Goal: Task Accomplishment & Management: Use online tool/utility

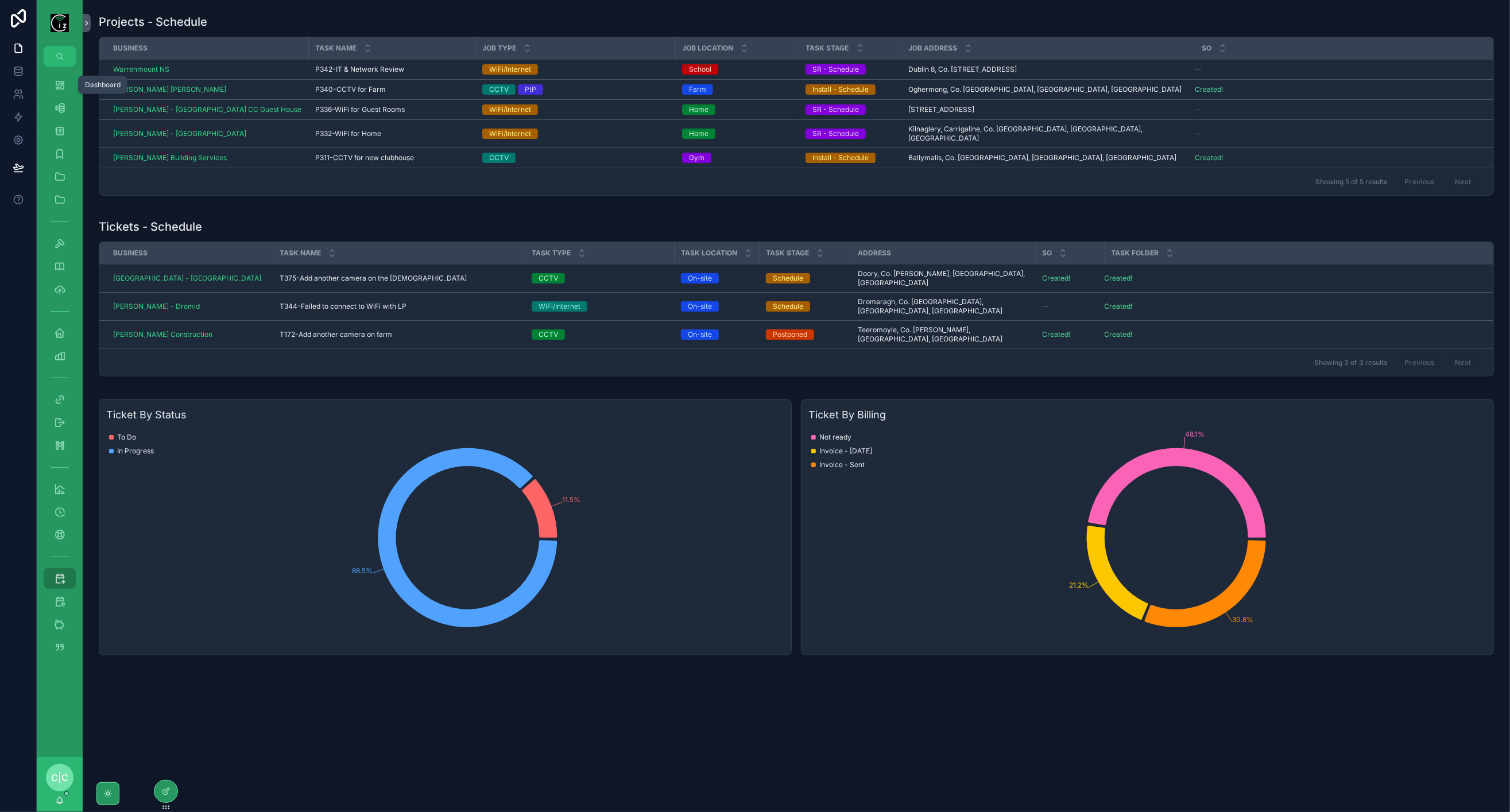
click at [66, 79] on div "Dashboard" at bounding box center [60, 85] width 19 height 19
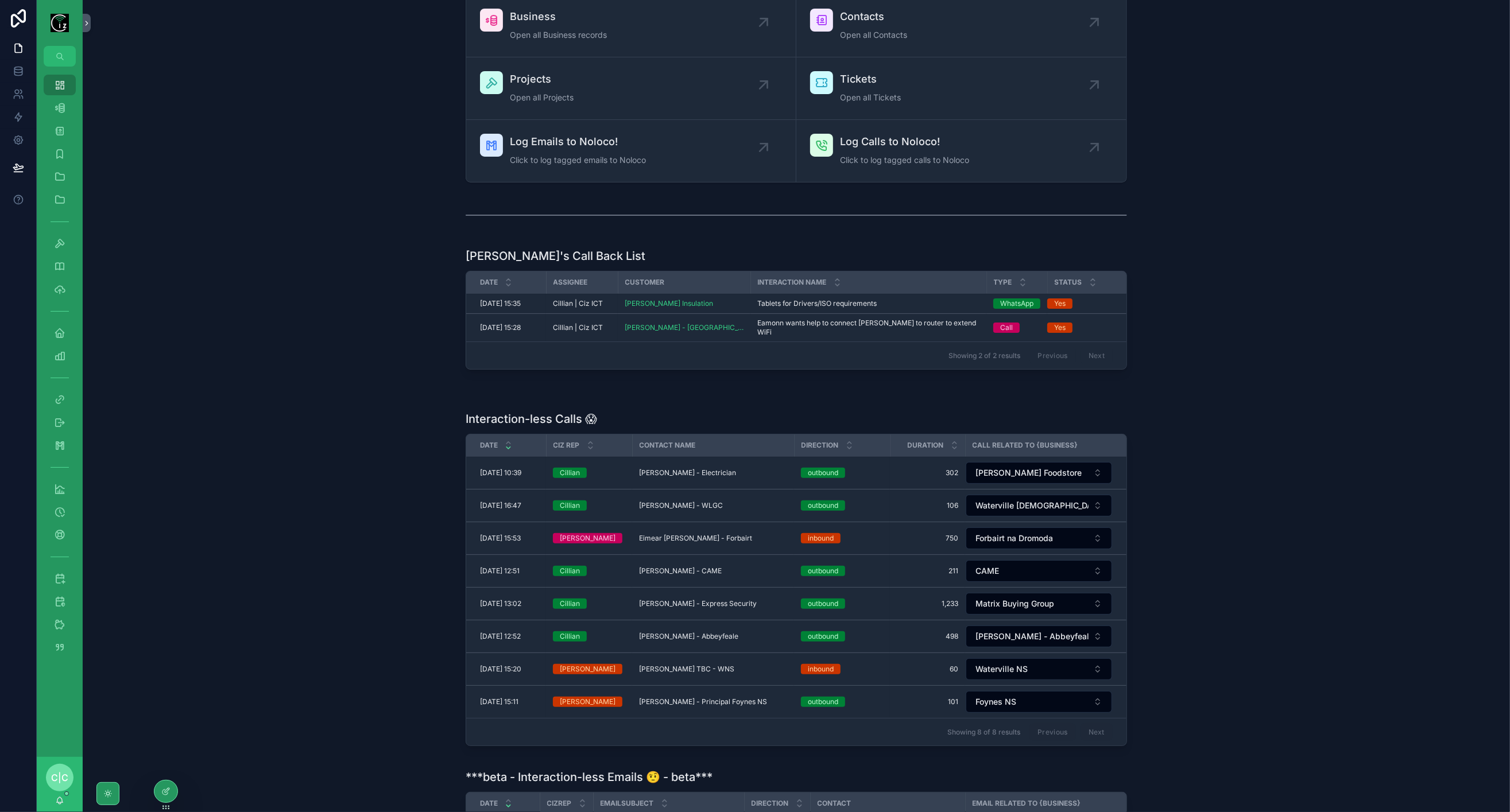
scroll to position [128, 0]
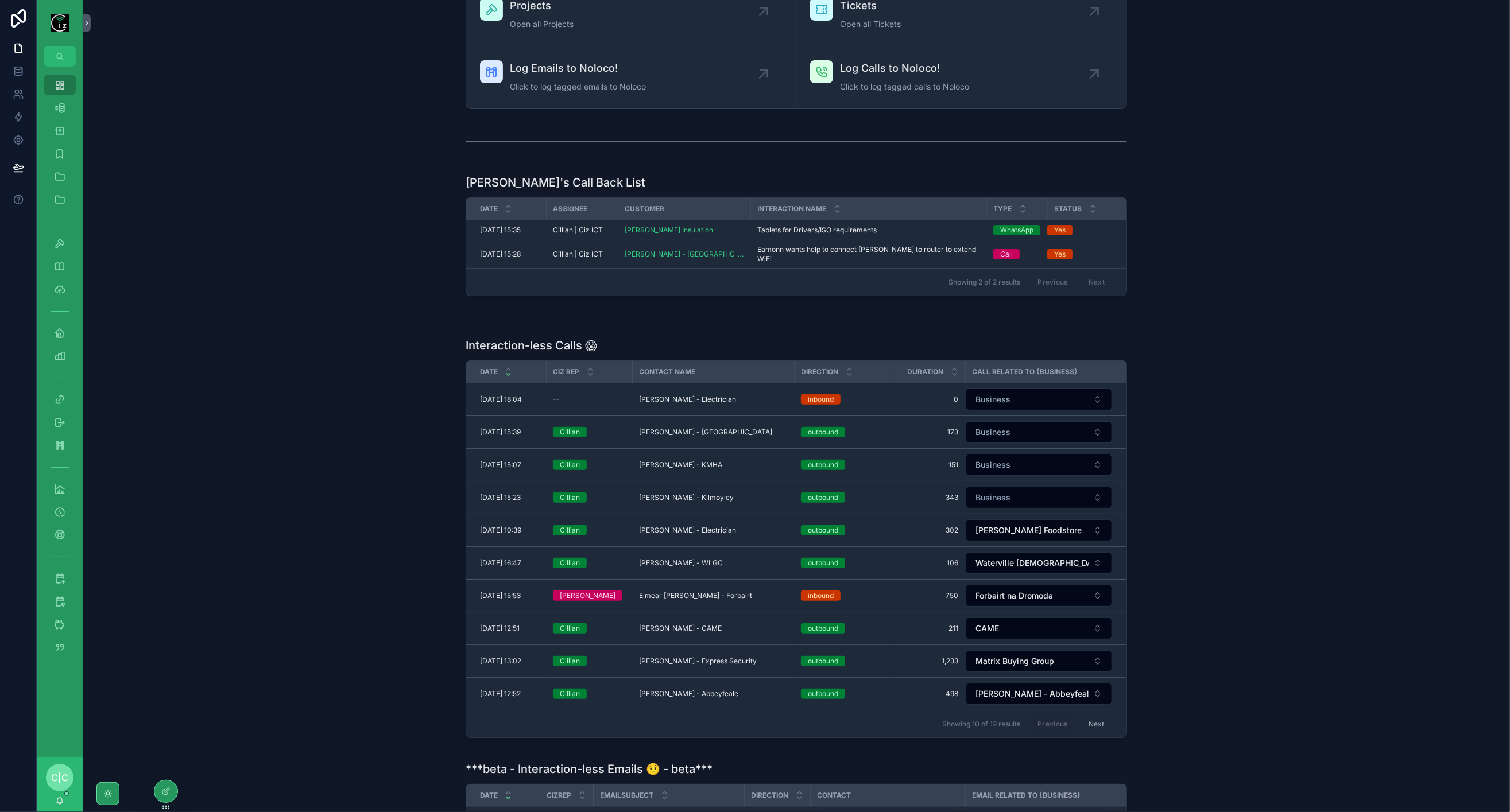
click at [0, 0] on span "Delete" at bounding box center [0, 0] width 0 height 0
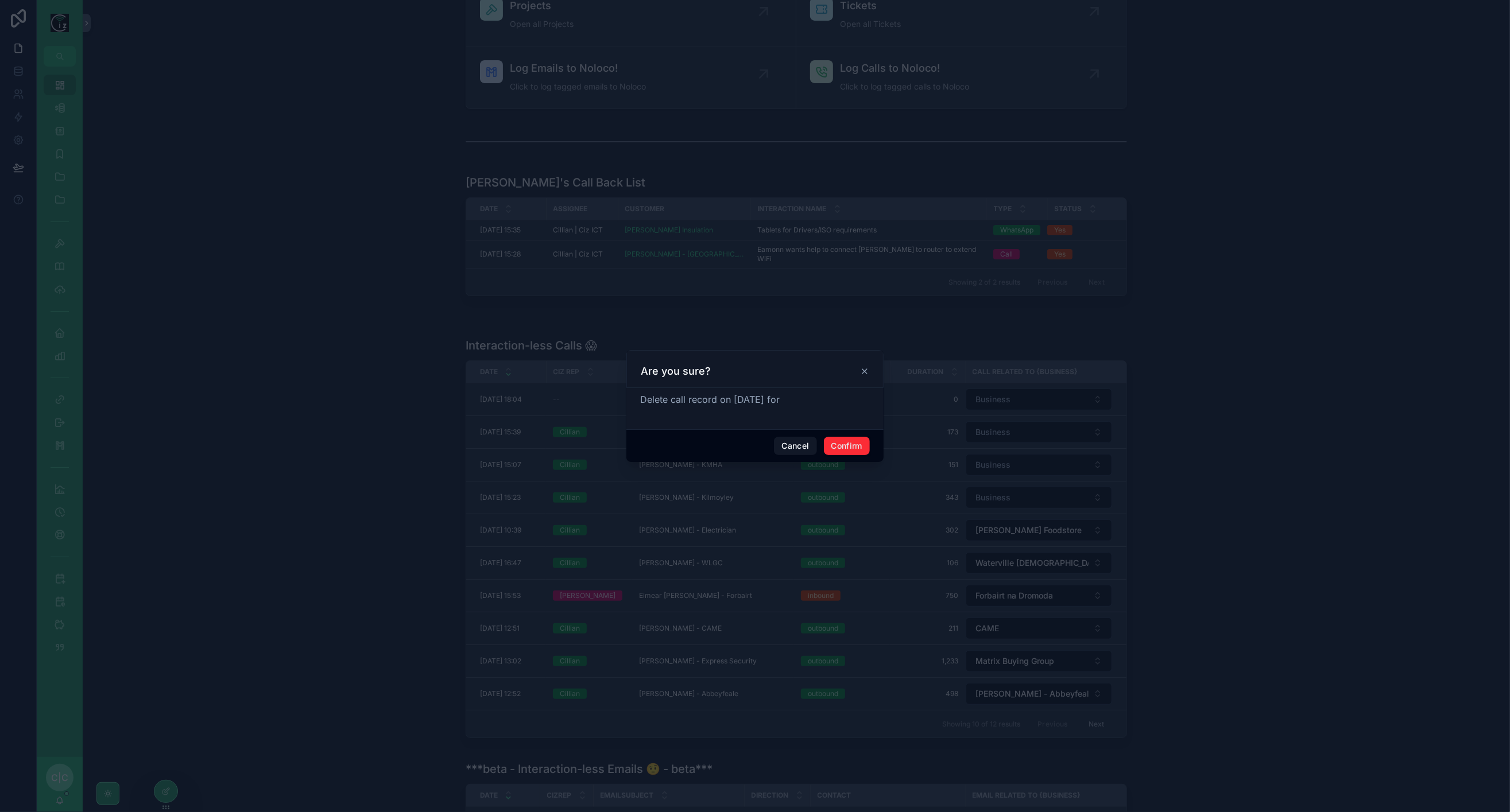
click at [844, 446] on button "Confirm" at bounding box center [847, 446] width 46 height 19
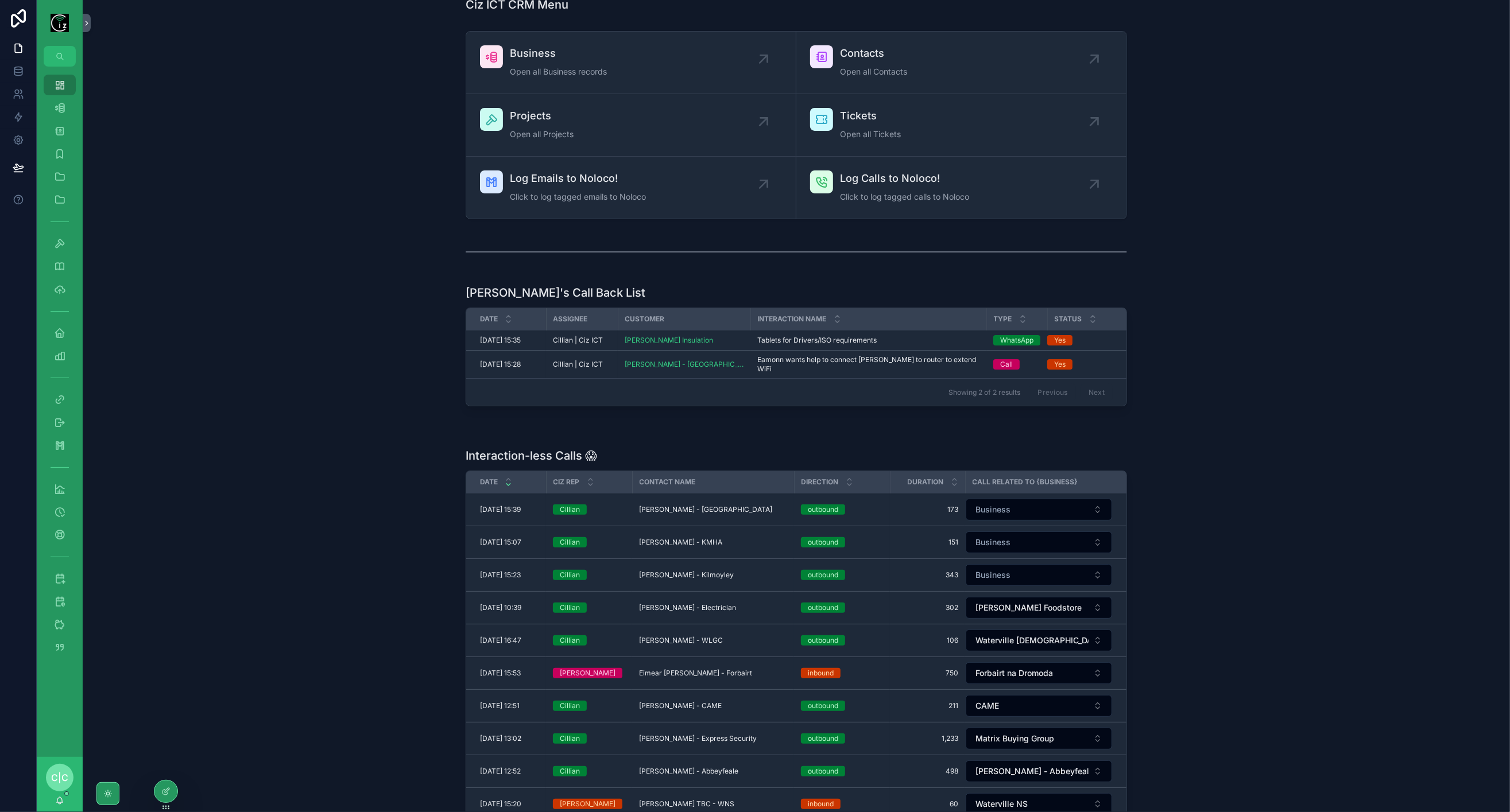
scroll to position [0, 0]
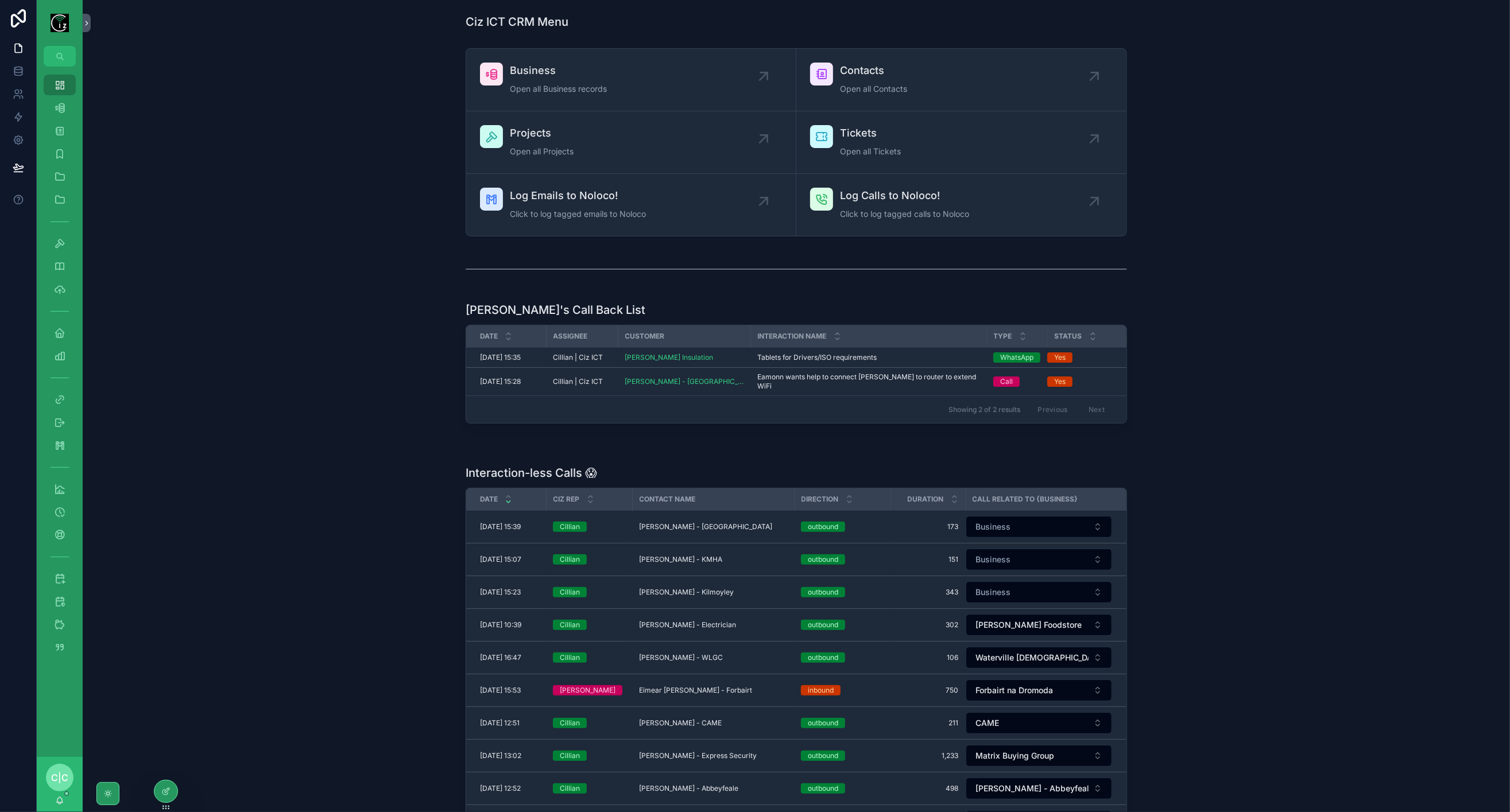
click at [940, 207] on div "Log Calls to Noloco! Click to log tagged calls to Noloco" at bounding box center [904, 205] width 129 height 35
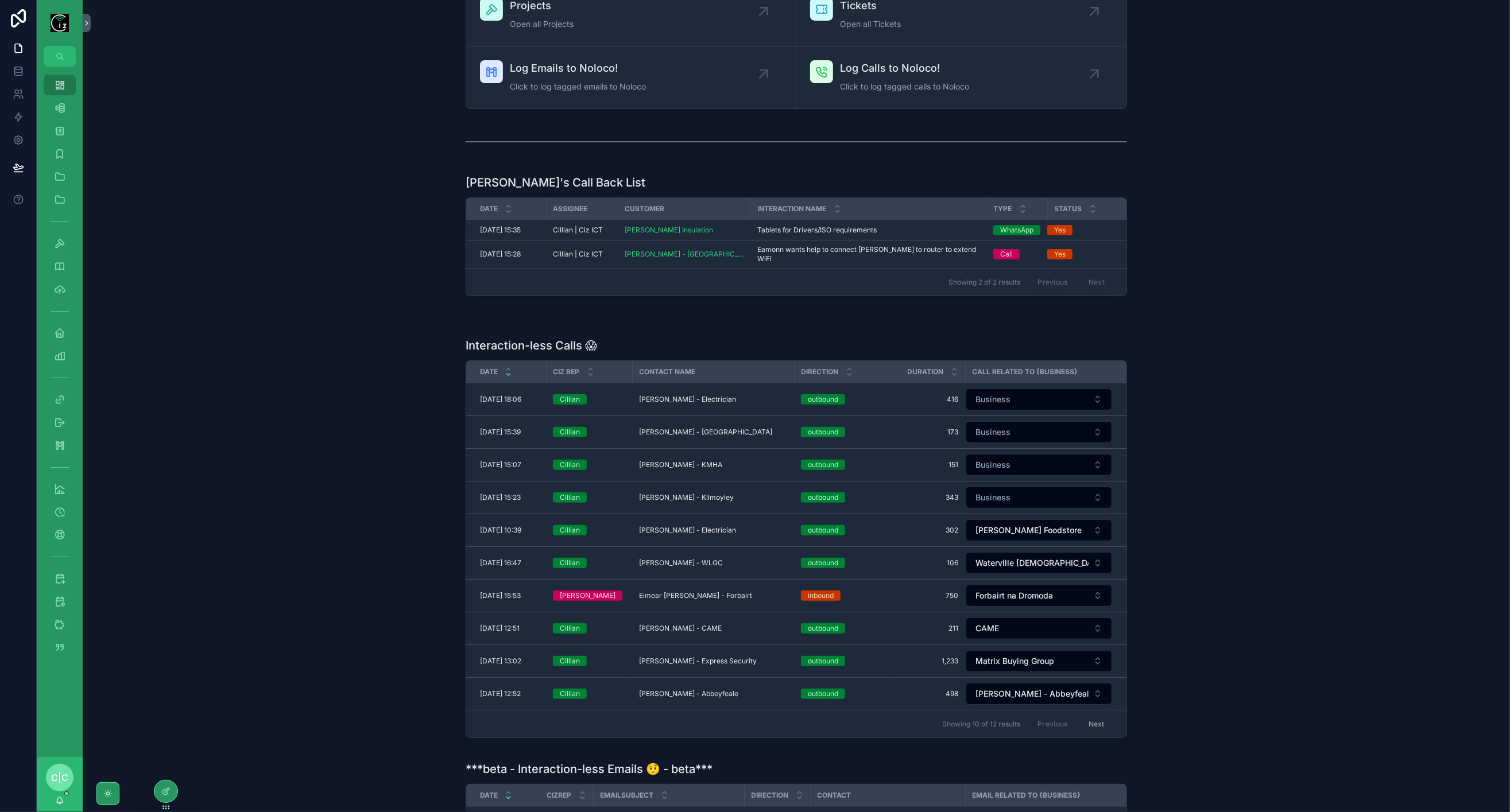
scroll to position [255, 0]
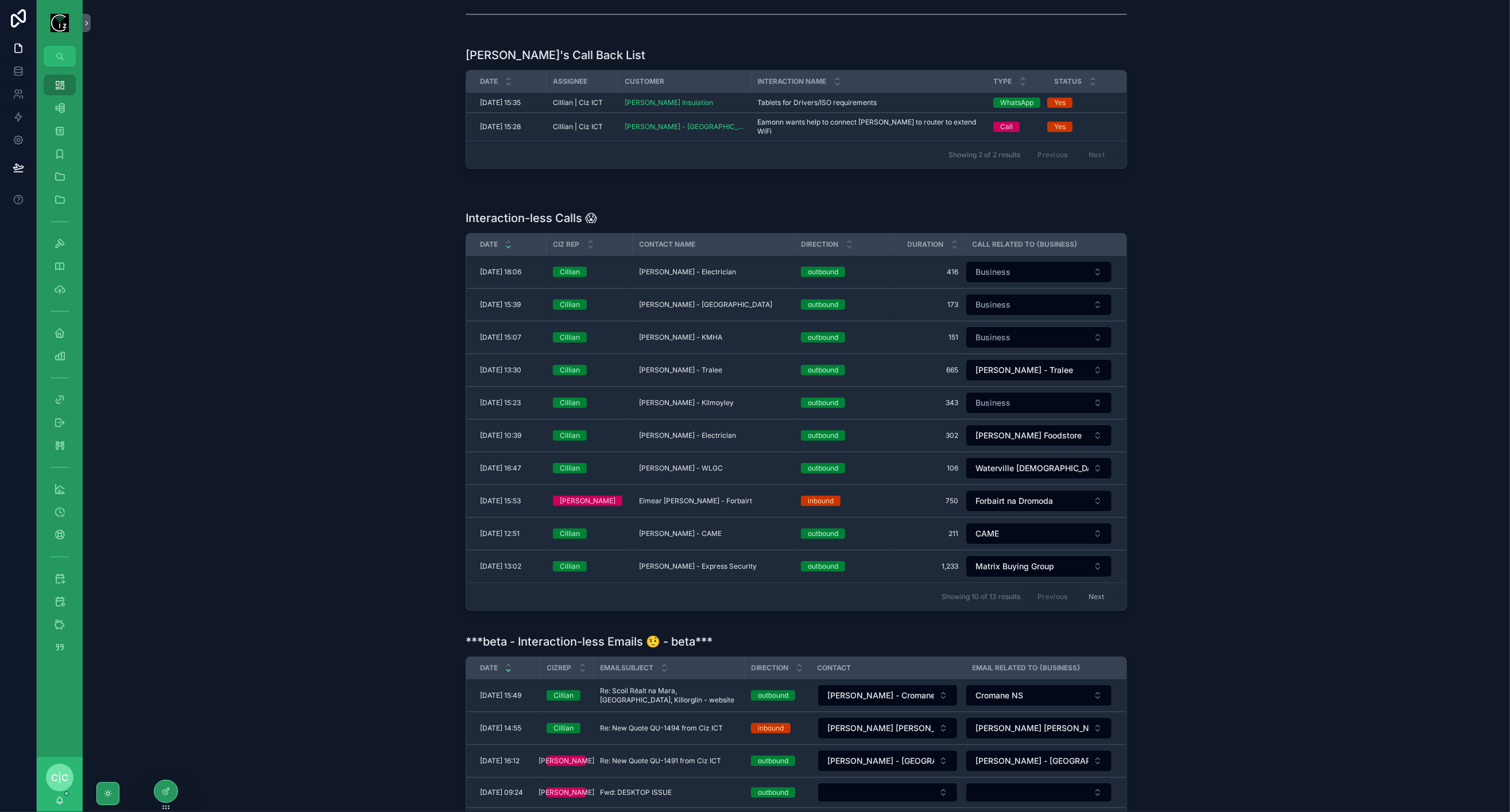
click at [1007, 266] on button "Business" at bounding box center [1039, 272] width 146 height 22
type input "*****"
click at [1056, 345] on span "Nicholas Browne Foodstore" at bounding box center [1014, 343] width 106 height 11
click at [700, 398] on span "Tony Flaherty - Kilmoyley" at bounding box center [687, 403] width 95 height 9
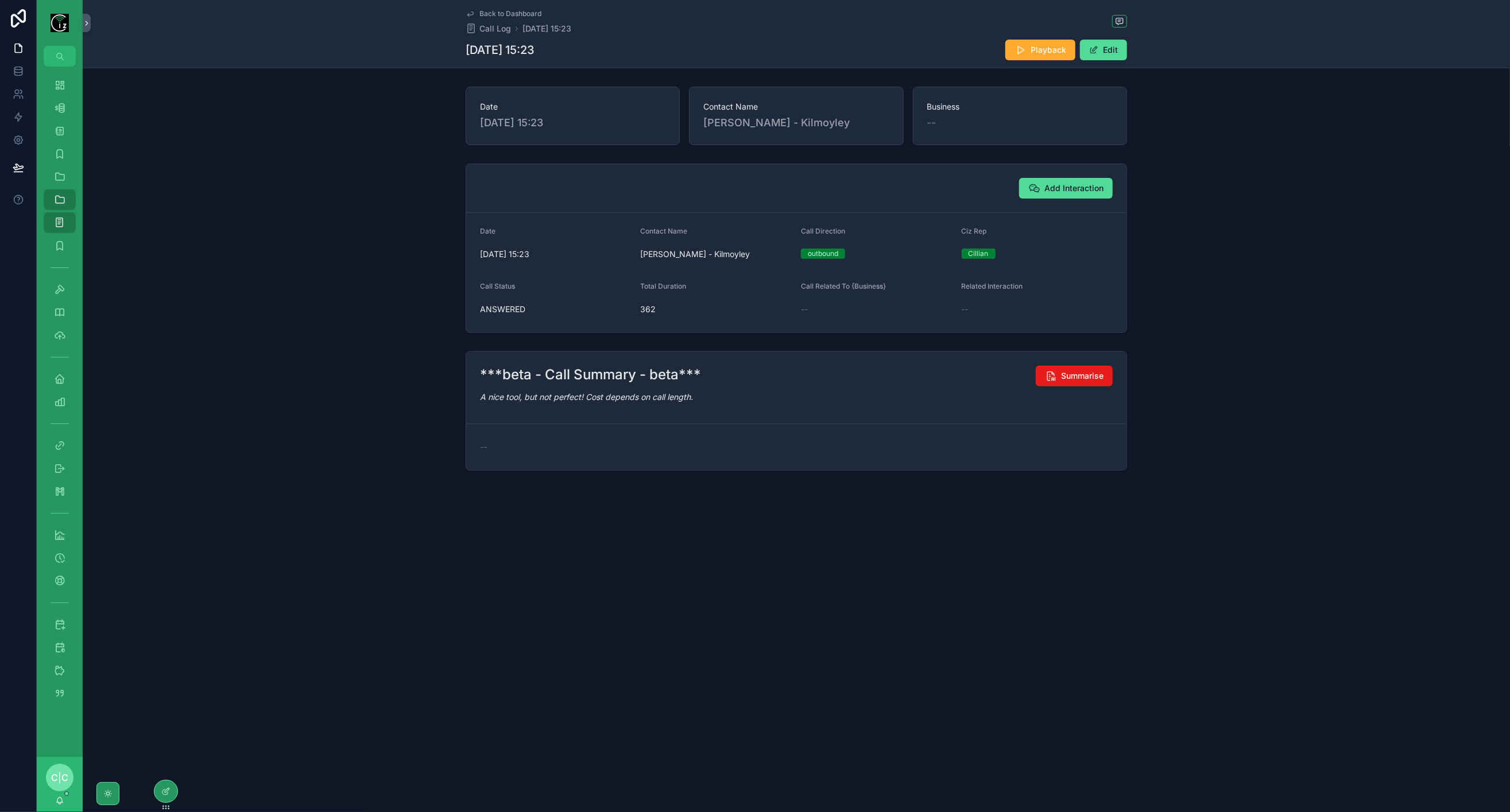
click at [1121, 53] on button "Edit" at bounding box center [1104, 49] width 47 height 21
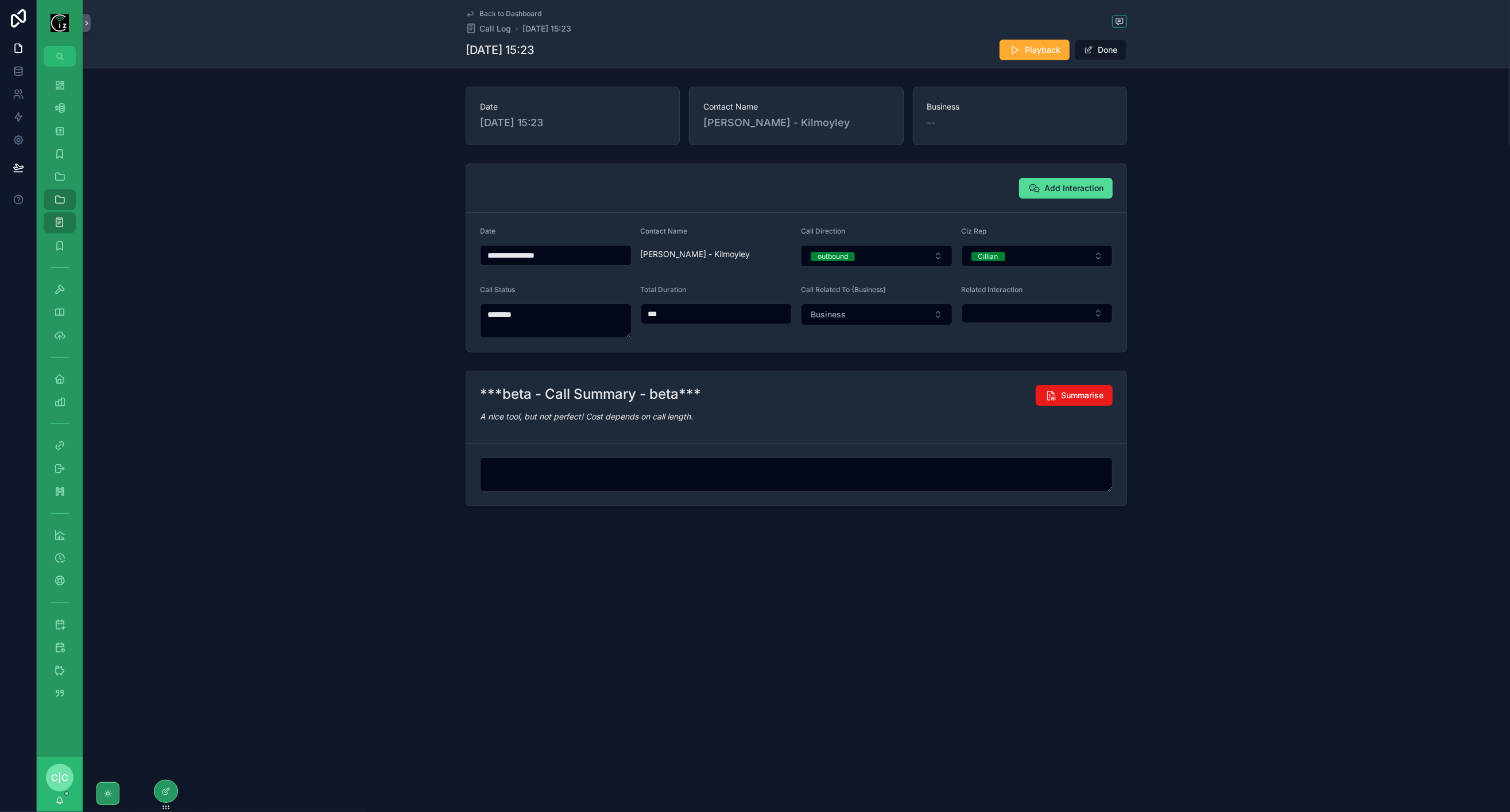
click at [1112, 51] on button "Done" at bounding box center [1100, 49] width 53 height 21
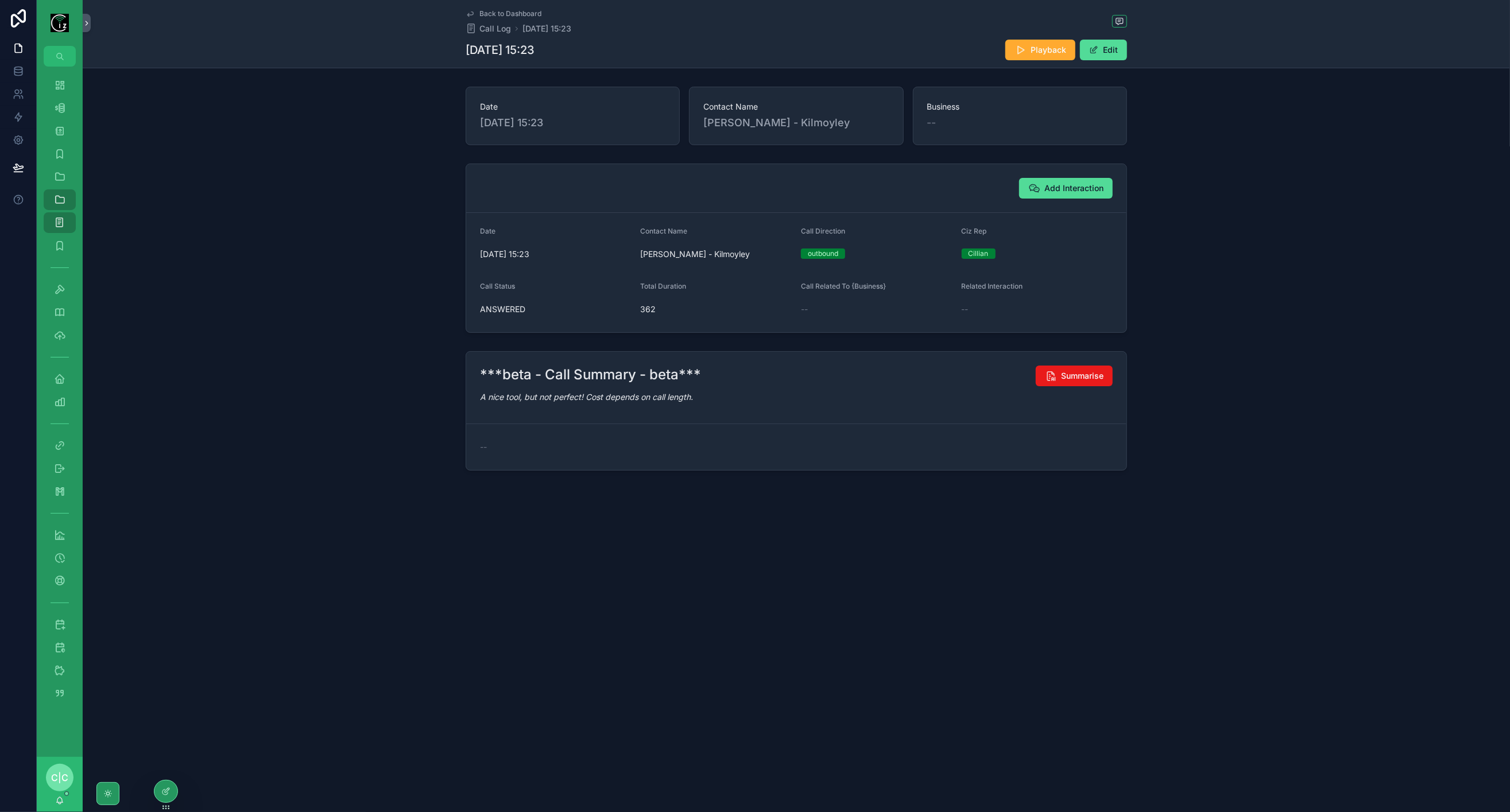
click at [1094, 379] on span "Summarise" at bounding box center [1082, 375] width 43 height 11
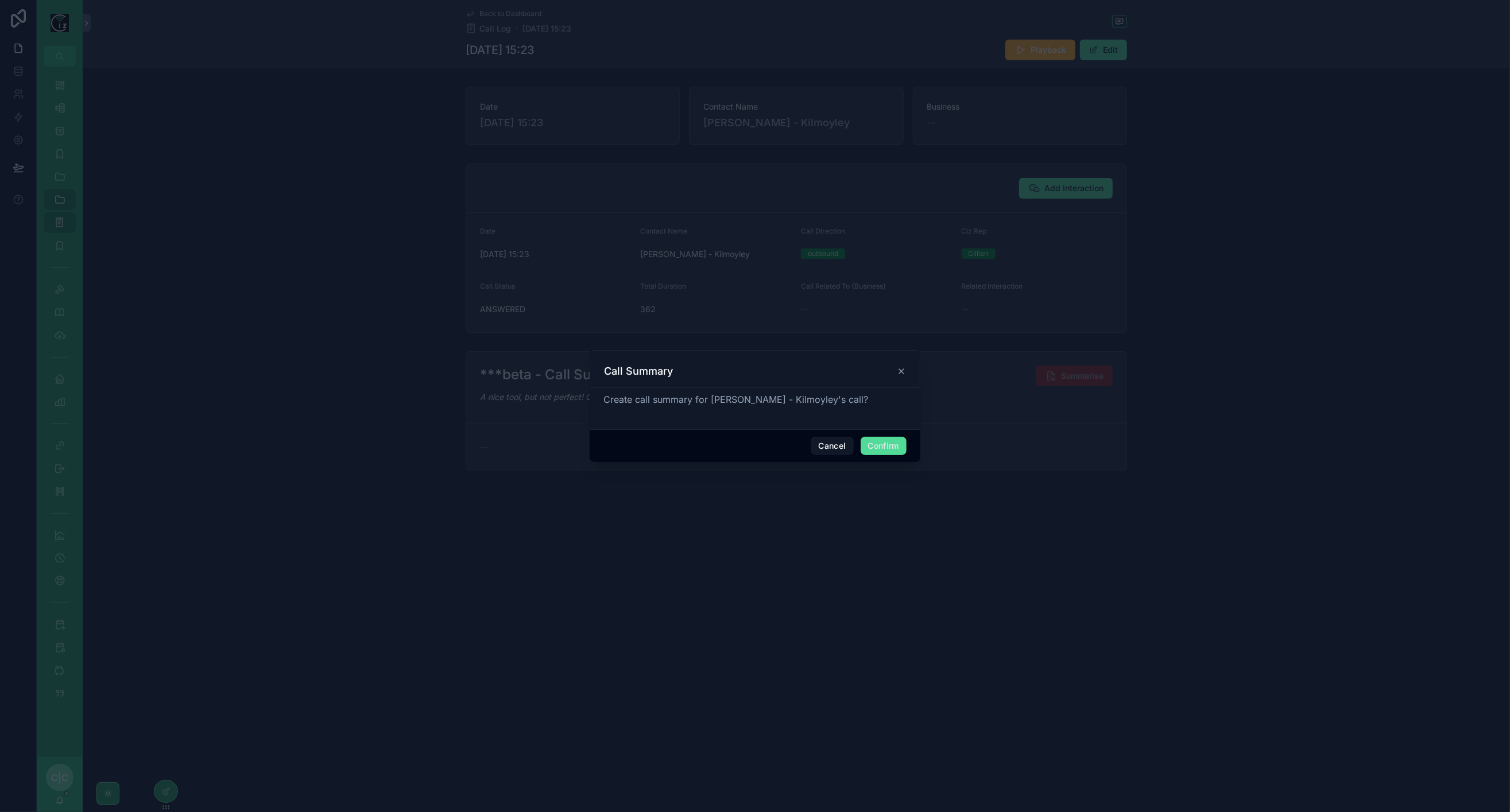
click at [897, 448] on button "Confirm" at bounding box center [883, 446] width 46 height 19
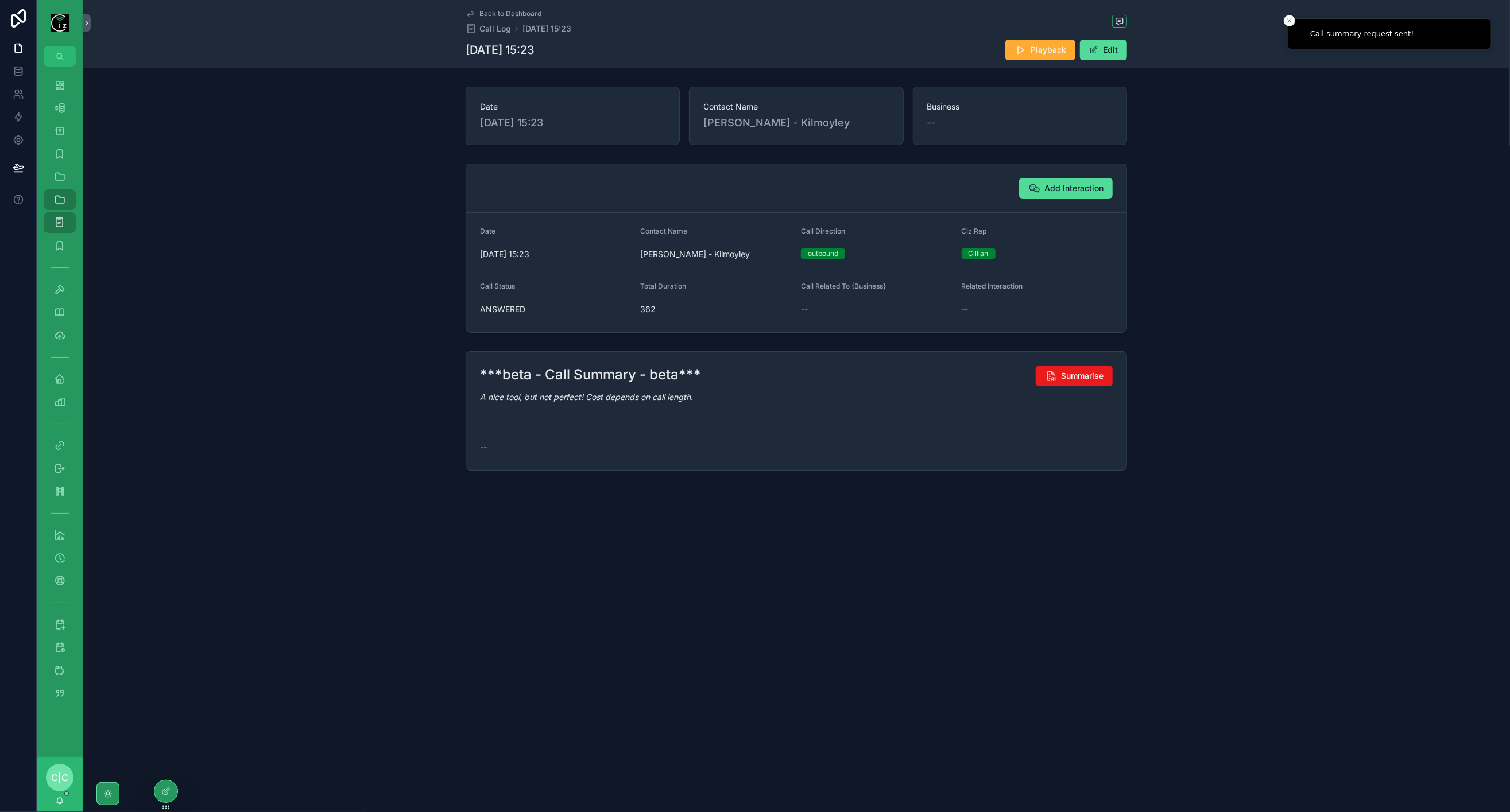
click at [516, 15] on span "Back to Dashboard" at bounding box center [510, 14] width 62 height 9
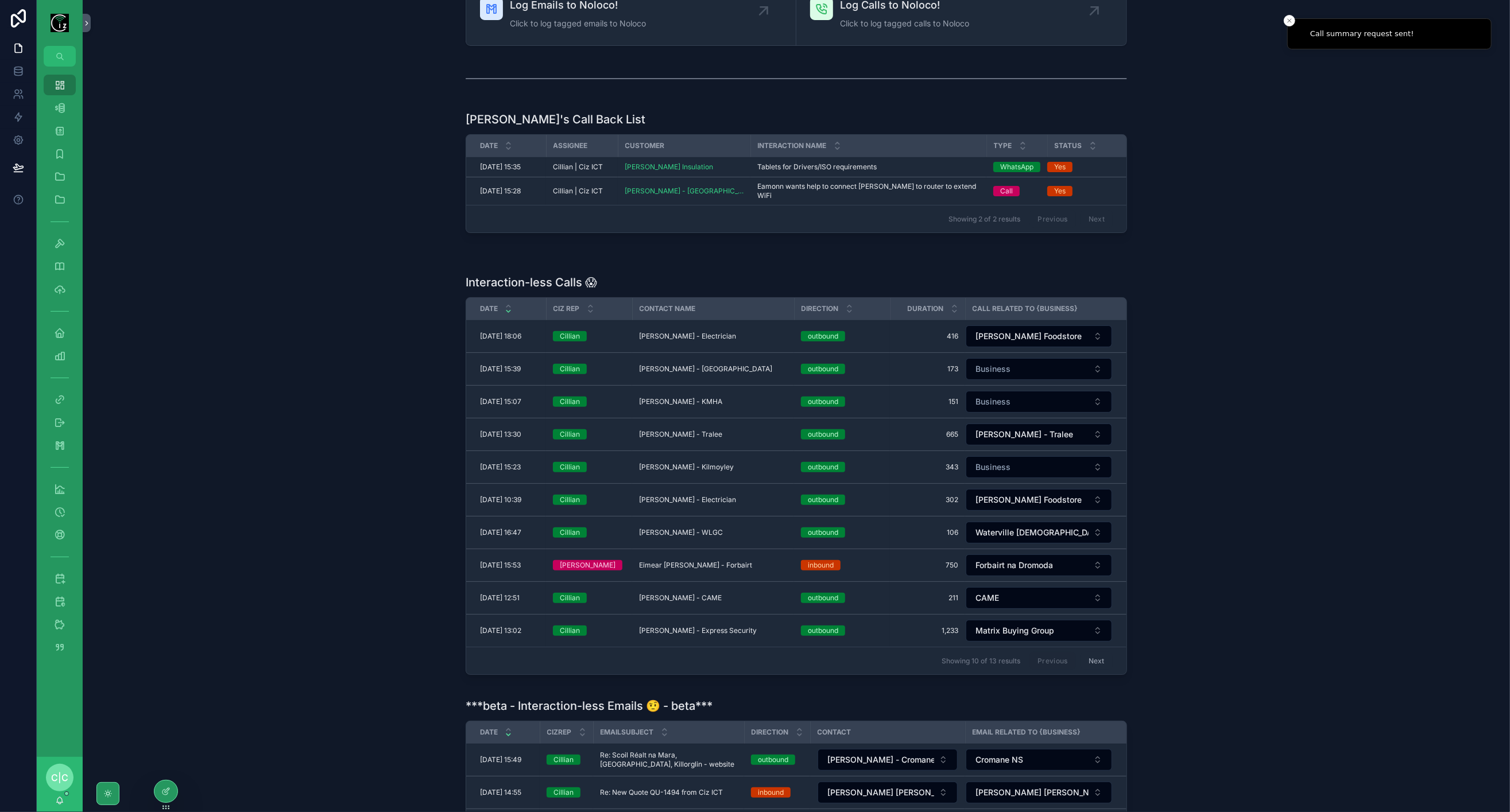
scroll to position [191, 0]
click at [727, 418] on td "Gearoid O Sullivan - Tralee Gearoid O Sullivan - Tralee" at bounding box center [713, 434] width 162 height 33
click at [706, 429] on span "Gearoid O Sullivan - Tralee" at bounding box center [681, 434] width 84 height 9
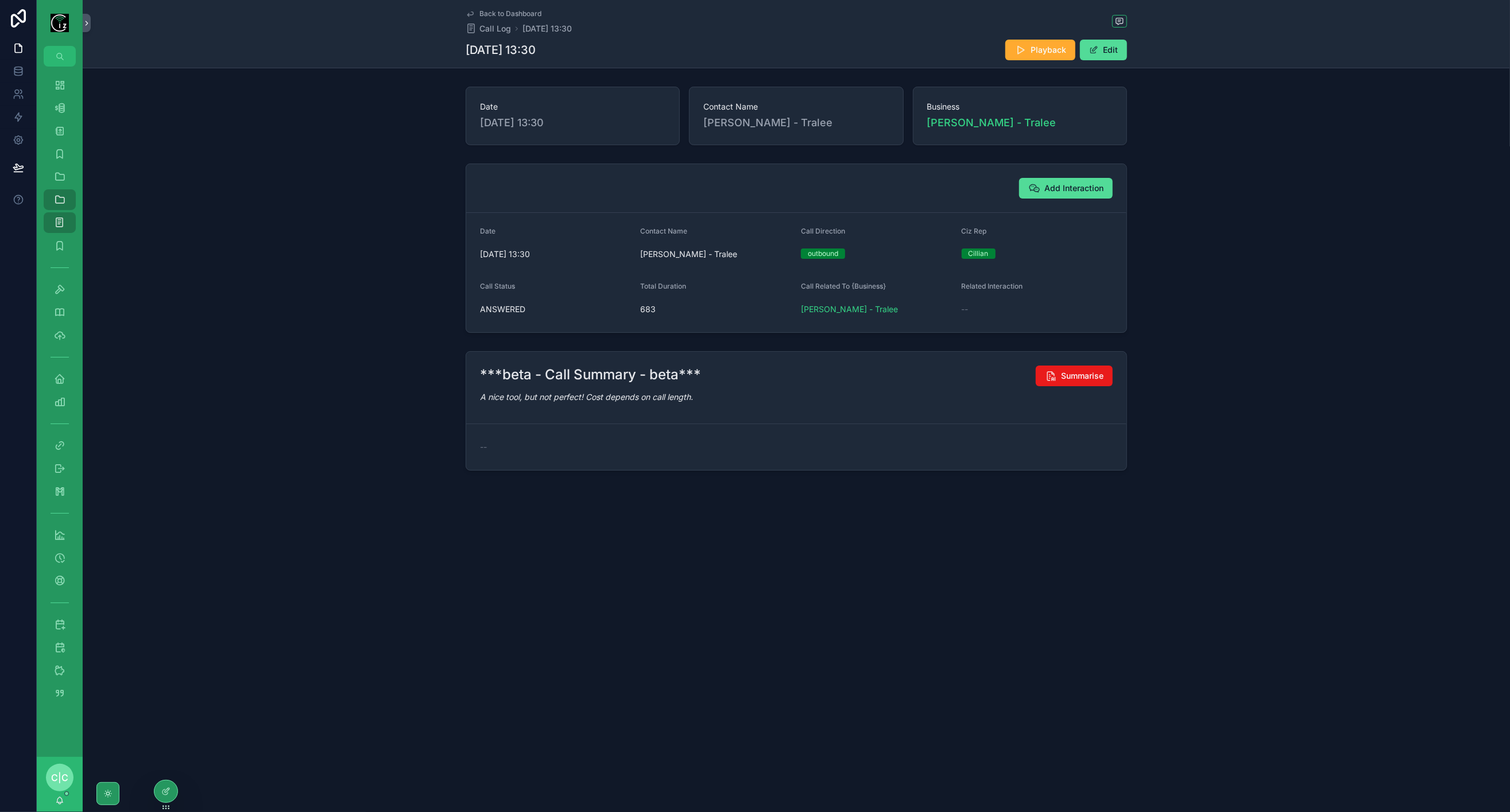
click at [1099, 374] on span "Summarise" at bounding box center [1082, 375] width 43 height 11
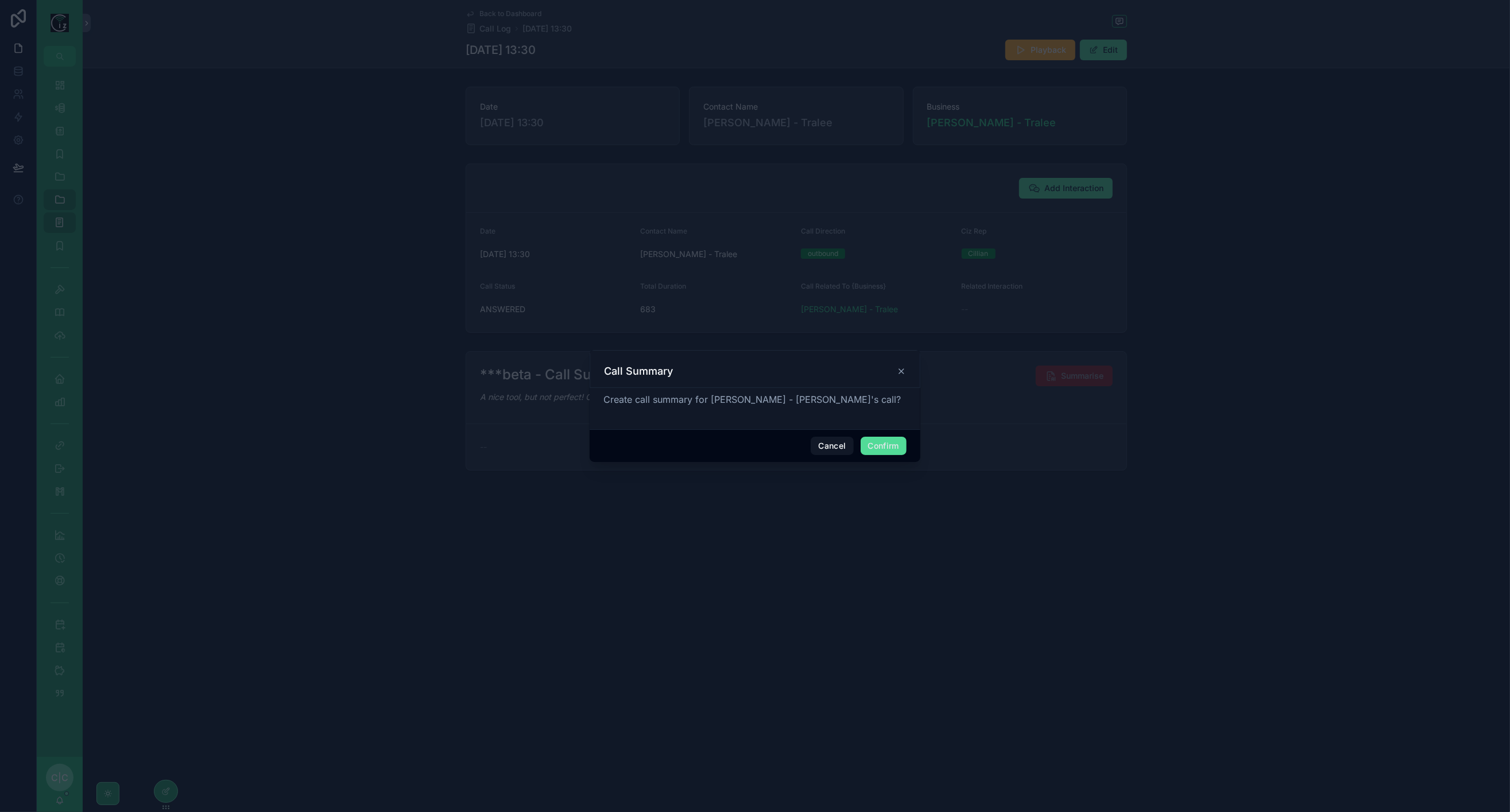
click at [894, 447] on button "Confirm" at bounding box center [883, 446] width 46 height 19
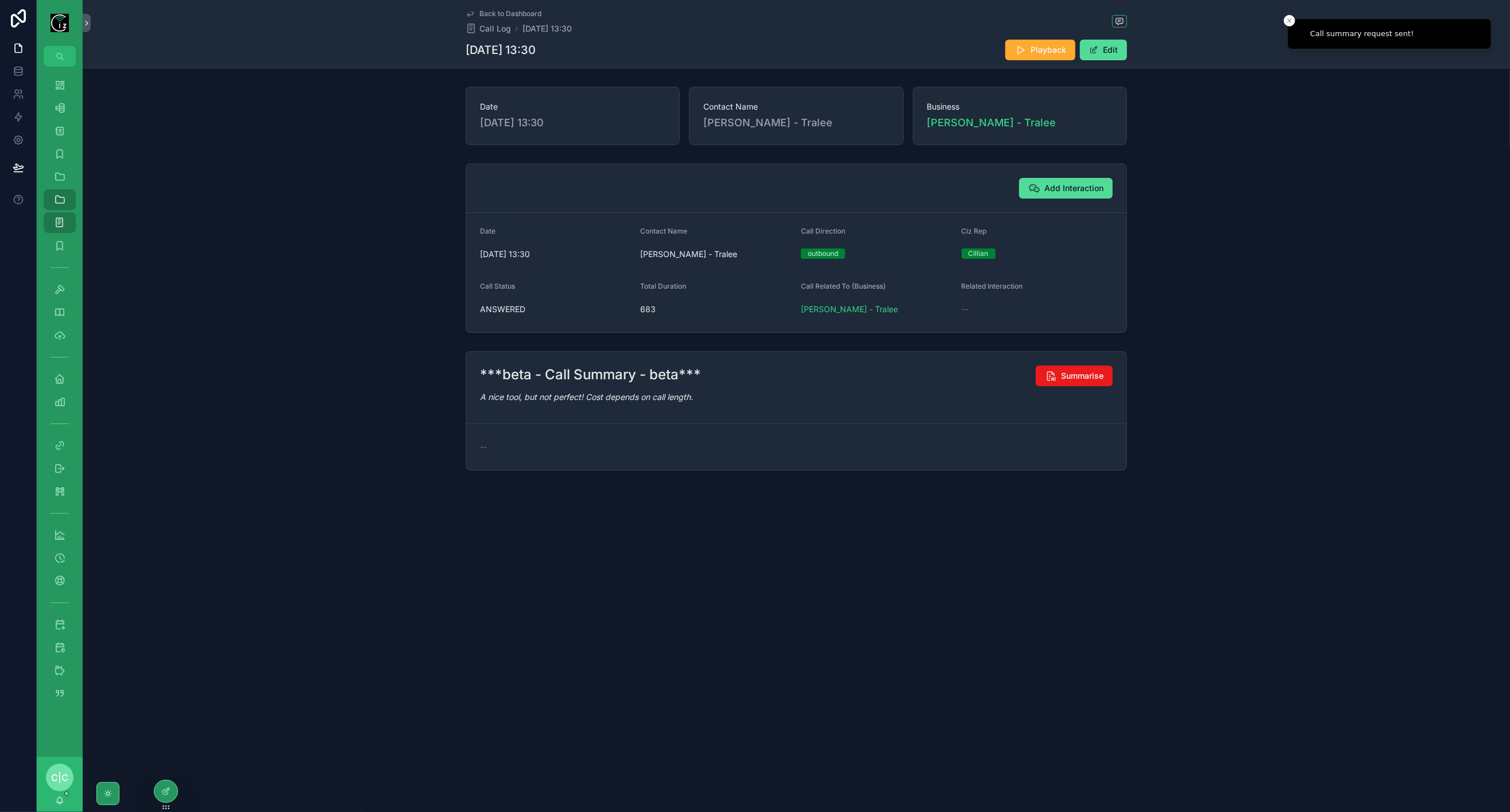
click at [486, 16] on span "Back to Dashboard" at bounding box center [510, 14] width 62 height 9
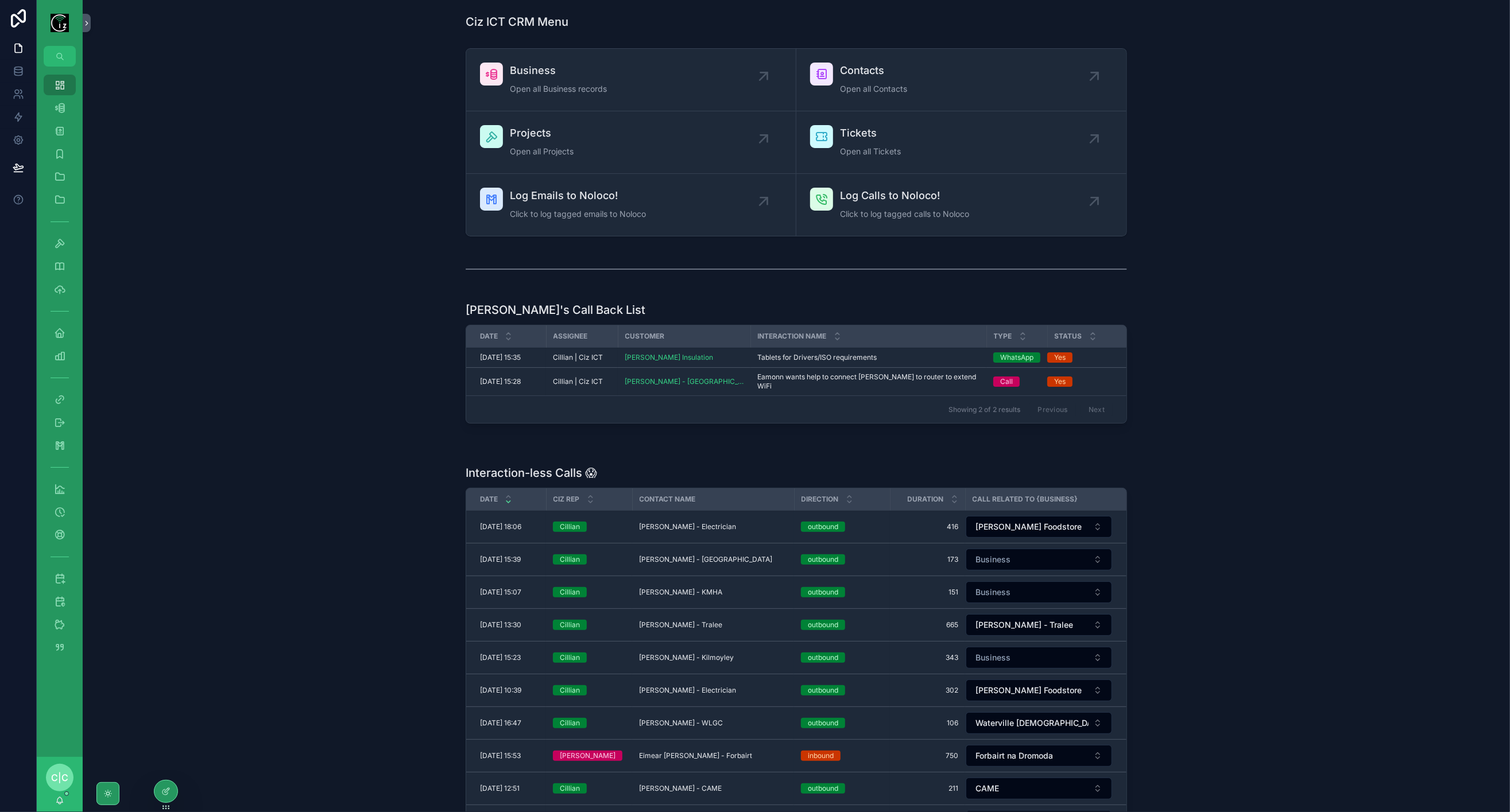
click at [709, 588] on span "John Drummey - KMHA" at bounding box center [681, 592] width 84 height 9
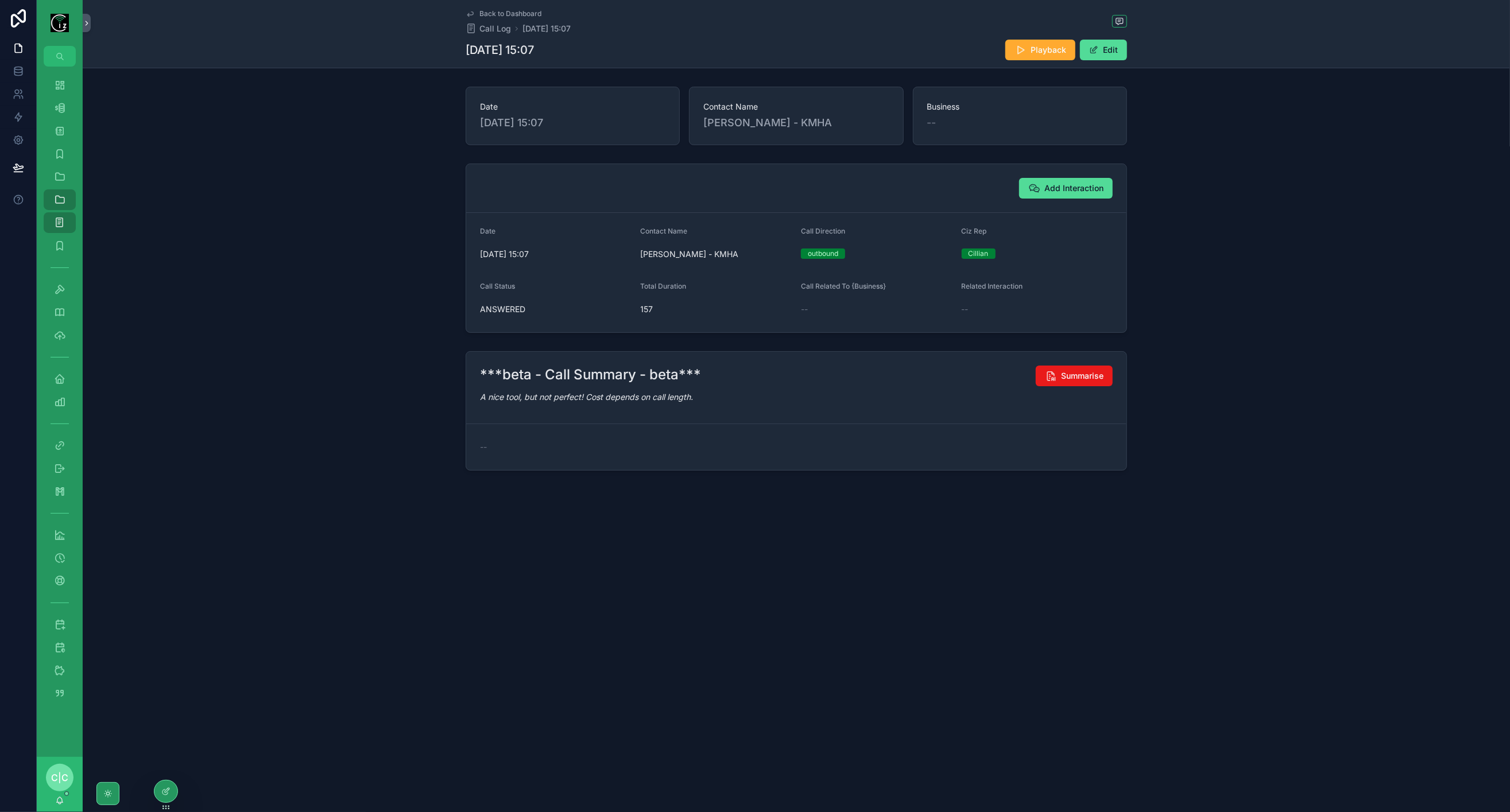
click at [1094, 377] on span "Summarise" at bounding box center [1082, 375] width 43 height 11
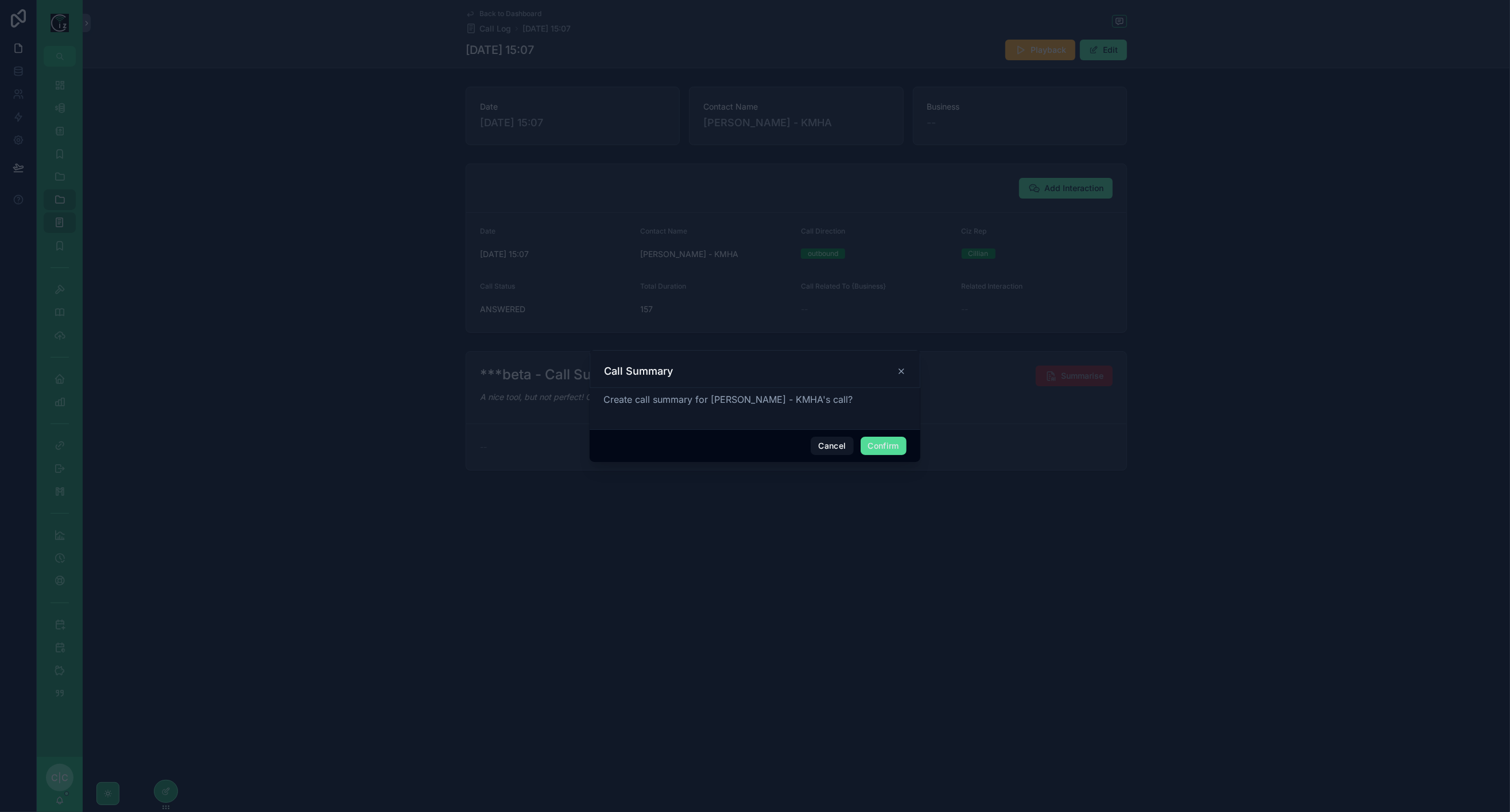
click at [894, 443] on button "Confirm" at bounding box center [883, 446] width 46 height 19
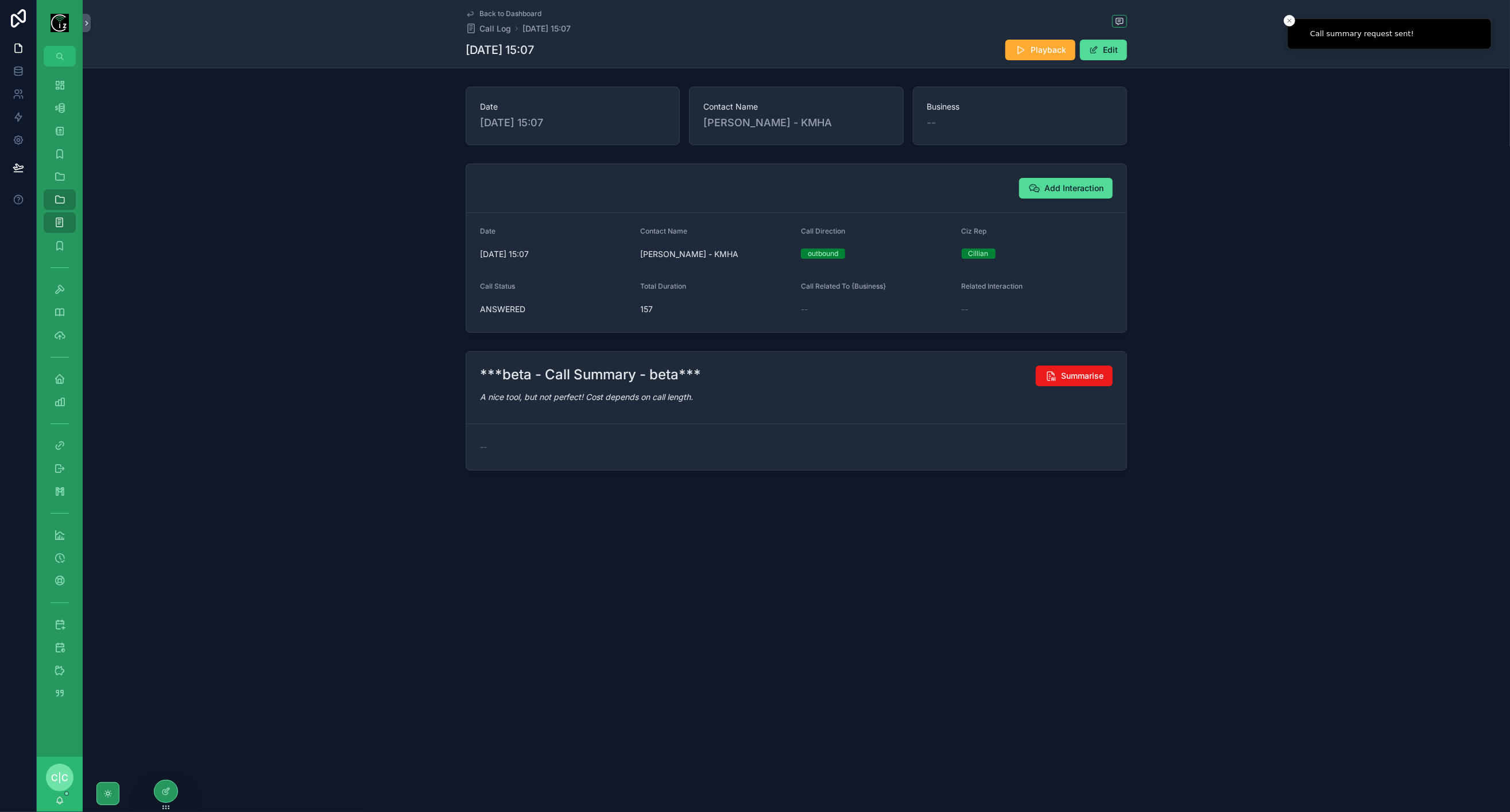
click at [489, 14] on span "Back to Dashboard" at bounding box center [510, 14] width 62 height 9
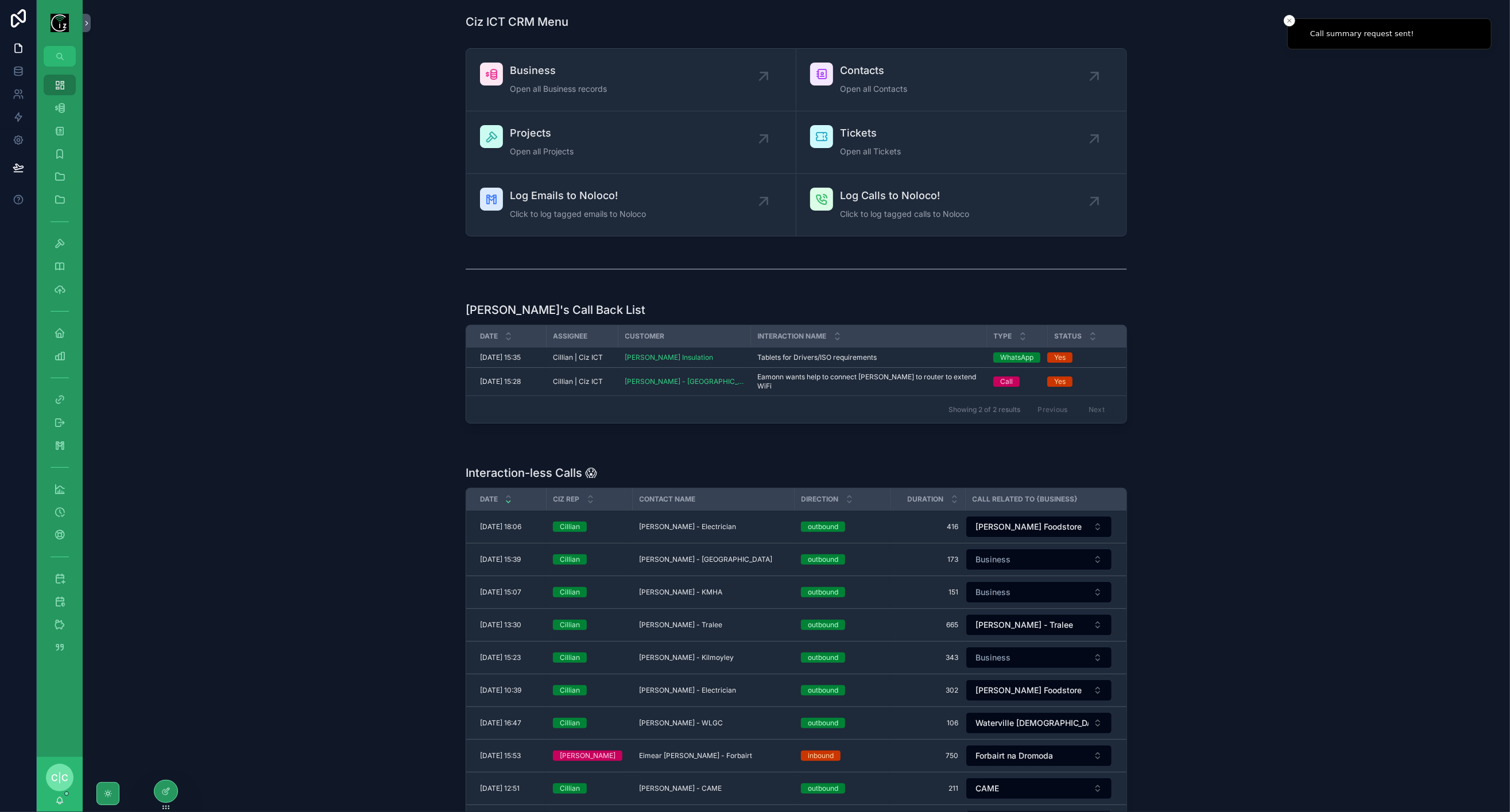
click at [693, 555] on span "Eoin Doyle - Dublin" at bounding box center [706, 560] width 133 height 9
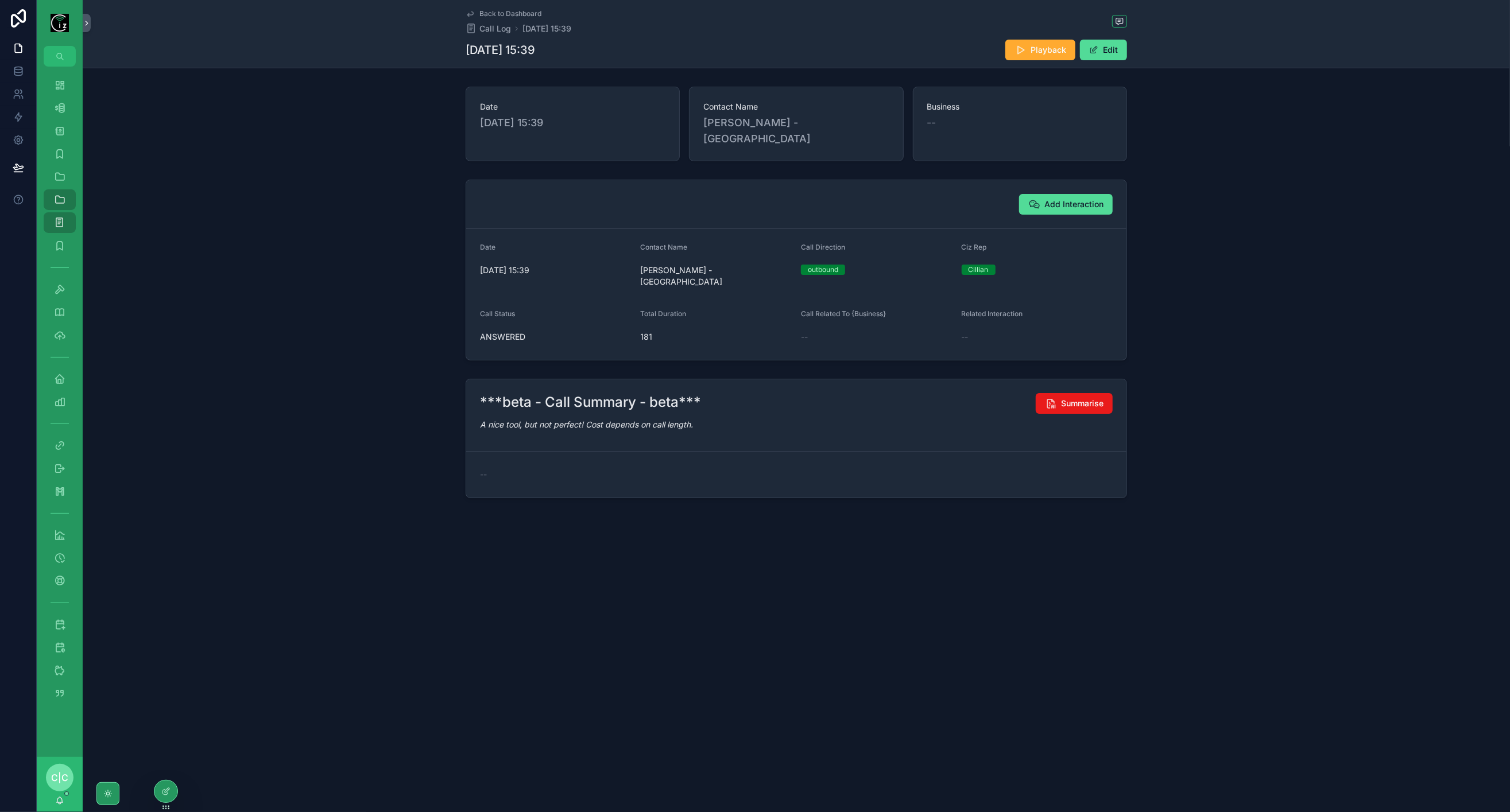
click at [1079, 398] on span "Summarise" at bounding box center [1082, 403] width 43 height 11
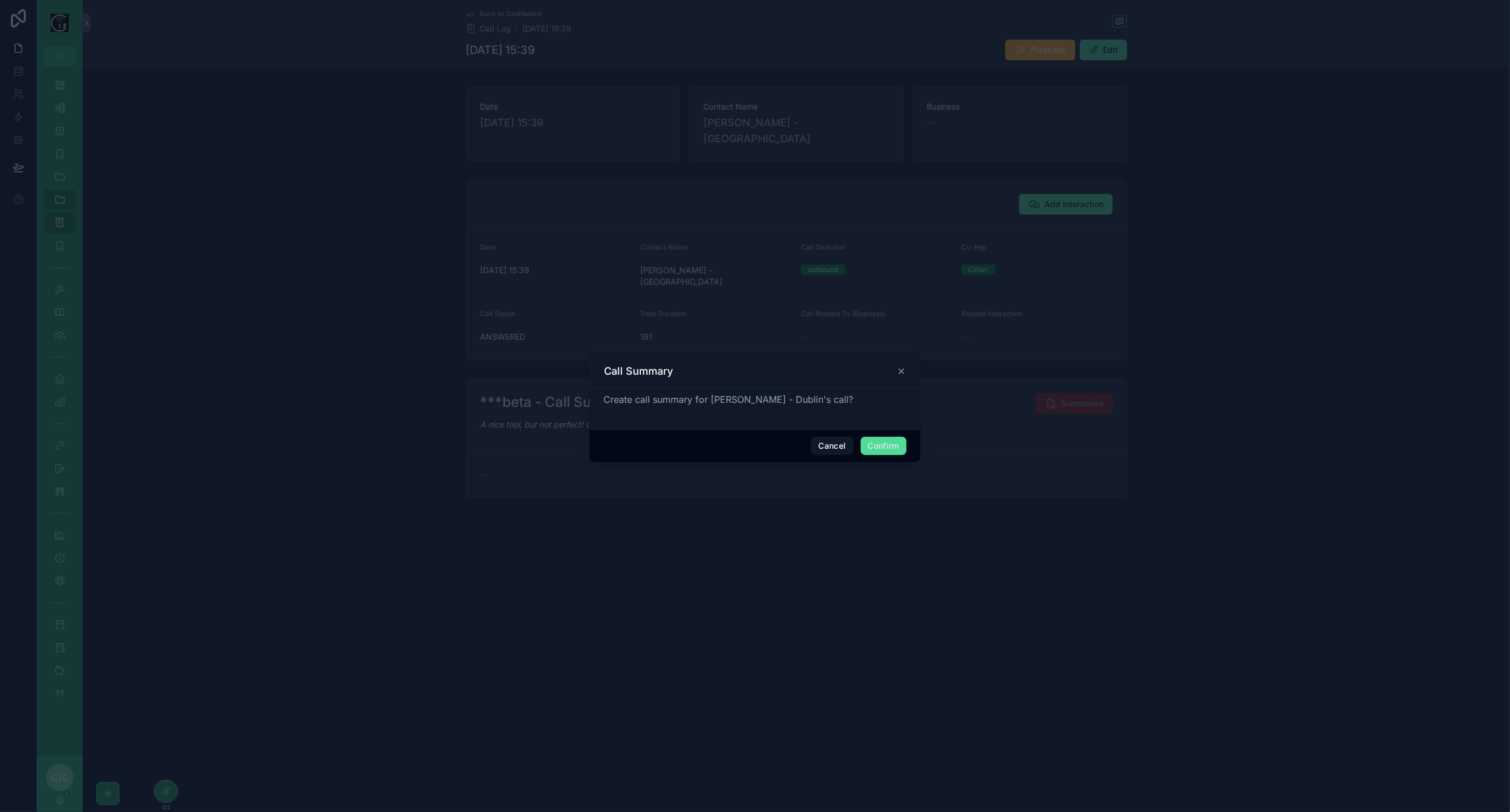
click at [896, 443] on button "Confirm" at bounding box center [883, 446] width 46 height 19
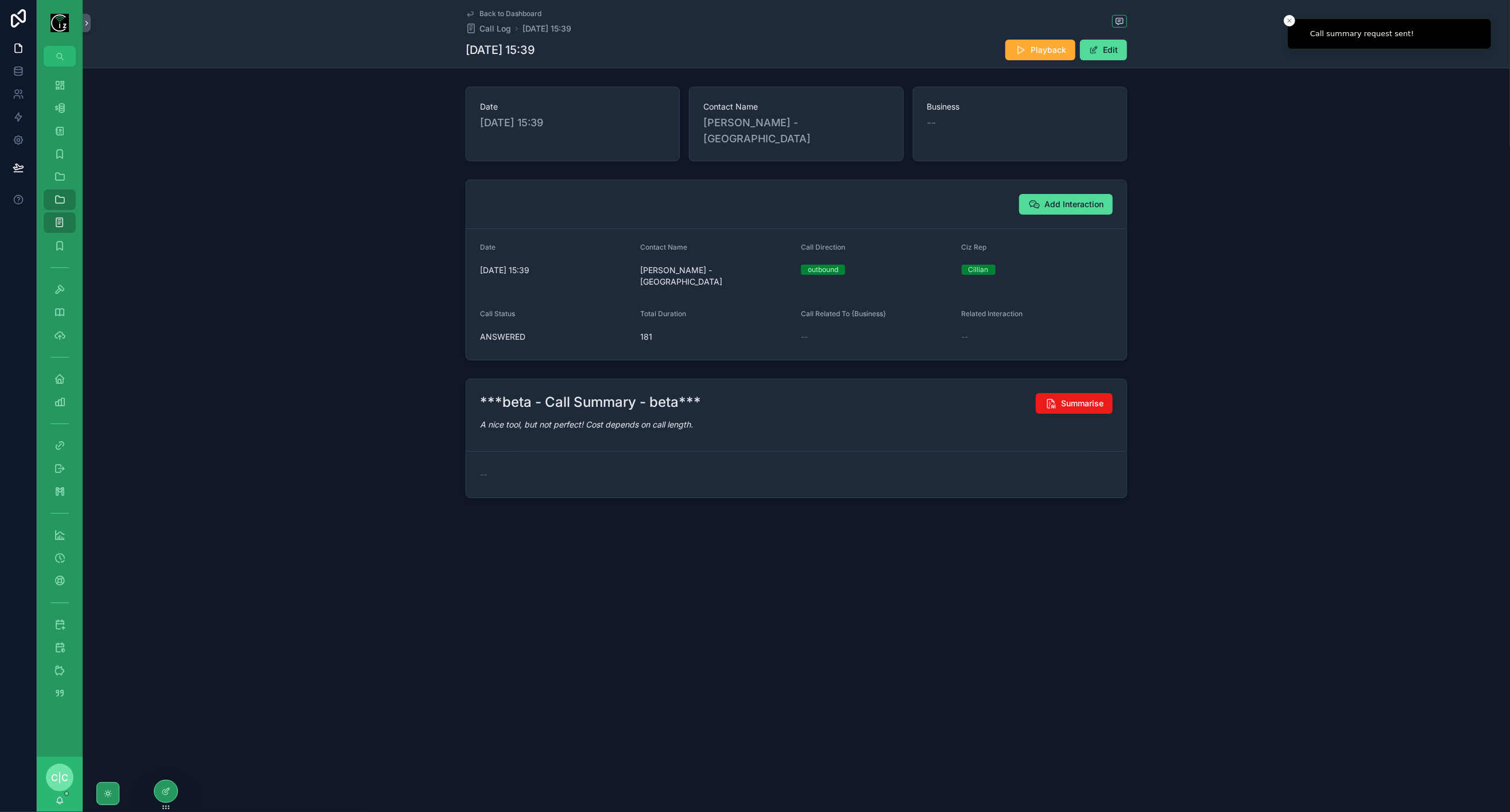
click at [484, 13] on span "Back to Dashboard" at bounding box center [510, 14] width 62 height 9
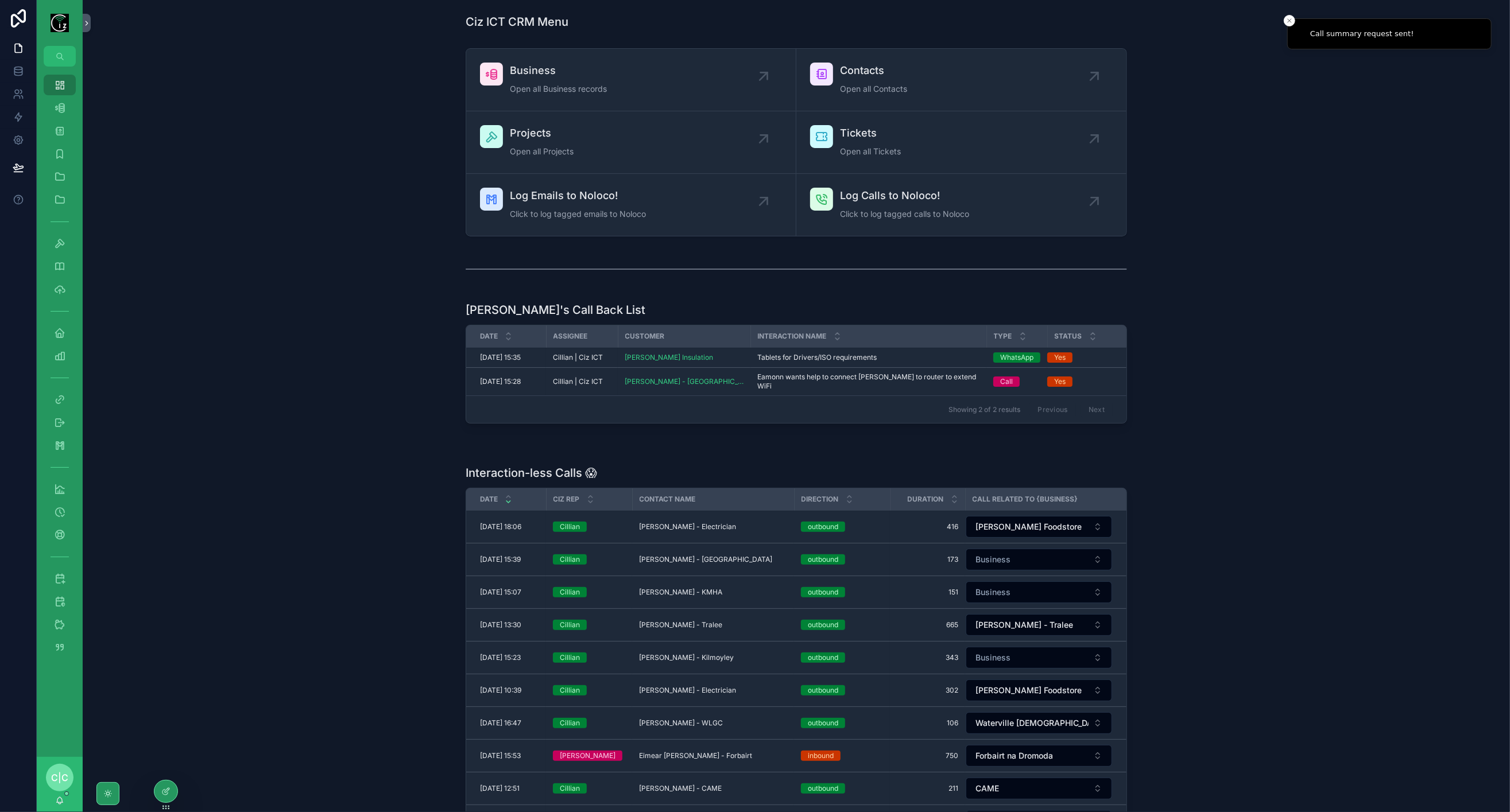
click at [716, 522] on span "Micheal Brennan - Electrician" at bounding box center [688, 527] width 97 height 9
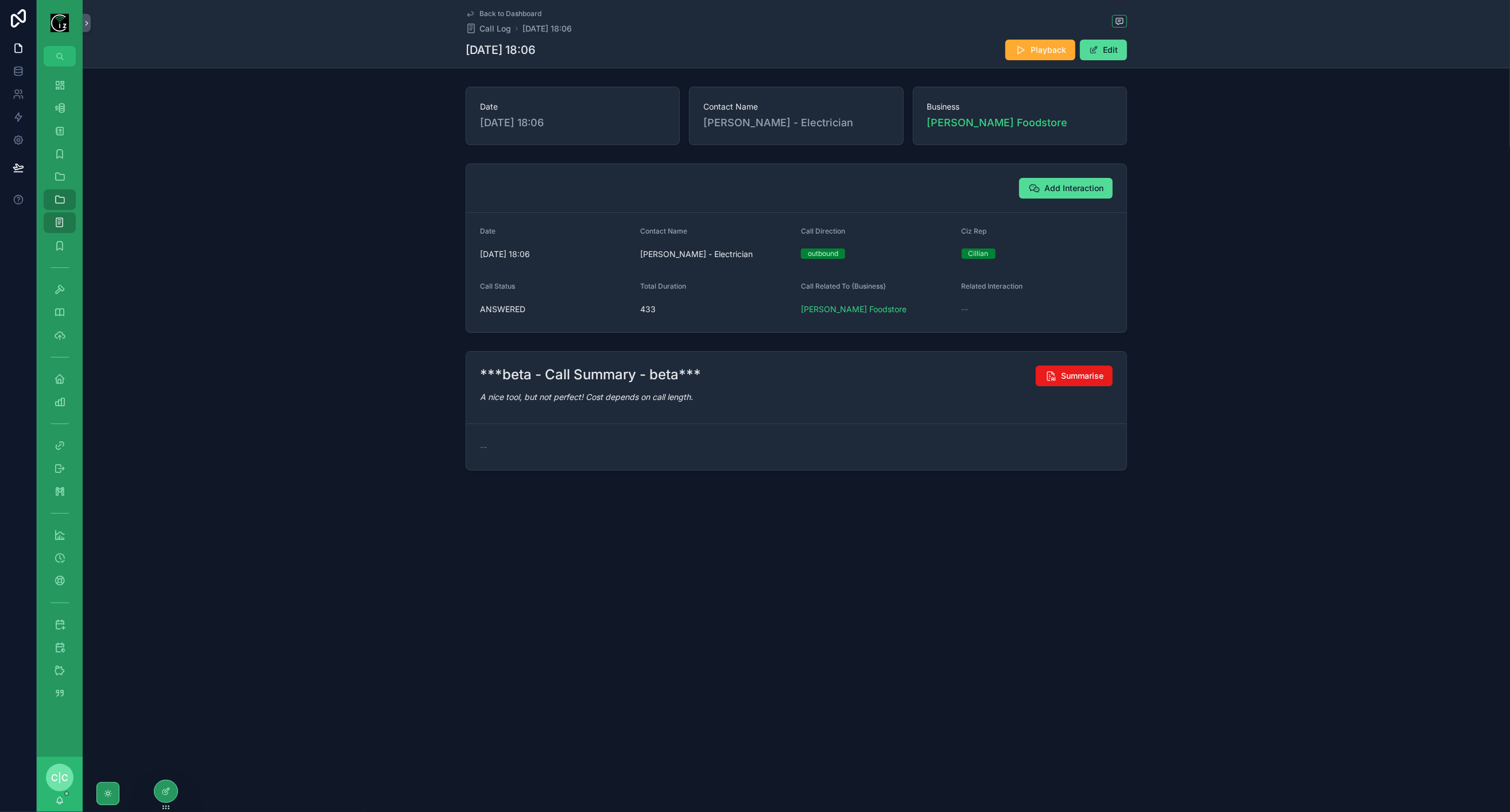
click at [1087, 375] on span "Summarise" at bounding box center [1082, 375] width 43 height 11
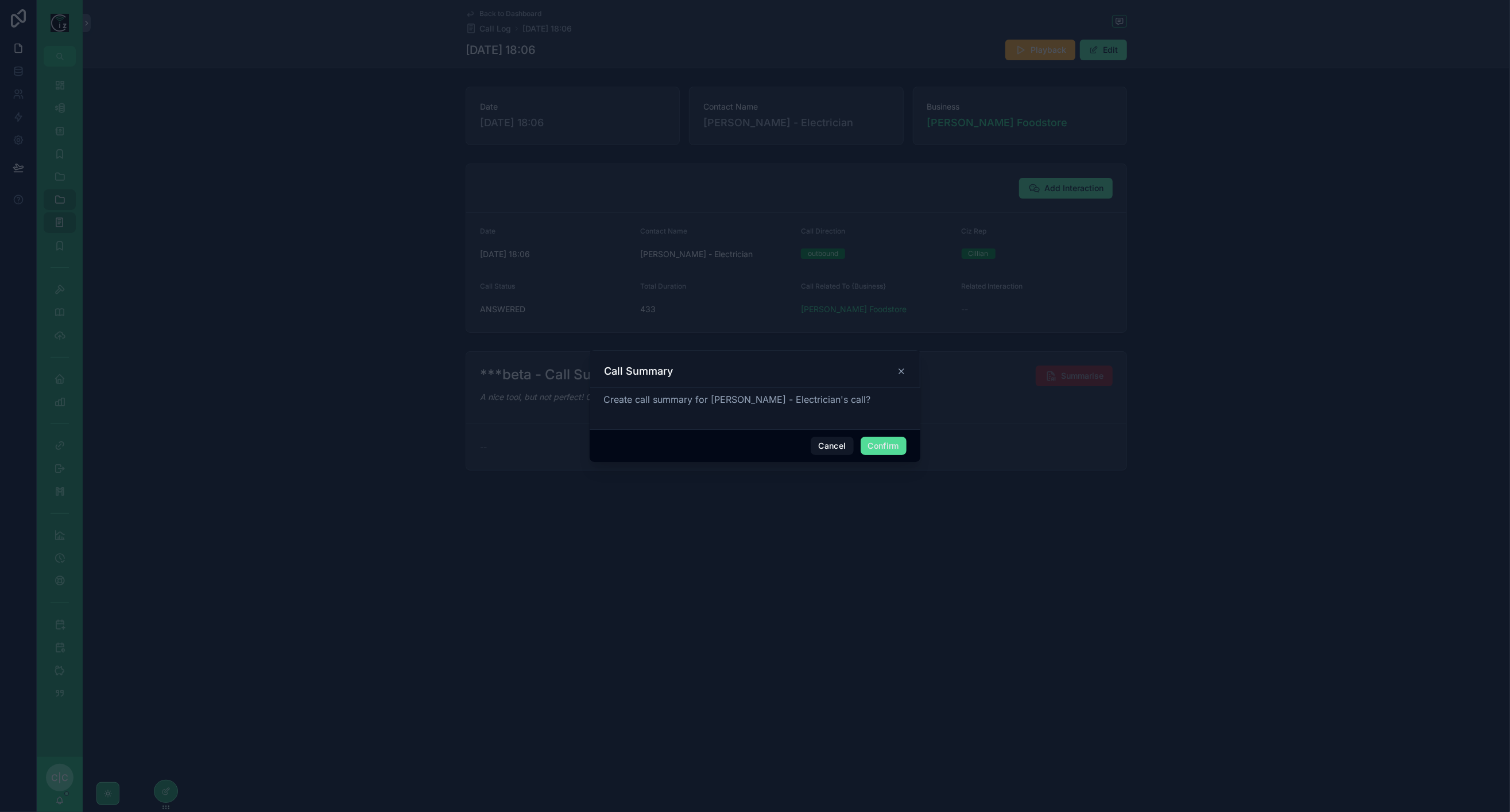
click at [884, 452] on button "Confirm" at bounding box center [883, 446] width 46 height 19
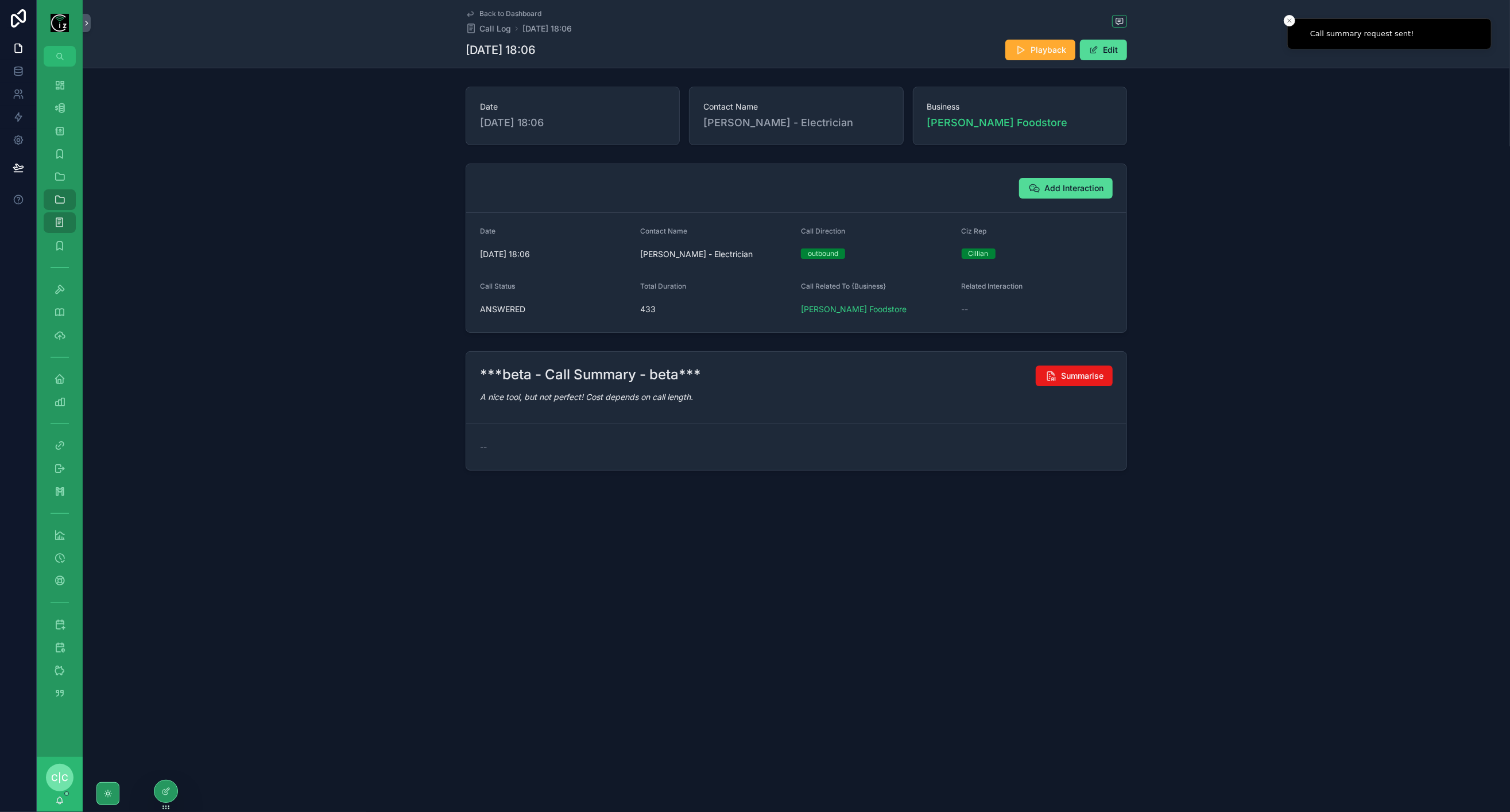
click at [482, 15] on span "Back to Dashboard" at bounding box center [510, 14] width 62 height 9
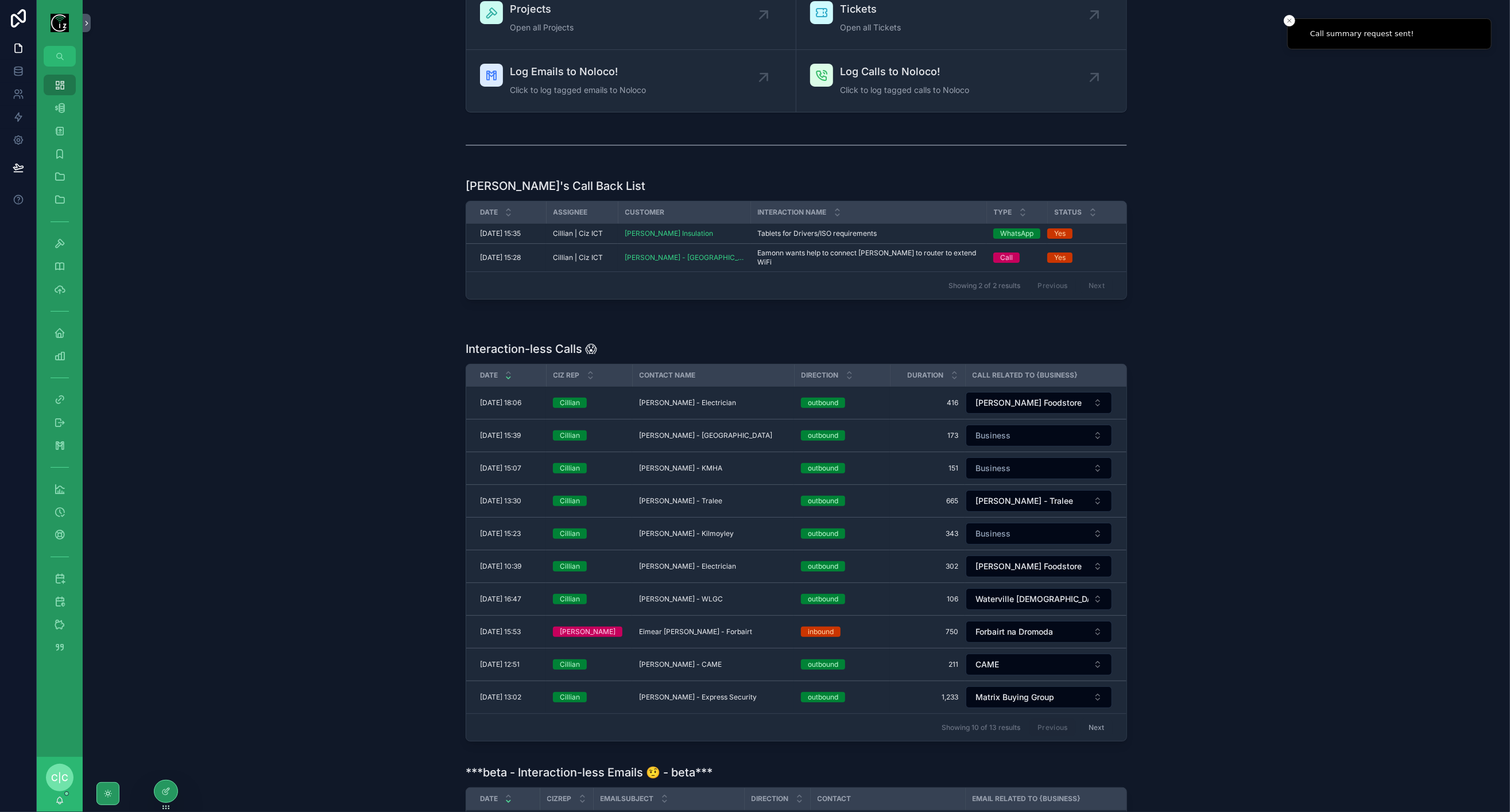
scroll to position [128, 0]
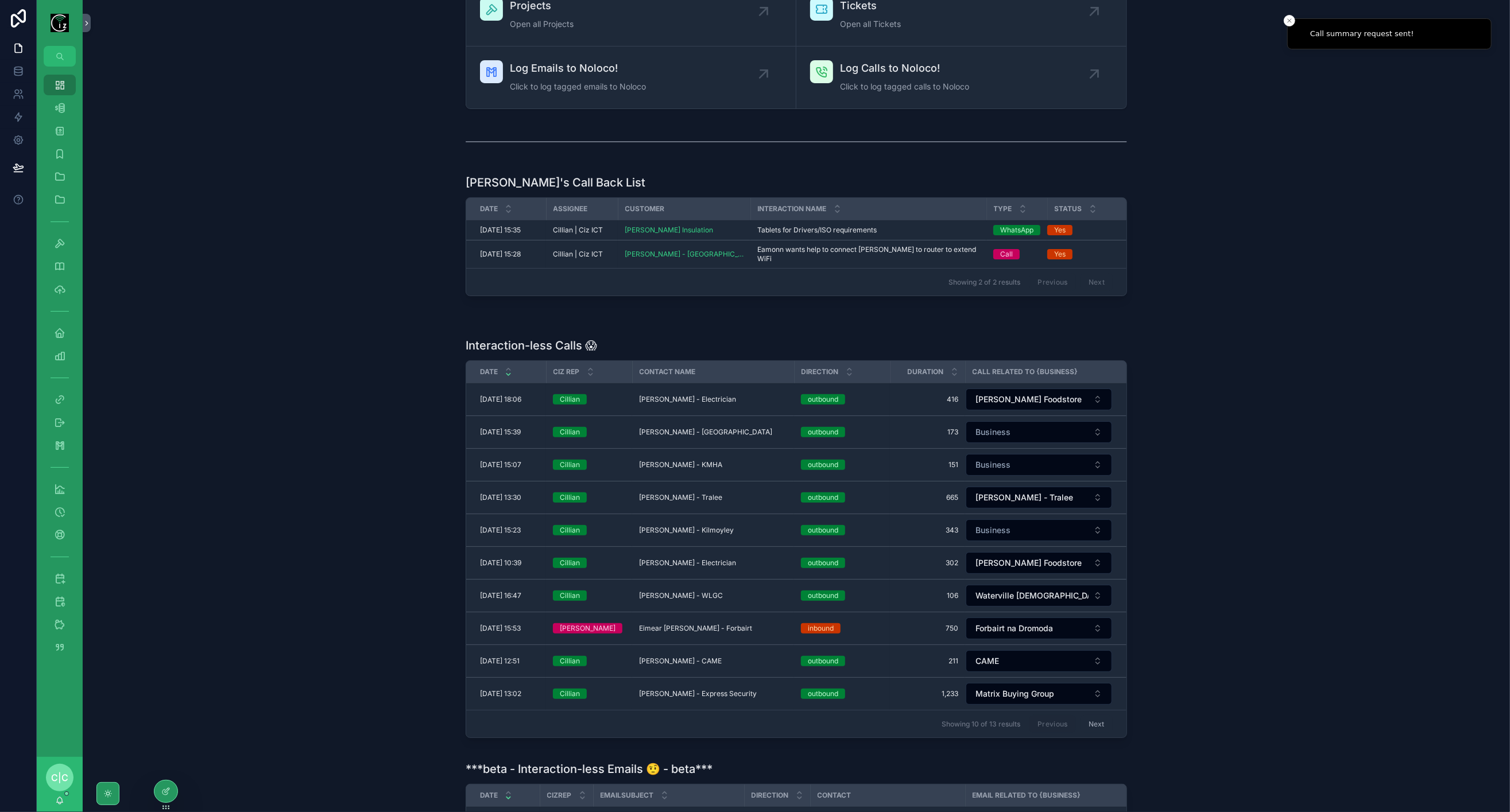
click at [1022, 520] on button "Business" at bounding box center [1039, 530] width 146 height 22
type input "*******"
click at [1034, 562] on span "Tony Flaherty - Kilmoyley" at bounding box center [1016, 563] width 110 height 11
click at [1022, 454] on button "Business" at bounding box center [1039, 465] width 146 height 22
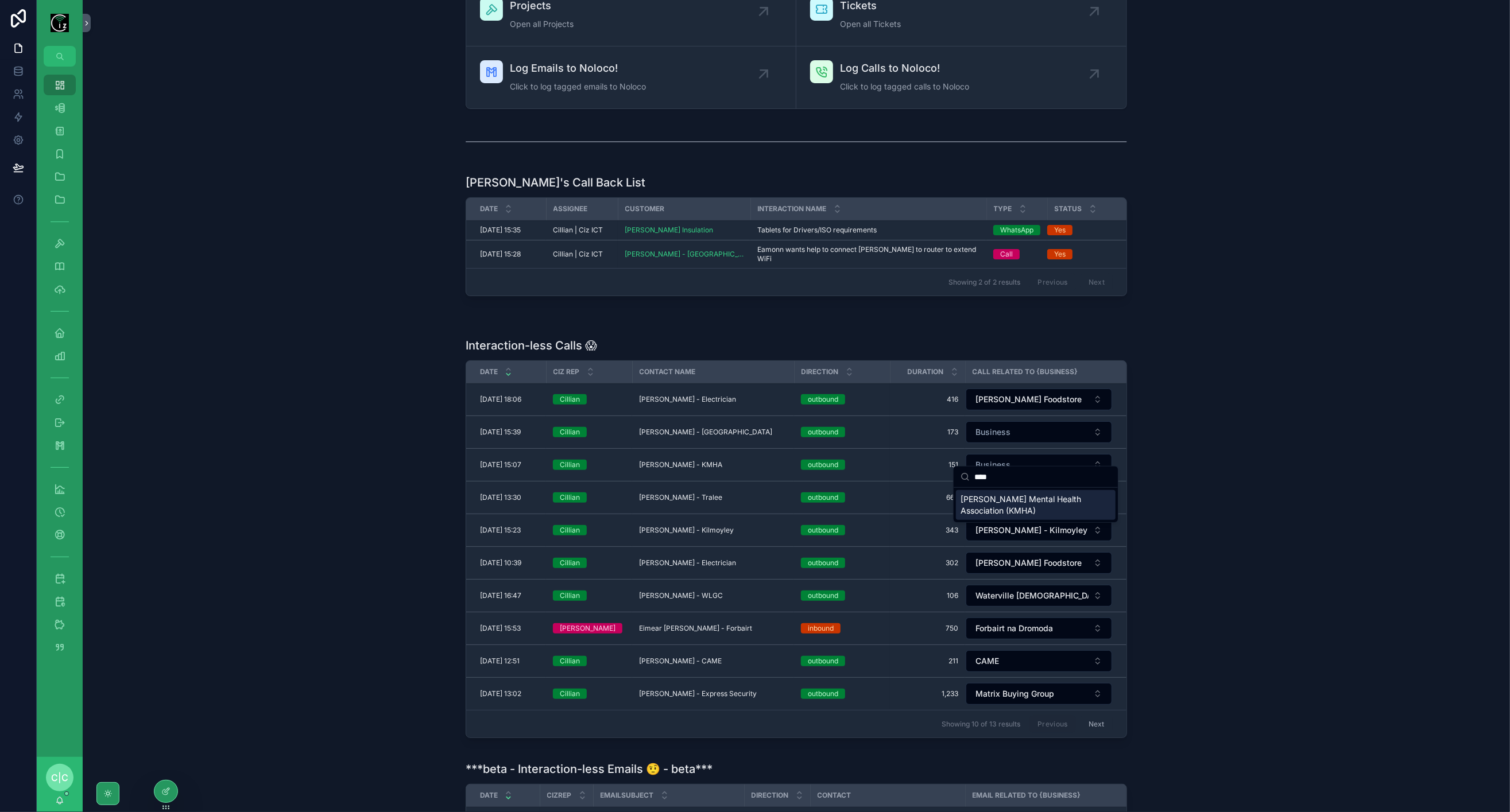
type input "****"
click at [1020, 504] on span "Kerry Mental Health Association (KMHA)" at bounding box center [1029, 505] width 137 height 23
click at [1012, 421] on button "Business" at bounding box center [1039, 432] width 146 height 22
type input "****"
click at [1005, 473] on span "Eoin Doyle - Dublin CC Guest House" at bounding box center [1029, 479] width 137 height 35
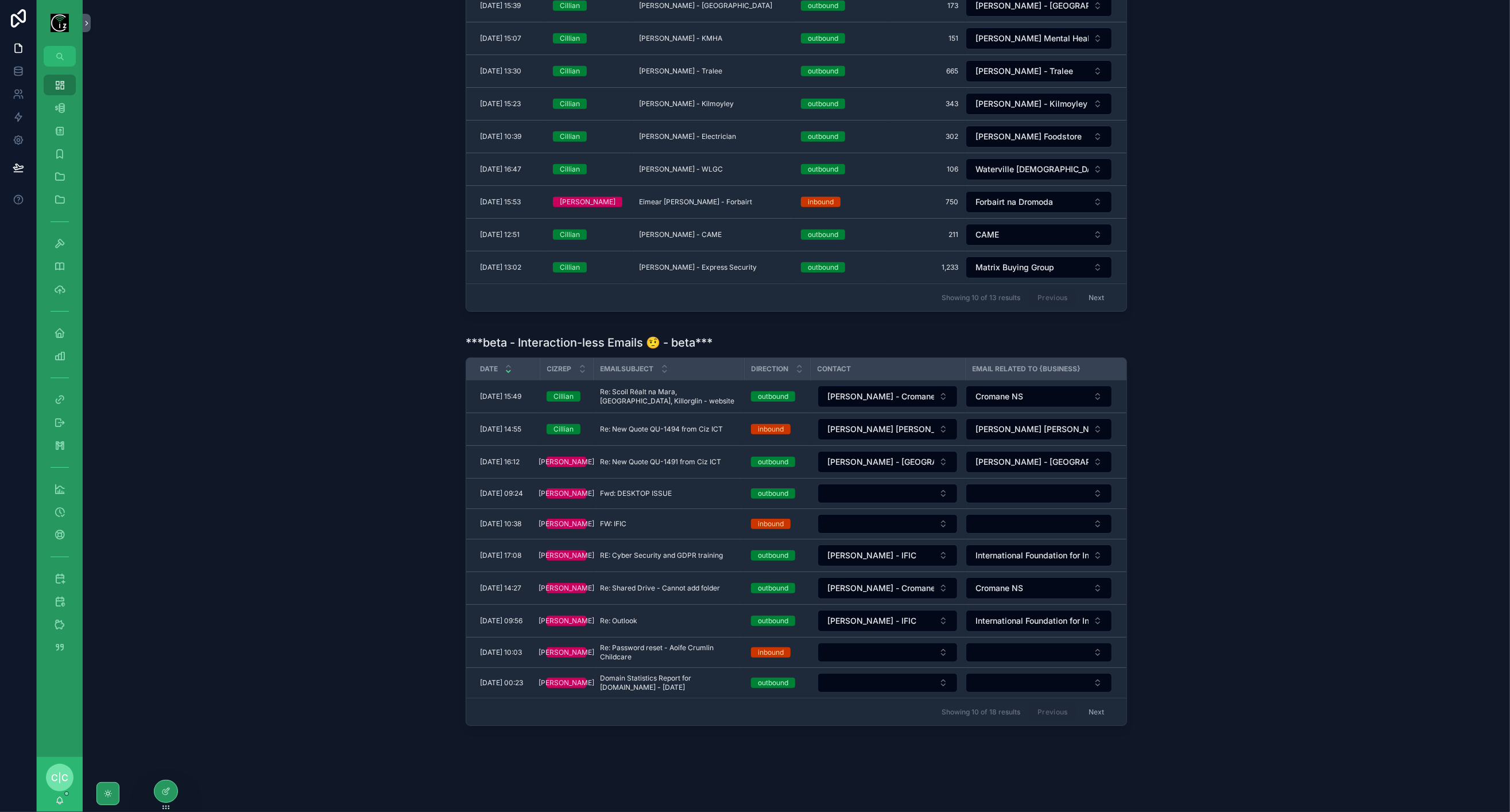
scroll to position [427, 0]
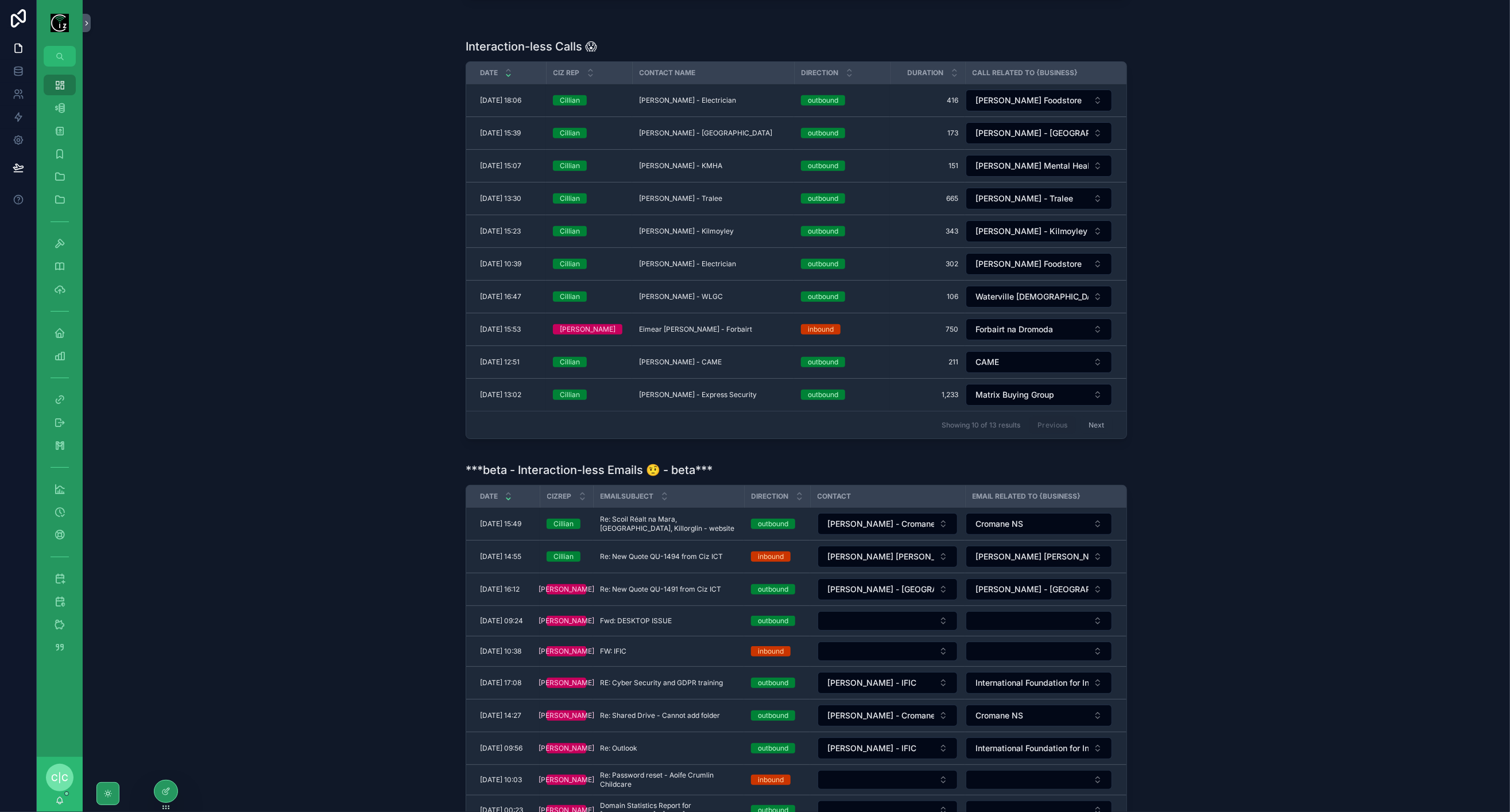
click at [273, 317] on div "Interaction-less Calls 😱 Date Ciz Rep Contact Name Direction Duration Call Rela…" at bounding box center [796, 241] width 1409 height 414
click at [57, 115] on div "Business 542" at bounding box center [60, 108] width 19 height 19
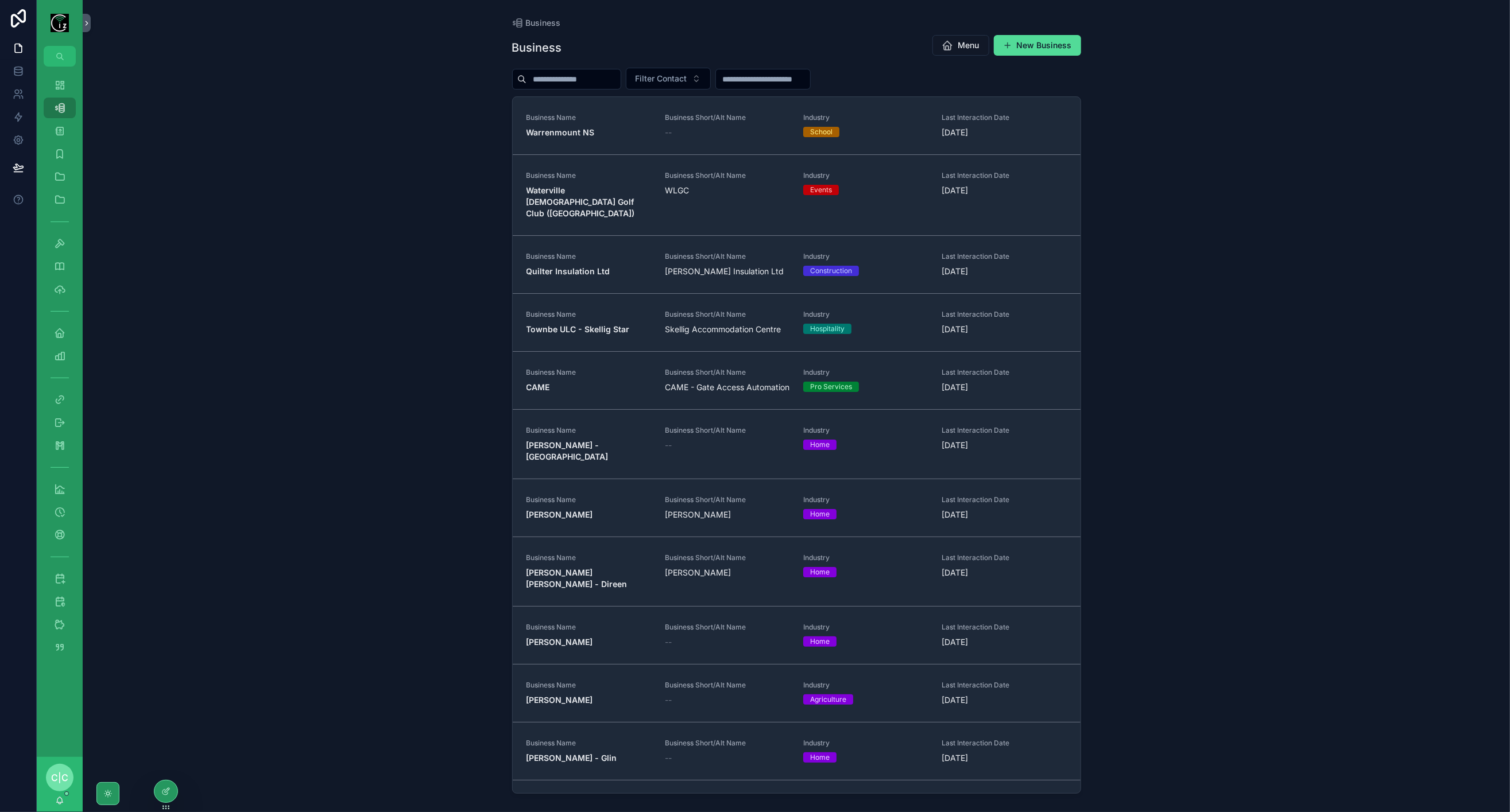
click at [585, 80] on input "scrollable content" at bounding box center [573, 79] width 94 height 16
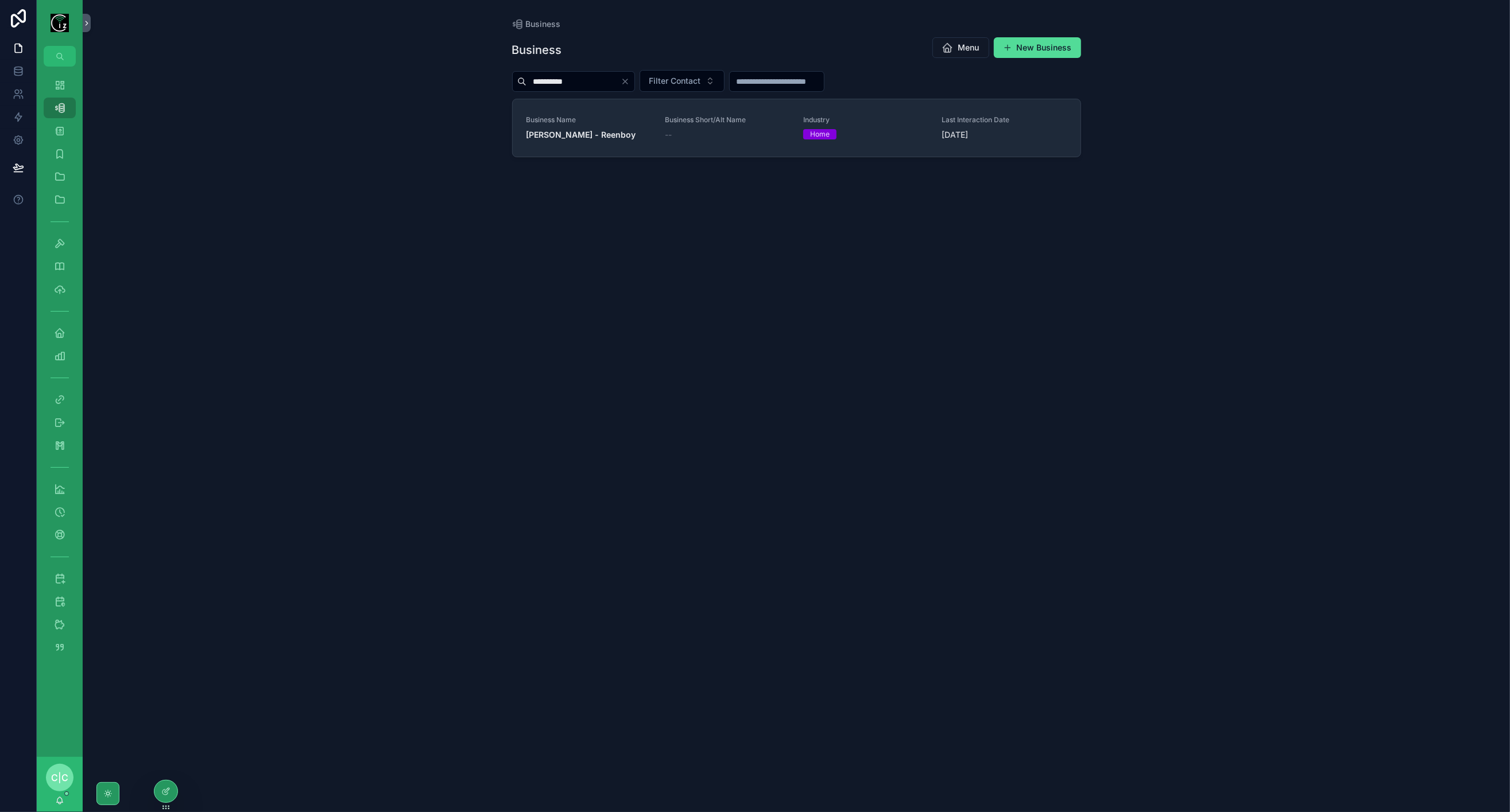
type input "**********"
click at [615, 142] on link "Business Name Dermot Kavanagh - Reenboy Business Short/Alt Name -- Industry Hom…" at bounding box center [796, 128] width 568 height 57
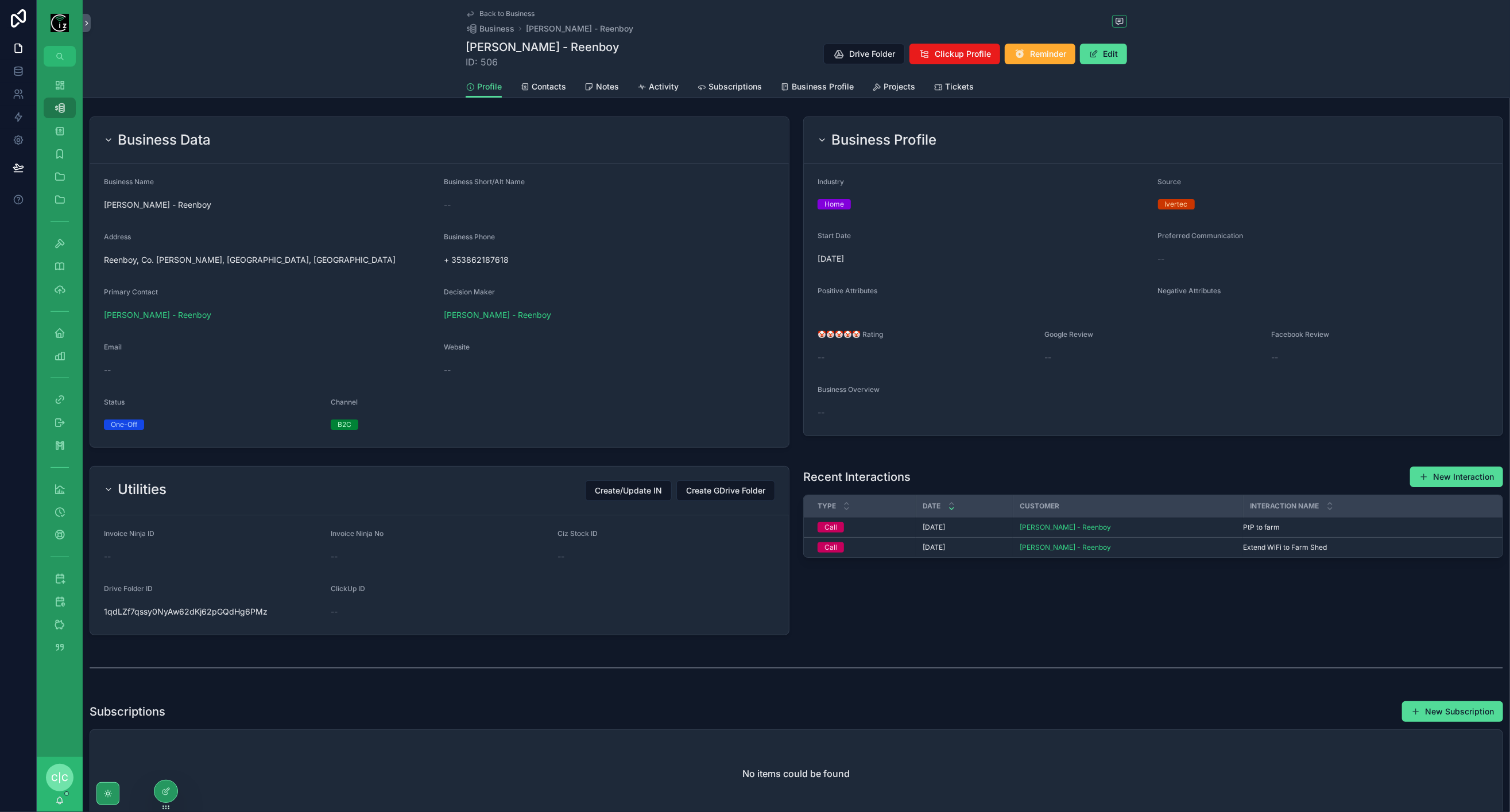
click at [1089, 51] on span "scrollable content" at bounding box center [1094, 54] width 9 height 9
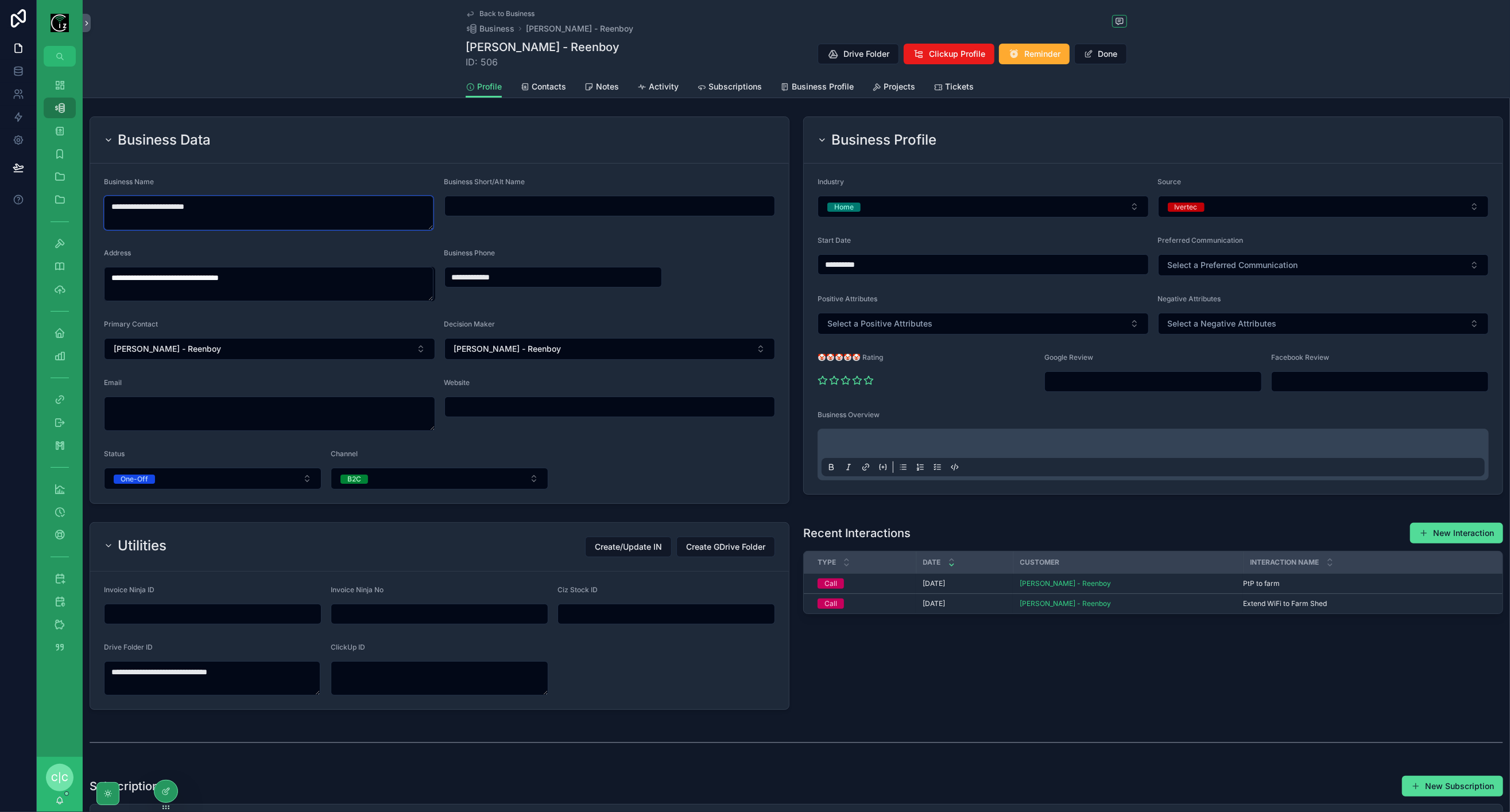
click at [137, 207] on textarea "**********" at bounding box center [269, 213] width 329 height 35
click at [609, 202] on input "scrollable content" at bounding box center [610, 206] width 330 height 16
paste input "**********"
type input "**********"
click at [140, 204] on textarea "**********" at bounding box center [269, 213] width 329 height 35
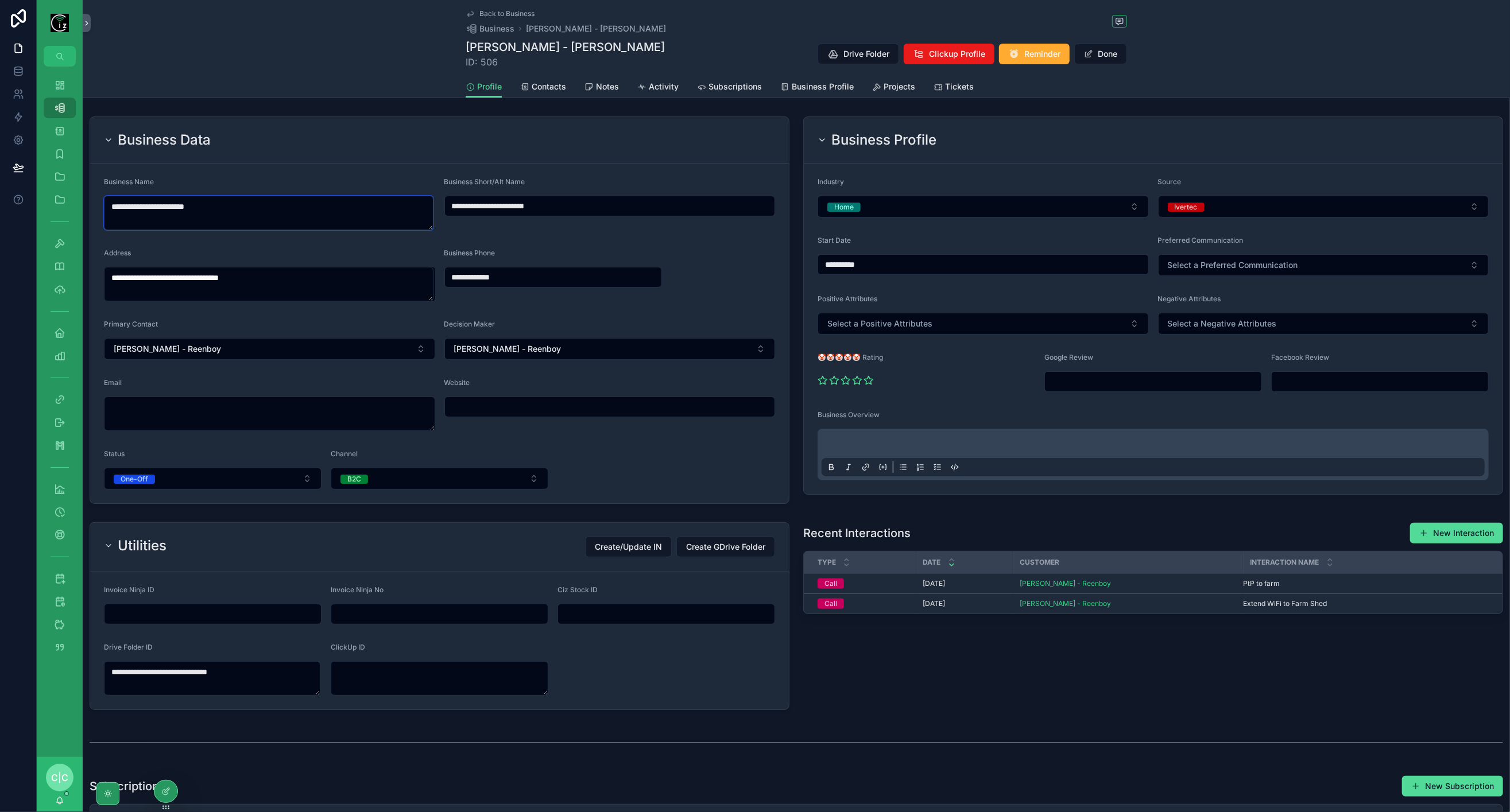
type textarea "**********"
click at [555, 86] on span "Contacts" at bounding box center [549, 86] width 35 height 11
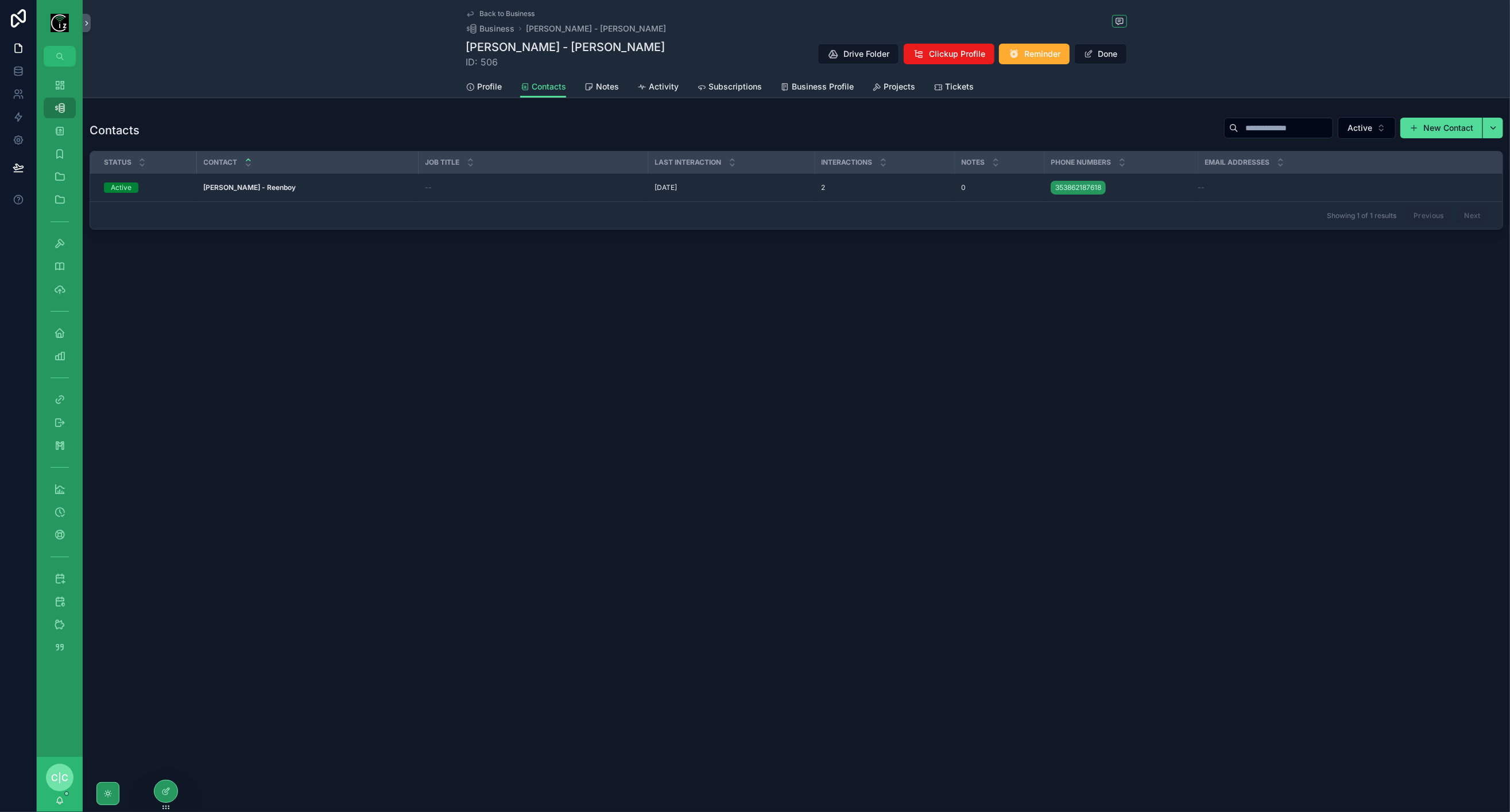
click at [478, 100] on div "Back to Business Business Michael Kavanagh - Dingle Michael Kavanagh - Dingle I…" at bounding box center [796, 156] width 1427 height 313
click at [488, 84] on span "Profile" at bounding box center [489, 86] width 25 height 11
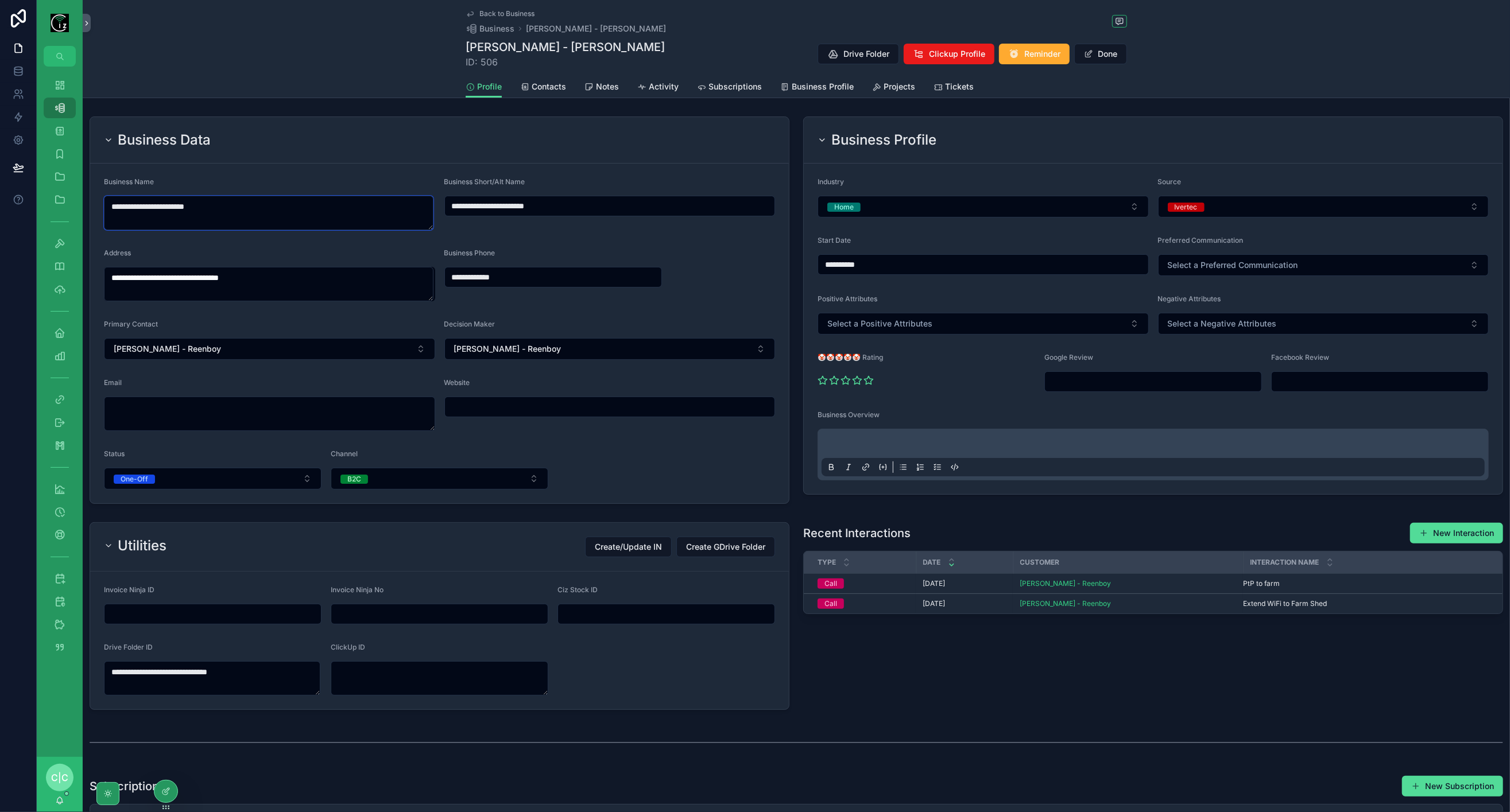
drag, startPoint x: 245, startPoint y: 214, endPoint x: 80, endPoint y: 235, distance: 166.3
click at [80, 235] on div "**********" at bounding box center [773, 406] width 1473 height 812
click at [549, 87] on span "Contacts" at bounding box center [549, 86] width 35 height 11
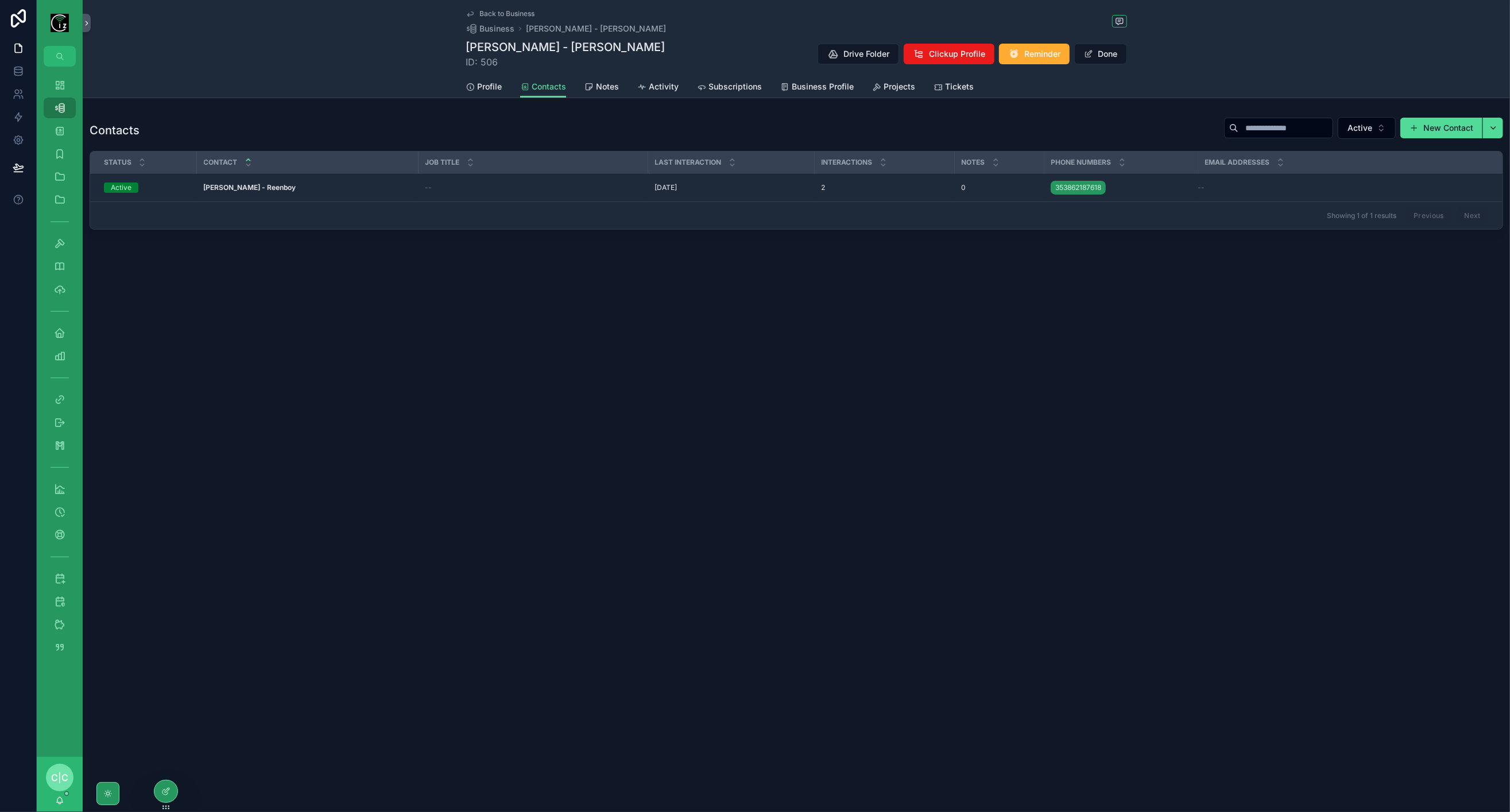
click at [336, 193] on td "Dermot Kavanagh - Reenboy Dermot Kavanagh - Reenboy" at bounding box center [307, 188] width 222 height 28
click at [329, 183] on div "Dermot Kavanagh - Reenboy Dermot Kavanagh - Reenboy" at bounding box center [307, 188] width 208 height 9
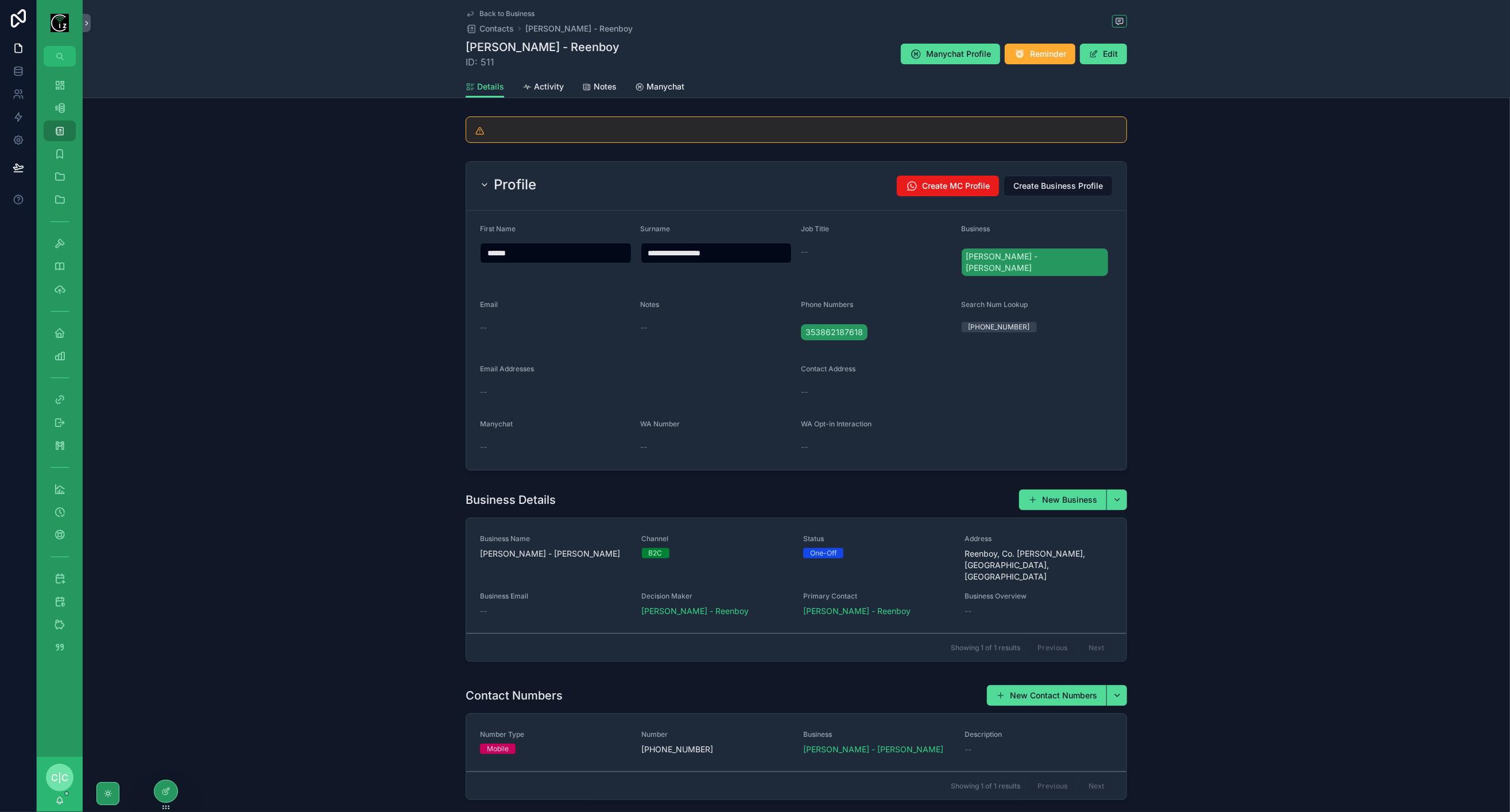
drag, startPoint x: 530, startPoint y: 251, endPoint x: 451, endPoint y: 266, distance: 80.4
click at [451, 266] on div "**********" at bounding box center [796, 316] width 1427 height 319
paste input "**********"
drag, startPoint x: 517, startPoint y: 249, endPoint x: 625, endPoint y: 247, distance: 108.0
click at [624, 251] on input "**********" at bounding box center [555, 253] width 150 height 16
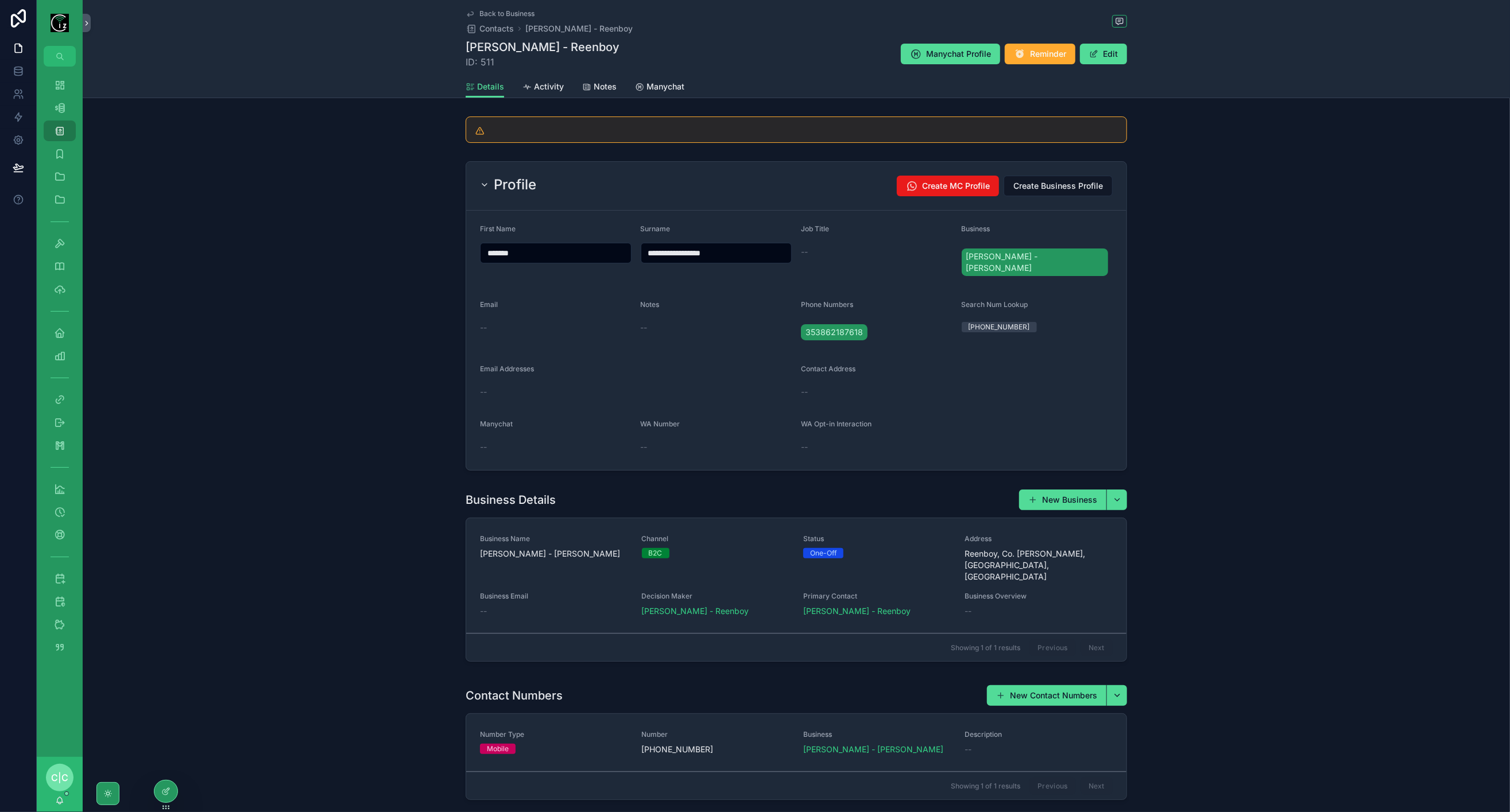
type input "*******"
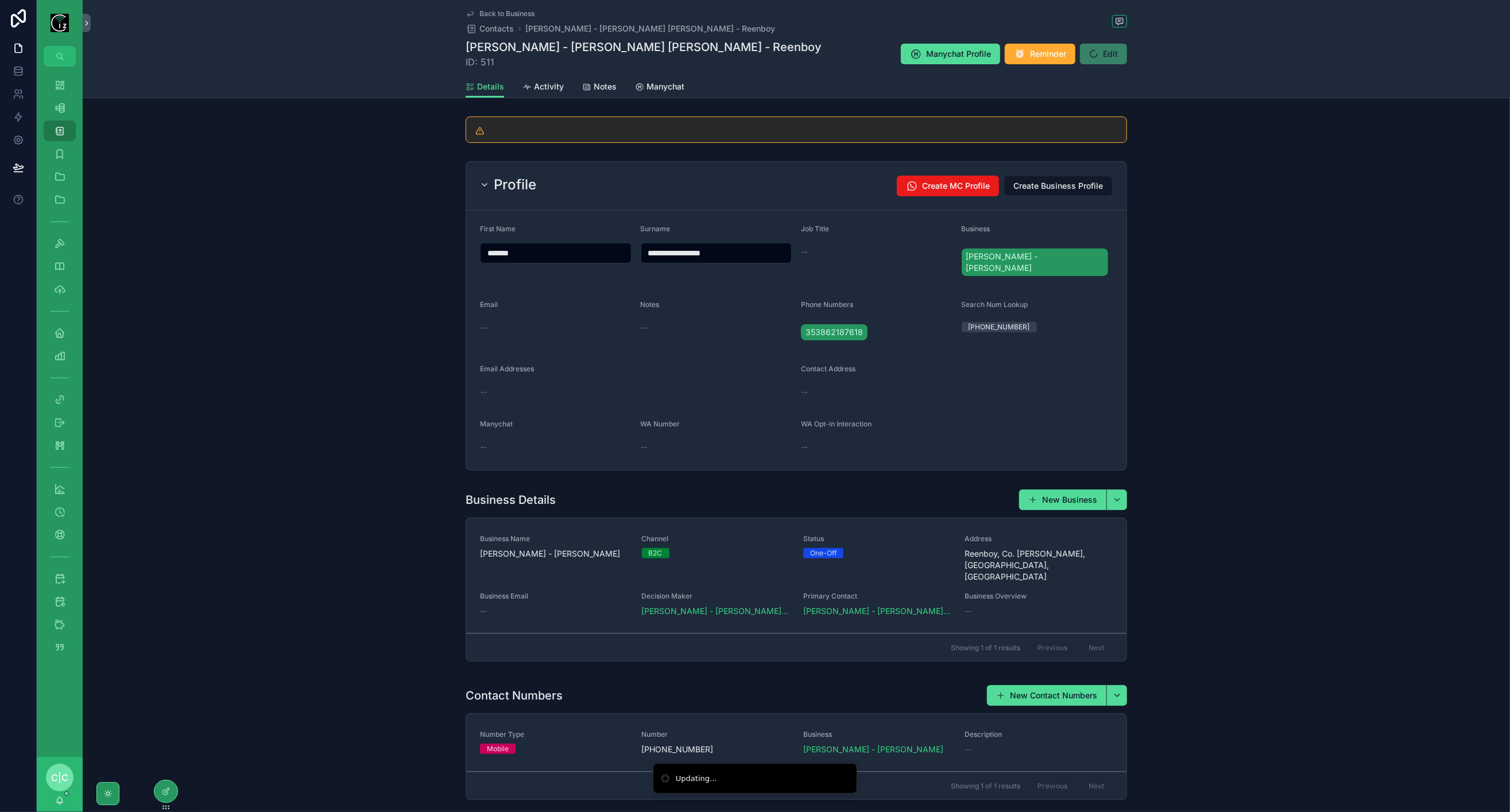
paste input "scrollable content"
type input "**********"
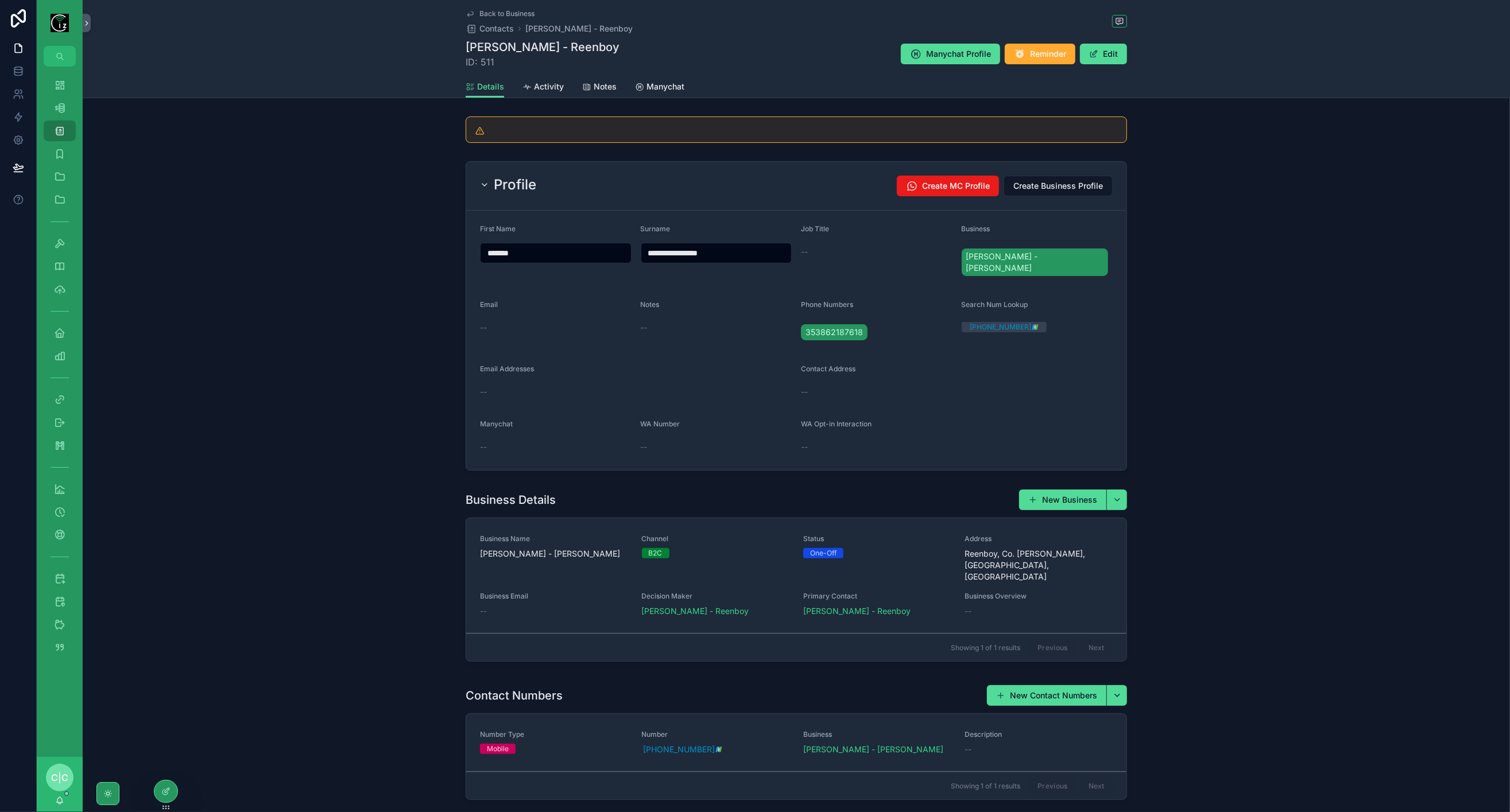
click at [1104, 54] on button "Edit" at bounding box center [1104, 53] width 47 height 21
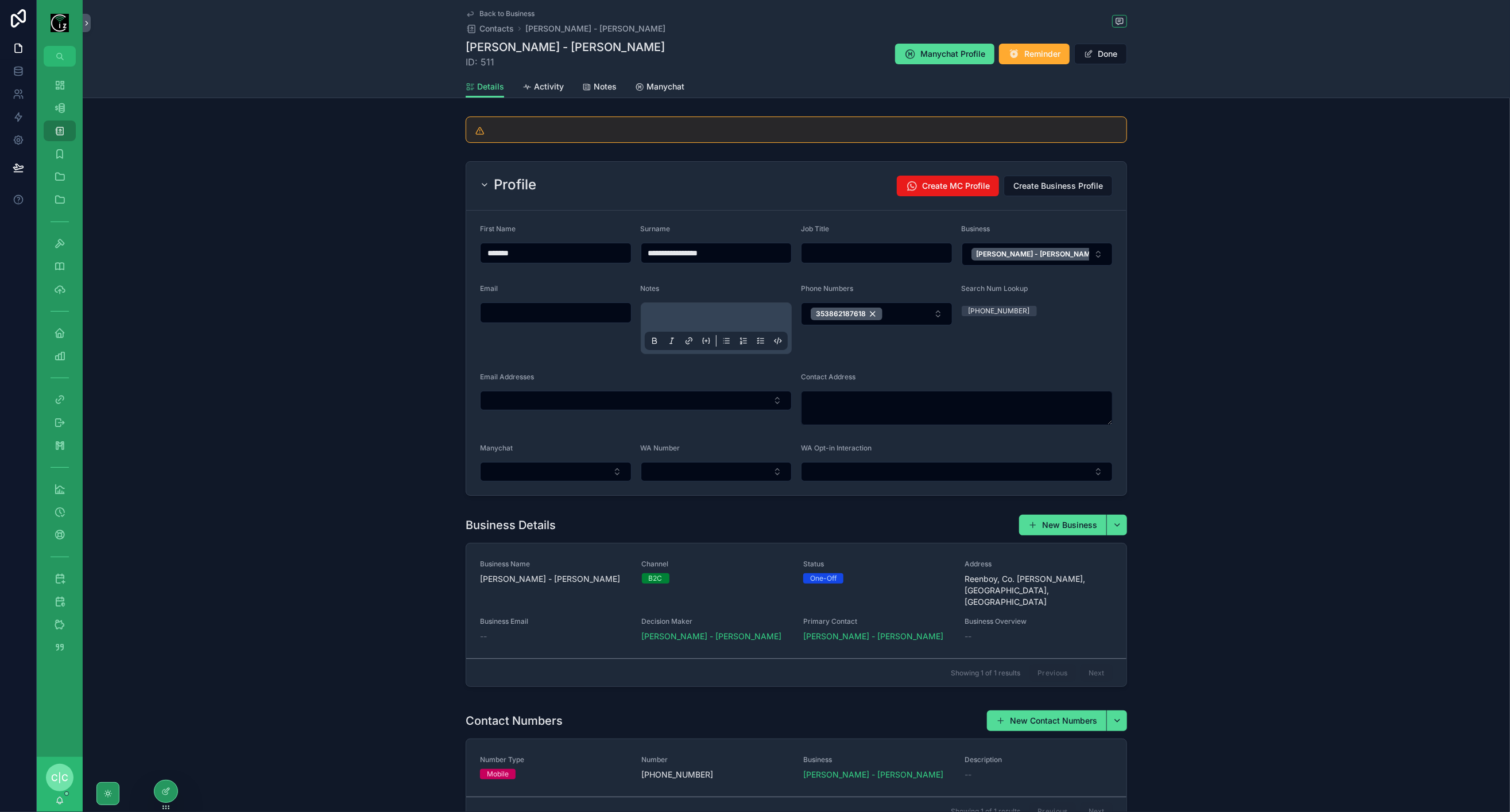
click at [878, 252] on input "scrollable content" at bounding box center [877, 253] width 150 height 16
type input "******"
click at [1307, 327] on div "**********" at bounding box center [796, 329] width 1427 height 344
click at [484, 17] on span "Back to Business" at bounding box center [507, 14] width 55 height 9
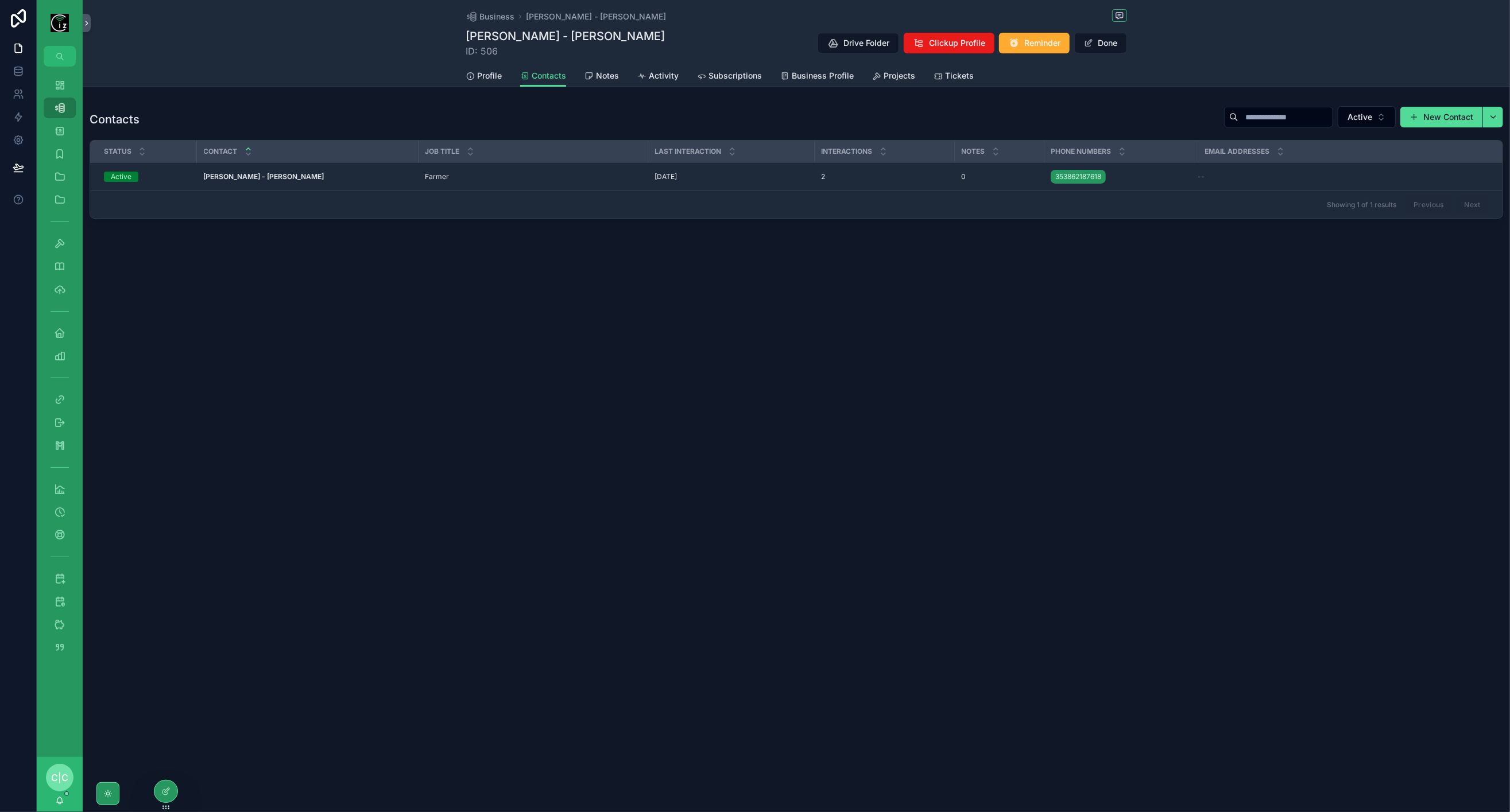
click at [431, 220] on div "Contacts Active New Contact Status Contact Job Title Last Interaction Interacti…" at bounding box center [796, 164] width 1427 height 127
click at [63, 83] on icon "scrollable content" at bounding box center [59, 85] width 11 height 11
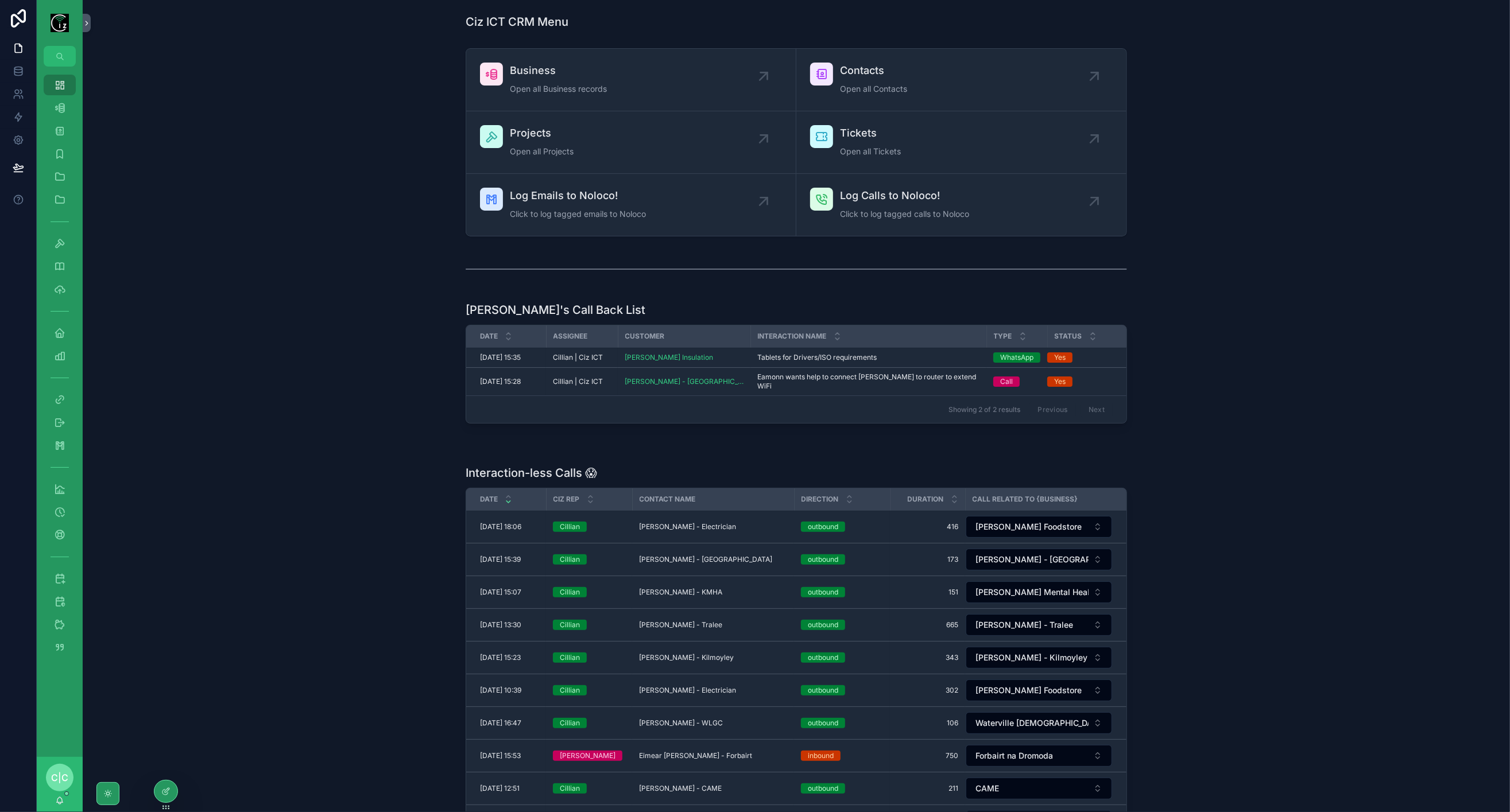
click at [845, 208] on span "Click to log tagged calls to Noloco" at bounding box center [904, 214] width 129 height 11
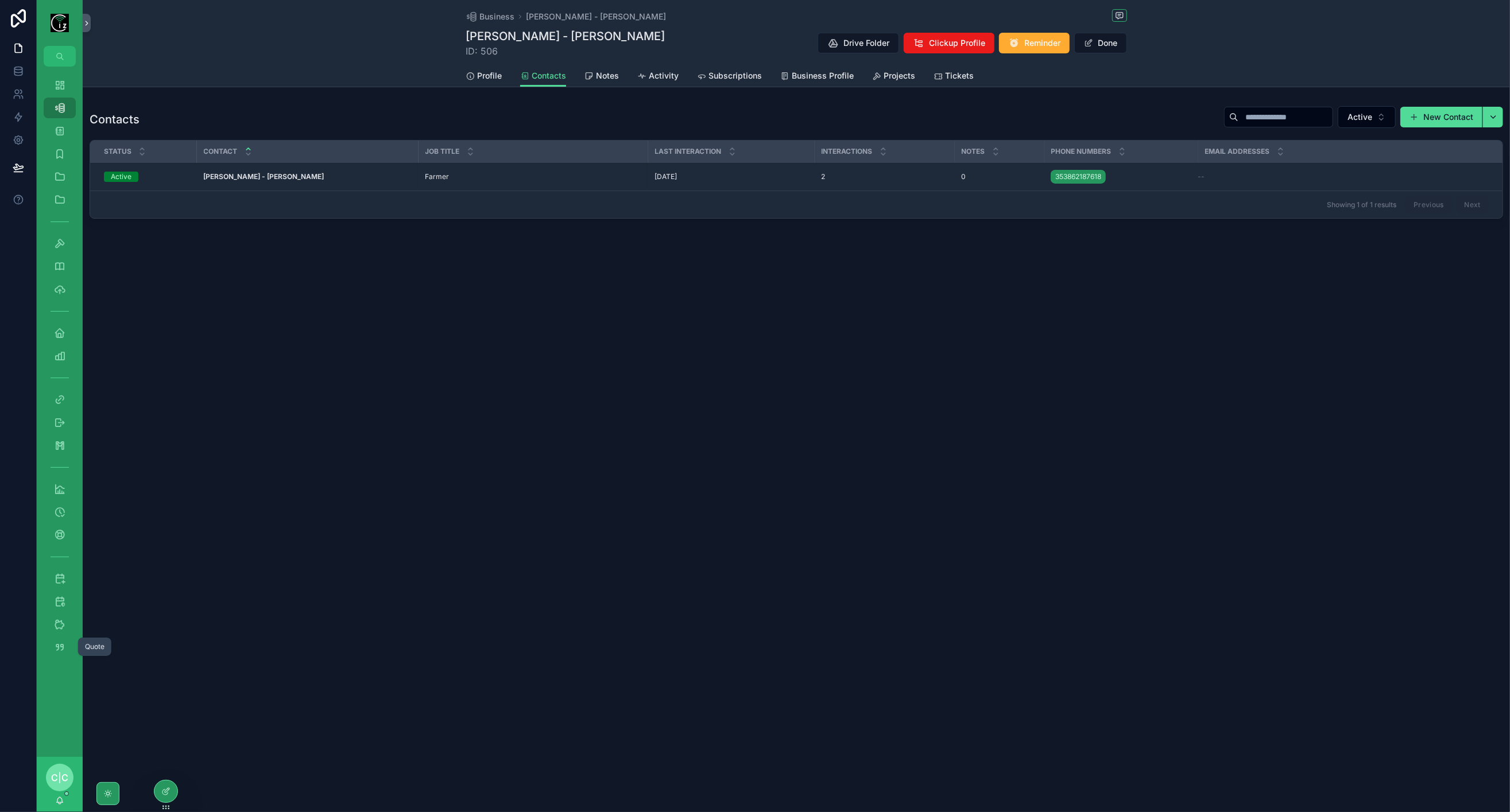
click at [58, 642] on icon "scrollable content" at bounding box center [59, 647] width 11 height 11
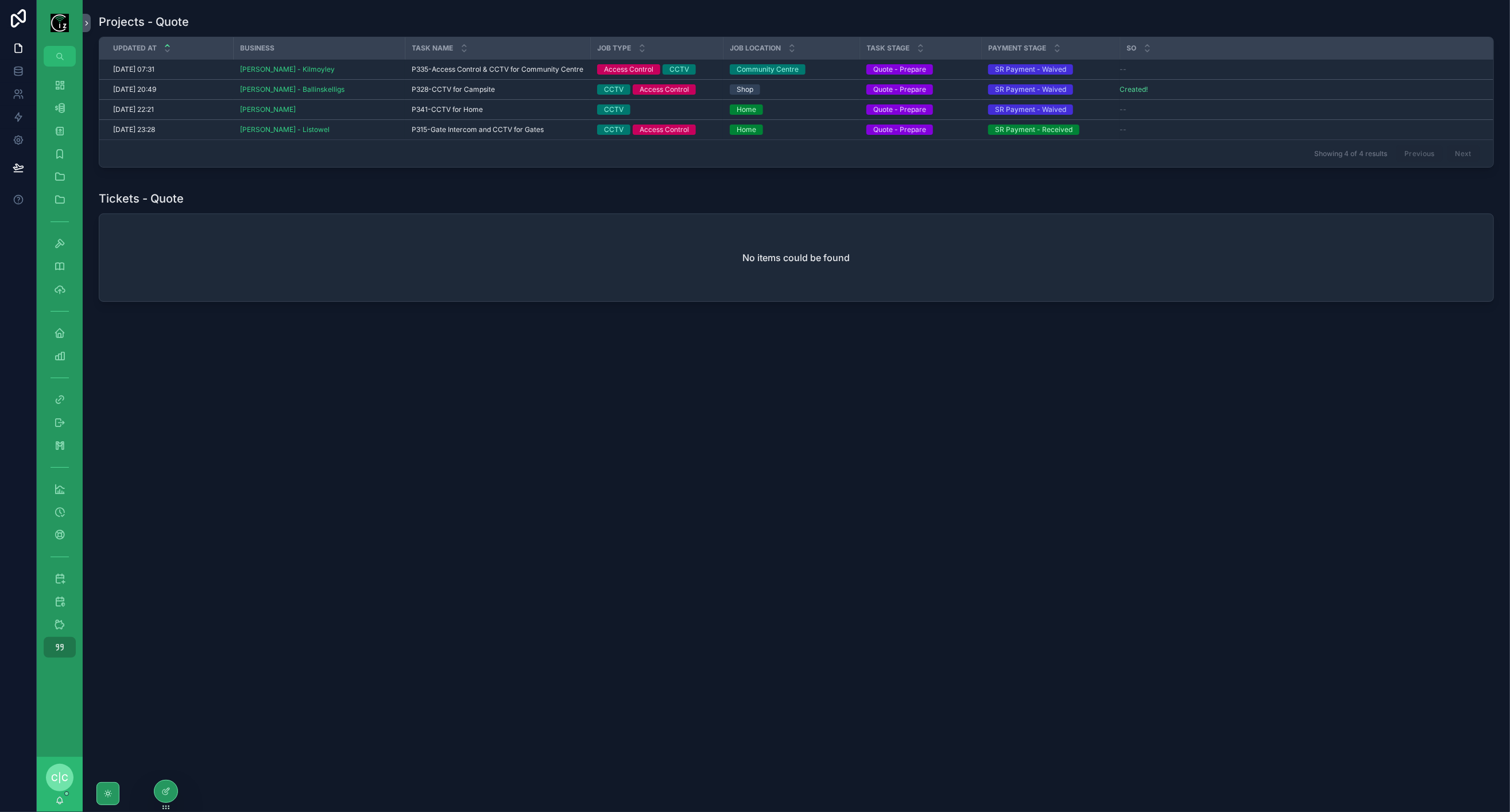
click at [0, 0] on span "Create SO" at bounding box center [0, 0] width 0 height 0
click at [51, 78] on div "Dashboard" at bounding box center [60, 85] width 19 height 19
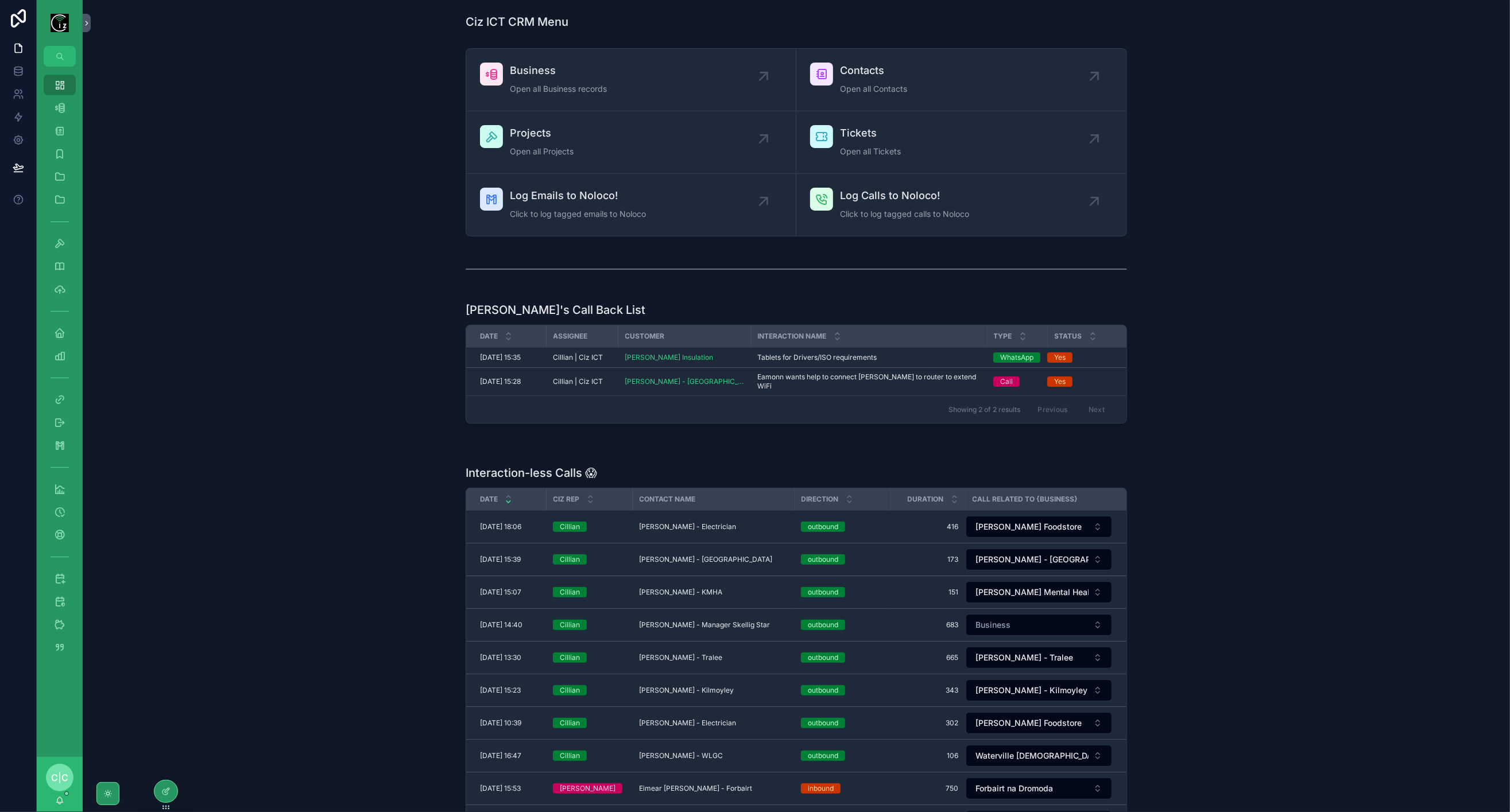
scroll to position [319, 0]
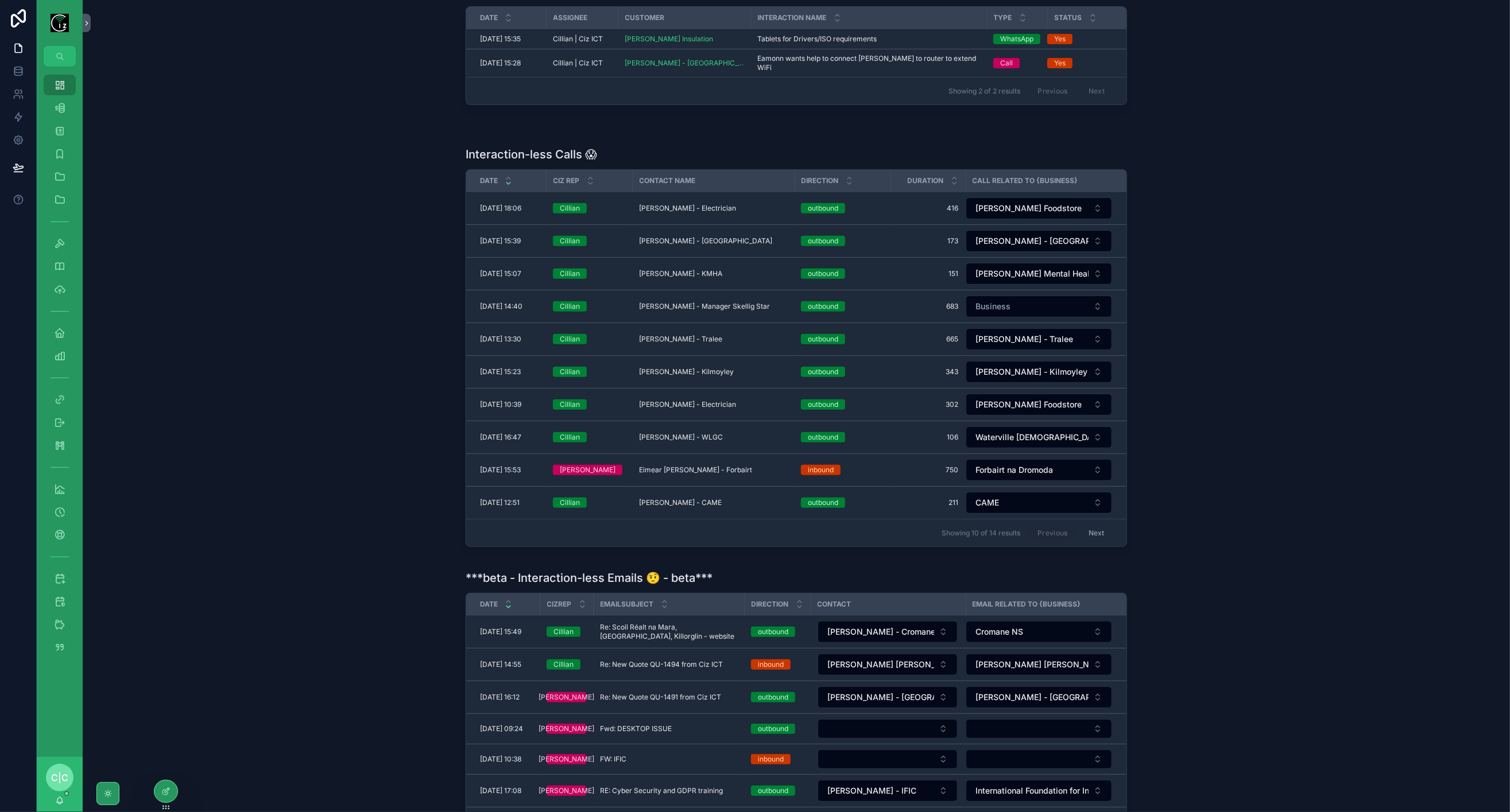
click at [690, 365] on td "Tony Flaherty - Kilmoyley Tony Flaherty - Kilmoyley" at bounding box center [713, 372] width 162 height 33
click at [694, 367] on span "Tony Flaherty - Kilmoyley" at bounding box center [687, 372] width 95 height 9
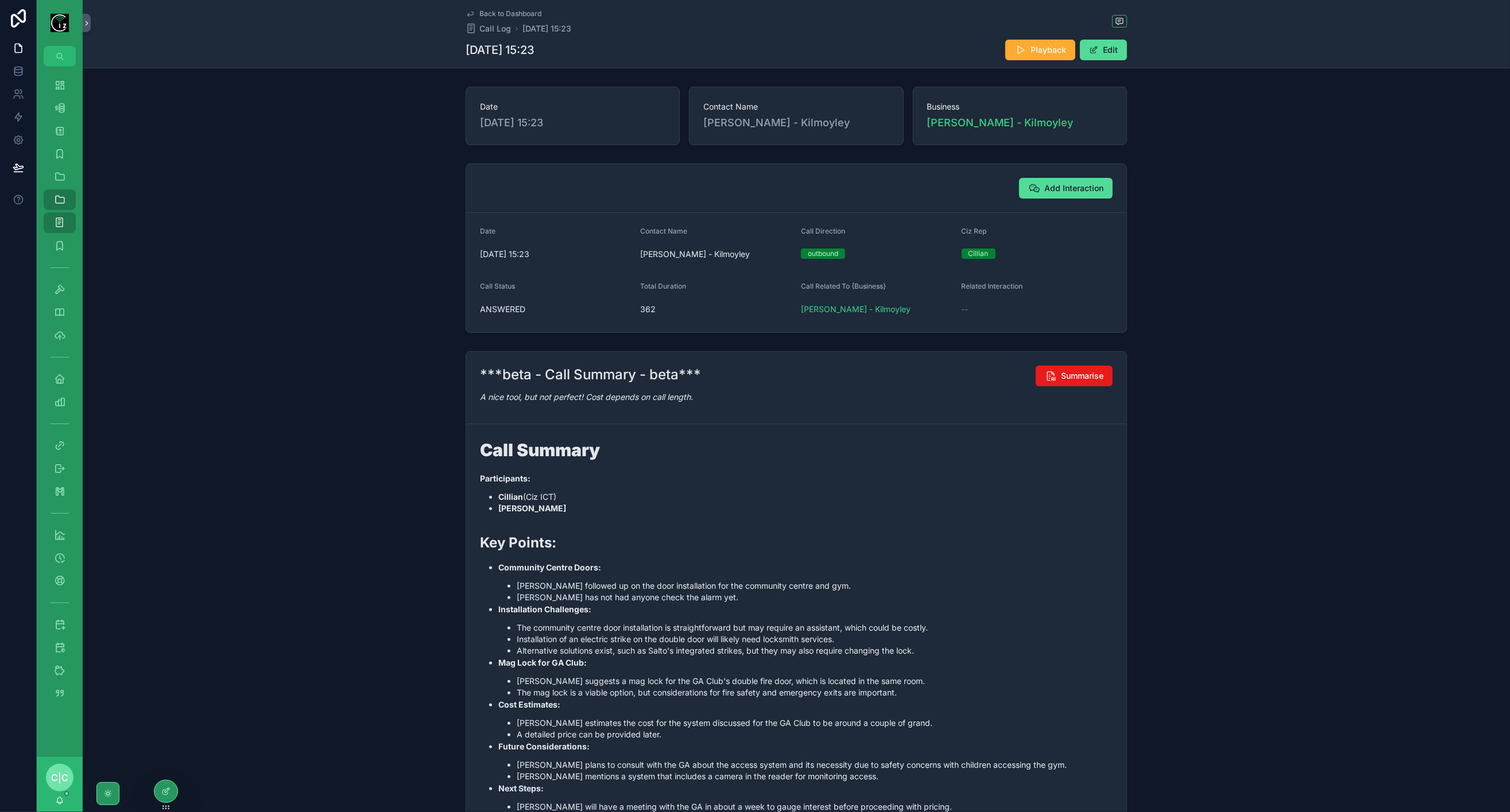
scroll to position [128, 0]
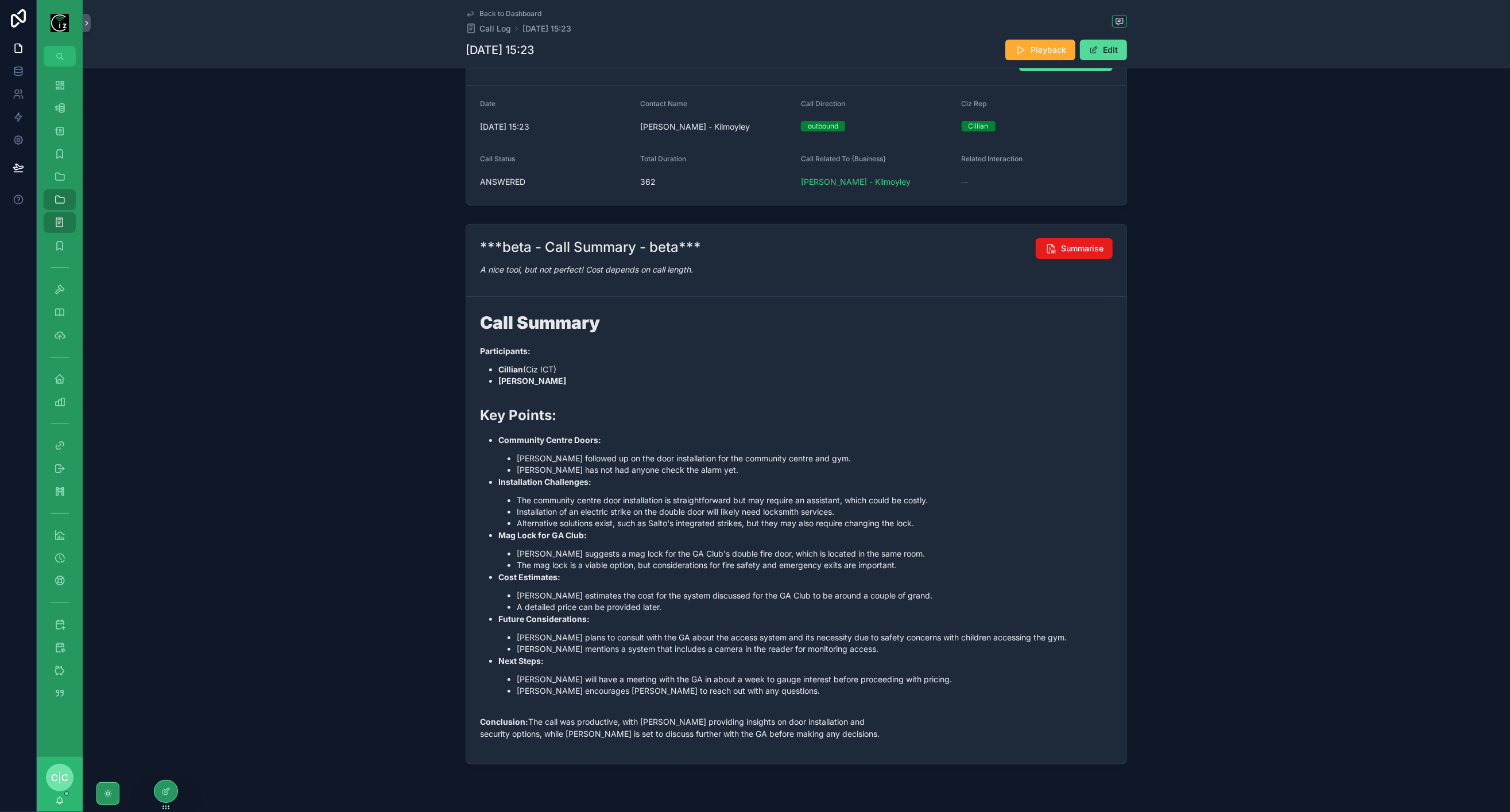
click at [1108, 55] on button "Edit" at bounding box center [1104, 49] width 47 height 21
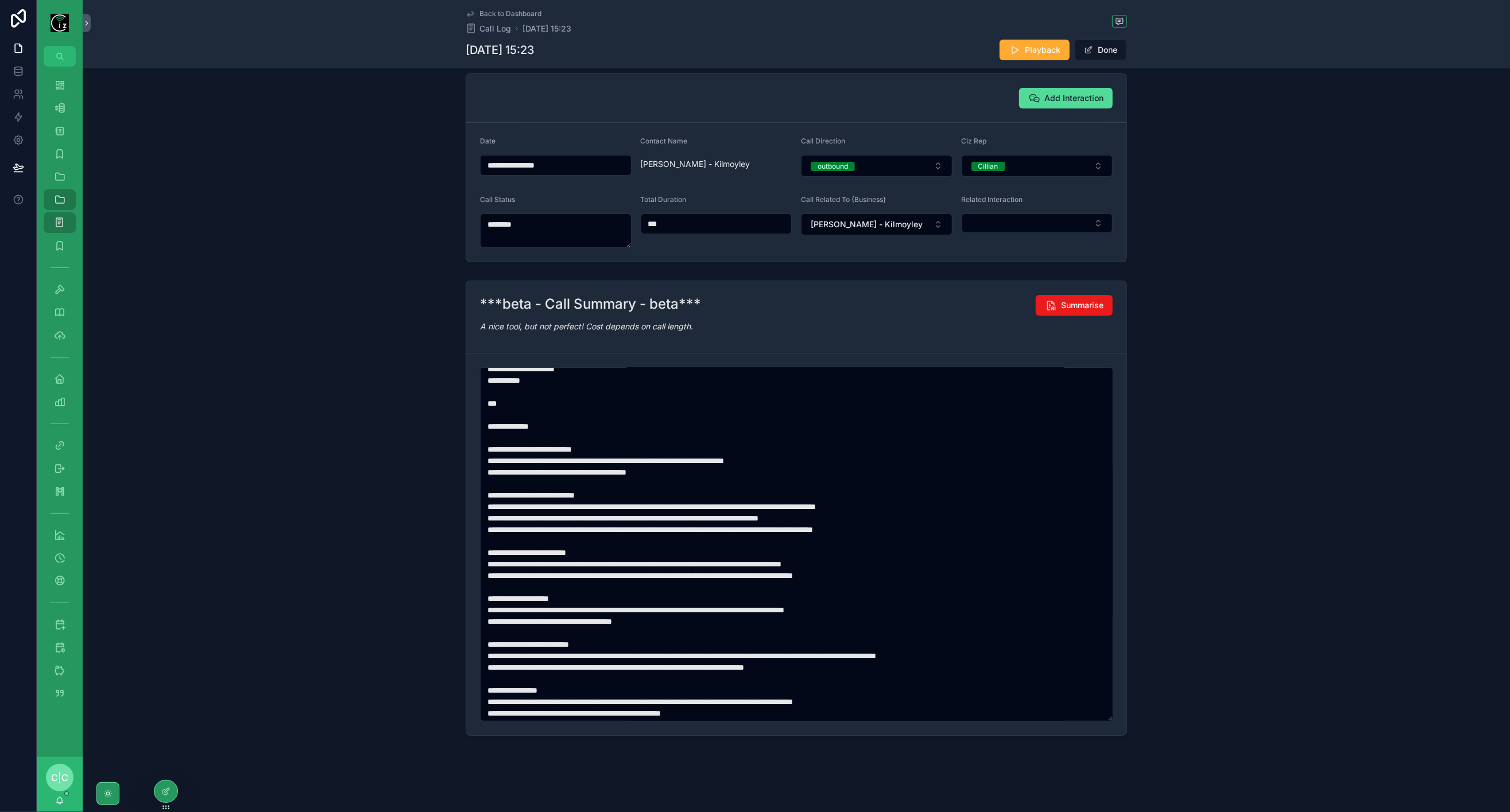
scroll to position [63, 0]
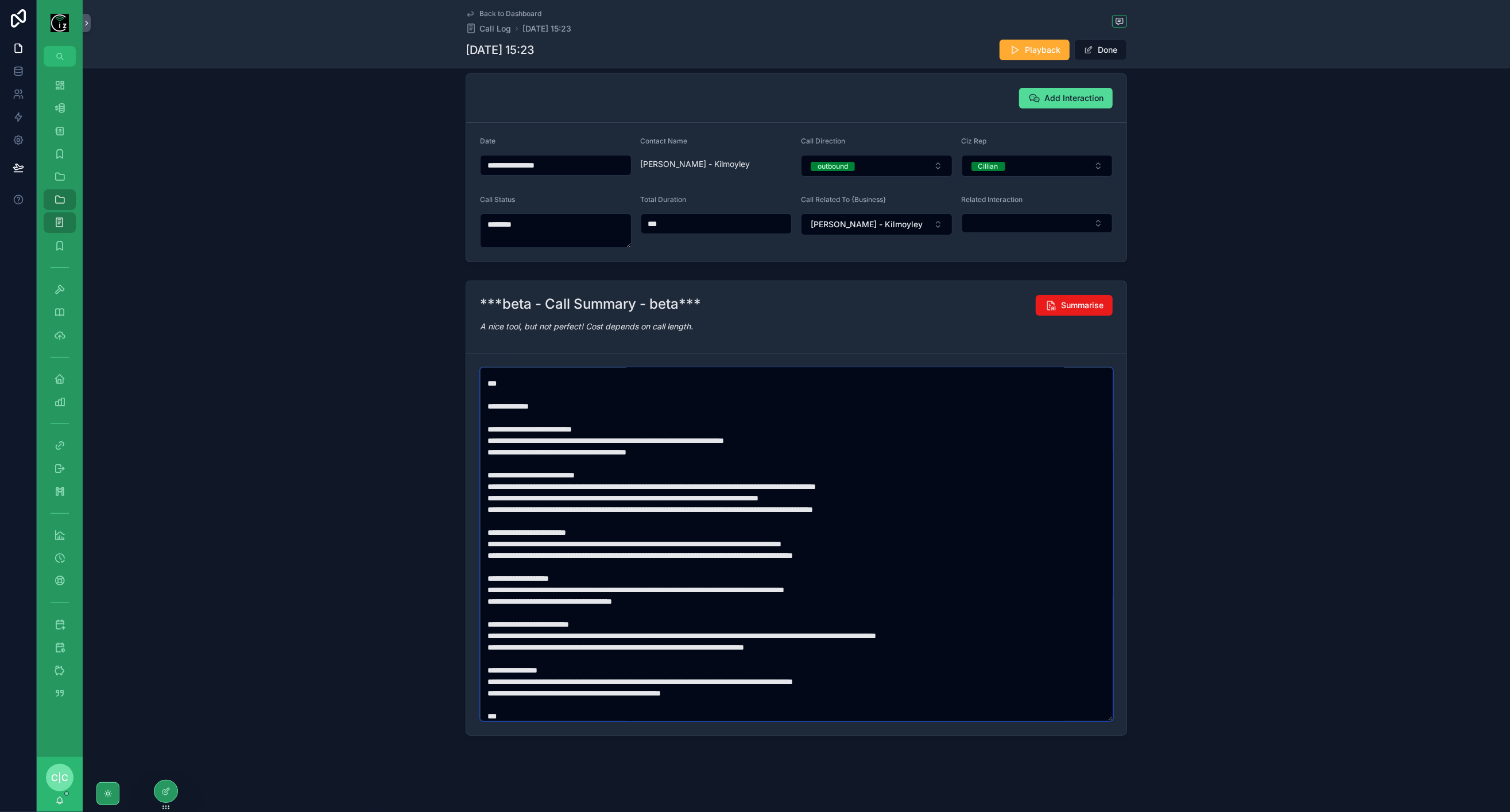
click at [654, 491] on textarea "scrollable content" at bounding box center [796, 544] width 633 height 354
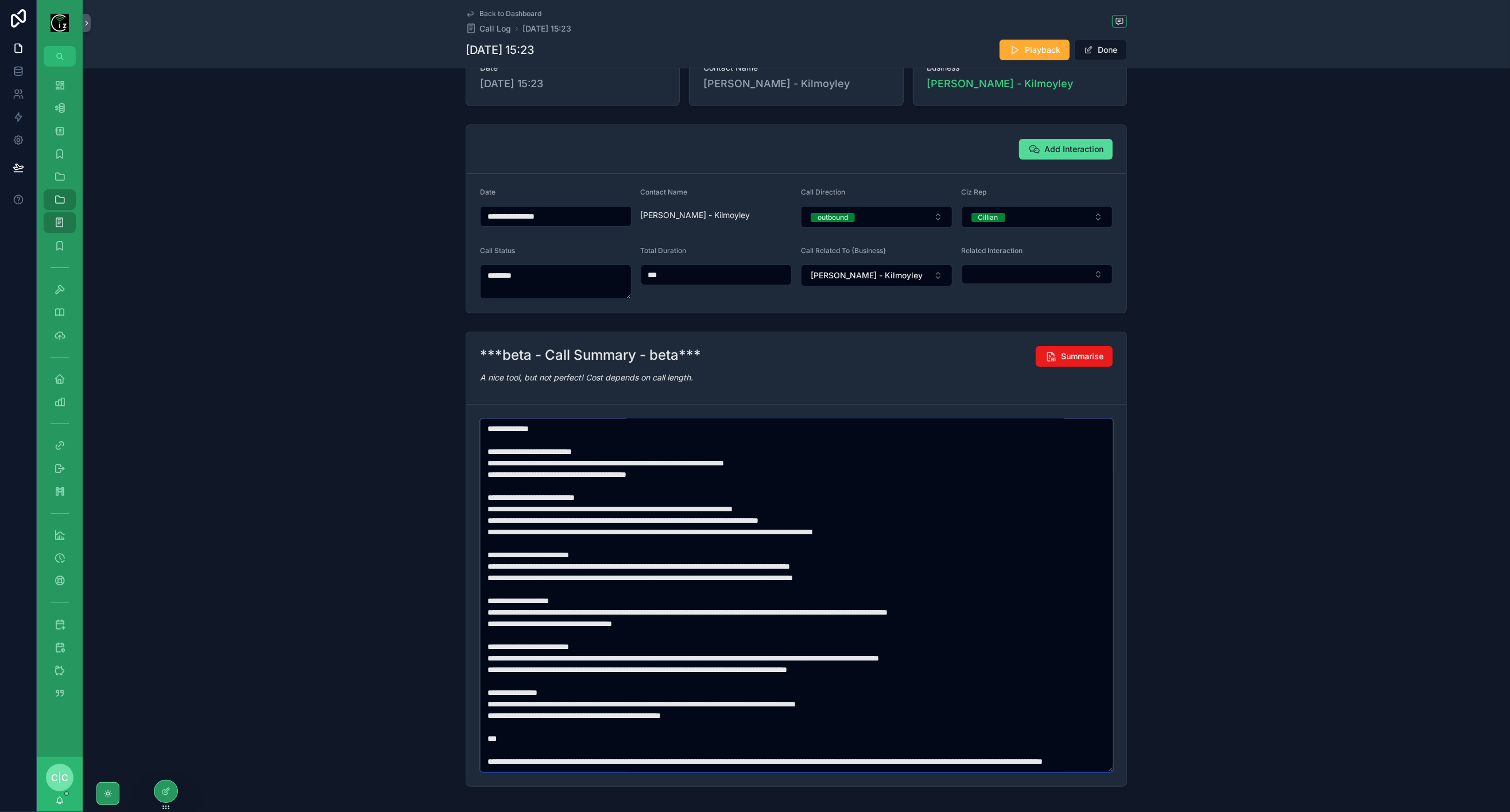
scroll to position [0, 0]
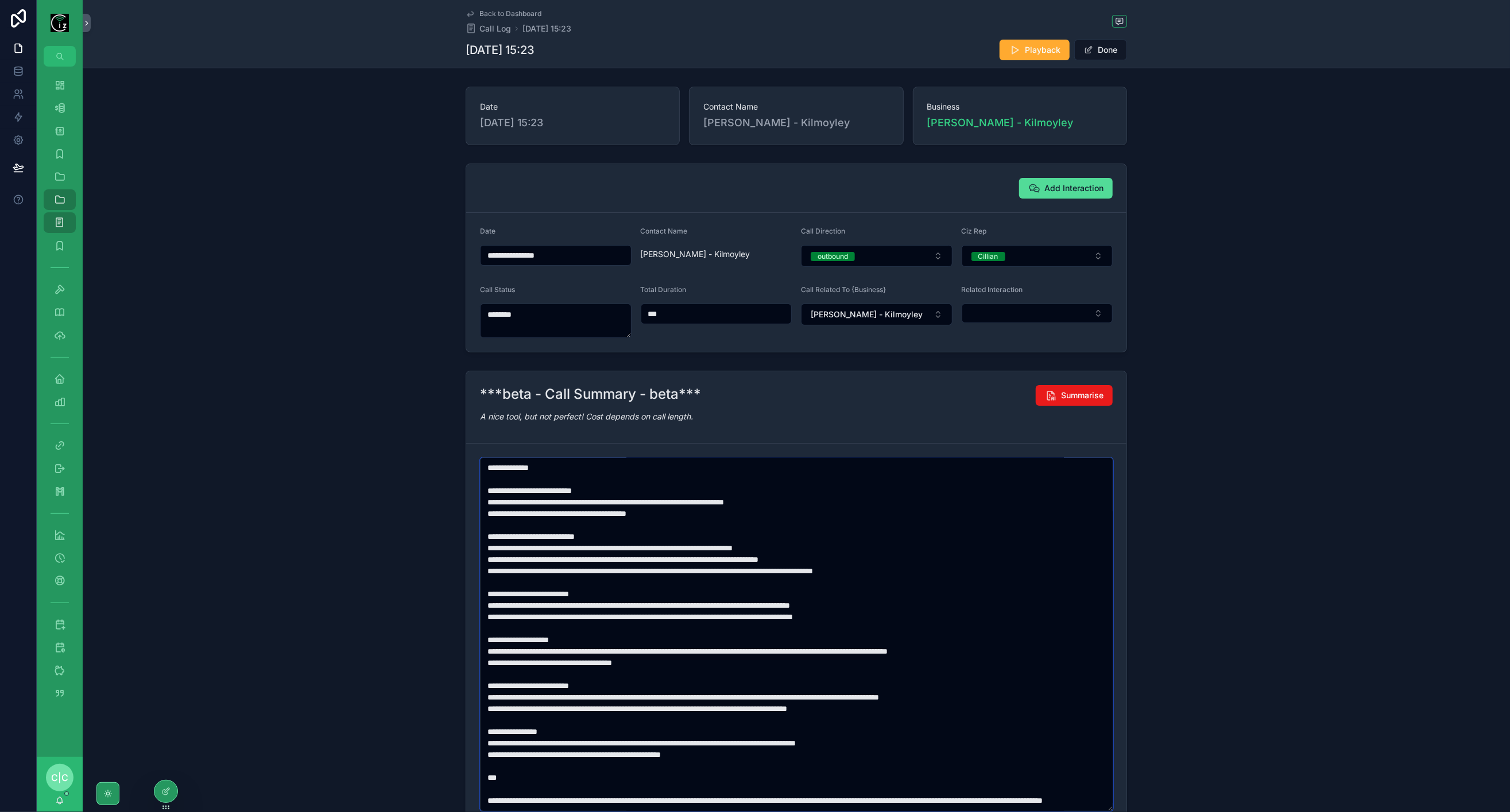
type textarea "**********"
click at [1028, 182] on icon "scrollable content" at bounding box center [1034, 188] width 11 height 11
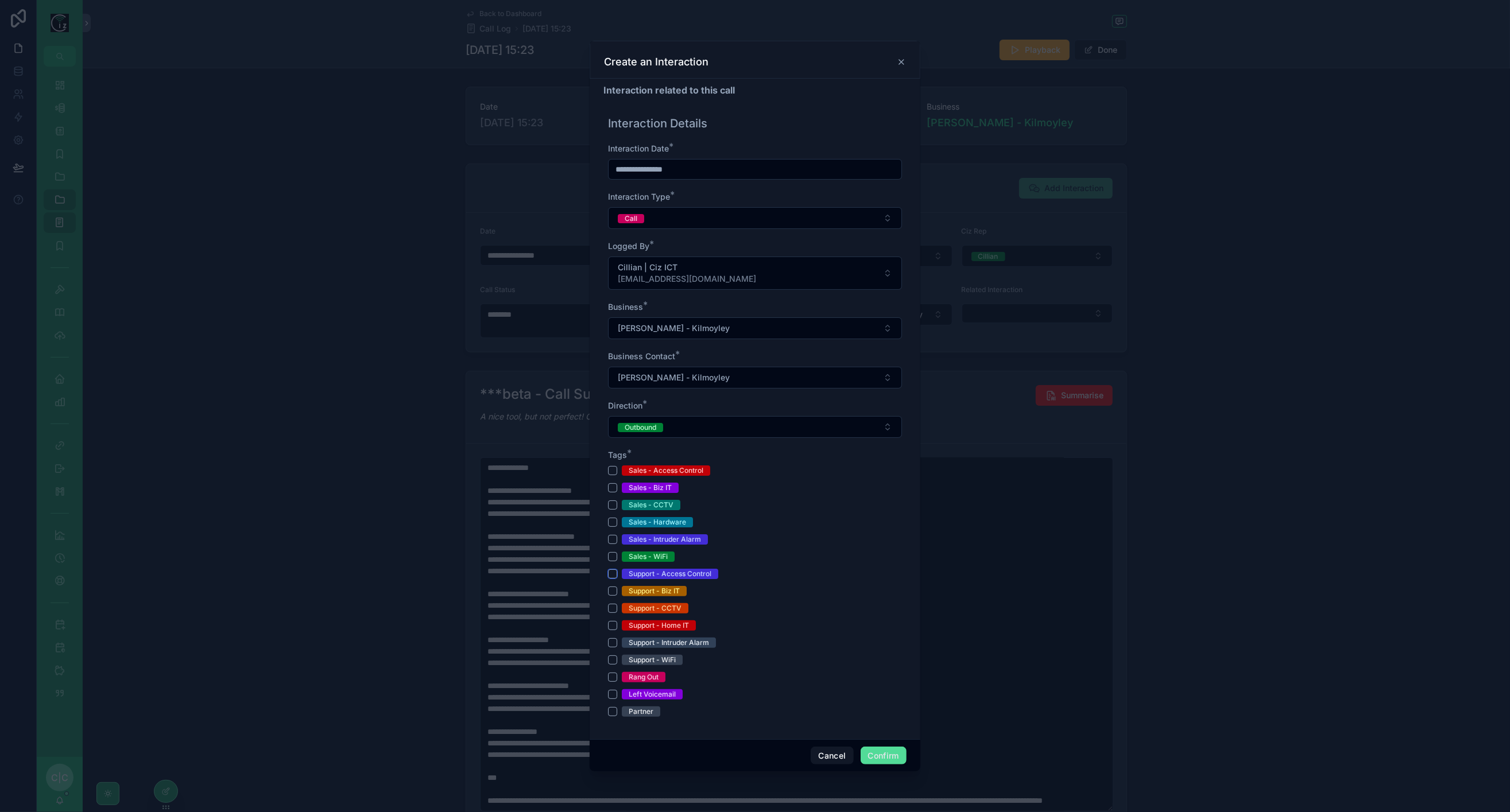
click at [613, 570] on button "Support - Access Control" at bounding box center [613, 574] width 9 height 9
click at [613, 572] on button "Support - Access Control" at bounding box center [613, 574] width 9 height 9
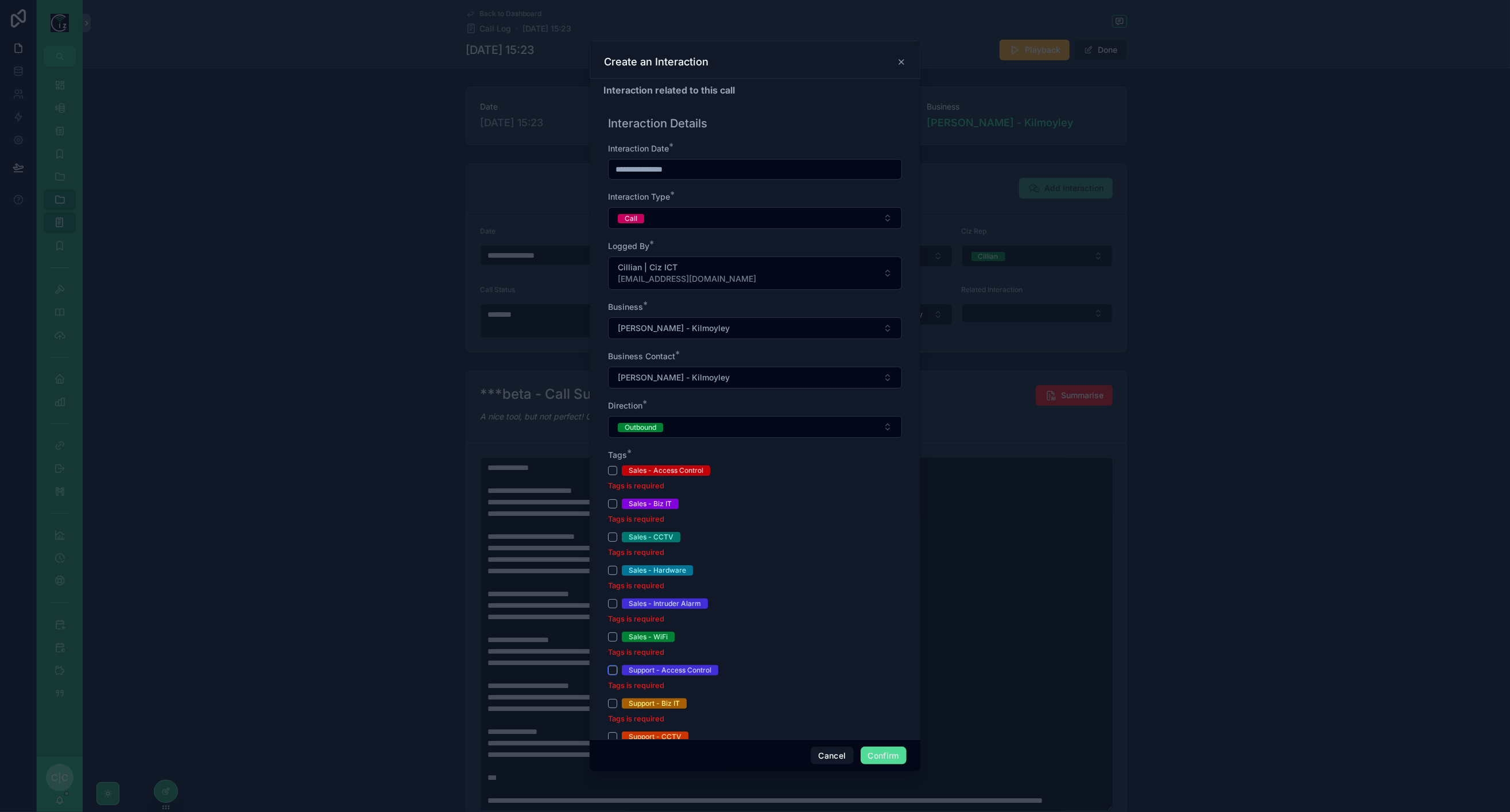
scroll to position [128, 0]
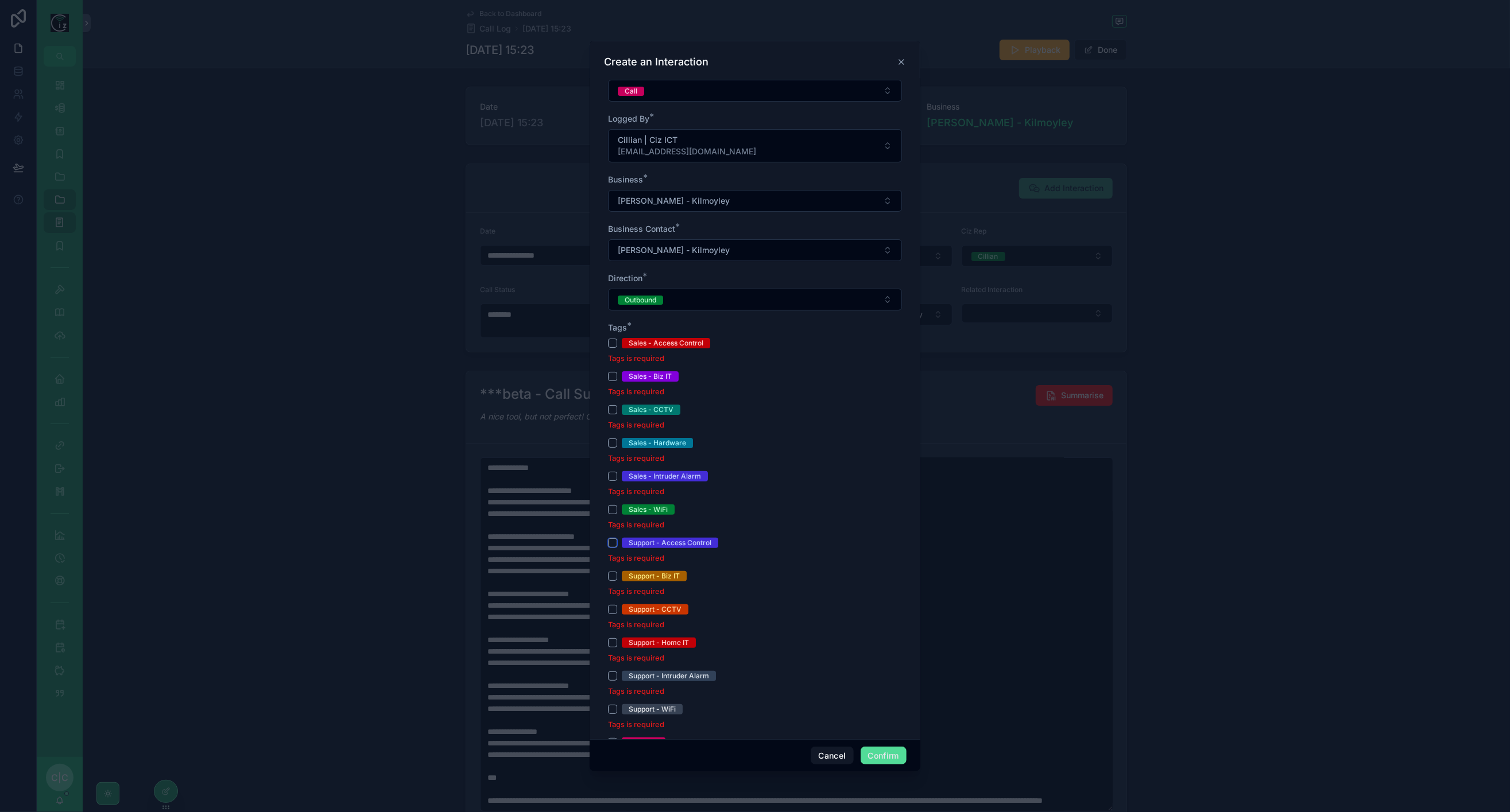
click at [609, 542] on button "Support - Access Control" at bounding box center [613, 543] width 9 height 9
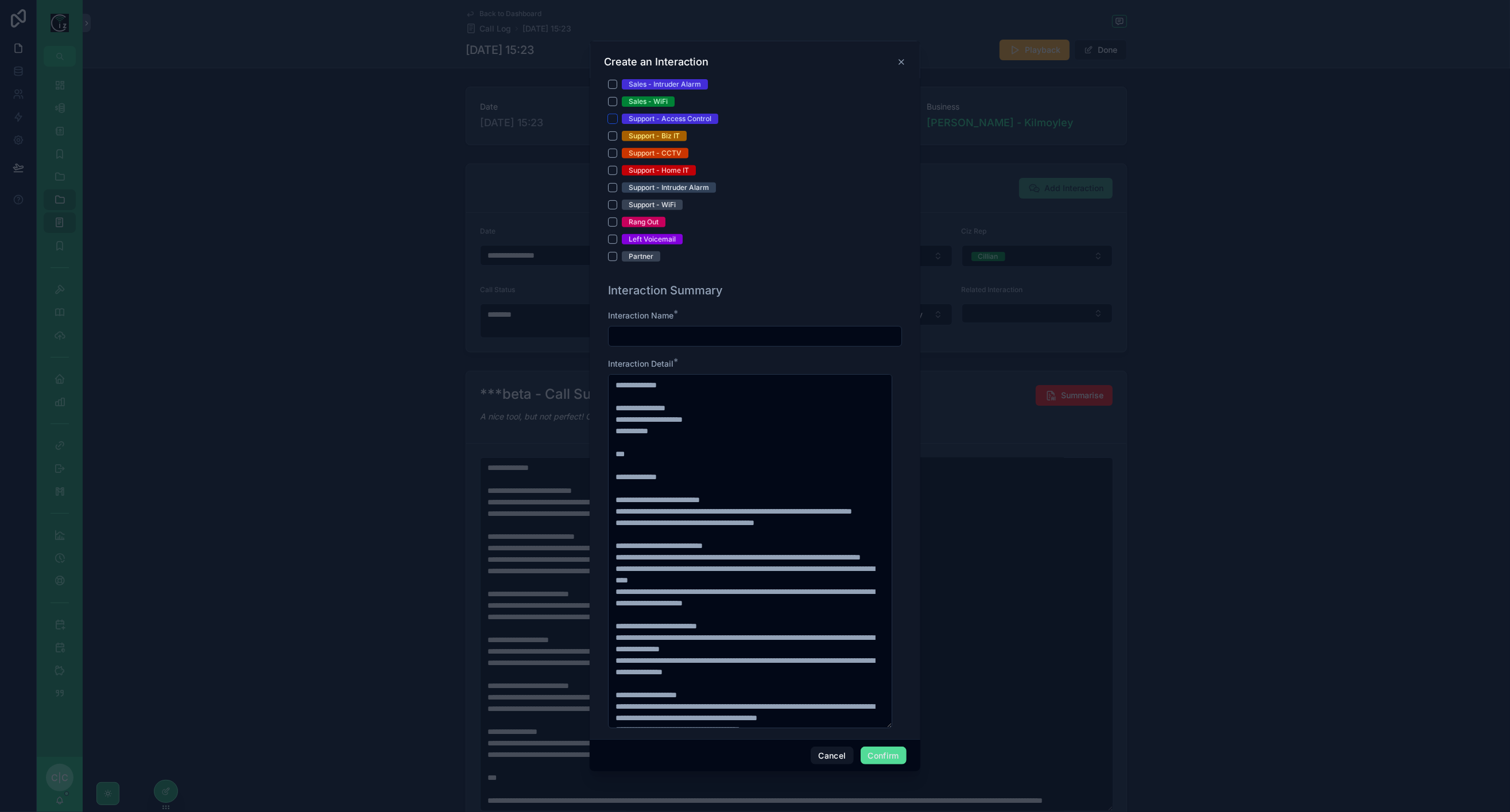
scroll to position [510, 0]
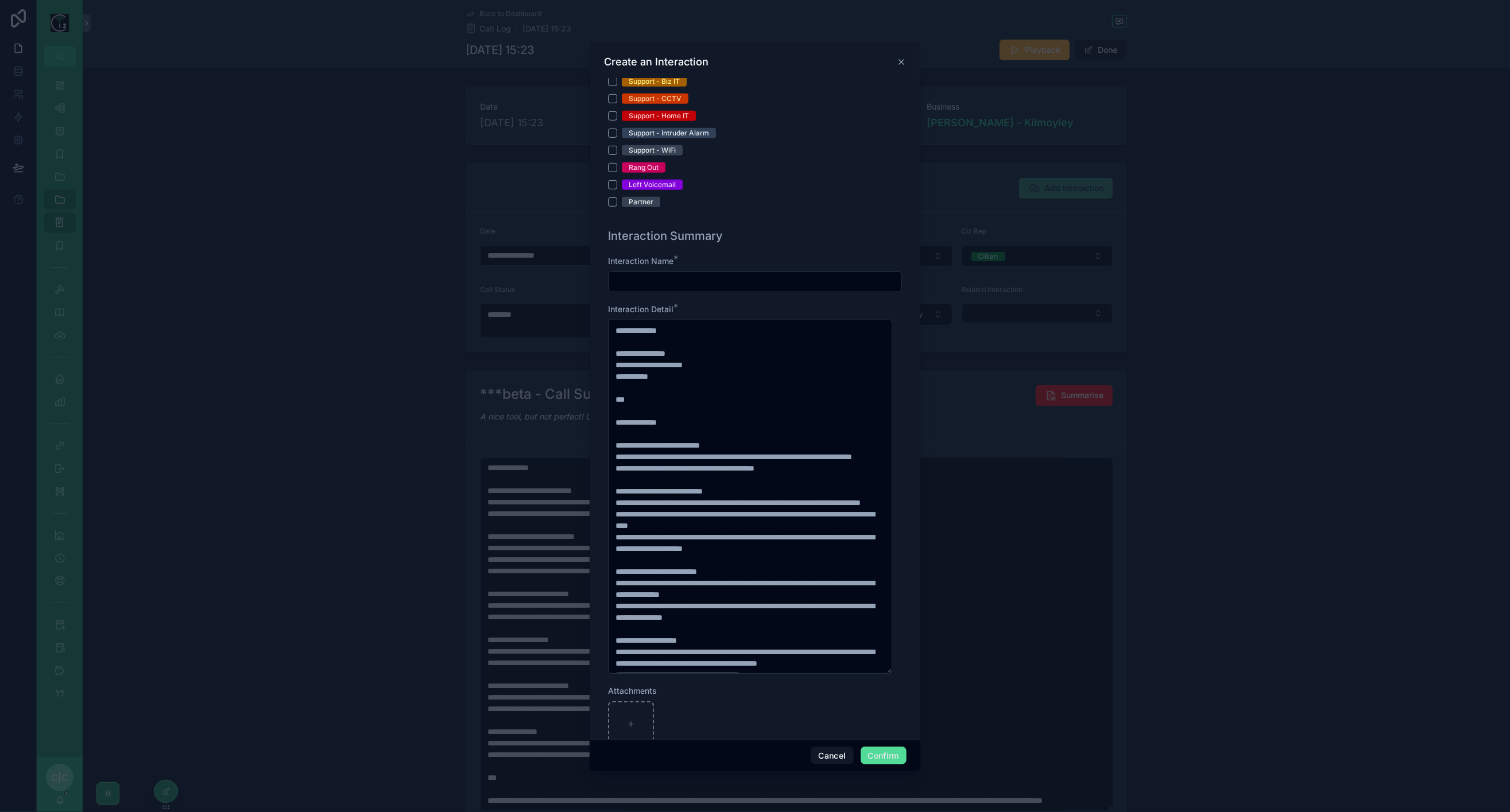
click at [703, 276] on input "text" at bounding box center [755, 282] width 293 height 16
click at [623, 280] on input "**********" at bounding box center [755, 282] width 293 height 16
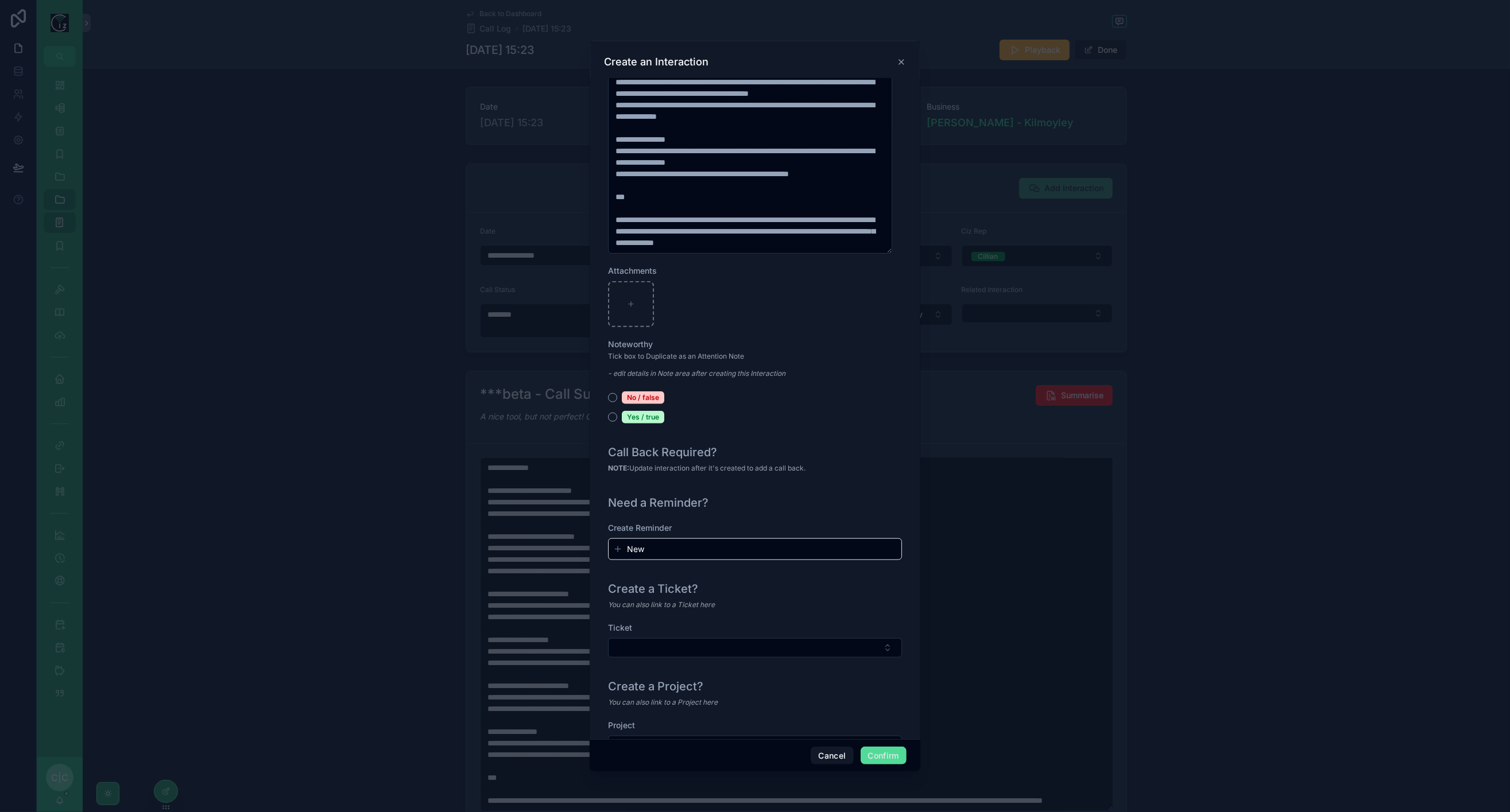
scroll to position [967, 0]
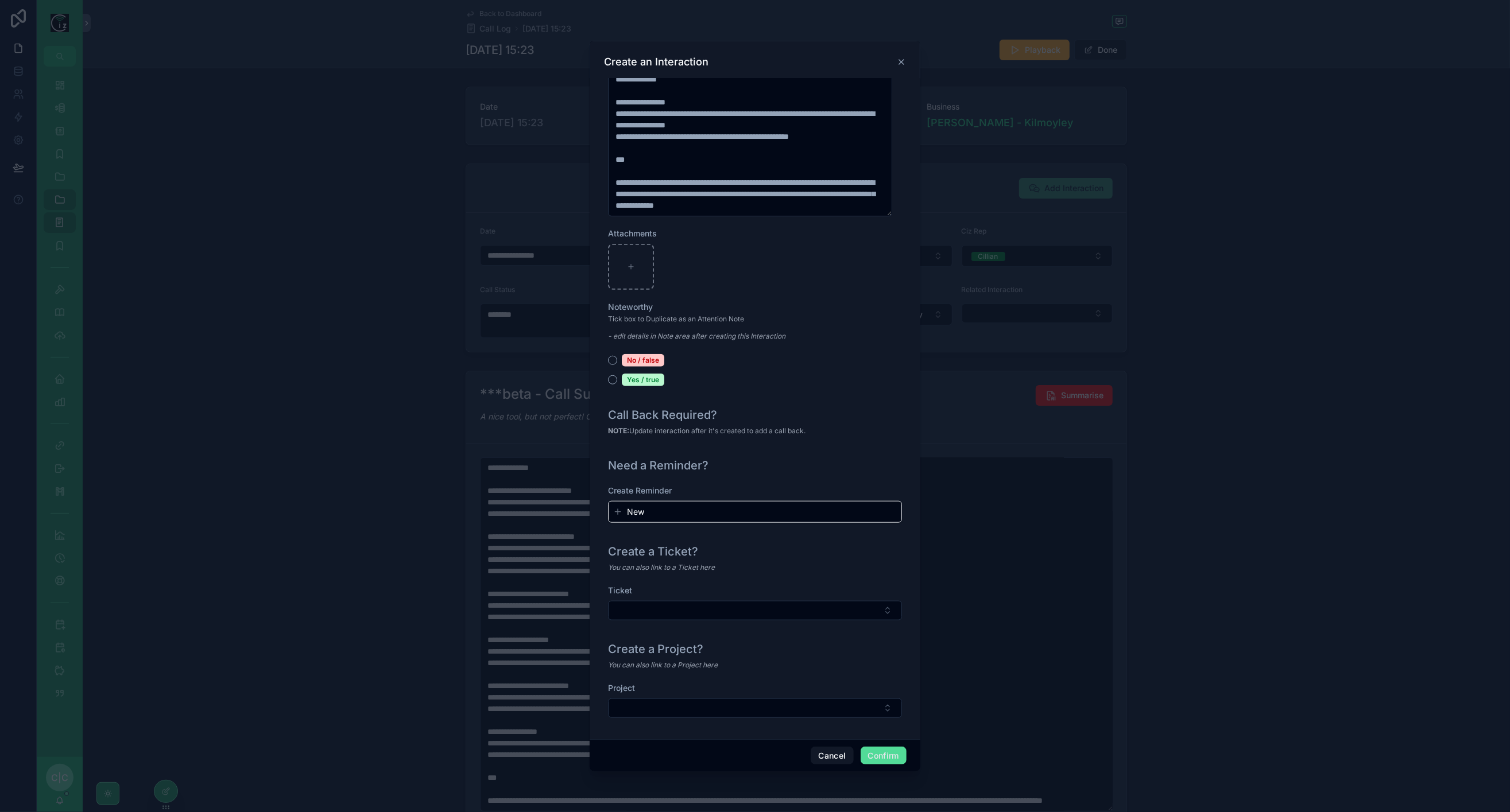
type input "**********"
click at [802, 704] on button "Select Button" at bounding box center [755, 708] width 294 height 19
click at [756, 753] on span "P335-Access Control & CCTV for Community Centre" at bounding box center [744, 755] width 137 height 23
click at [873, 749] on button "Confirm" at bounding box center [883, 756] width 46 height 19
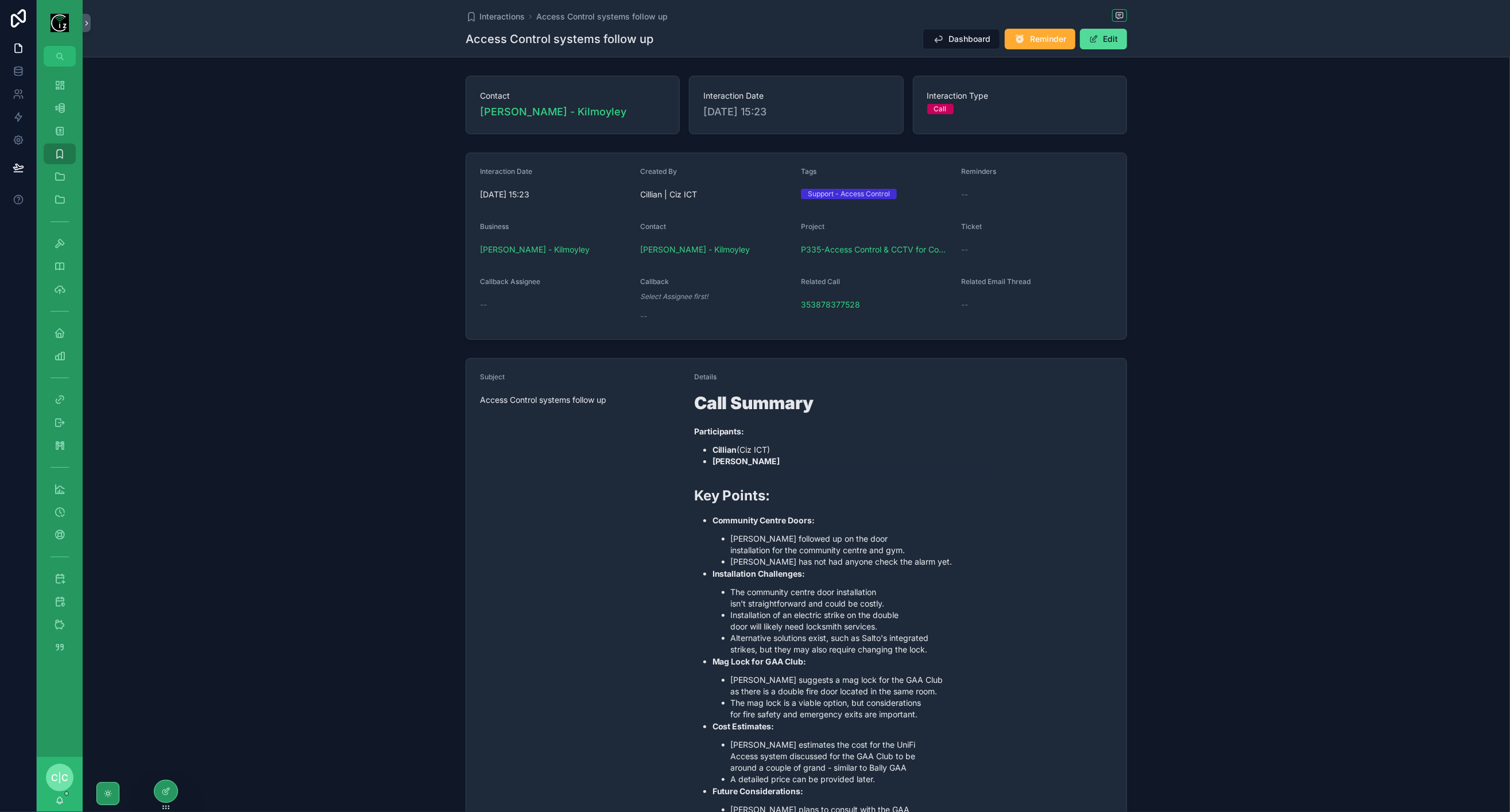
click at [885, 249] on span "P335-Access Control & CCTV for Community Centre" at bounding box center [877, 249] width 152 height 11
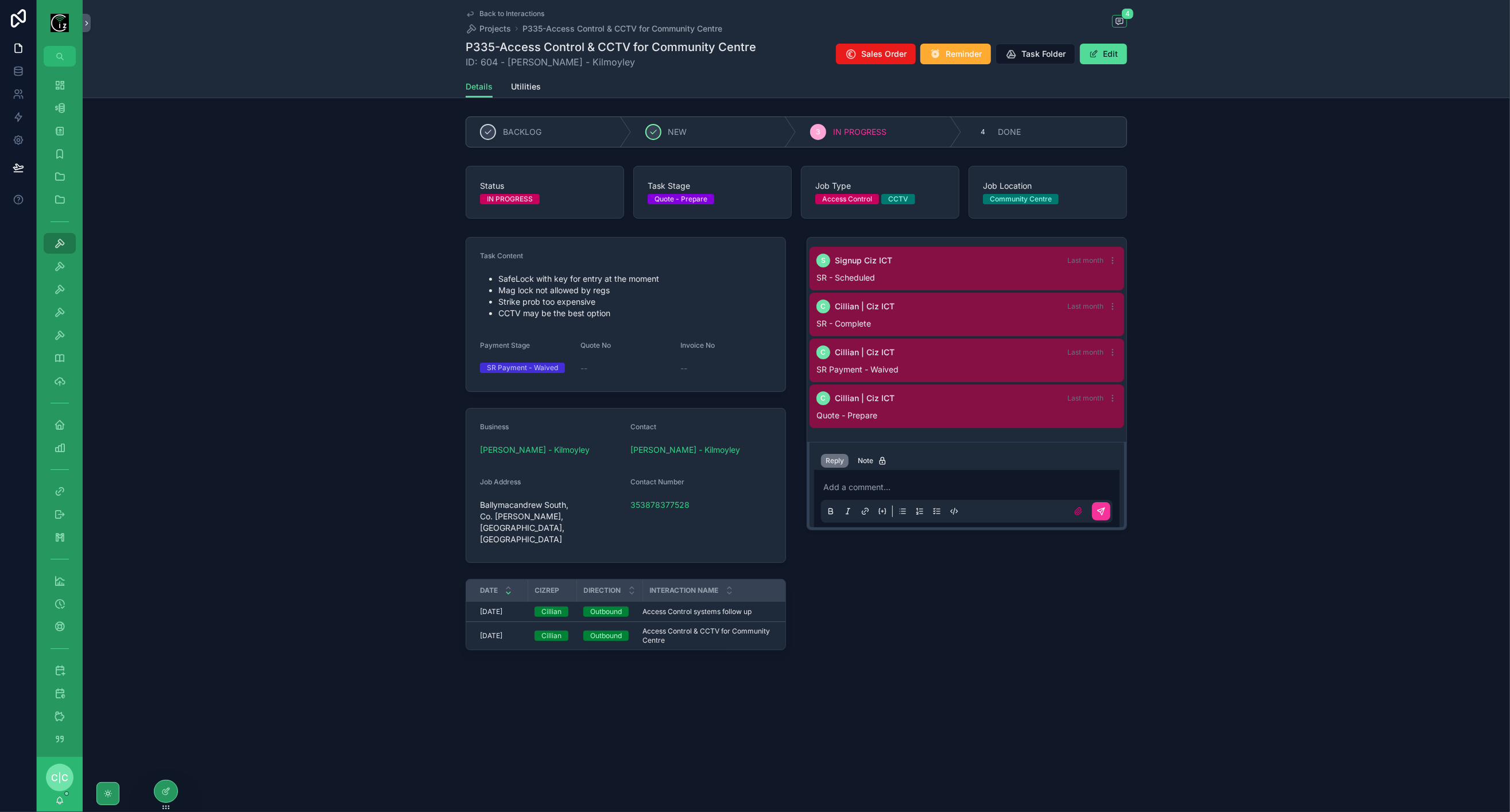
click at [889, 479] on div "Add a comment..." at bounding box center [967, 499] width 292 height 48
click at [893, 489] on p "scrollable content" at bounding box center [969, 487] width 292 height 11
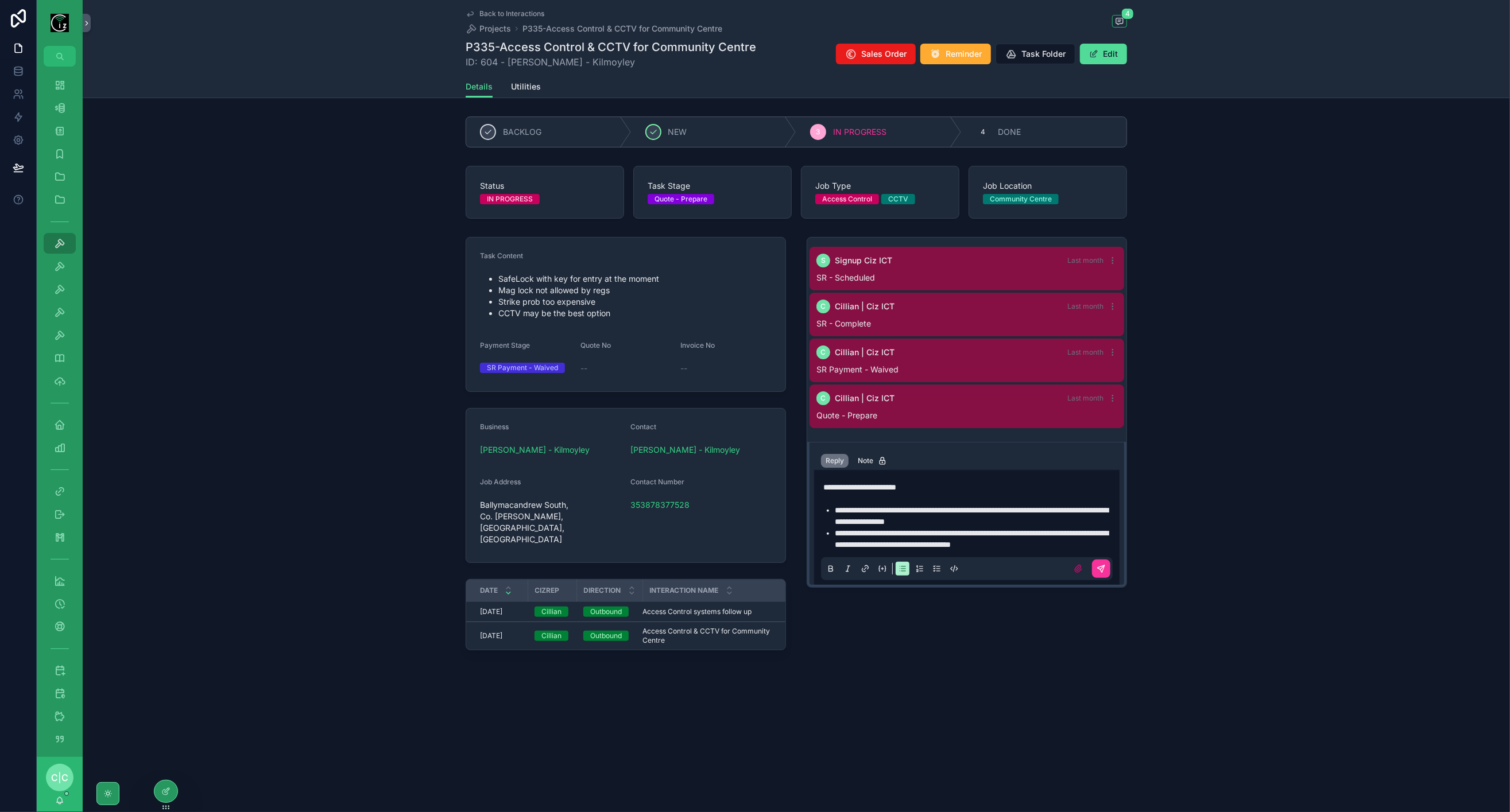
click at [1074, 538] on li "**********" at bounding box center [975, 539] width 280 height 23
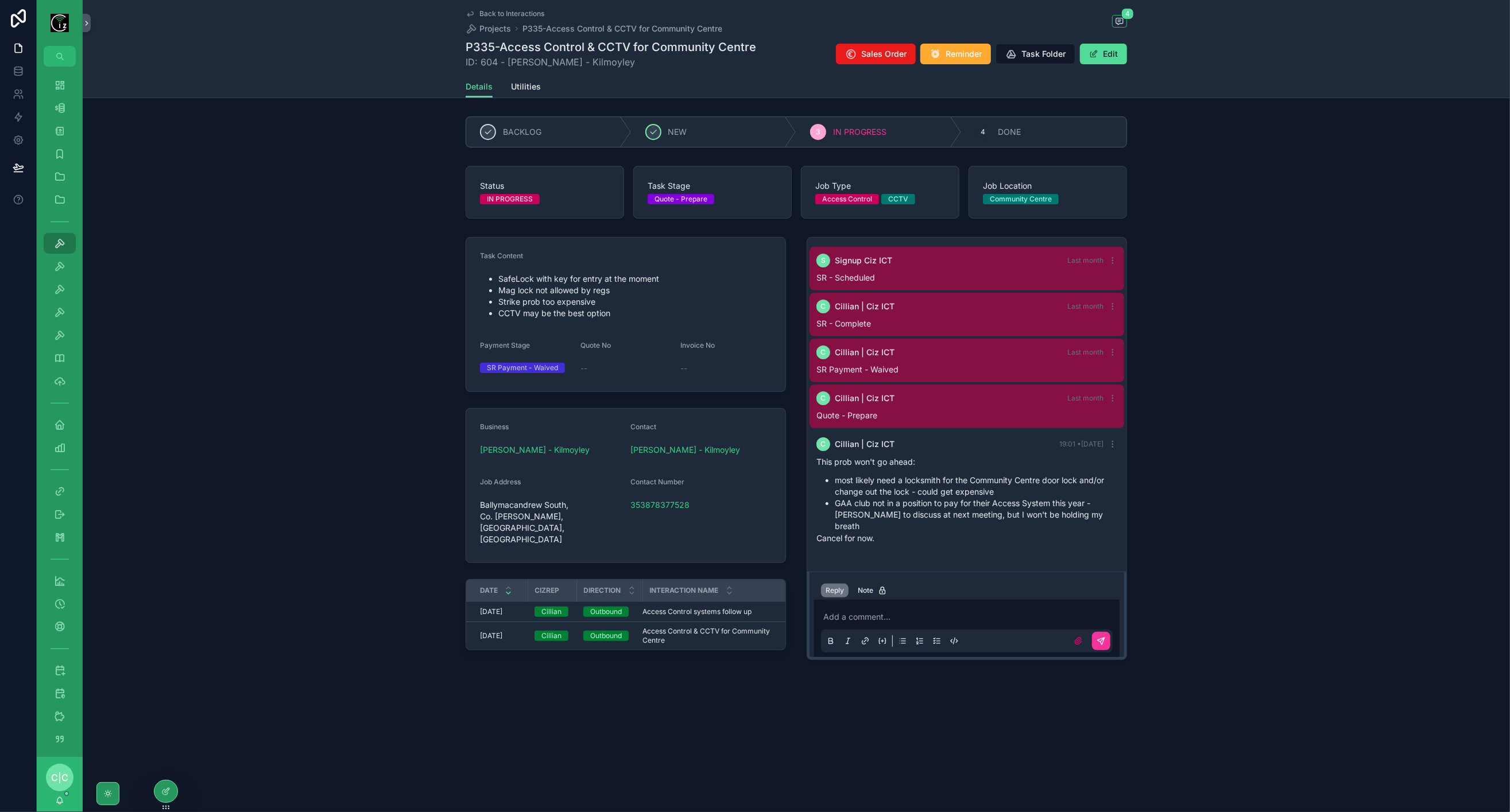
click at [523, 88] on span "Utilities" at bounding box center [526, 86] width 30 height 11
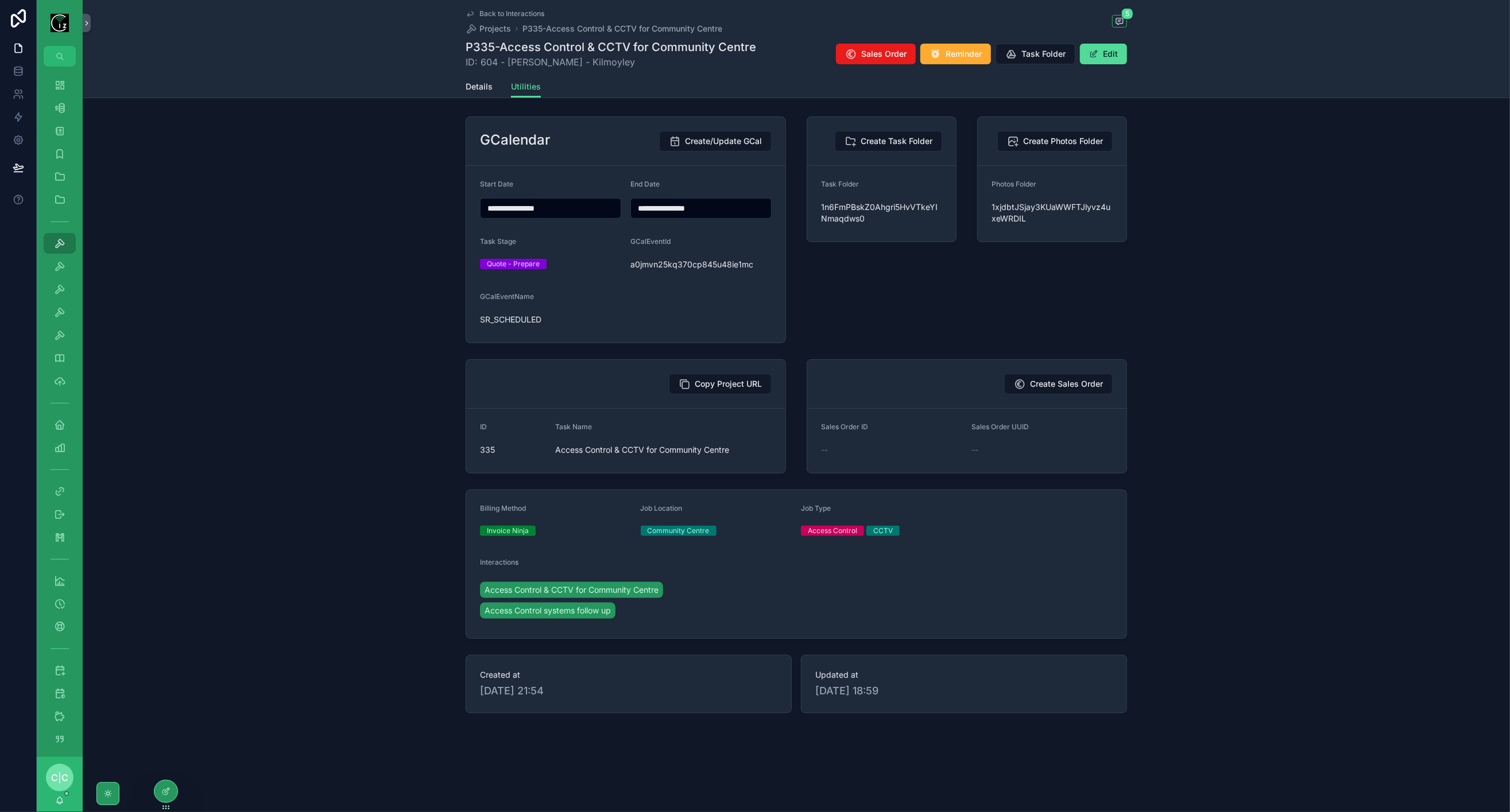
click at [472, 85] on span "Details" at bounding box center [479, 86] width 27 height 11
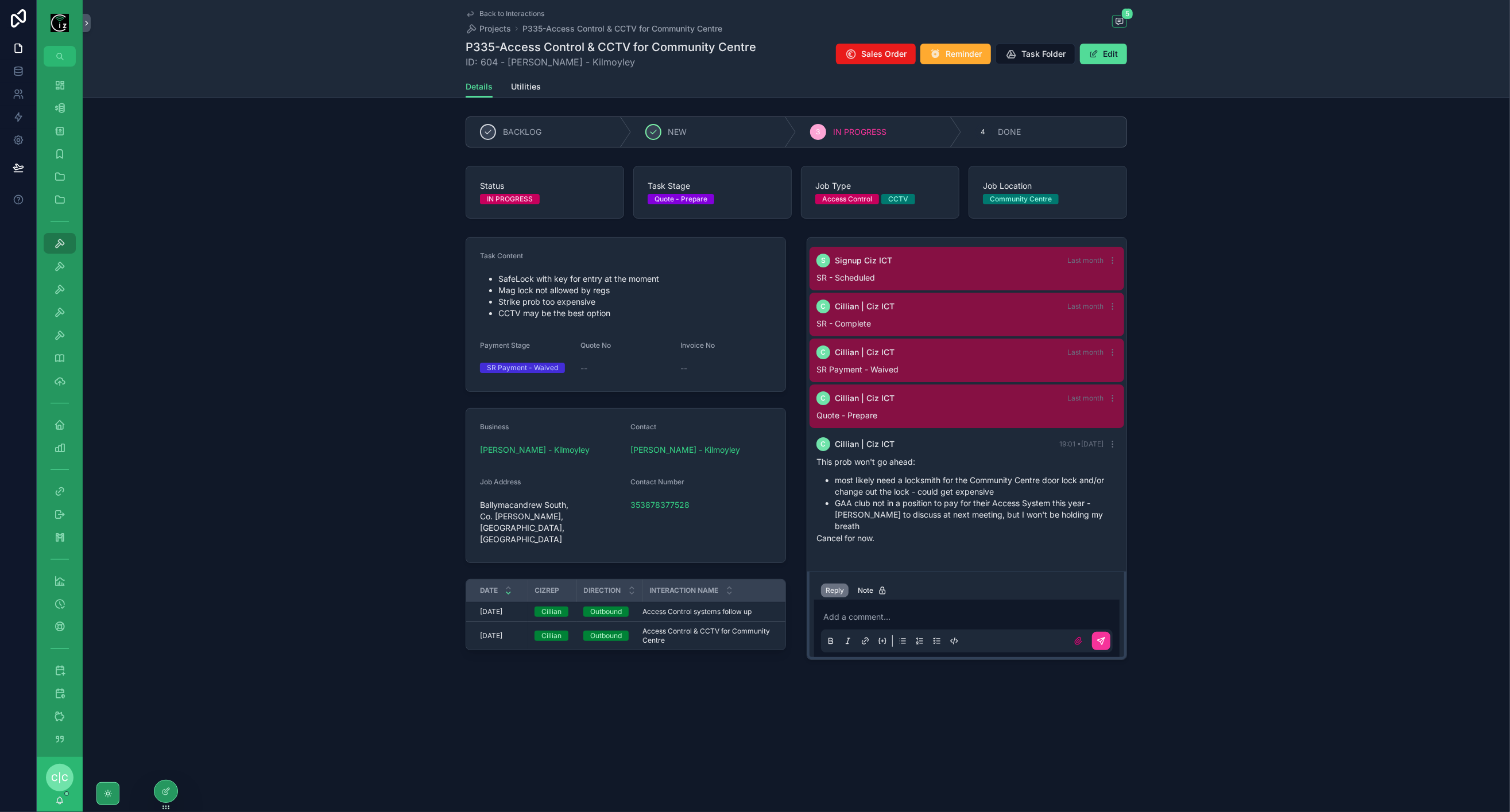
click at [511, 91] on span "Utilities" at bounding box center [526, 86] width 30 height 11
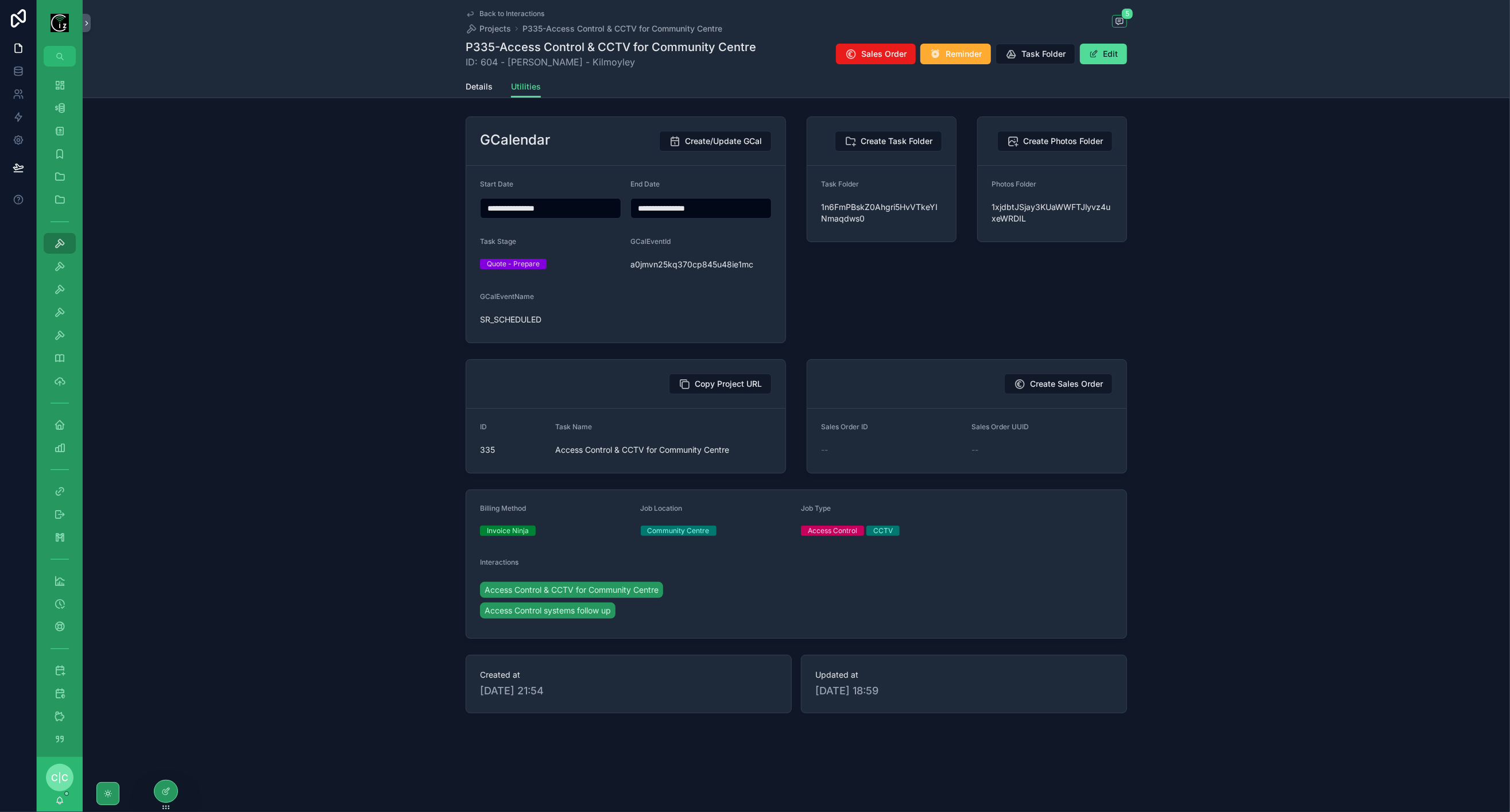
click at [1097, 50] on span "scrollable content" at bounding box center [1094, 54] width 9 height 9
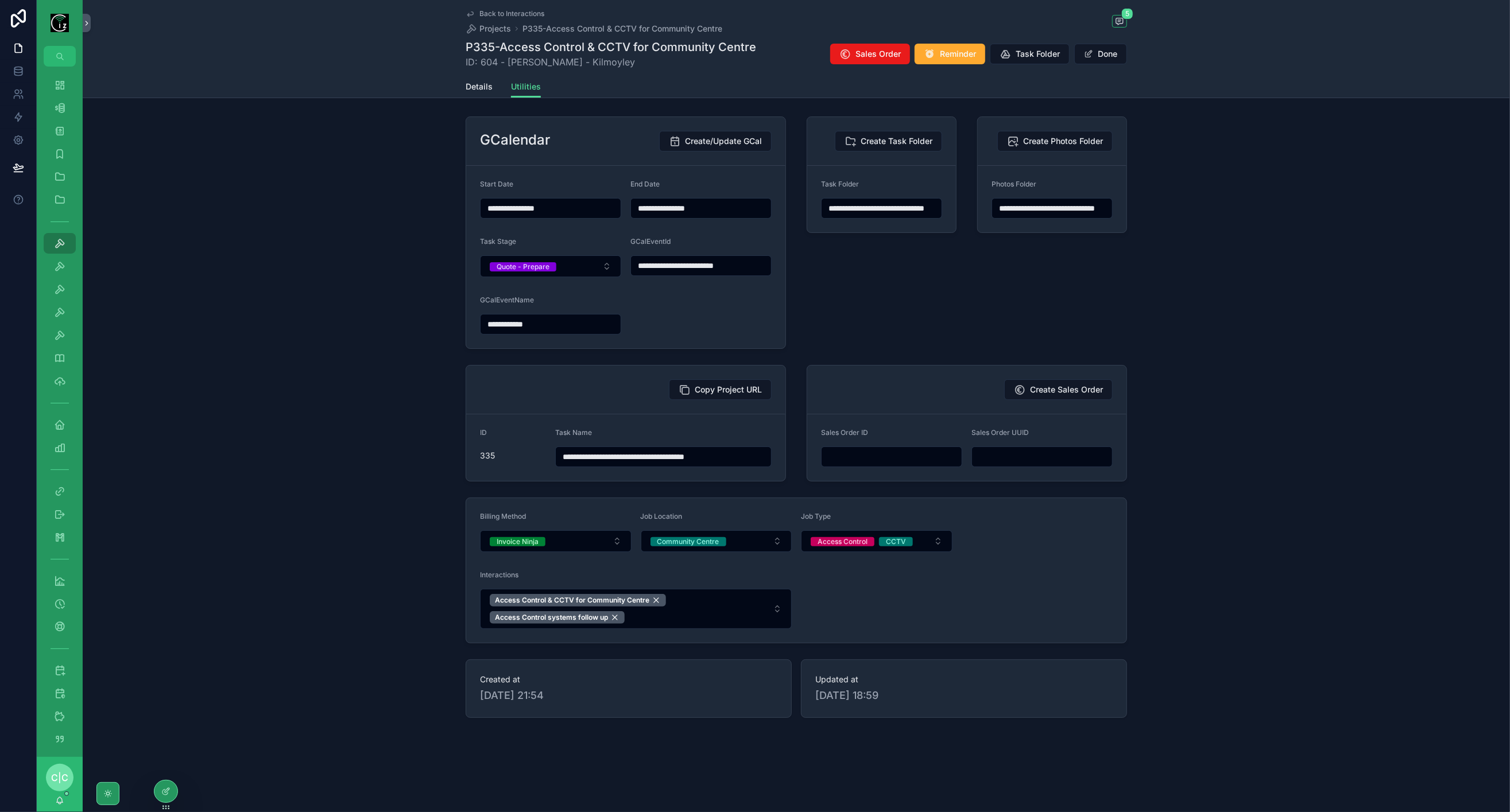
click at [578, 266] on button "Quote - Prepare" at bounding box center [550, 266] width 141 height 22
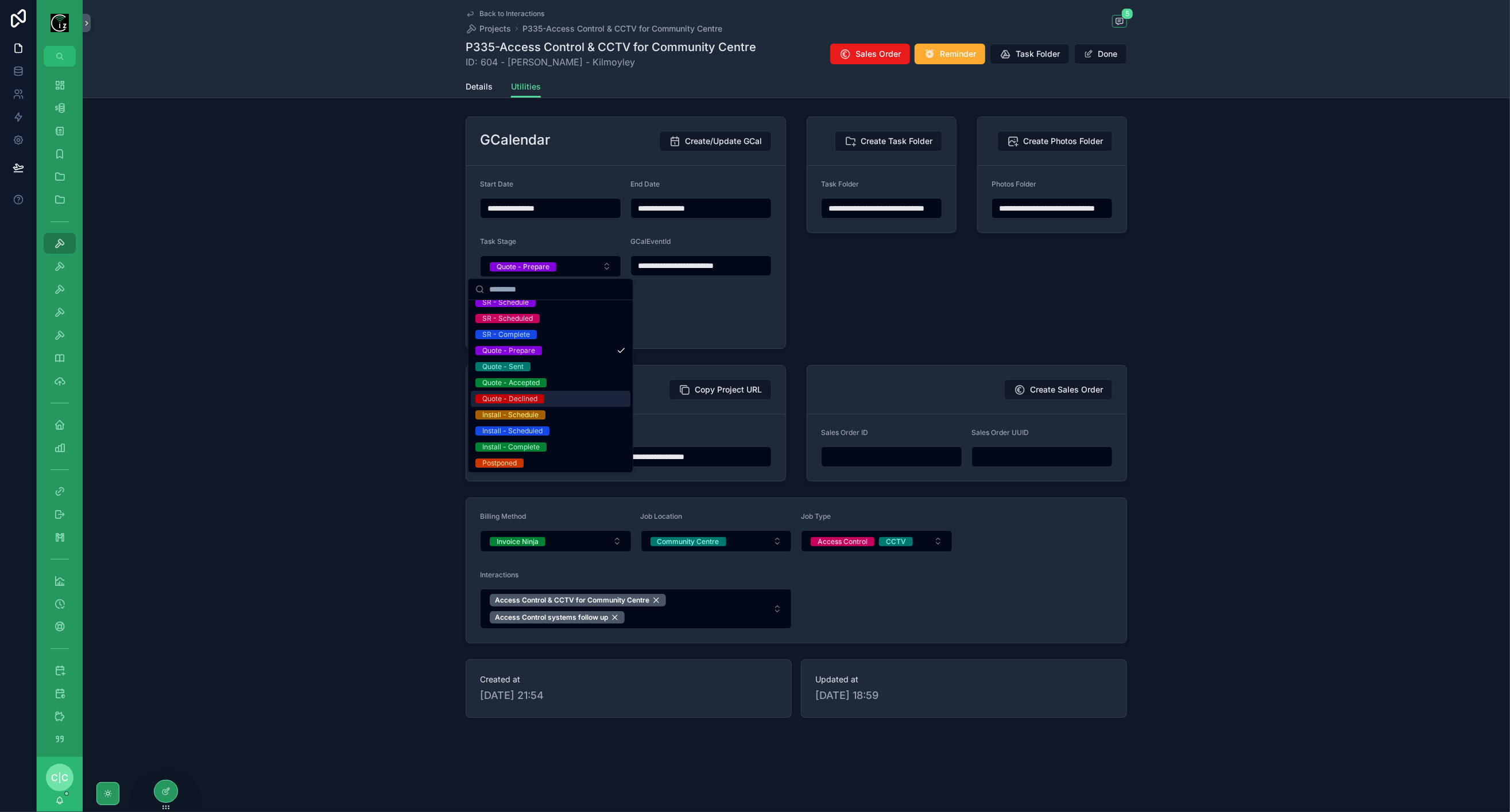
scroll to position [57, 0]
click at [561, 463] on div "Cancelled" at bounding box center [551, 463] width 160 height 16
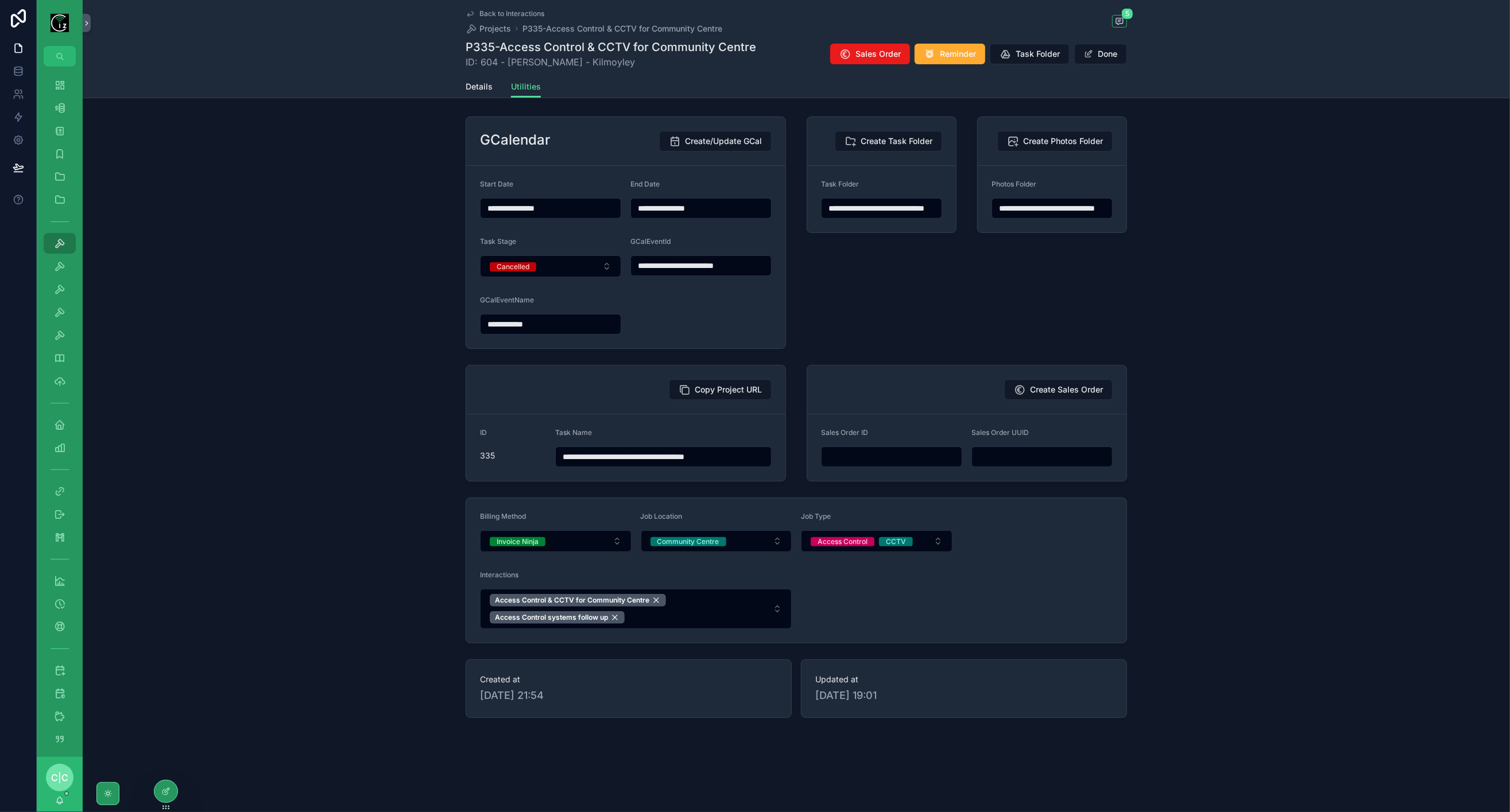
click at [1109, 57] on button "Done" at bounding box center [1100, 53] width 53 height 21
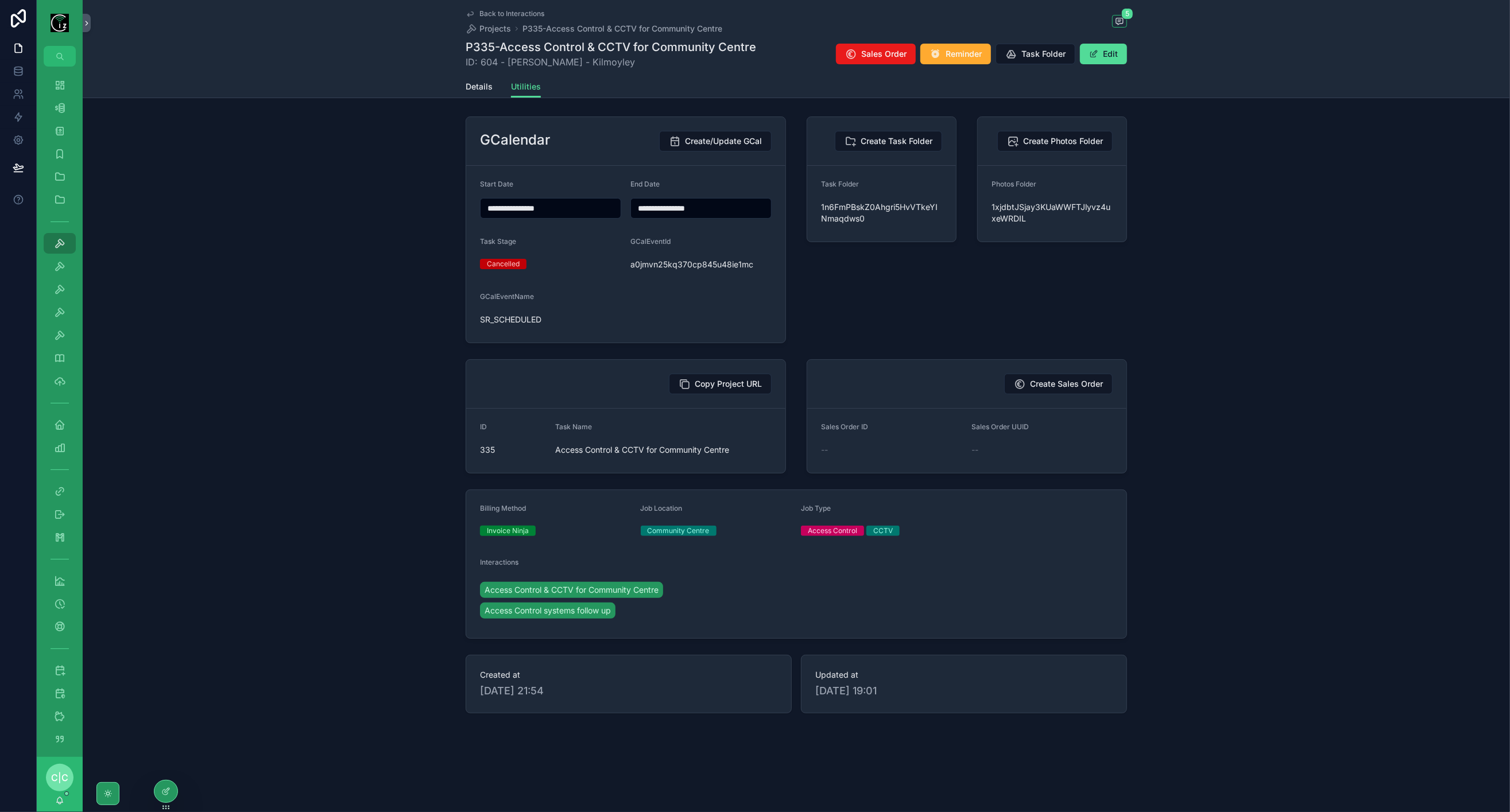
click at [502, 11] on span "Back to Interactions" at bounding box center [512, 14] width 65 height 9
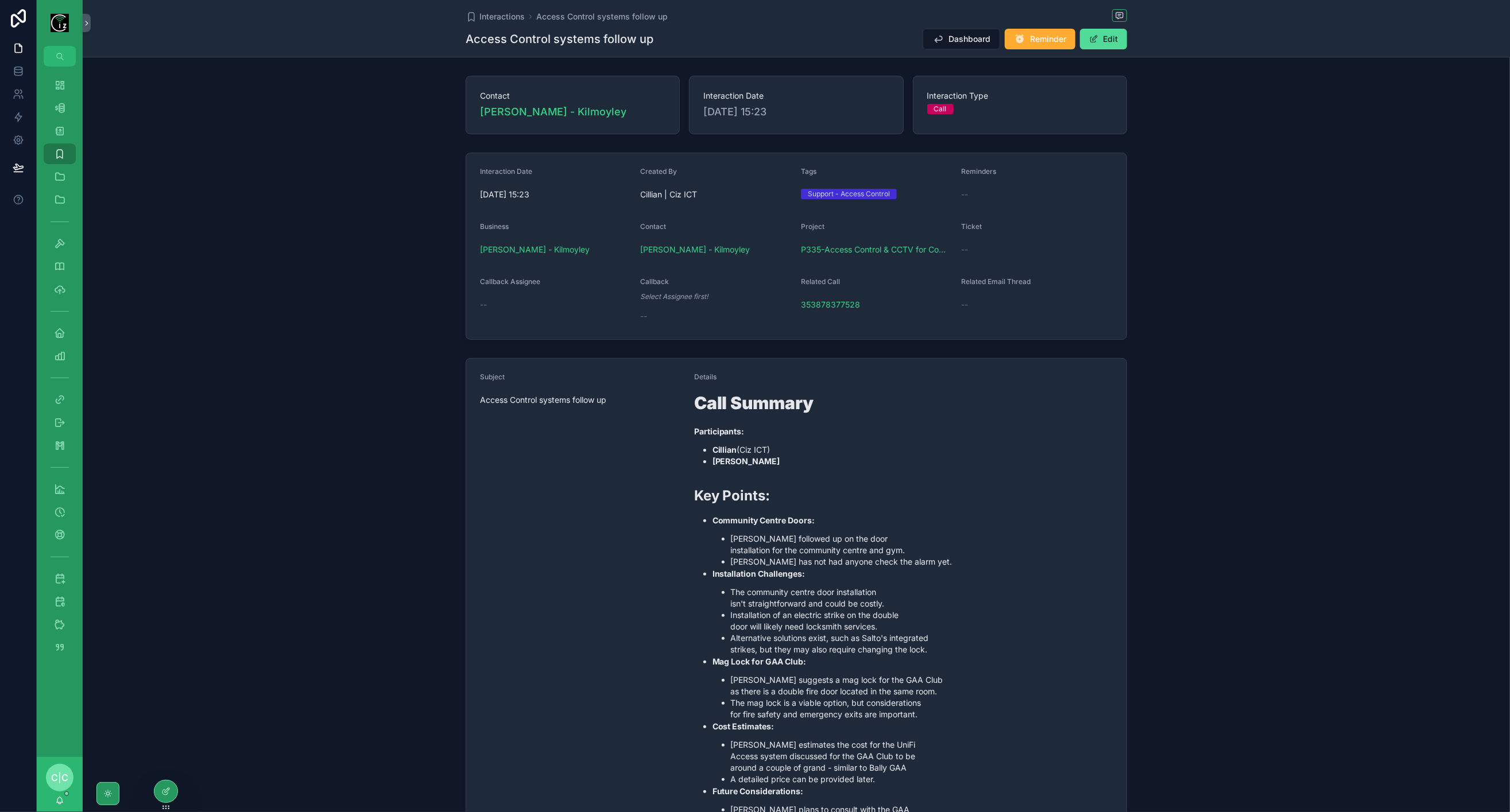
click at [934, 39] on icon "scrollable content" at bounding box center [938, 39] width 11 height 11
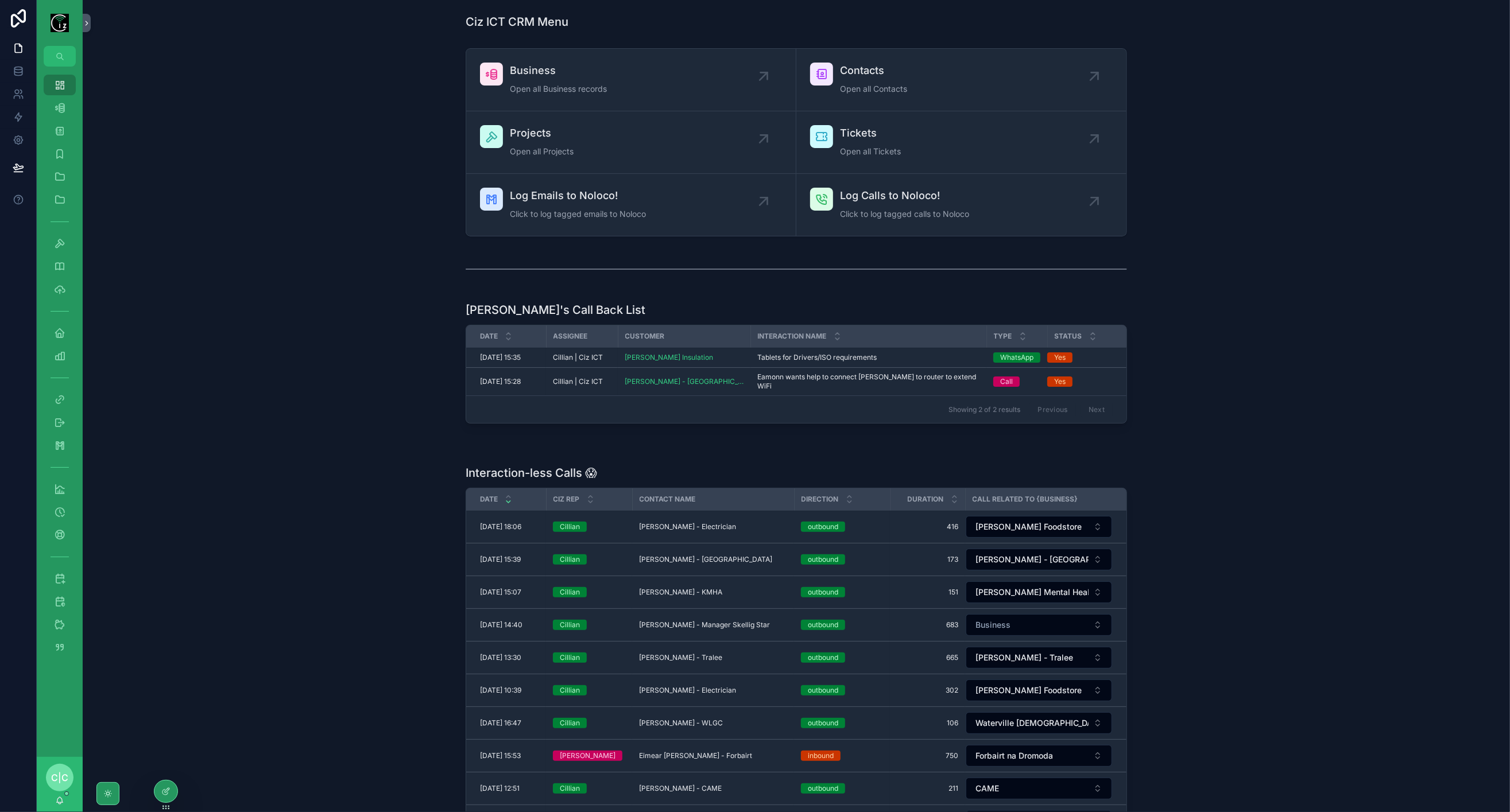
scroll to position [191, 0]
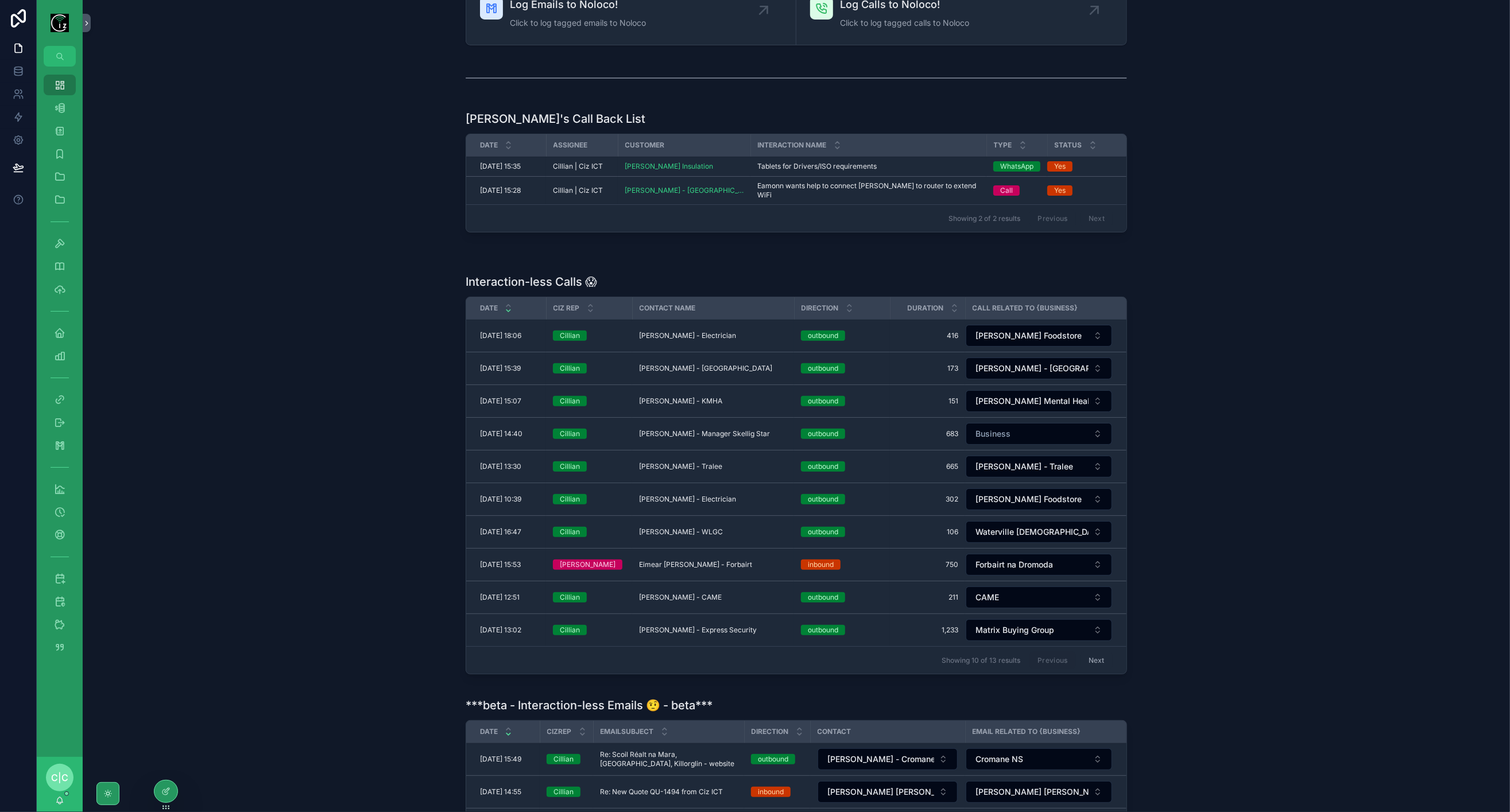
click at [728, 429] on span "Mark Catoire - Manager Skellig Star" at bounding box center [705, 434] width 131 height 9
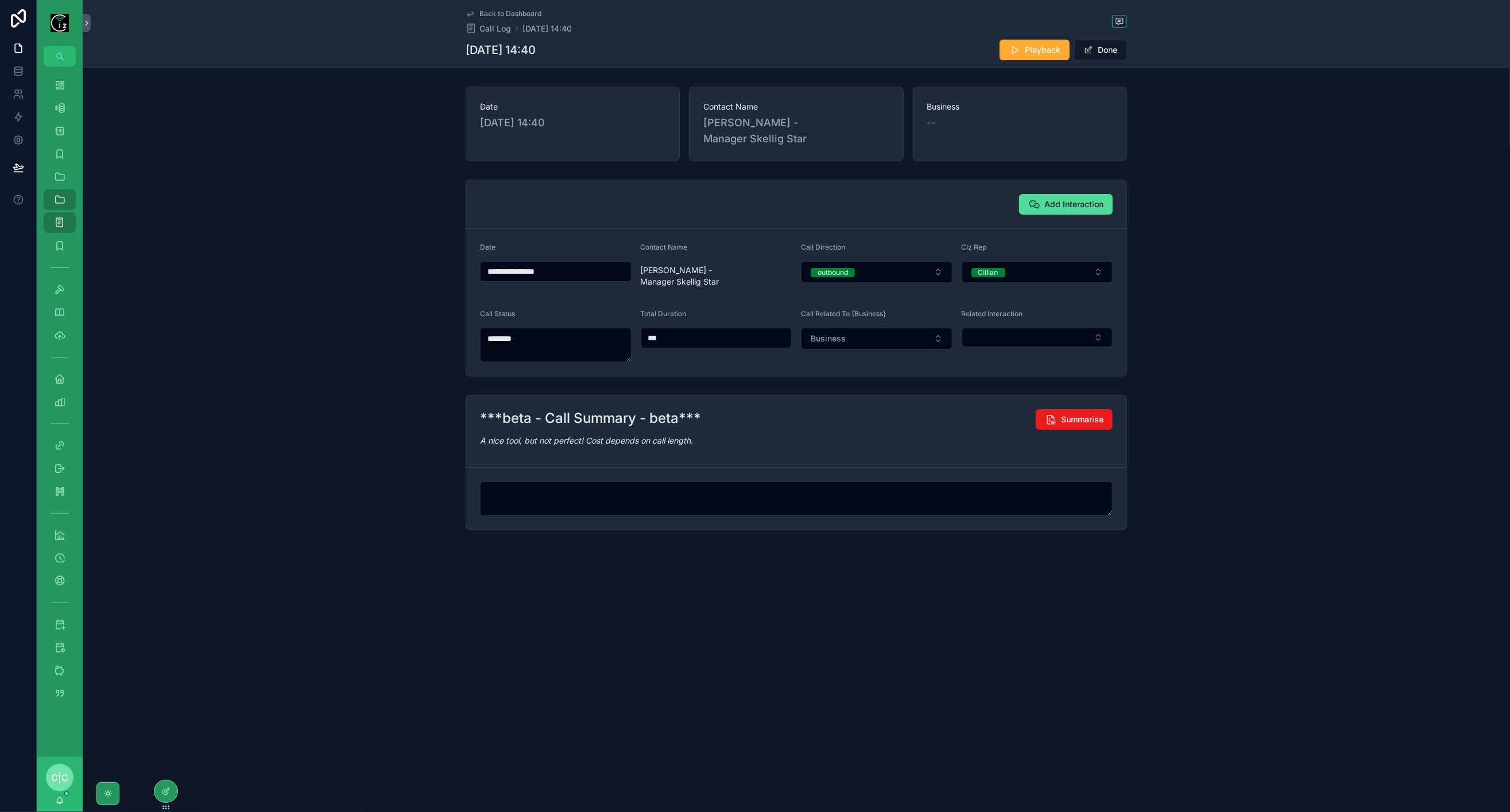
click at [1076, 414] on span "Summarise" at bounding box center [1082, 419] width 43 height 11
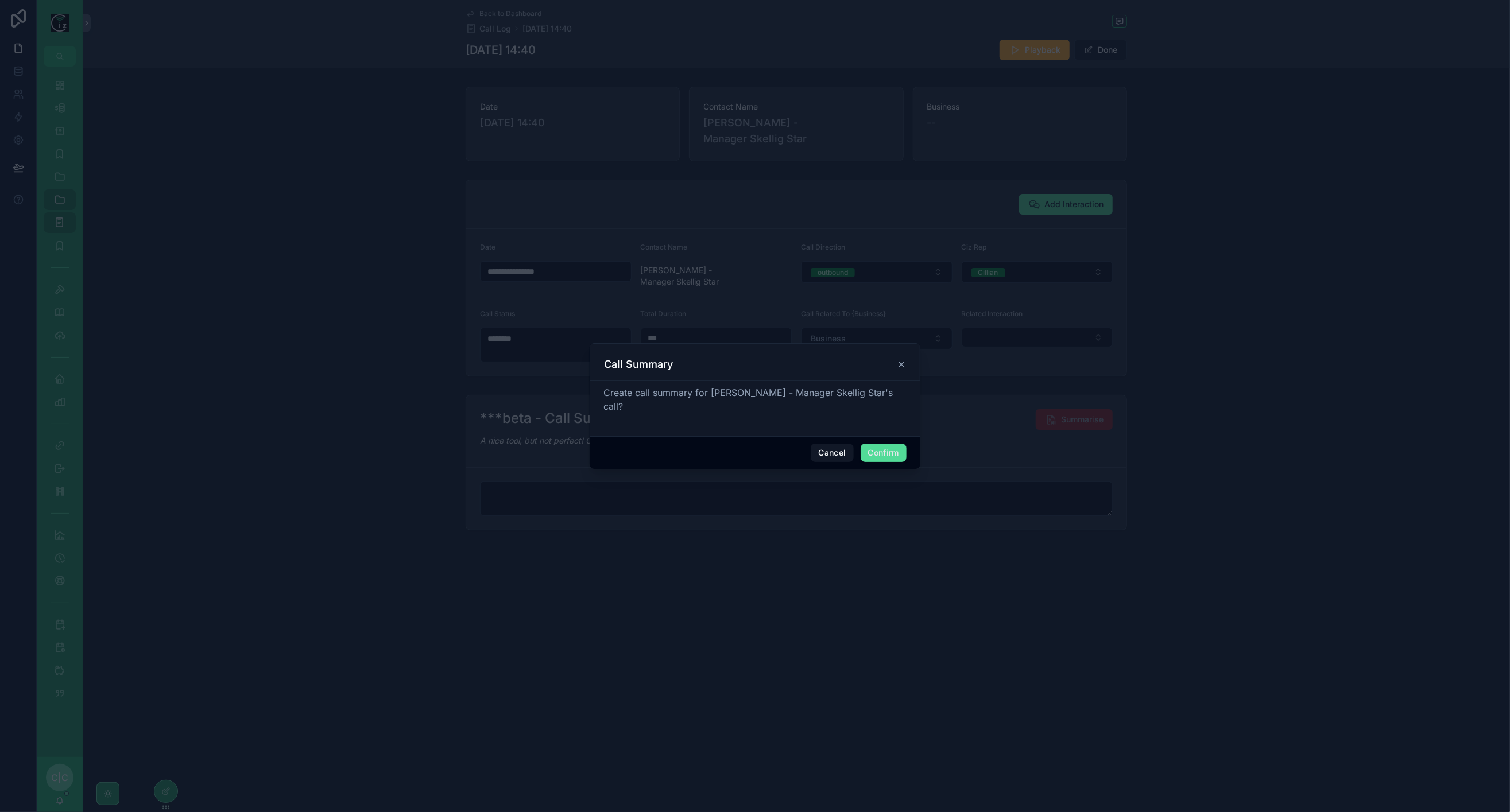
click at [901, 443] on button "Confirm" at bounding box center [883, 453] width 46 height 19
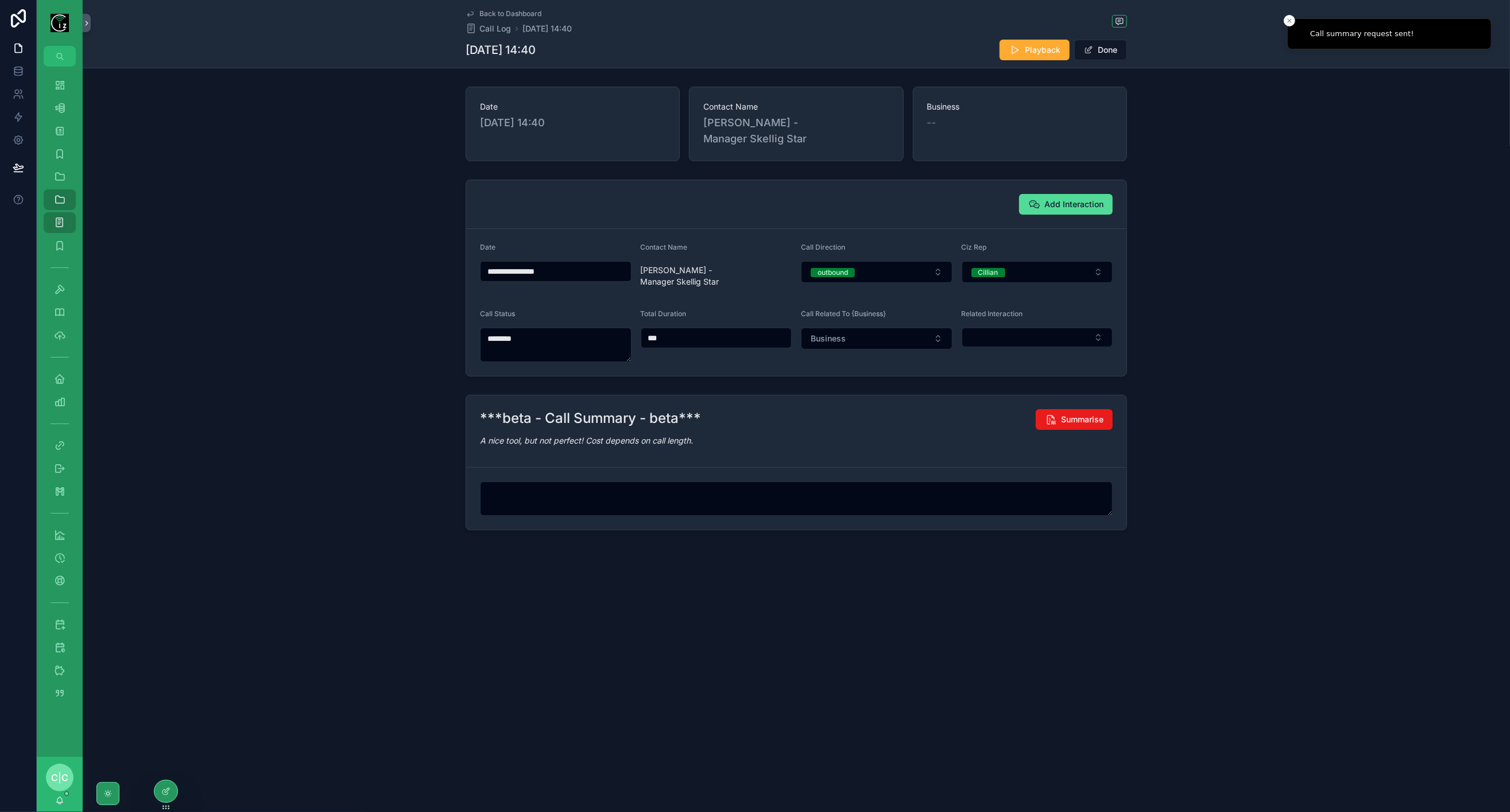
click at [863, 328] on button "Business" at bounding box center [877, 339] width 152 height 22
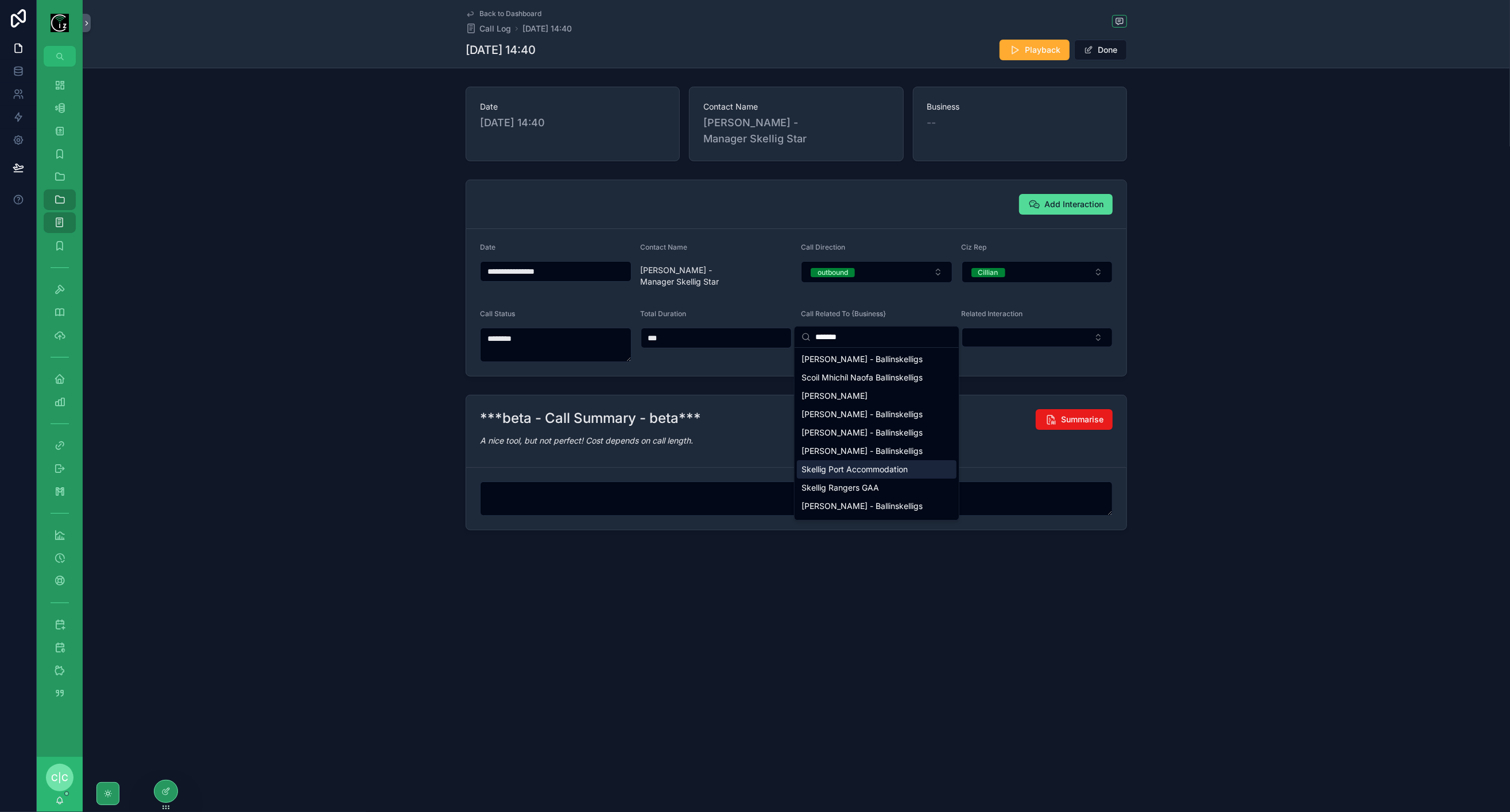
type input "*******"
click at [864, 471] on span "Skellig Port Accommodation" at bounding box center [855, 469] width 106 height 11
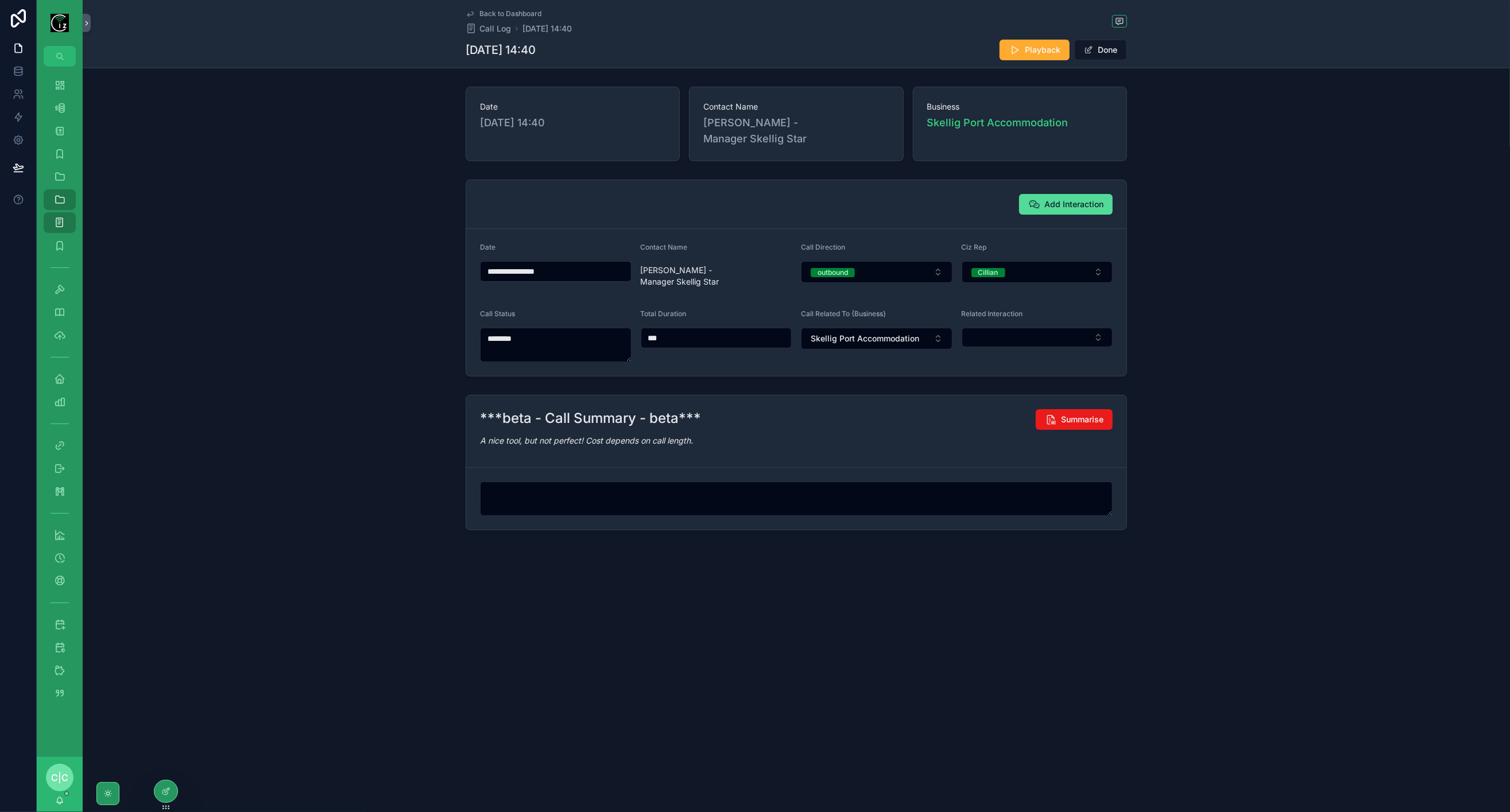
click at [874, 333] on span "Skellig Port Accommodation" at bounding box center [865, 338] width 108 height 11
type input "******"
click at [878, 363] on span "Townbe ULC - Skellig Star" at bounding box center [851, 359] width 99 height 11
click at [1120, 45] on button "Done" at bounding box center [1100, 49] width 53 height 21
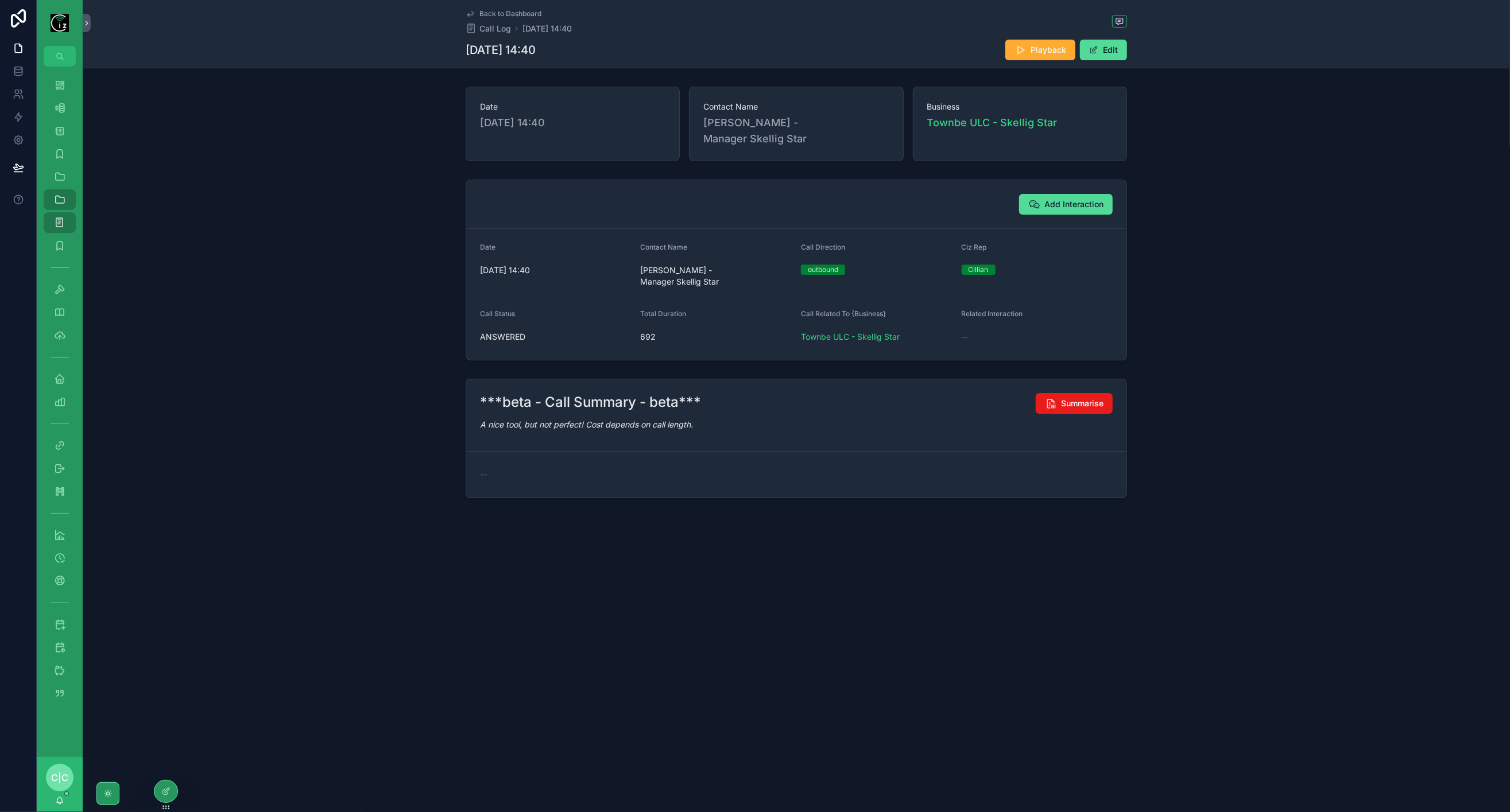
click at [506, 17] on span "Back to Dashboard" at bounding box center [510, 14] width 62 height 9
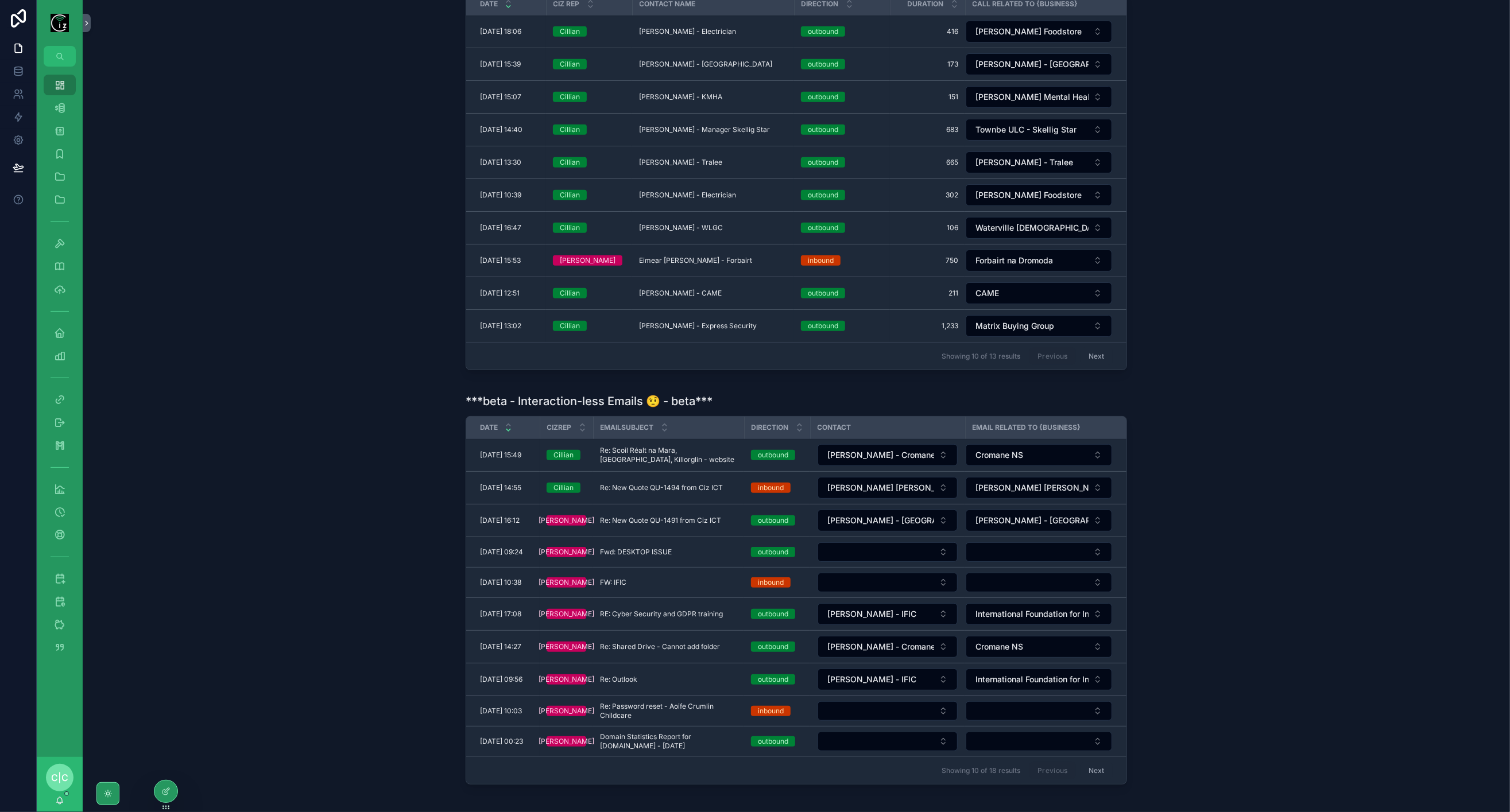
scroll to position [554, 0]
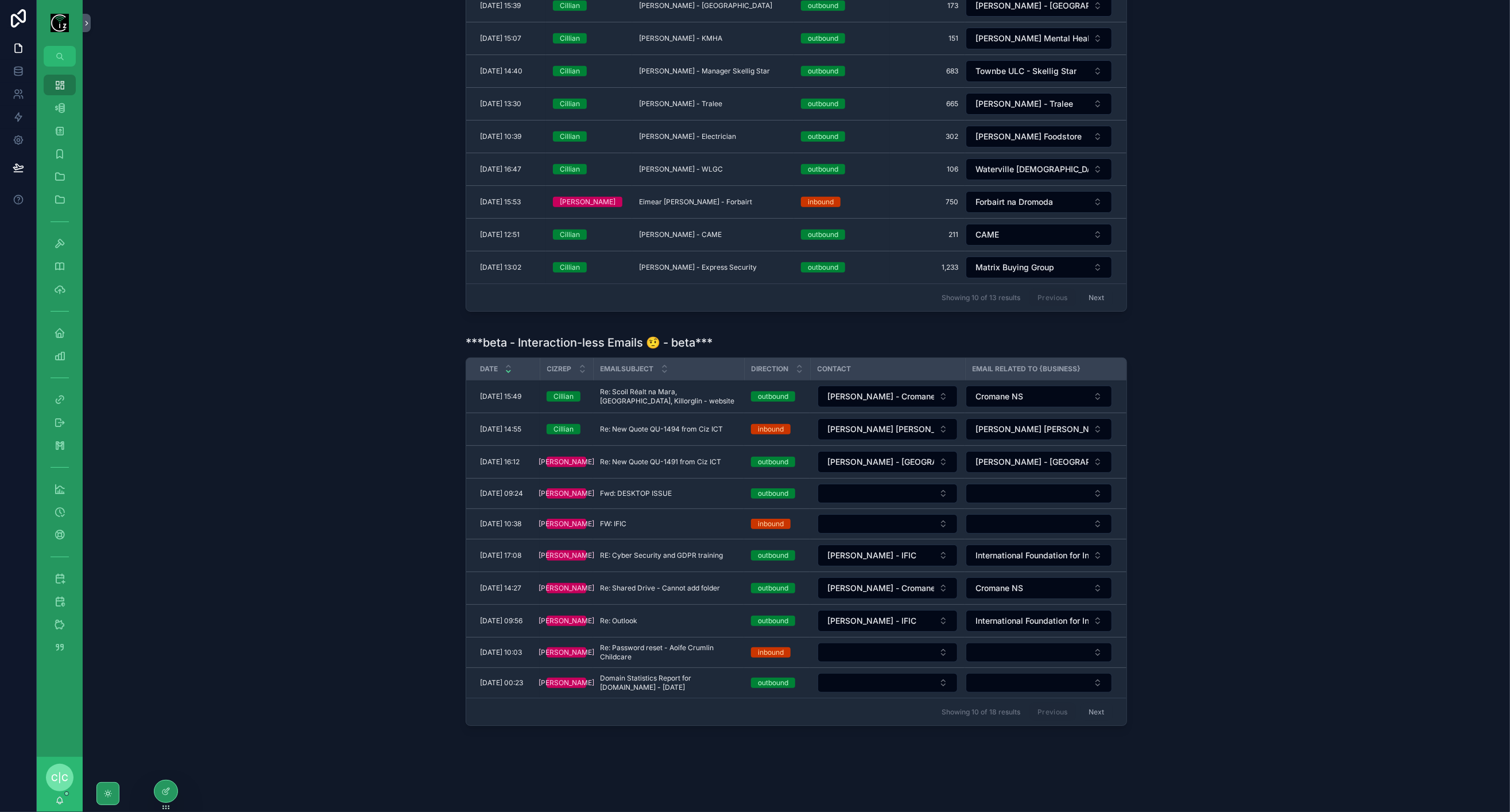
click at [1094, 703] on button "Next" at bounding box center [1096, 712] width 32 height 18
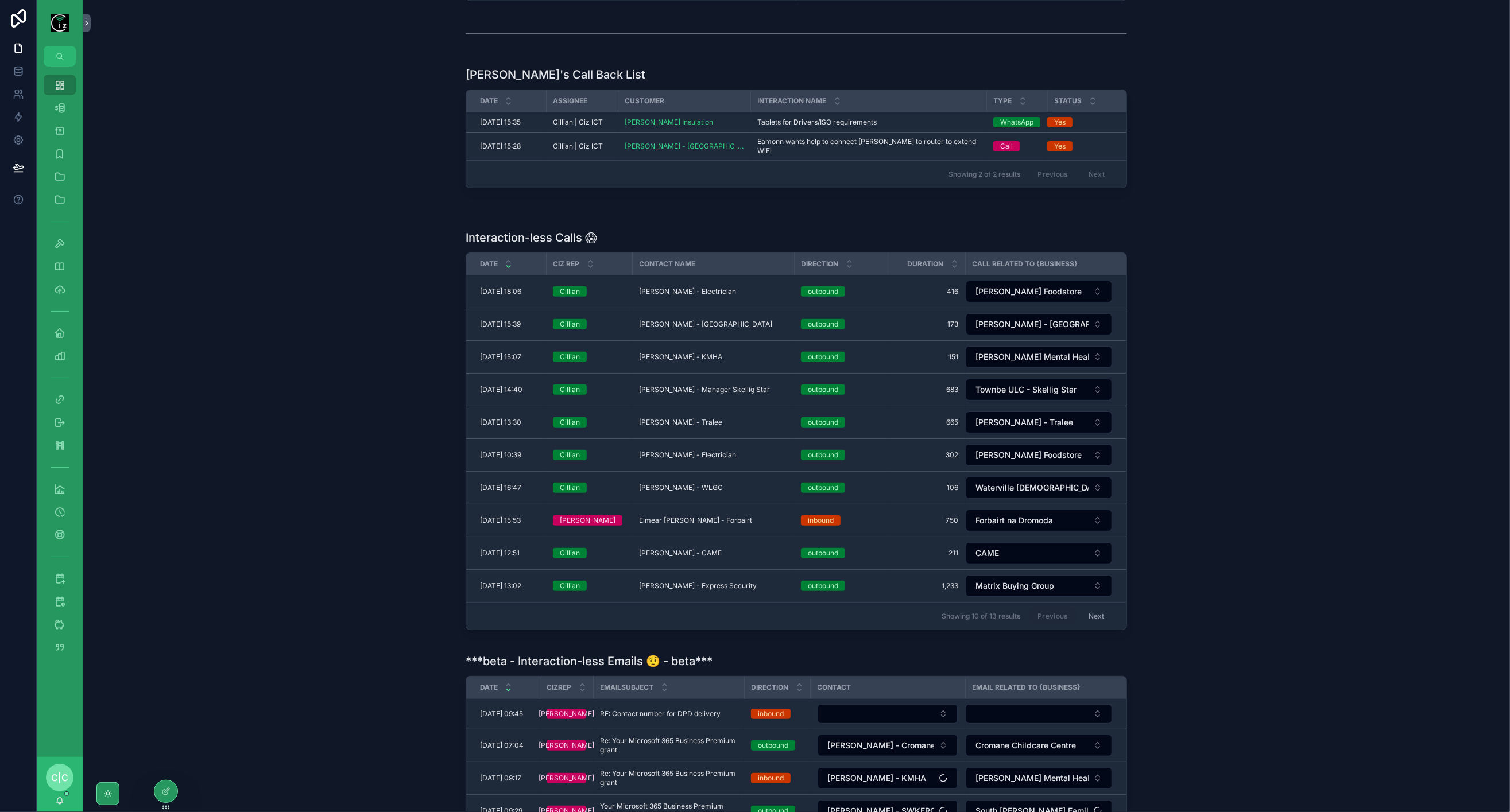
scroll to position [487, 0]
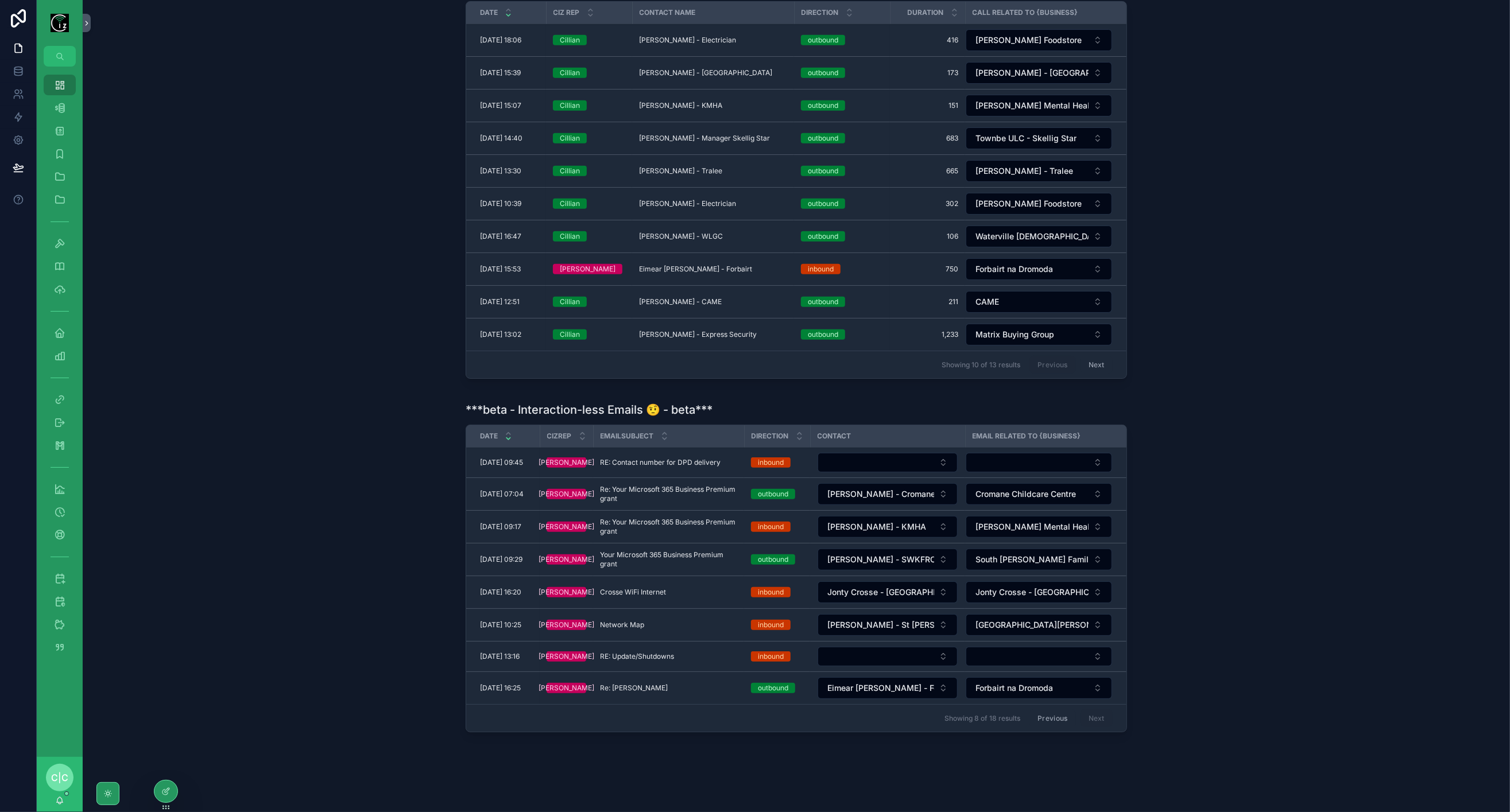
click at [1055, 709] on button "Previous" at bounding box center [1052, 718] width 46 height 18
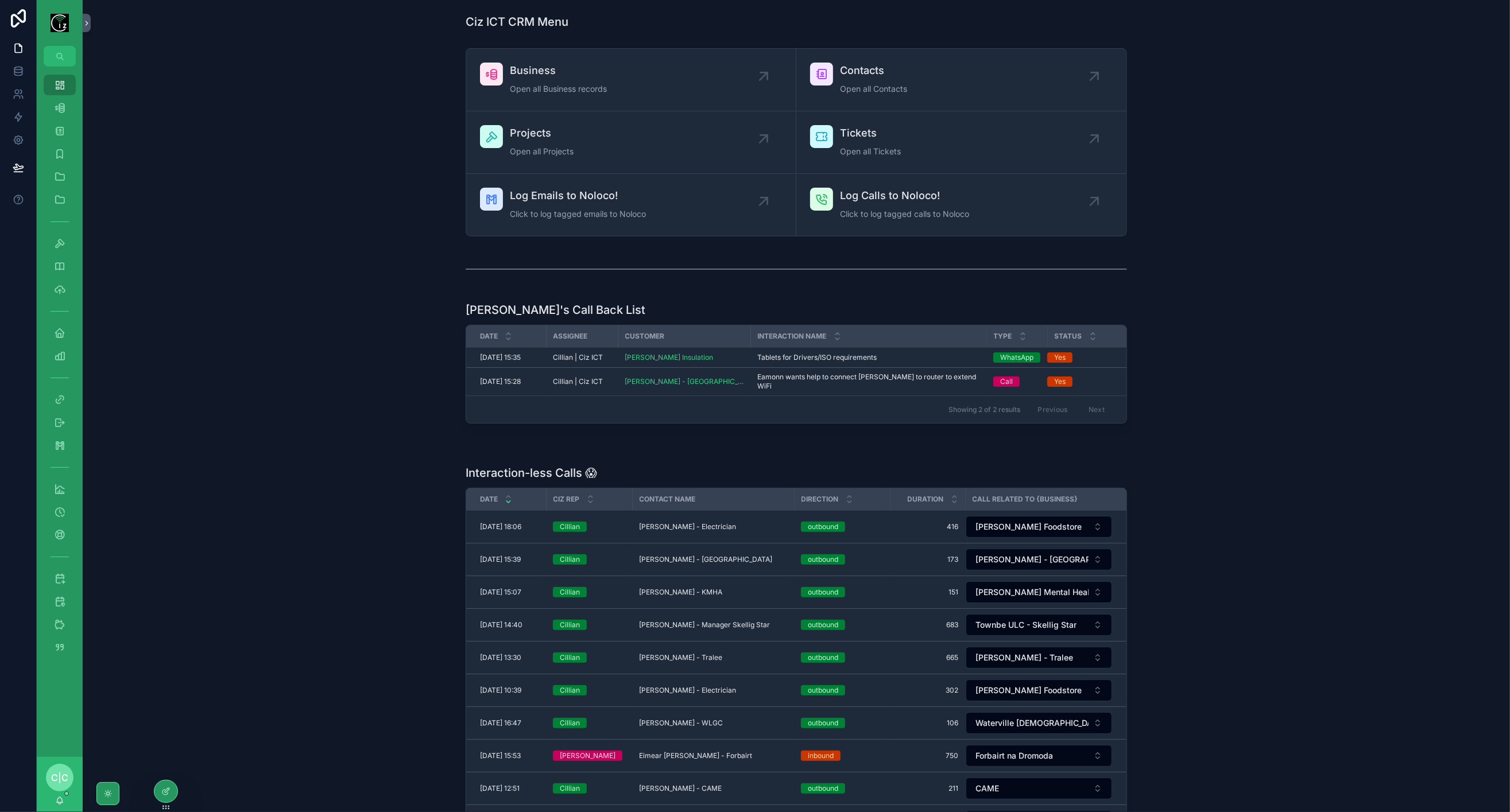
click at [630, 204] on div "Log Emails to Noloco! Click to log tagged emails to Noloco" at bounding box center [578, 205] width 136 height 35
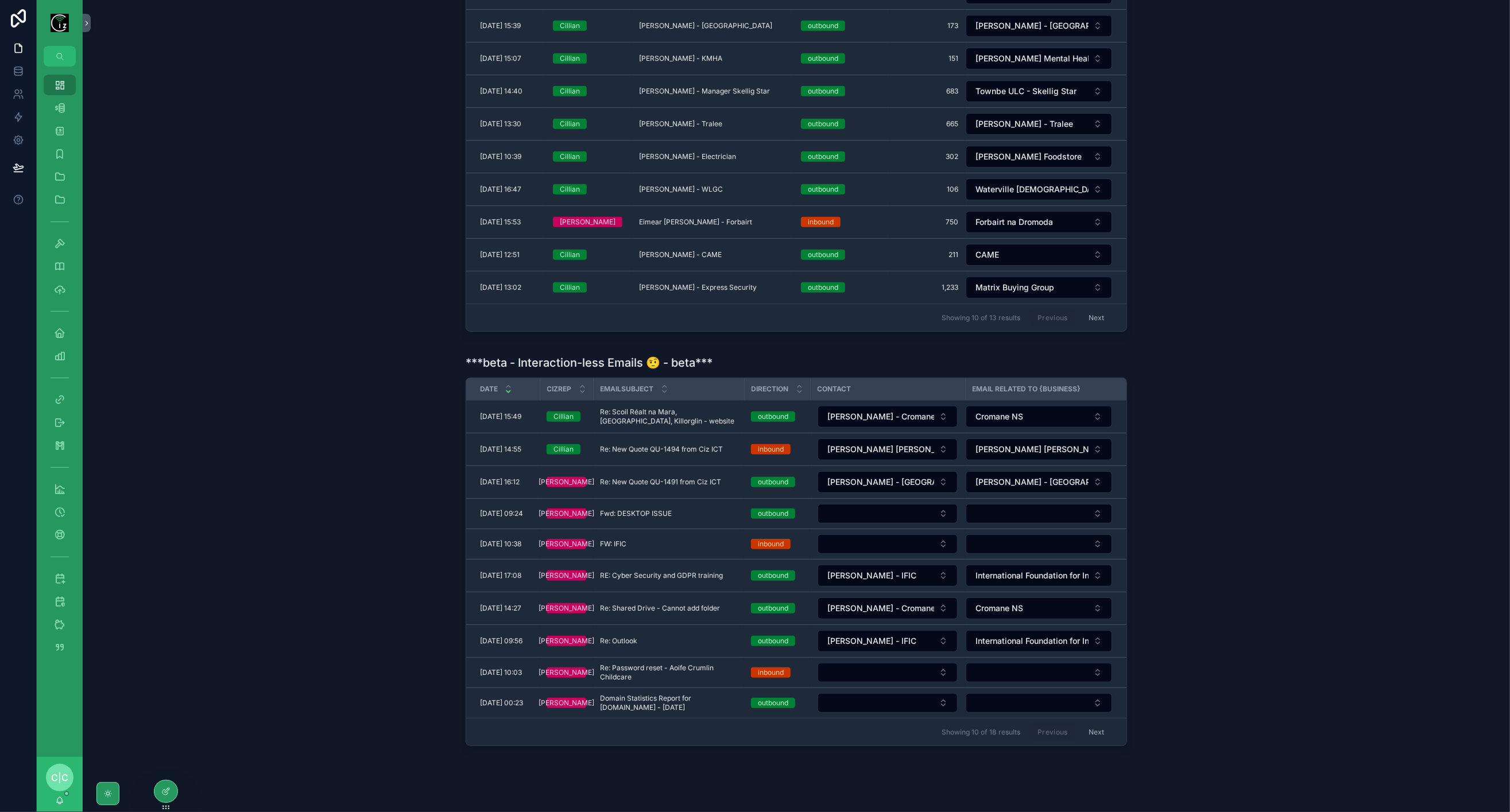
scroll to position [554, 0]
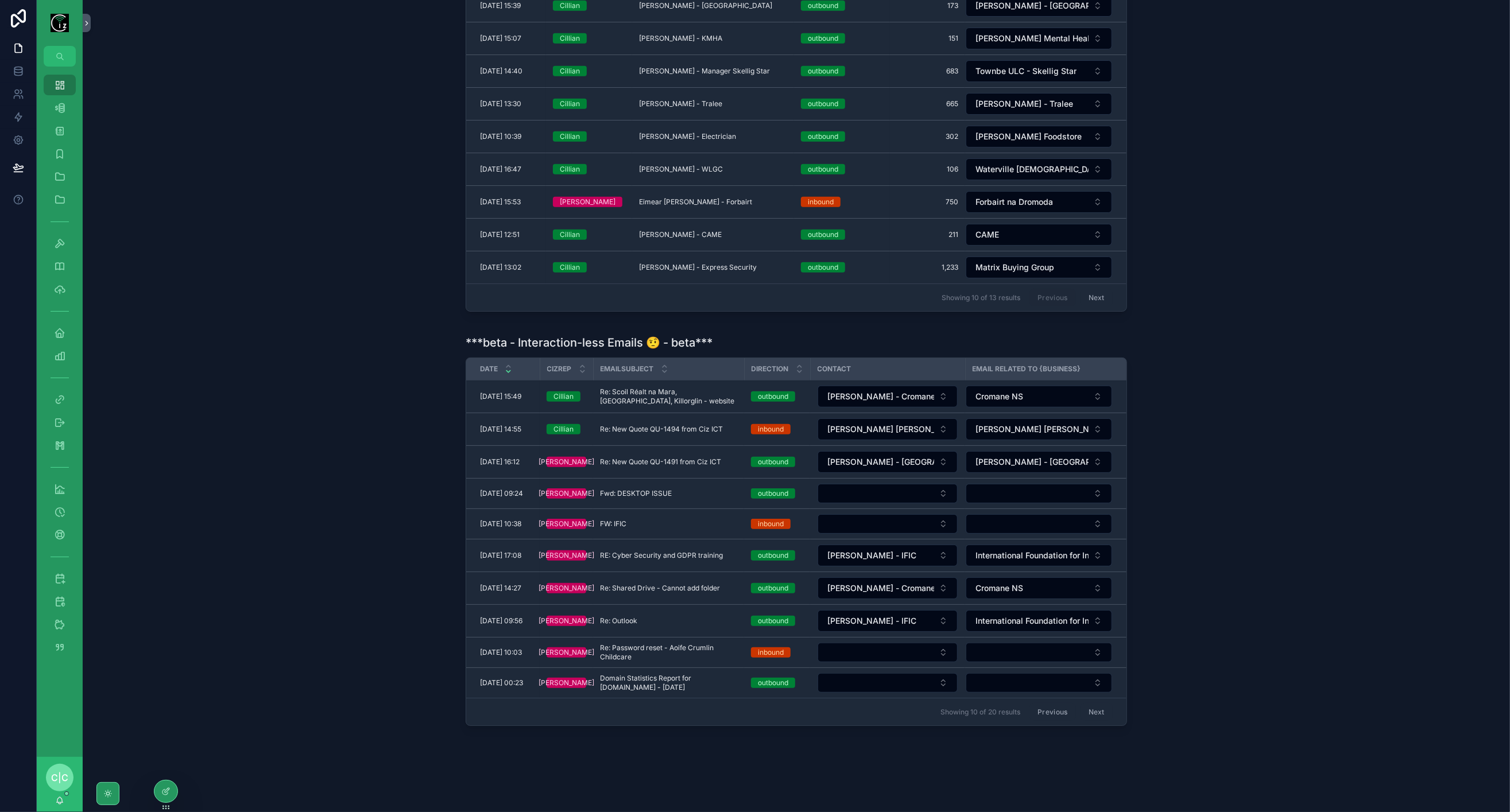
click at [243, 429] on div "***beta - Interaction-less Emails 🤨 - beta*** Date CizRep EmailSubject Directio…" at bounding box center [796, 532] width 1409 height 405
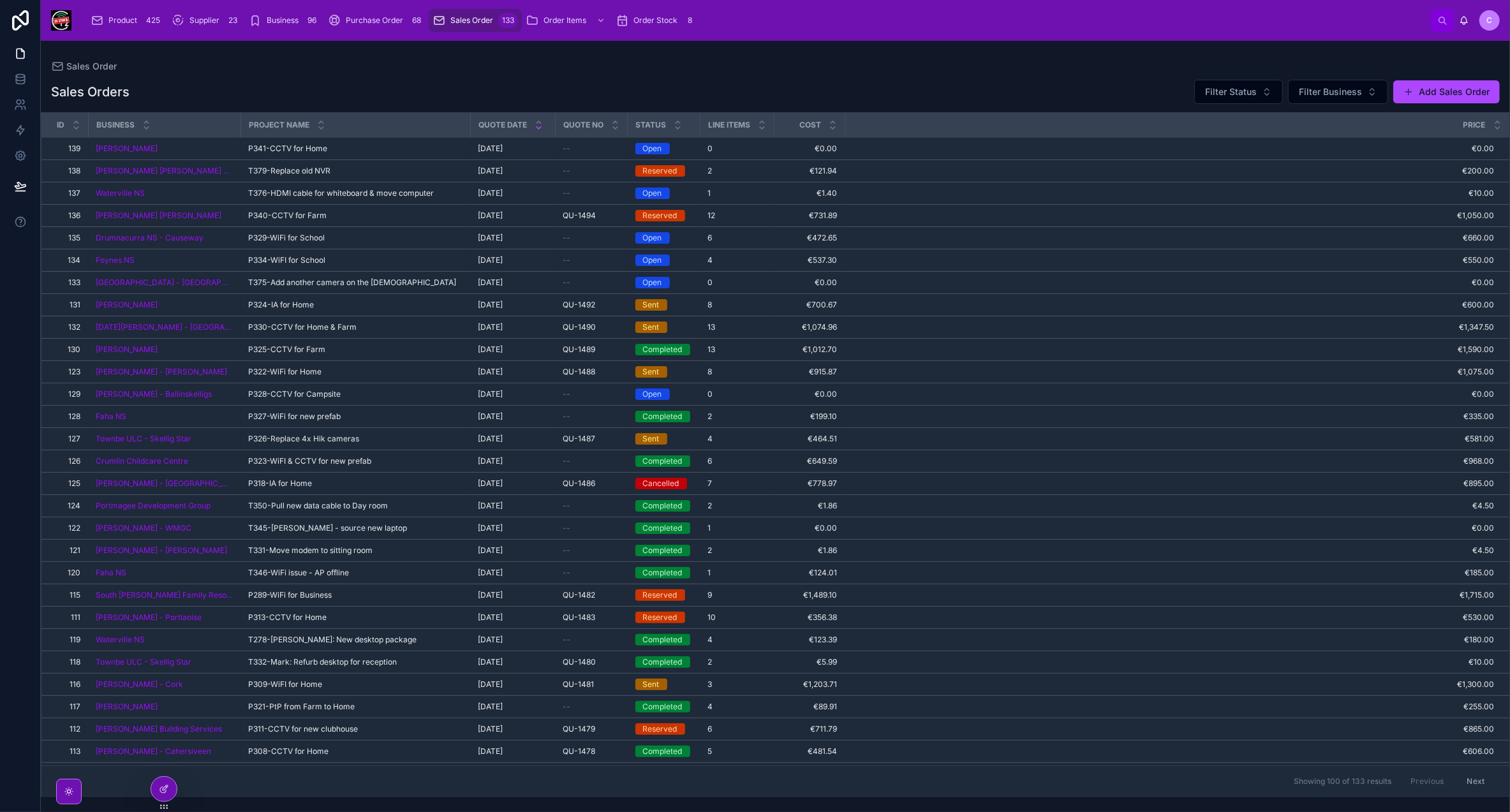
click at [284, 146] on span "P341-CCTV for Home" at bounding box center [288, 148] width 79 height 10
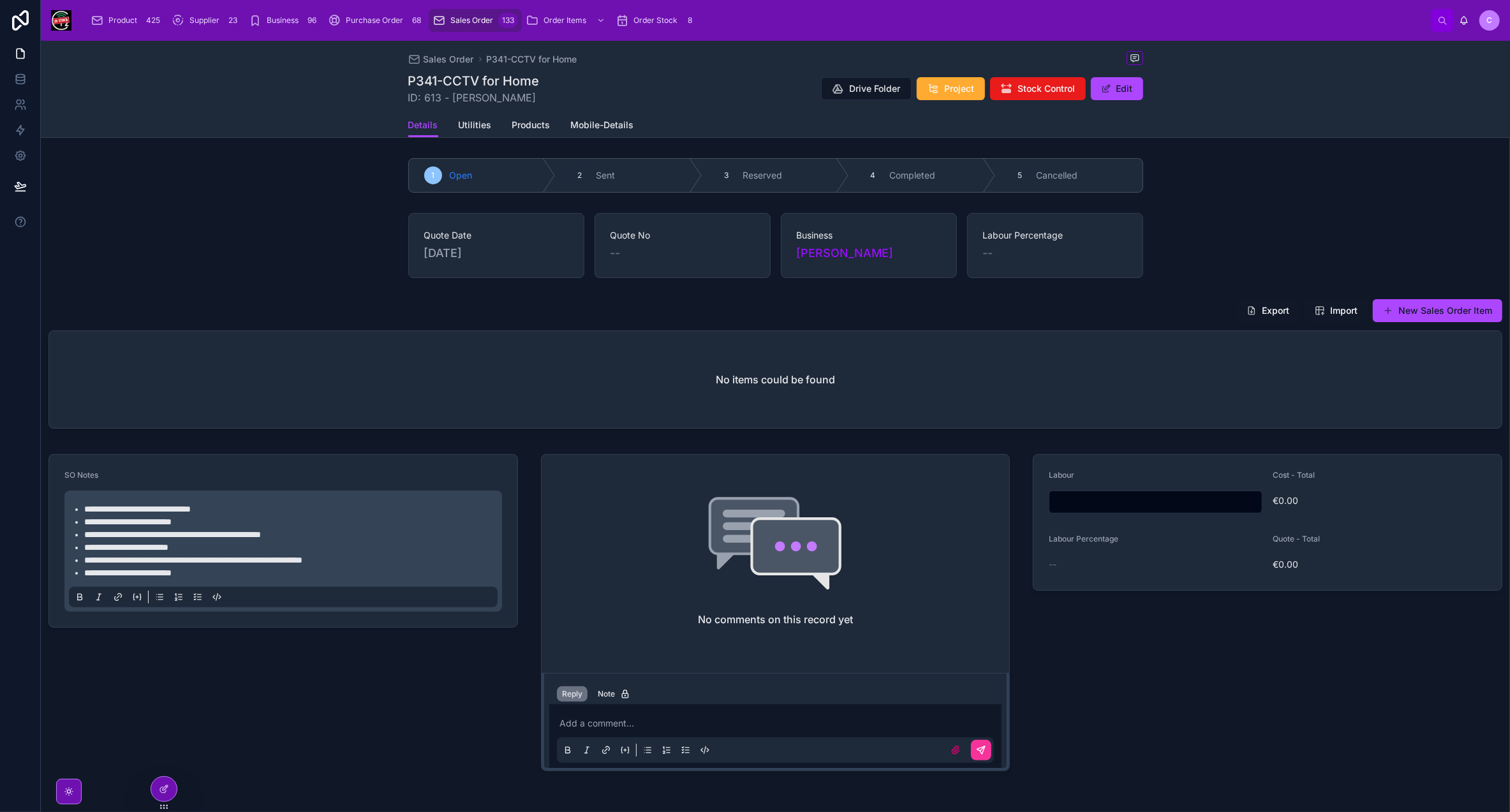
click at [1454, 311] on button "New Sales Order Item" at bounding box center [1437, 310] width 129 height 23
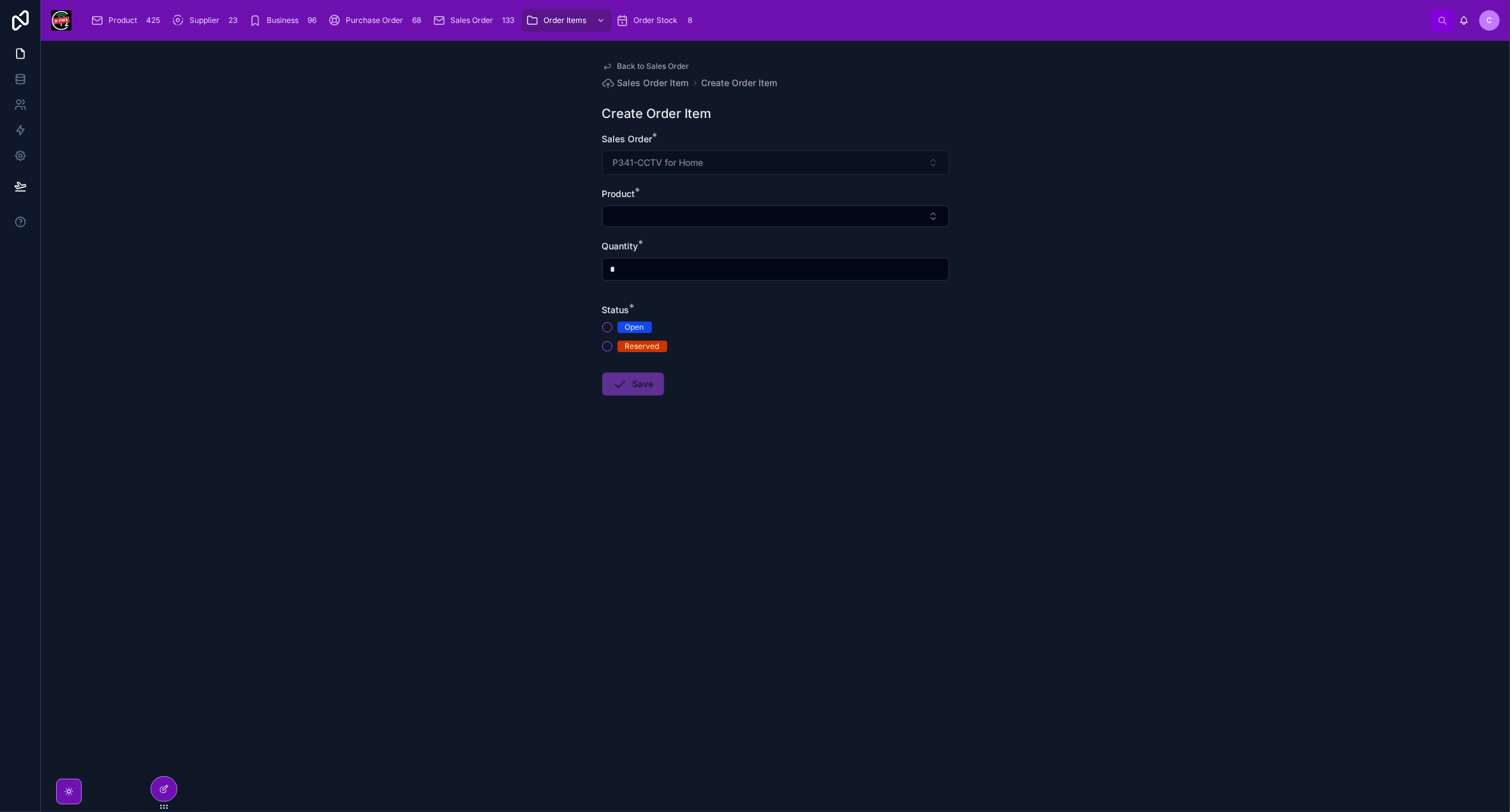
click at [638, 225] on button "Select Button" at bounding box center [776, 216] width 347 height 22
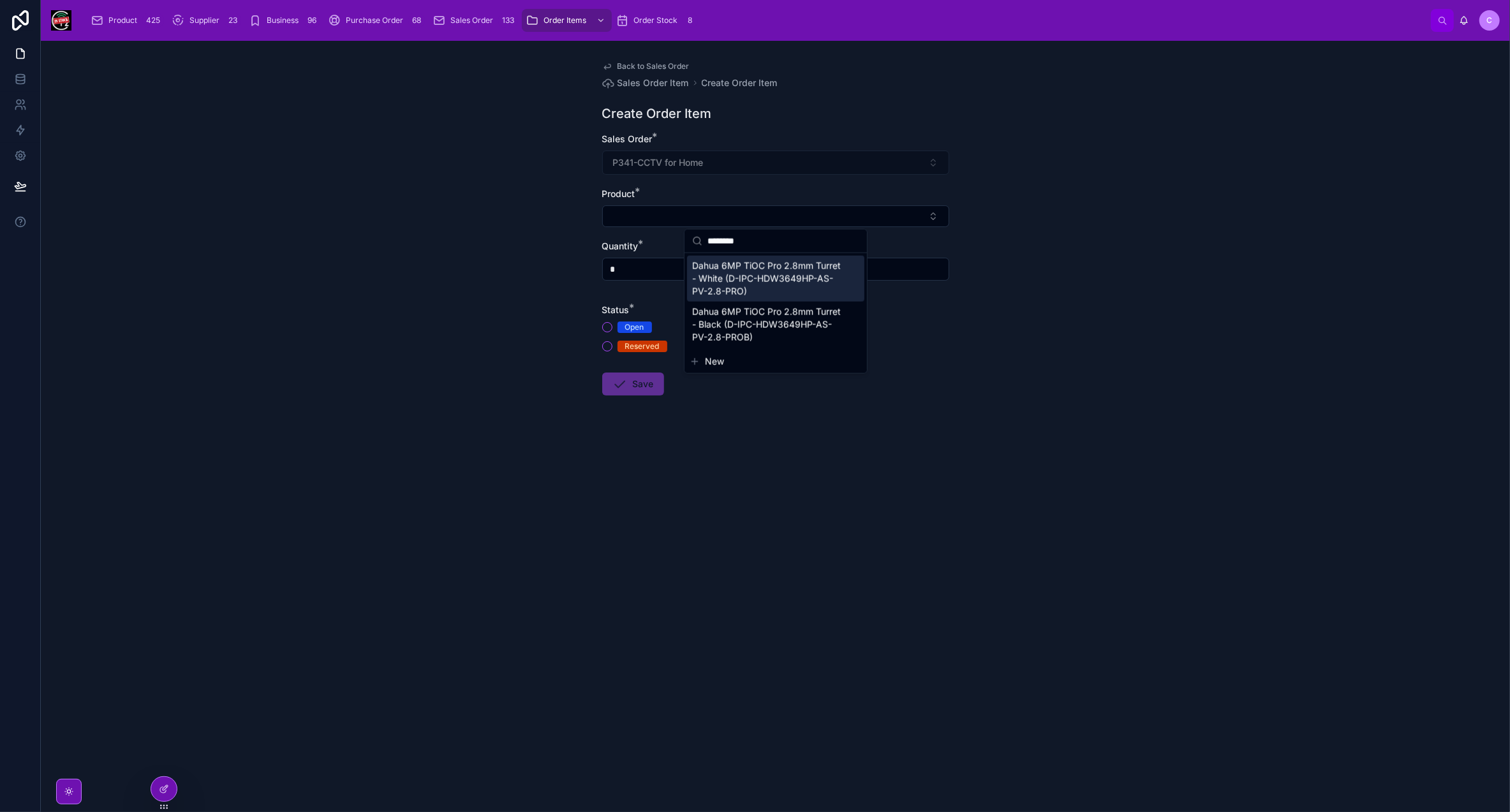
type input "********"
click at [742, 281] on span "Dahua 6MP TiOC Pro 2.8mm Turret - White (D-IPC-HDW3649HP-AS-PV-2.8-PRO)" at bounding box center [768, 279] width 152 height 39
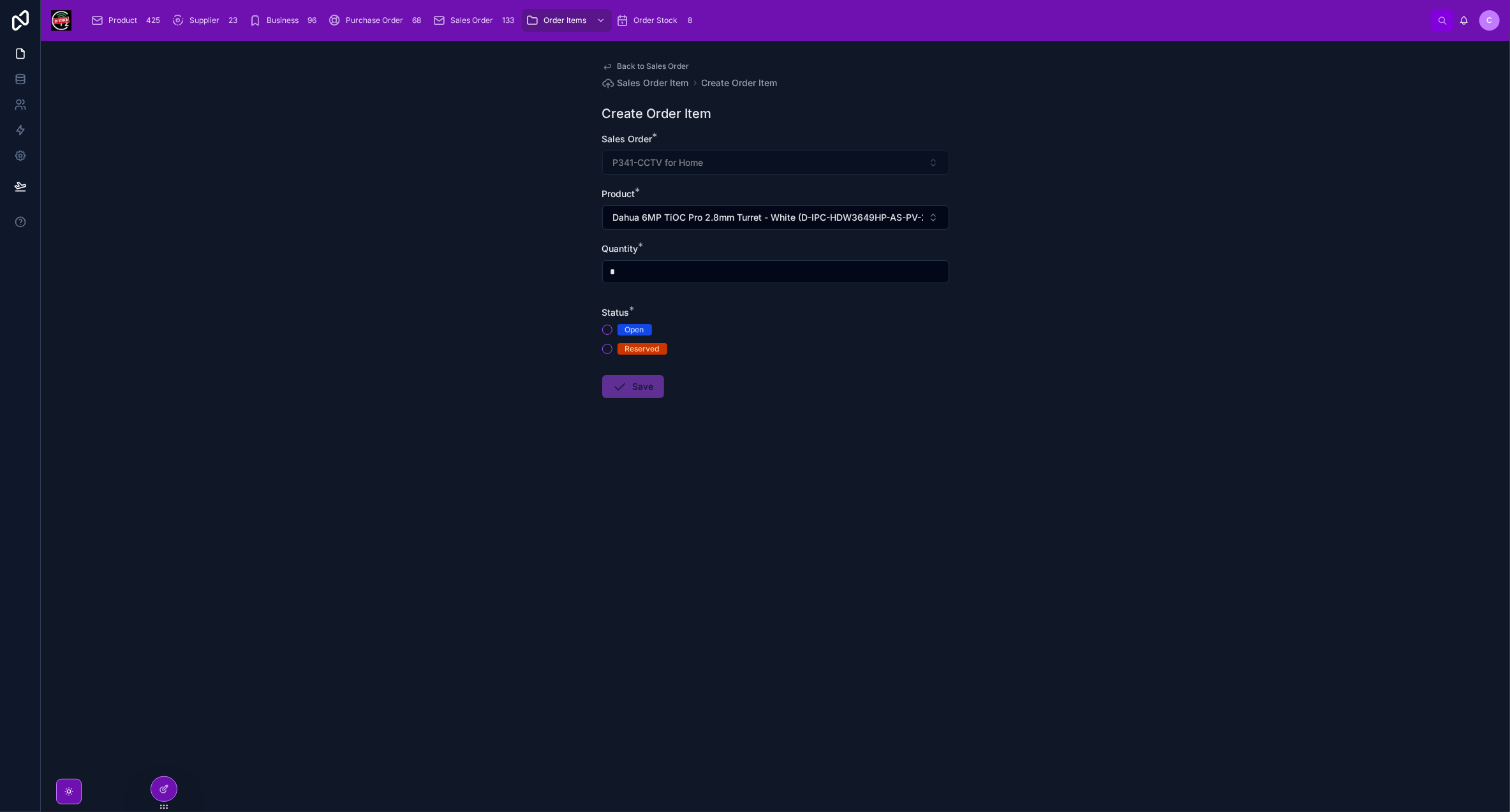
click at [638, 274] on input "*" at bounding box center [776, 272] width 346 height 18
type input "*"
click at [607, 344] on button "Reserved" at bounding box center [607, 349] width 10 height 10
click at [606, 329] on button "Open" at bounding box center [607, 330] width 10 height 10
click at [627, 383] on icon at bounding box center [620, 386] width 16 height 16
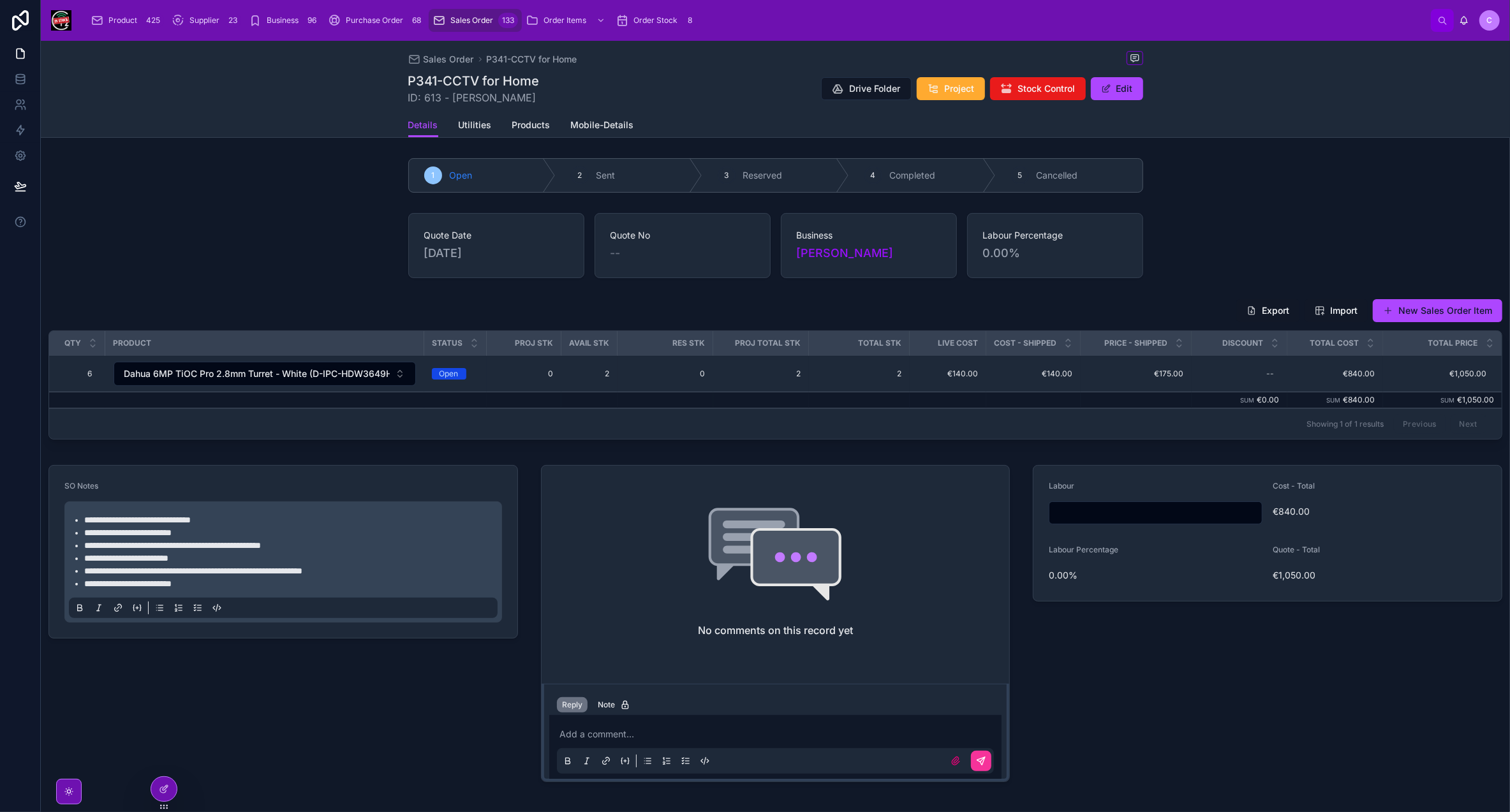
click at [1391, 306] on button "New Sales Order Item" at bounding box center [1437, 310] width 129 height 23
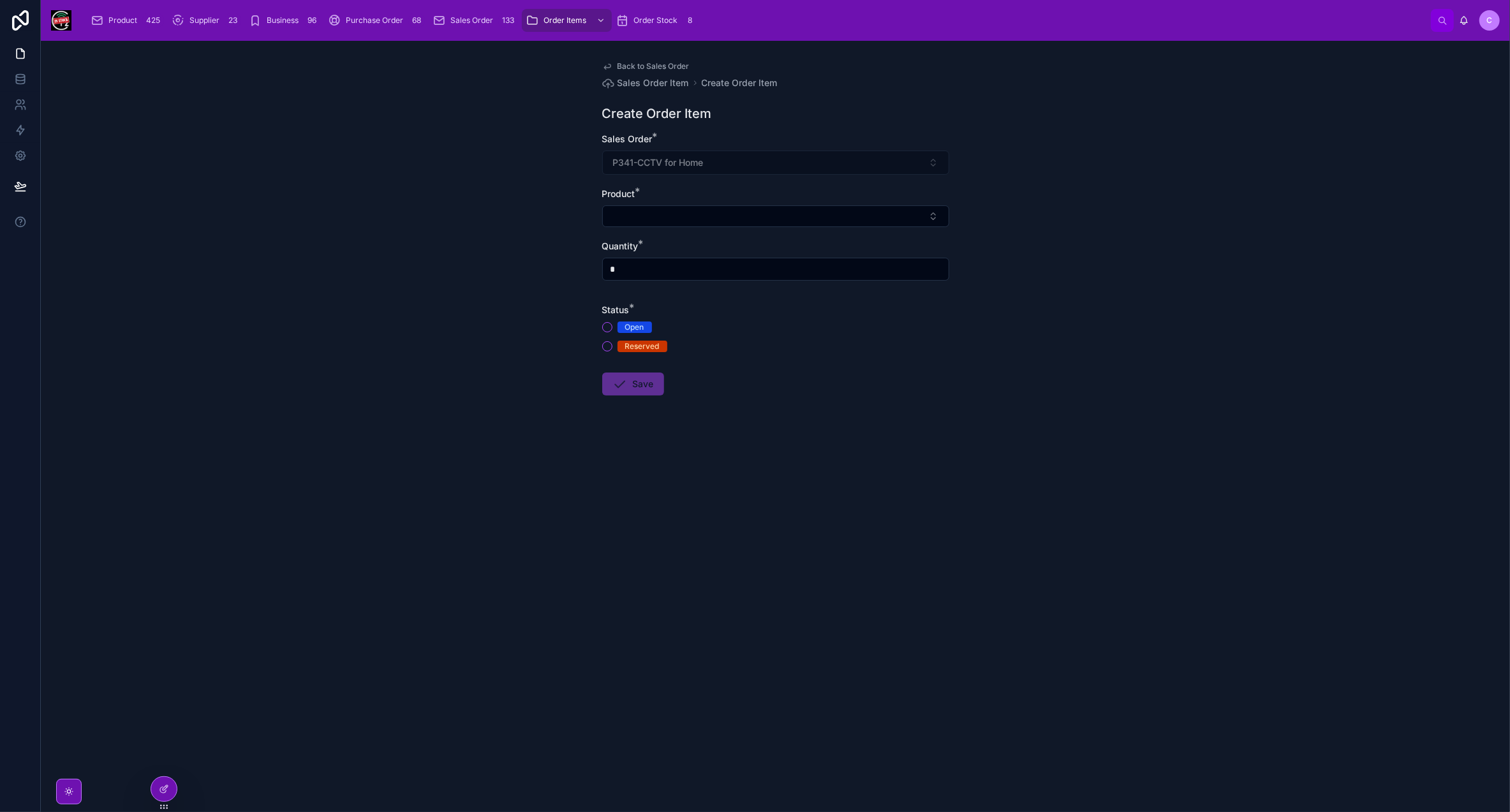
click at [665, 210] on button "Select Button" at bounding box center [776, 216] width 347 height 22
type input "***"
click at [746, 270] on span "PFA137 - TiOC Camera Base - White" at bounding box center [768, 272] width 152 height 25
click at [706, 272] on input "*" at bounding box center [776, 272] width 346 height 18
type input "*"
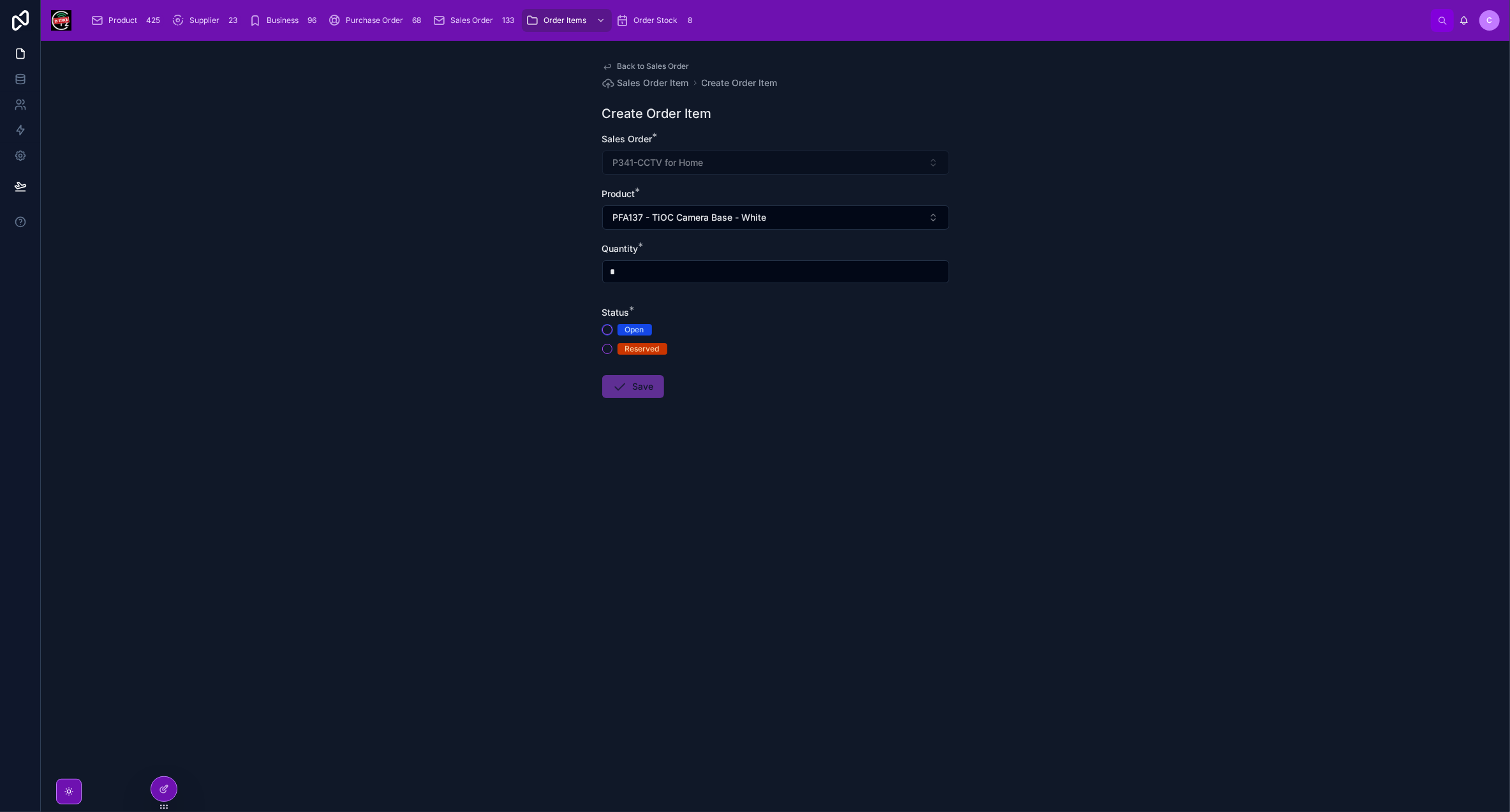
click at [609, 333] on button "Open" at bounding box center [607, 330] width 10 height 10
click at [646, 396] on button "Save" at bounding box center [633, 386] width 62 height 23
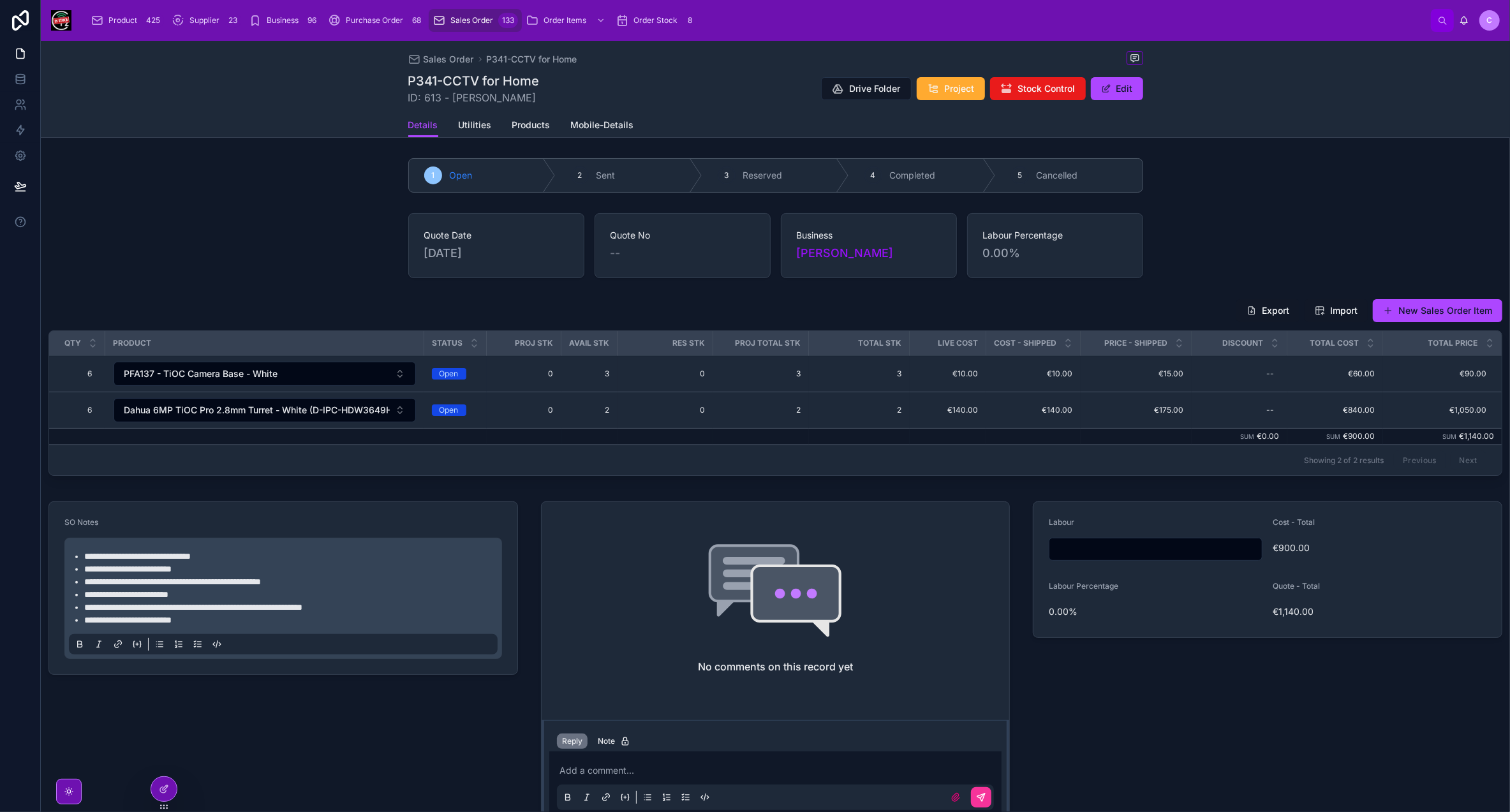
click at [1186, 552] on input "text" at bounding box center [1156, 549] width 212 height 18
type input "*******"
click at [1437, 304] on button "New Sales Order Item" at bounding box center [1437, 310] width 129 height 23
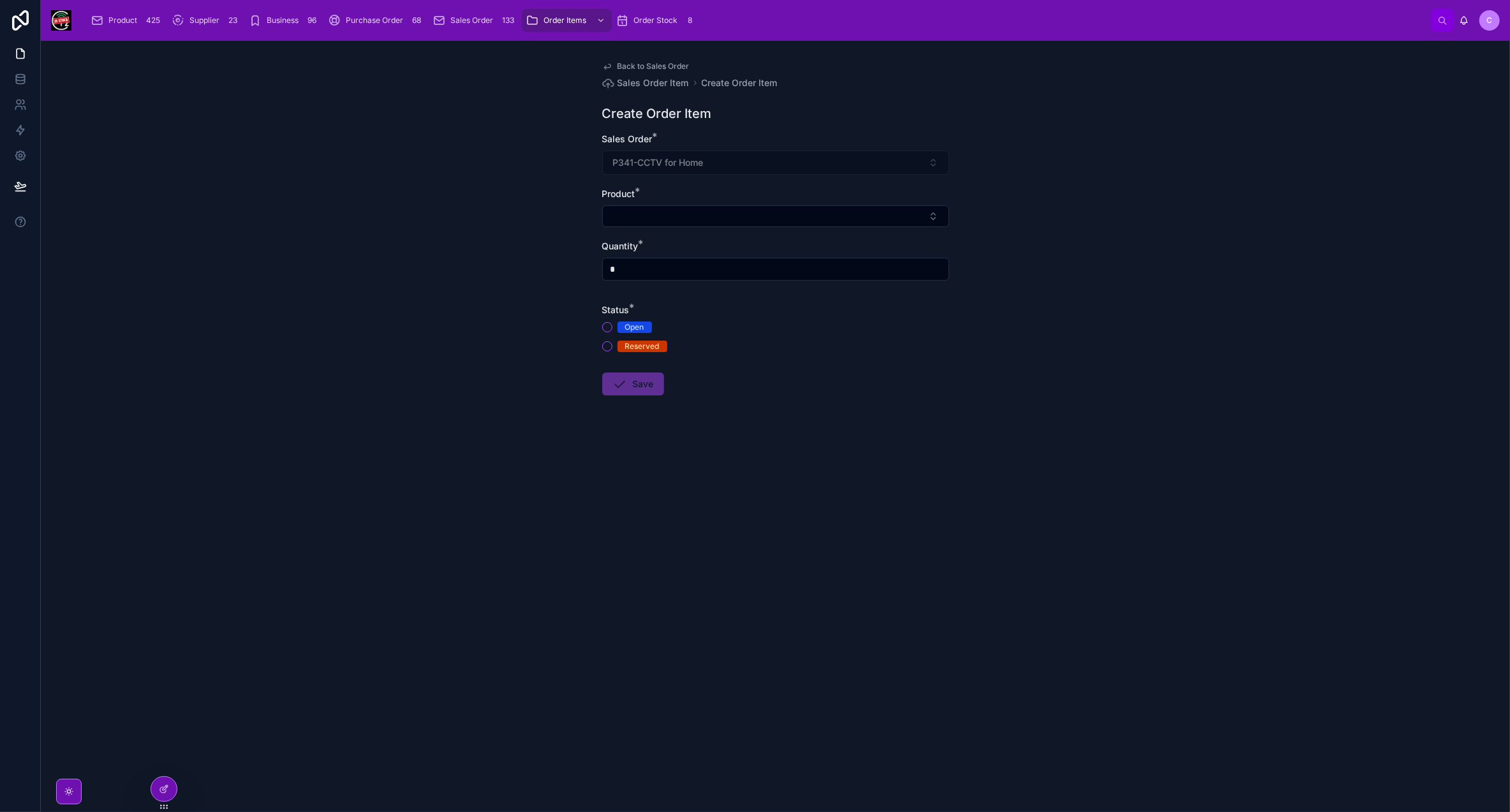
click at [717, 218] on button "Select Button" at bounding box center [776, 216] width 347 height 22
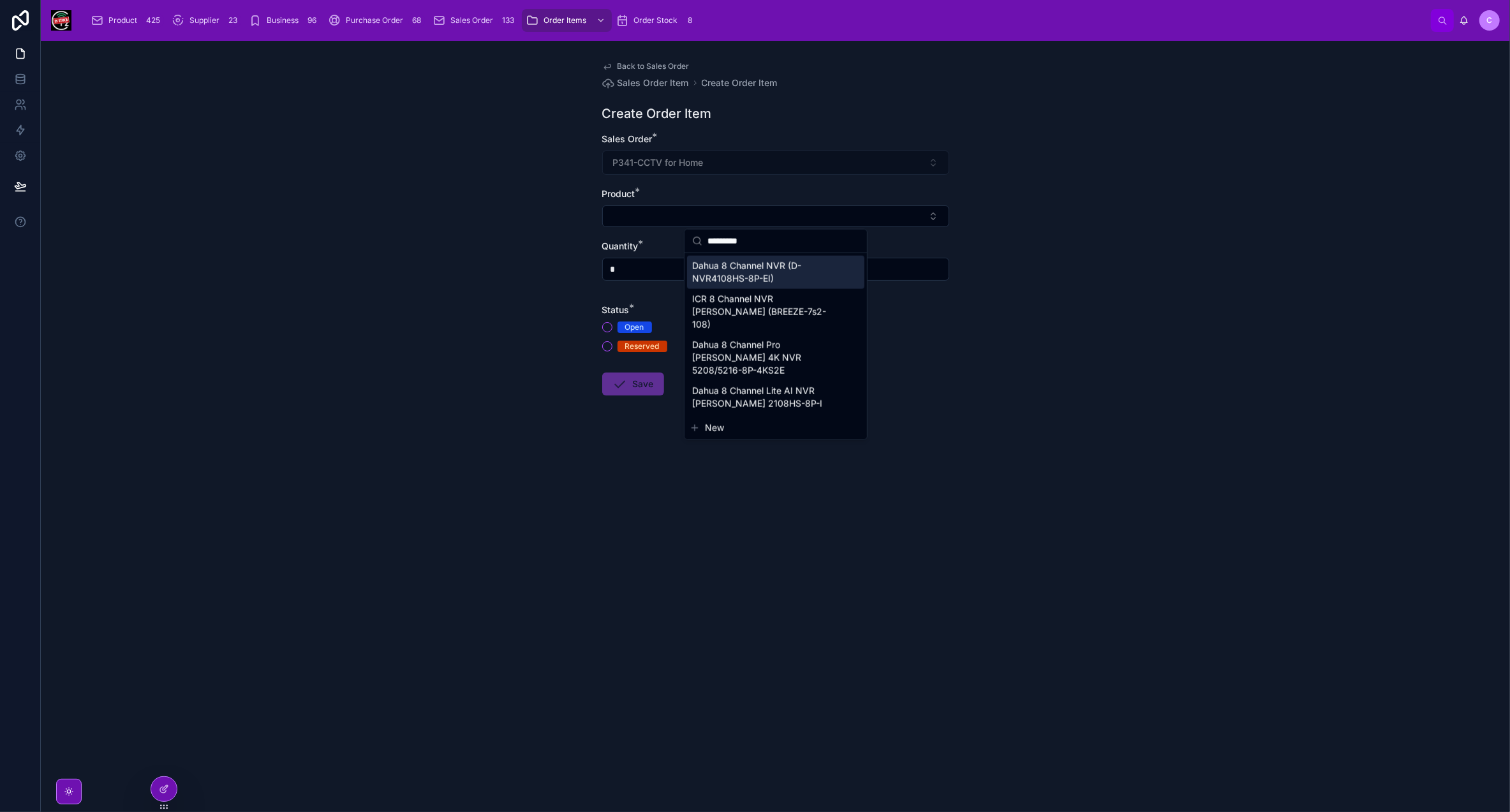
type input "*********"
click at [765, 263] on span "Dahua 8 Channel NVR (D-NVR4108HS-8P-EI)" at bounding box center [768, 272] width 152 height 25
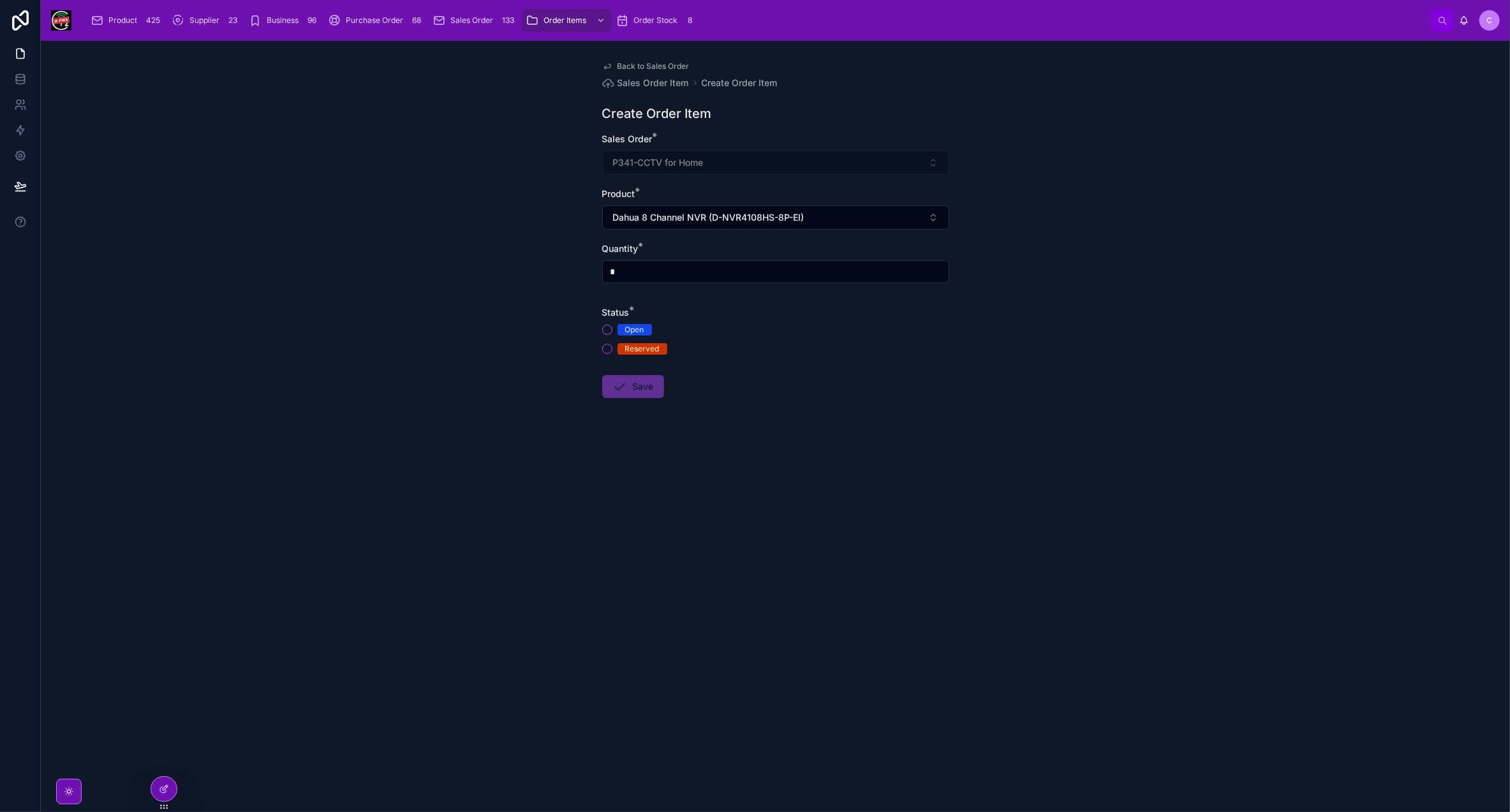
click at [651, 266] on input "*" at bounding box center [776, 272] width 346 height 18
type input "*"
click at [604, 333] on div "Open" at bounding box center [776, 330] width 347 height 11
click at [605, 333] on button "Open" at bounding box center [607, 330] width 10 height 10
click at [627, 393] on icon at bounding box center [620, 386] width 16 height 16
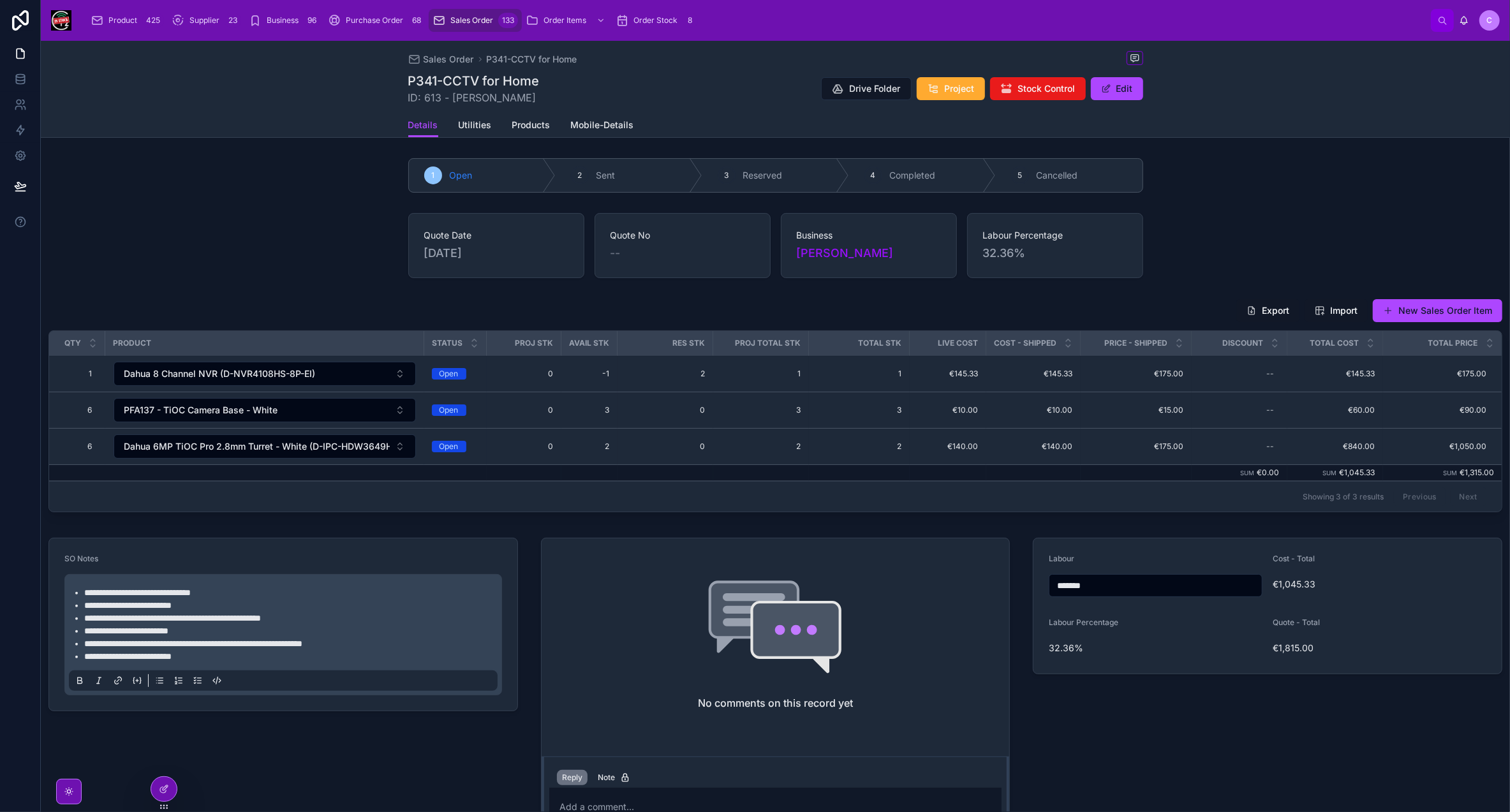
click at [1402, 311] on button "New Sales Order Item" at bounding box center [1437, 310] width 129 height 23
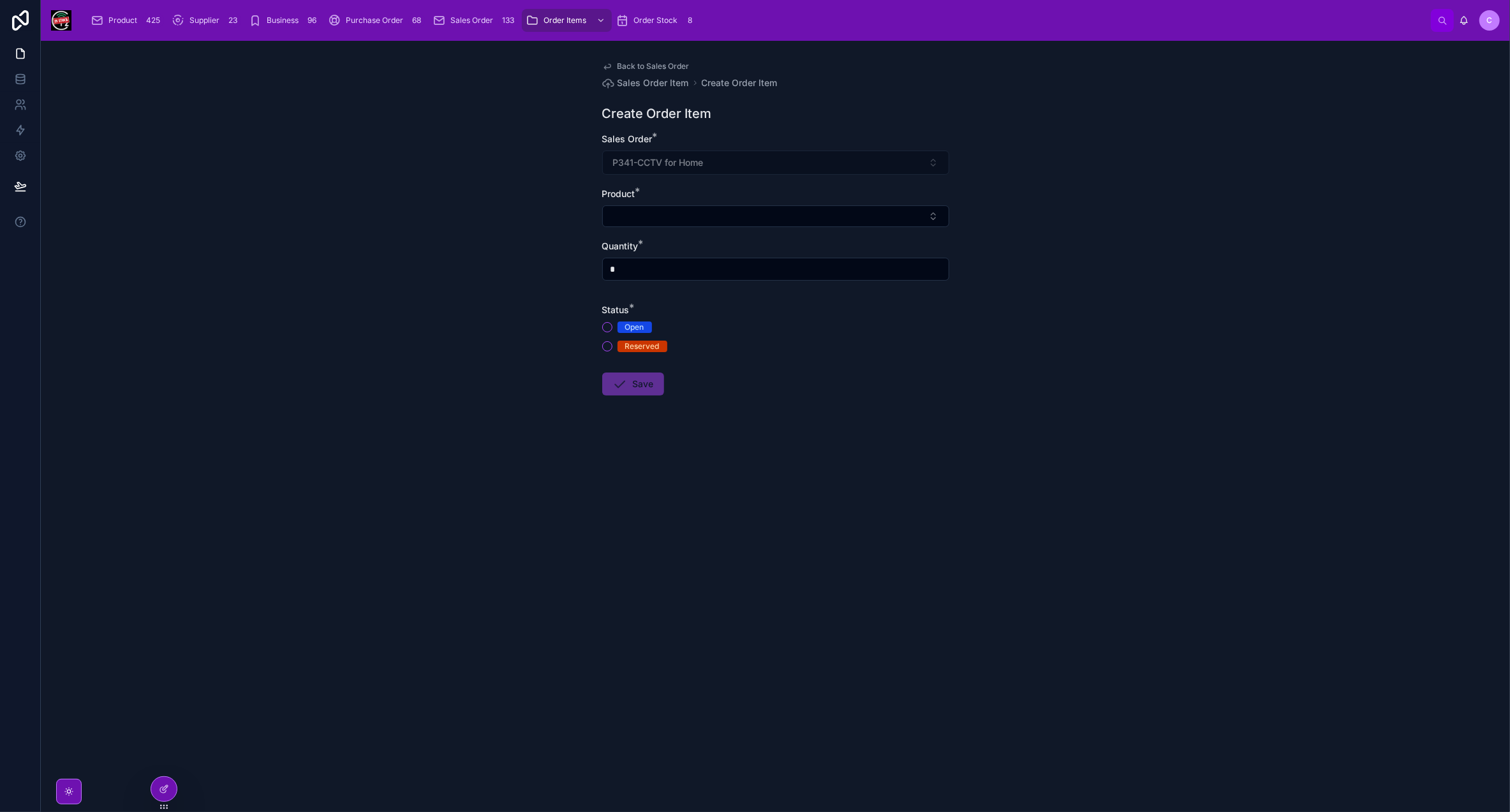
click at [694, 207] on button "Select Button" at bounding box center [776, 216] width 347 height 22
type input "***"
click at [774, 275] on span "Seagate SkyHawk 3.5" 2TB Surveillance HDD" at bounding box center [768, 272] width 152 height 25
click at [678, 272] on input "*" at bounding box center [776, 272] width 346 height 18
type input "*"
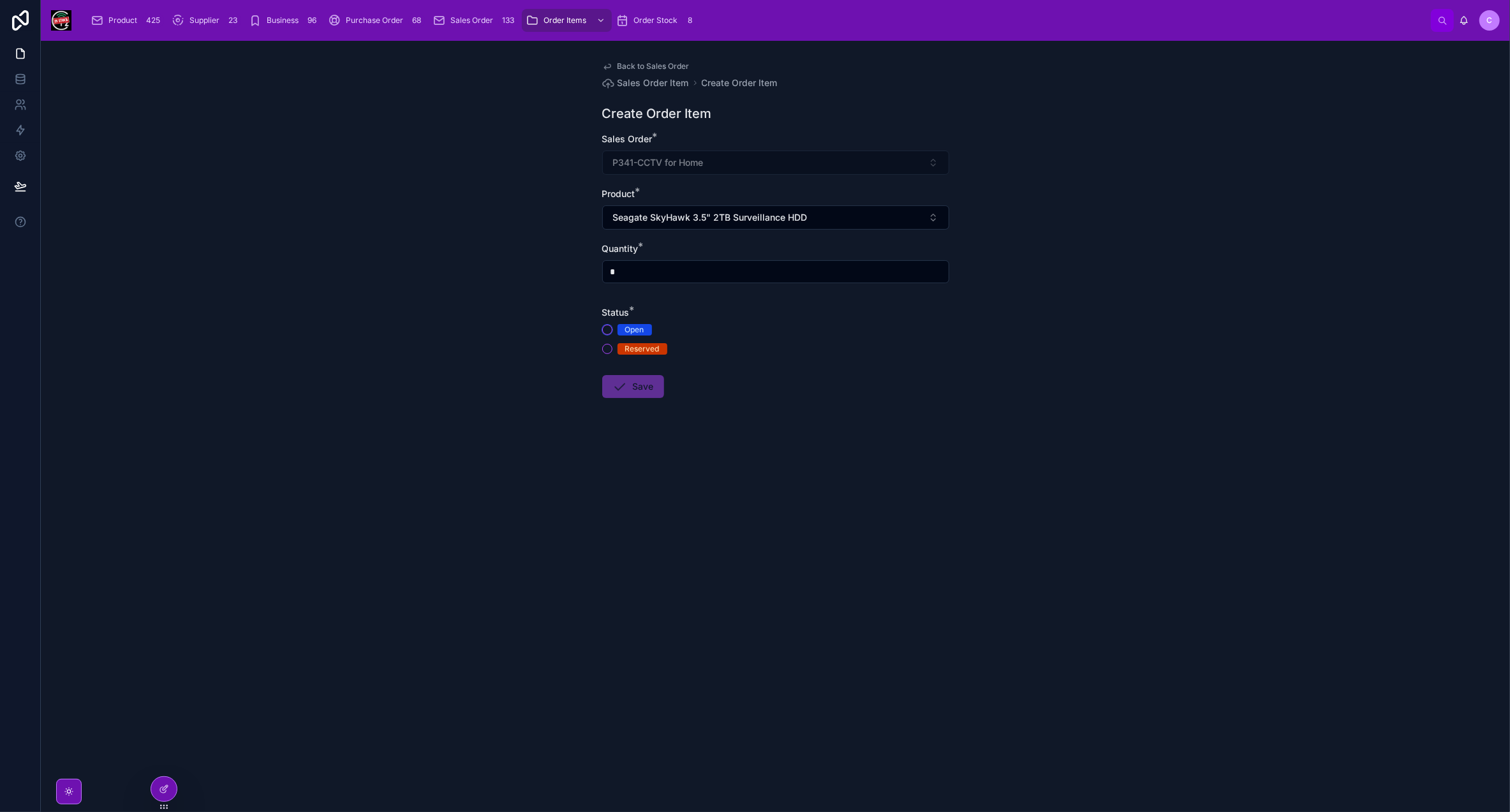
type button "OPEN"
click at [604, 327] on button "OPEN" at bounding box center [607, 330] width 10 height 10
click at [627, 388] on icon at bounding box center [620, 386] width 16 height 16
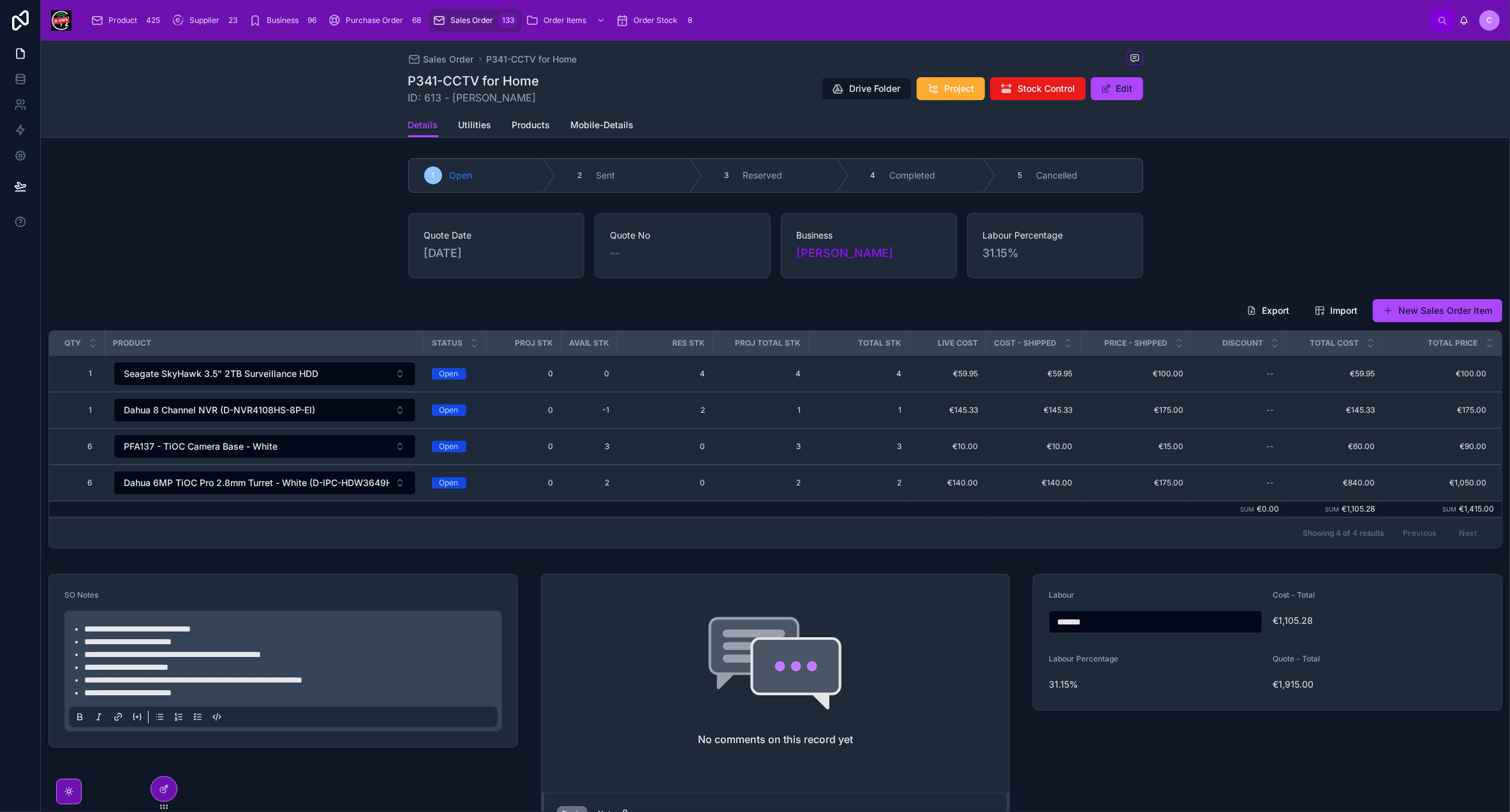
click at [1465, 309] on button "New Sales Order Item" at bounding box center [1437, 310] width 129 height 23
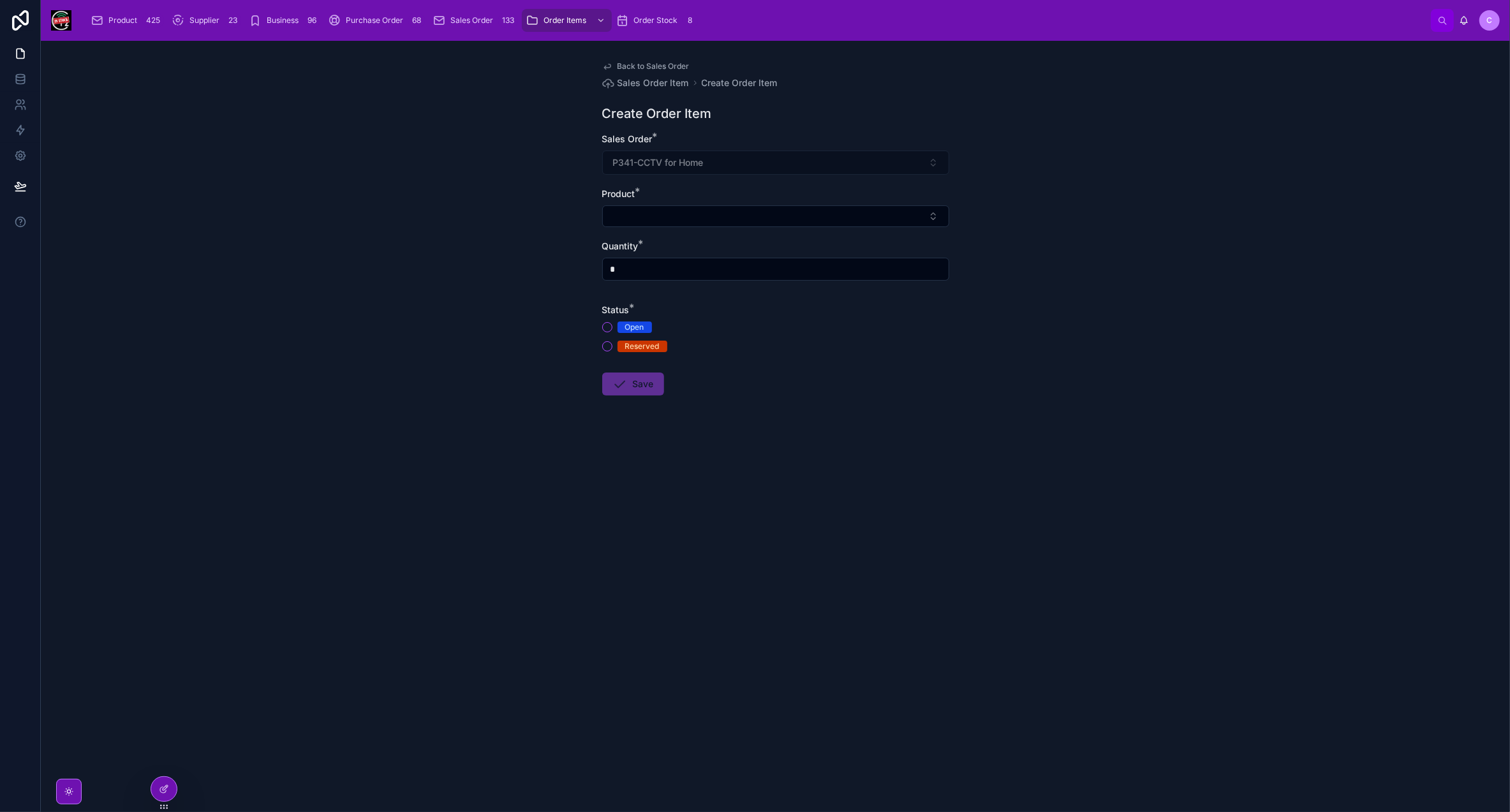
click at [696, 210] on button "Select Button" at bounding box center [776, 216] width 347 height 22
type input "**********"
click at [732, 266] on span "Cable Drop" at bounding box center [716, 266] width 48 height 13
click at [662, 276] on input "*" at bounding box center [776, 272] width 346 height 18
click at [610, 327] on button "Open" at bounding box center [607, 330] width 10 height 10
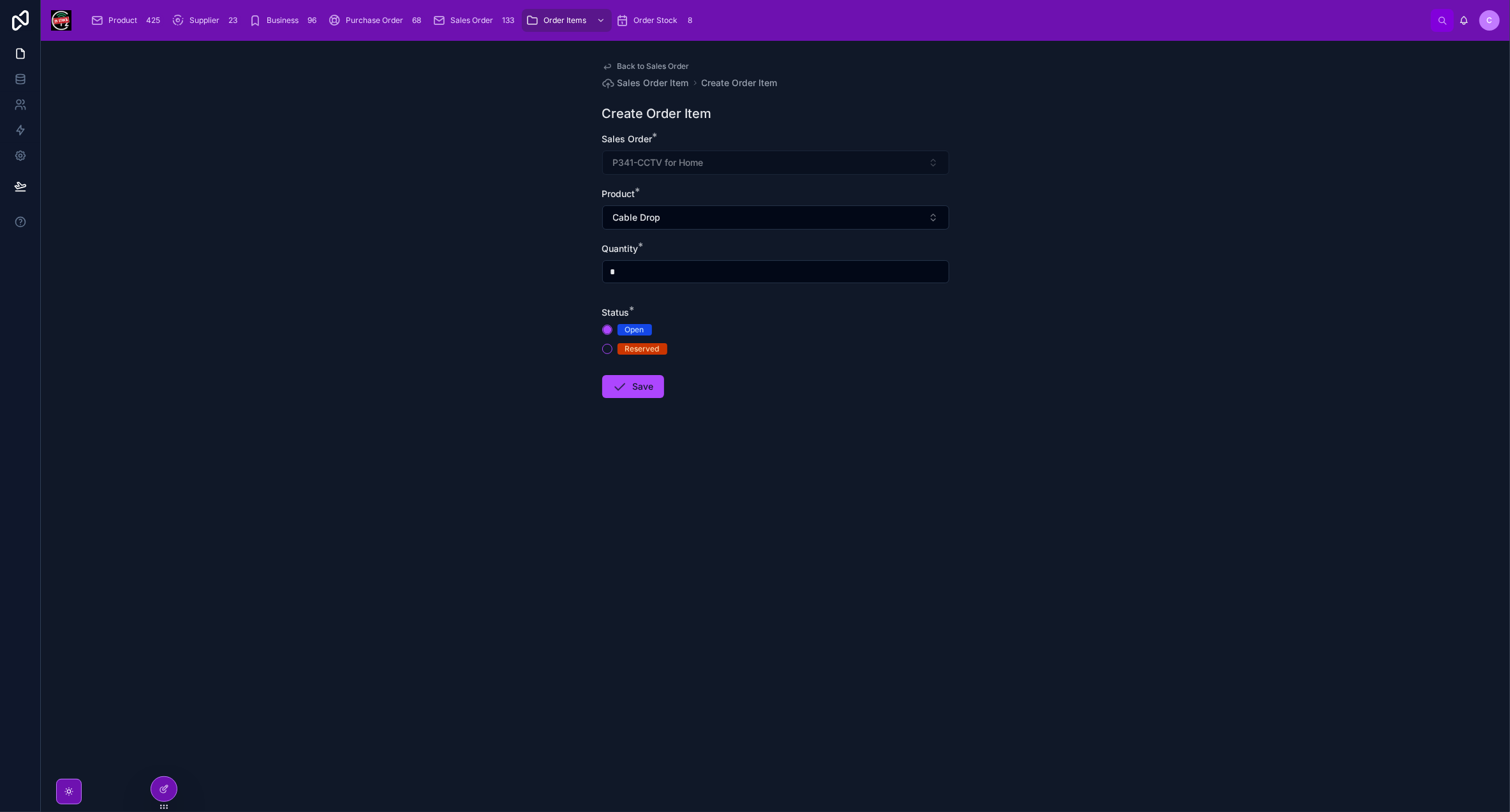
drag, startPoint x: 644, startPoint y: 270, endPoint x: 583, endPoint y: 261, distance: 61.7
click at [583, 261] on div "Back to Sales Order Sales Order Item Create Order Item Create Order Item Sales …" at bounding box center [775, 426] width 1469 height 771
type input "*"
click at [639, 396] on button "Save" at bounding box center [633, 386] width 62 height 23
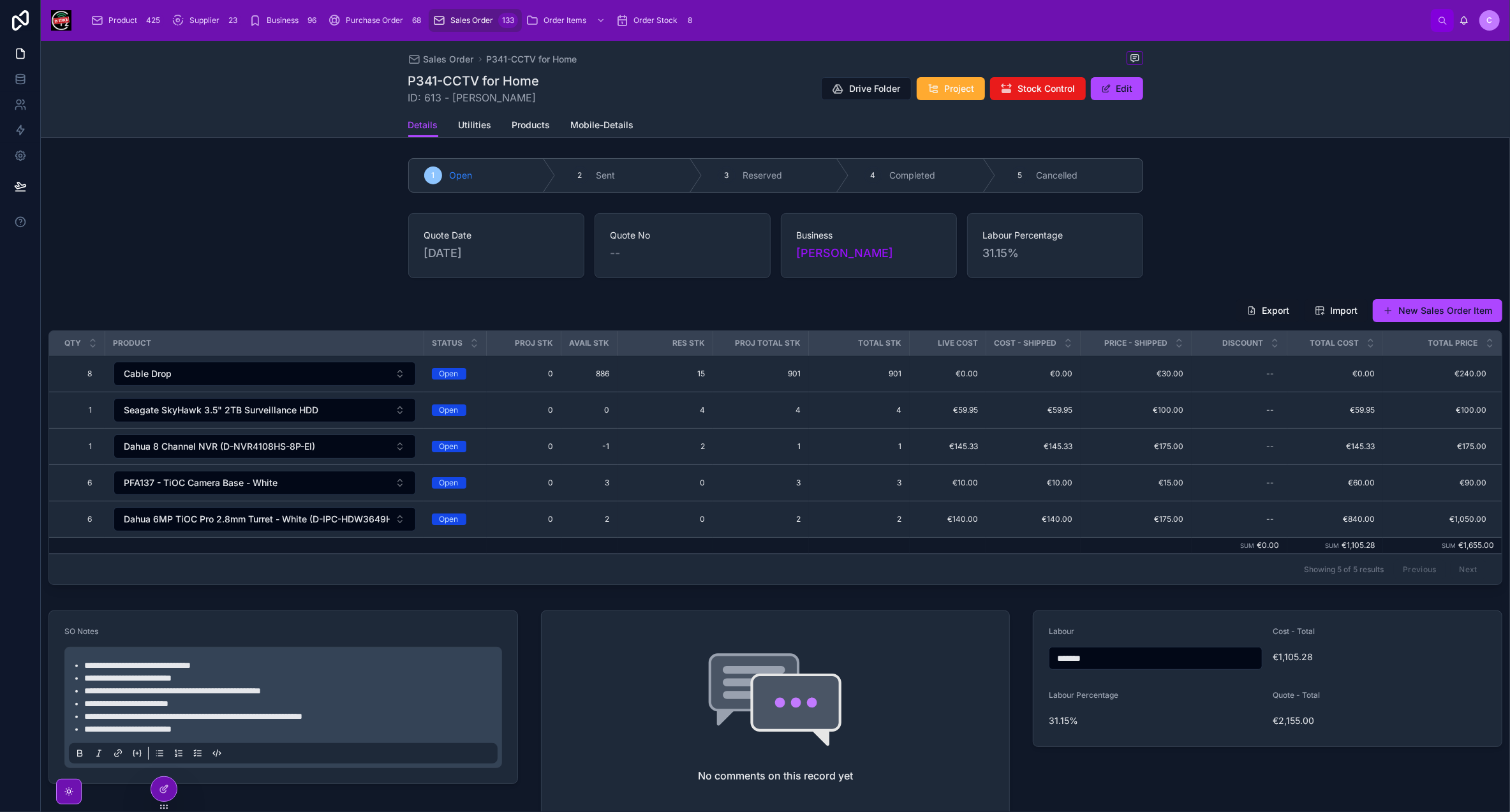
click at [278, 518] on span "Dahua 6MP TiOC Pro 2.8mm Turret - White (D-IPC-HDW3649HP-AS-PV-2.8-PRO)" at bounding box center [258, 519] width 266 height 13
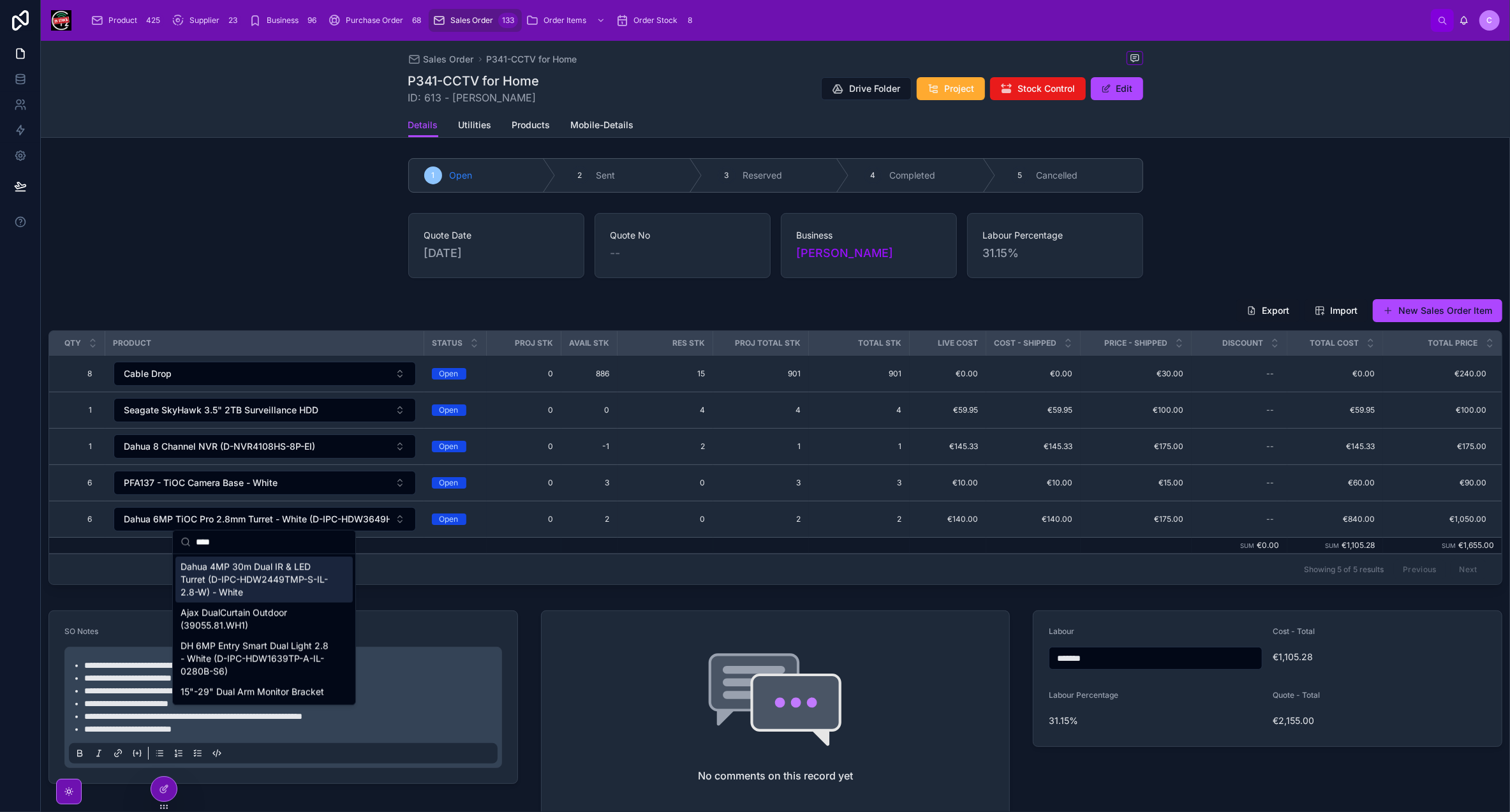
type input "****"
click at [268, 575] on span "Dahua 4MP 30m Dual IR & LED Turret (D-IPC-HDW2449TMP-S-IL-2.8-W) - White" at bounding box center [256, 580] width 152 height 39
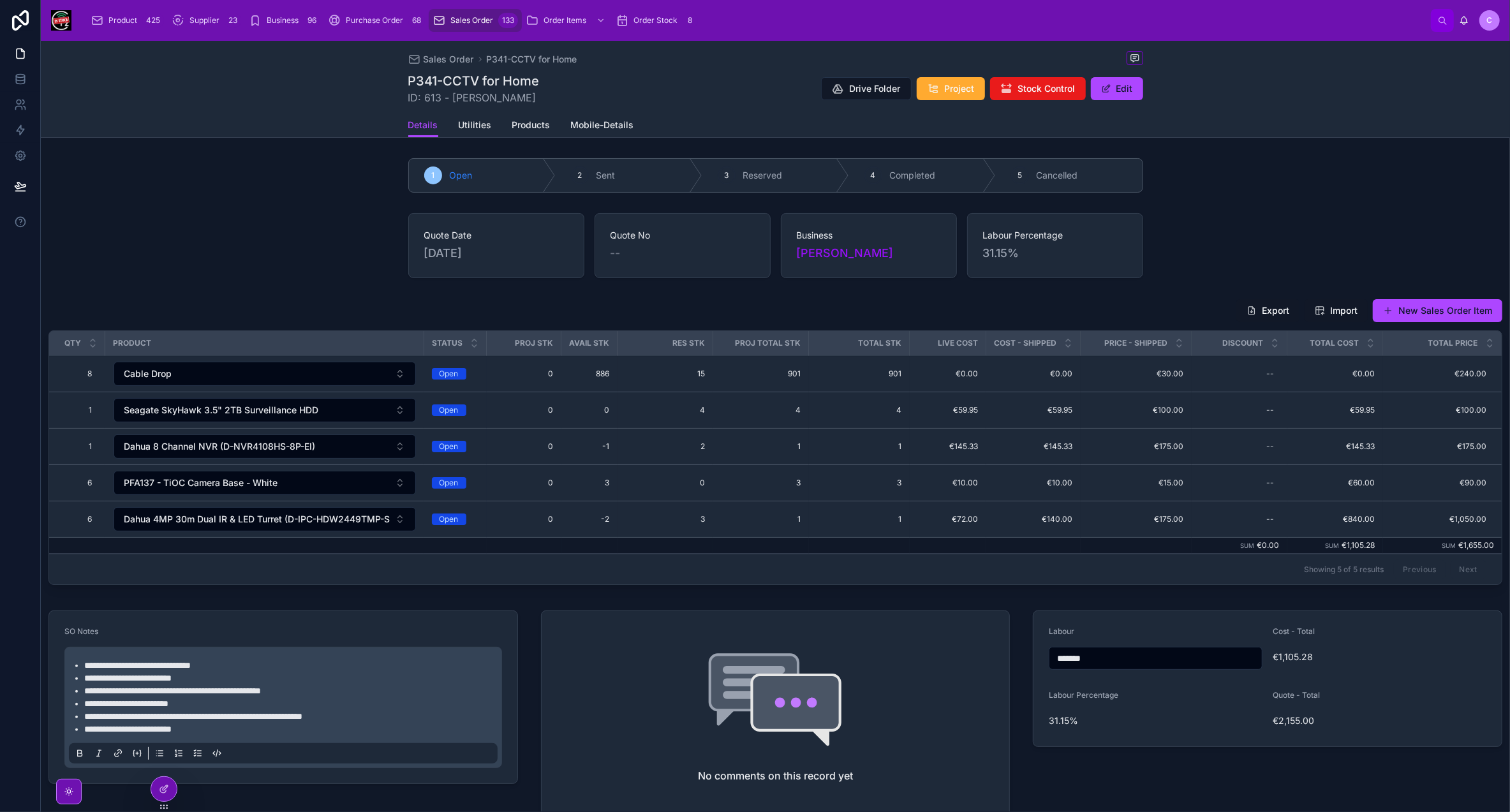
click at [517, 515] on span "0" at bounding box center [524, 520] width 59 height 10
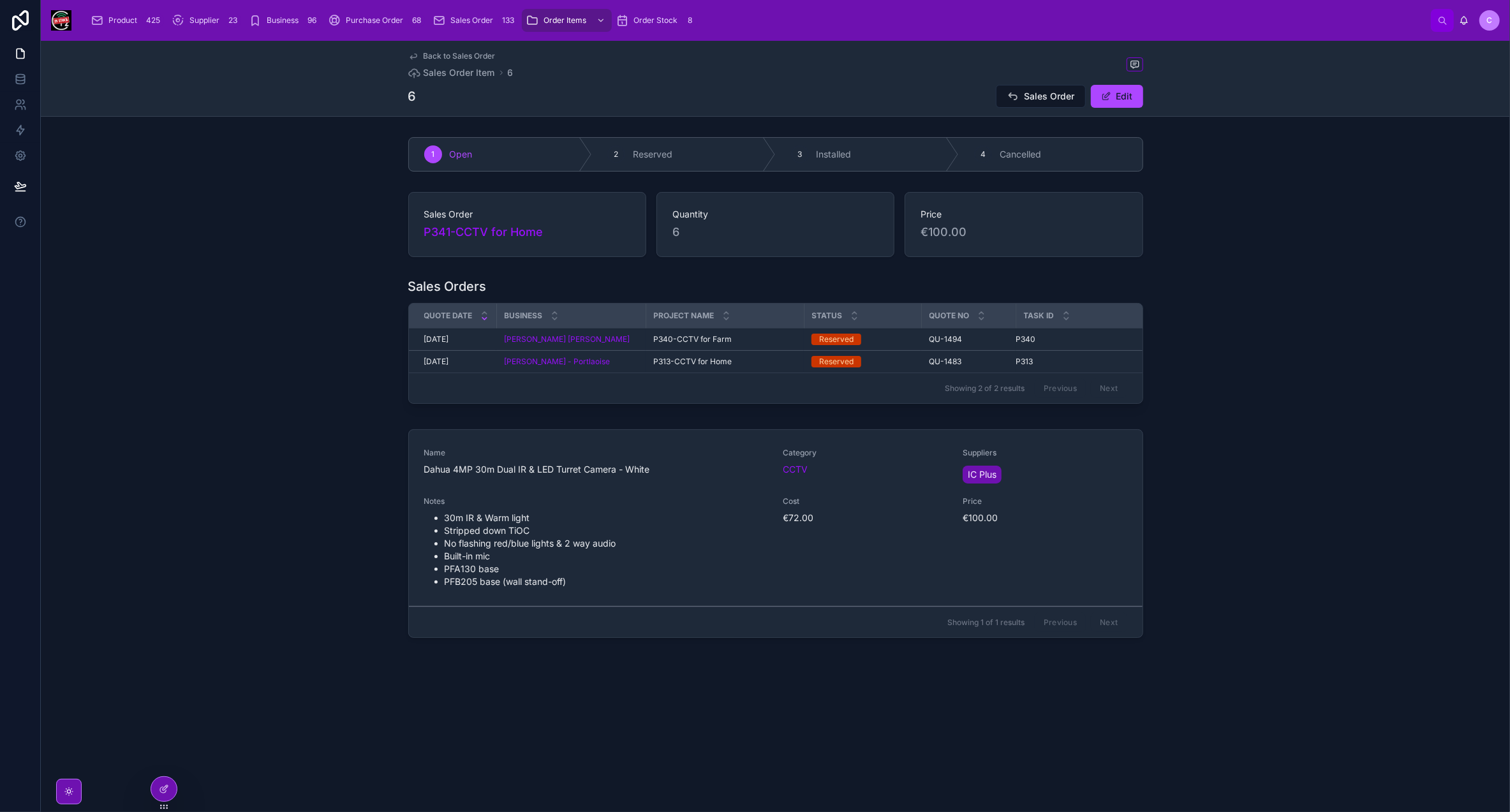
click at [428, 56] on span "Back to Sales Order" at bounding box center [460, 56] width 72 height 10
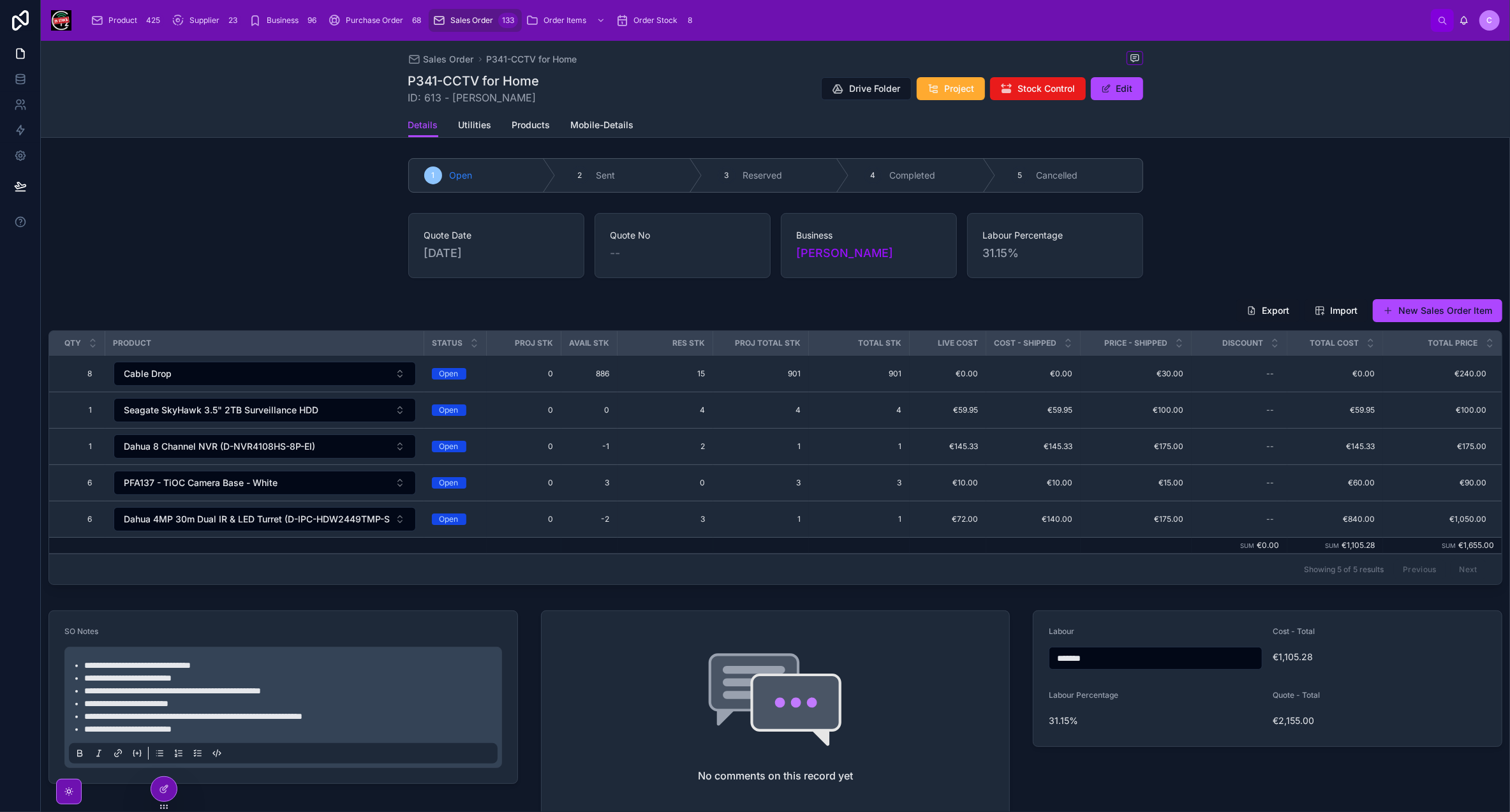
click at [0, 0] on span "Update Pricing" at bounding box center [0, 0] width 0 height 0
click at [226, 477] on span "PFA137 - TiOC Camera Base - White" at bounding box center [201, 482] width 154 height 13
type input "*****"
click at [276, 536] on span "PFB205W - Camera Stand Off Base - White" at bounding box center [256, 537] width 152 height 25
click at [344, 513] on span "Dahua 4MP 30m Dual IR & LED Turret (D-IPC-HDW2449TMP-S-IL-2.8-W) - White" at bounding box center [258, 519] width 266 height 13
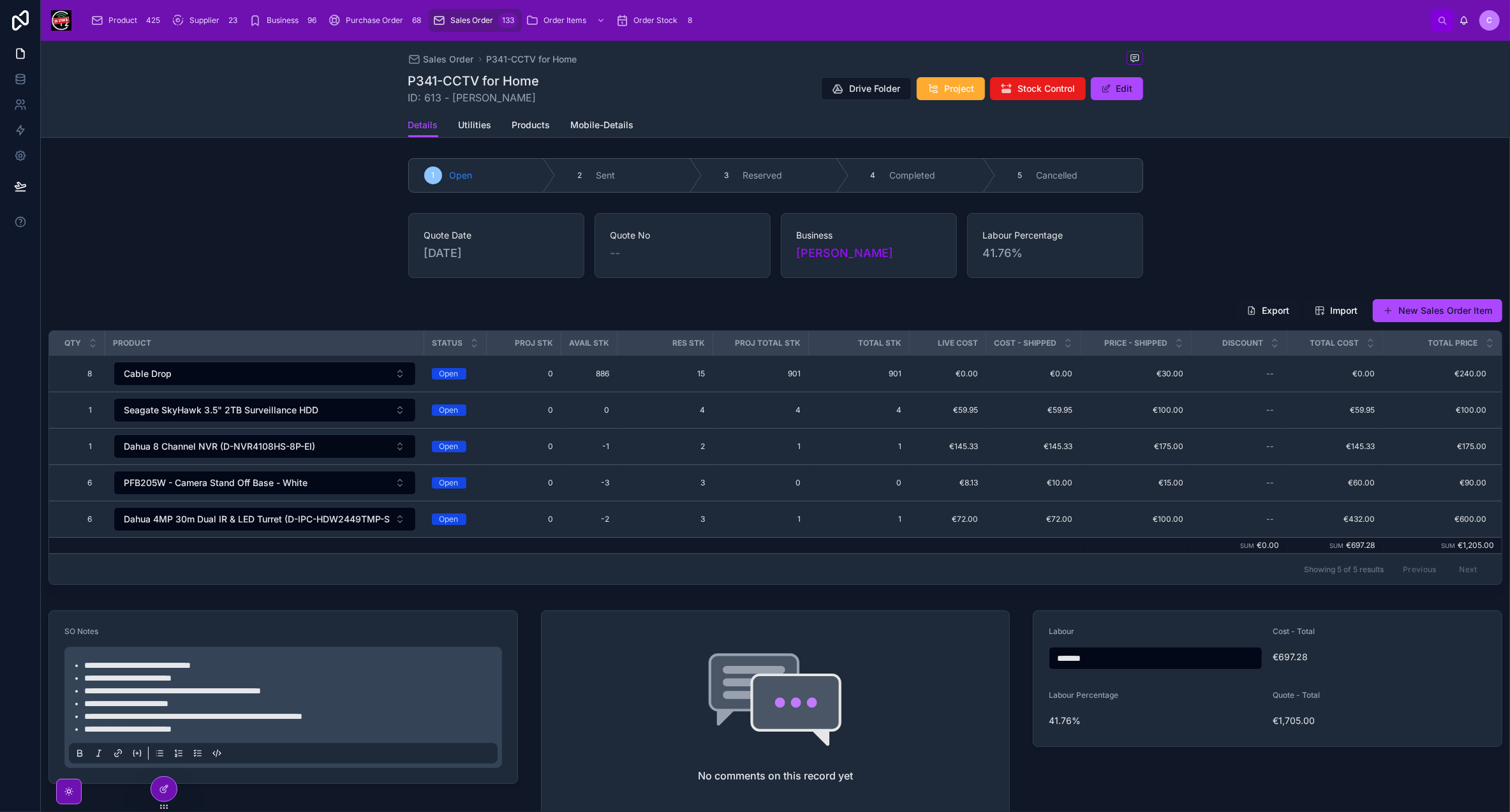
click at [511, 517] on span "0" at bounding box center [524, 520] width 59 height 10
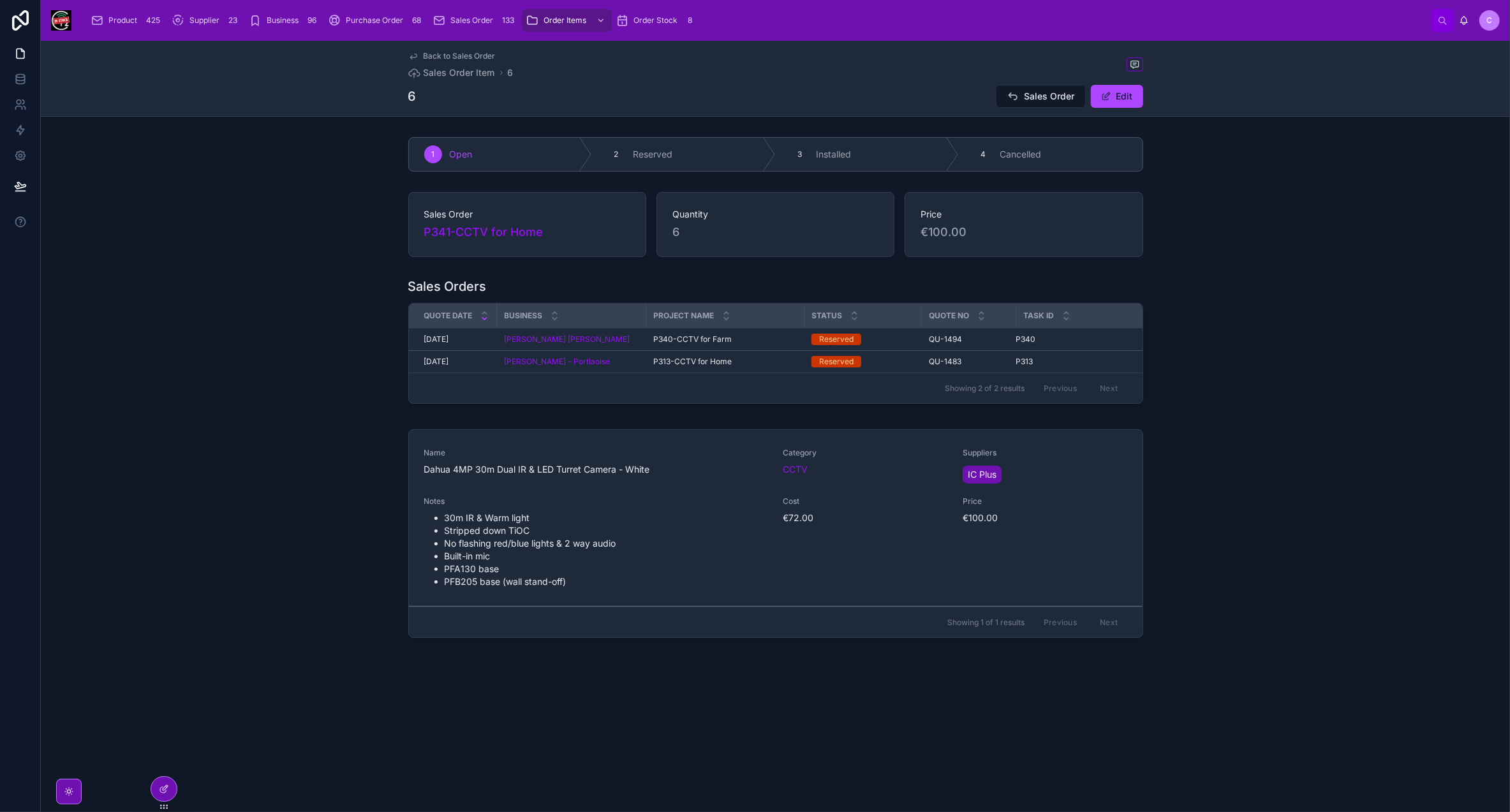
click at [425, 58] on span "Back to Sales Order" at bounding box center [460, 56] width 72 height 10
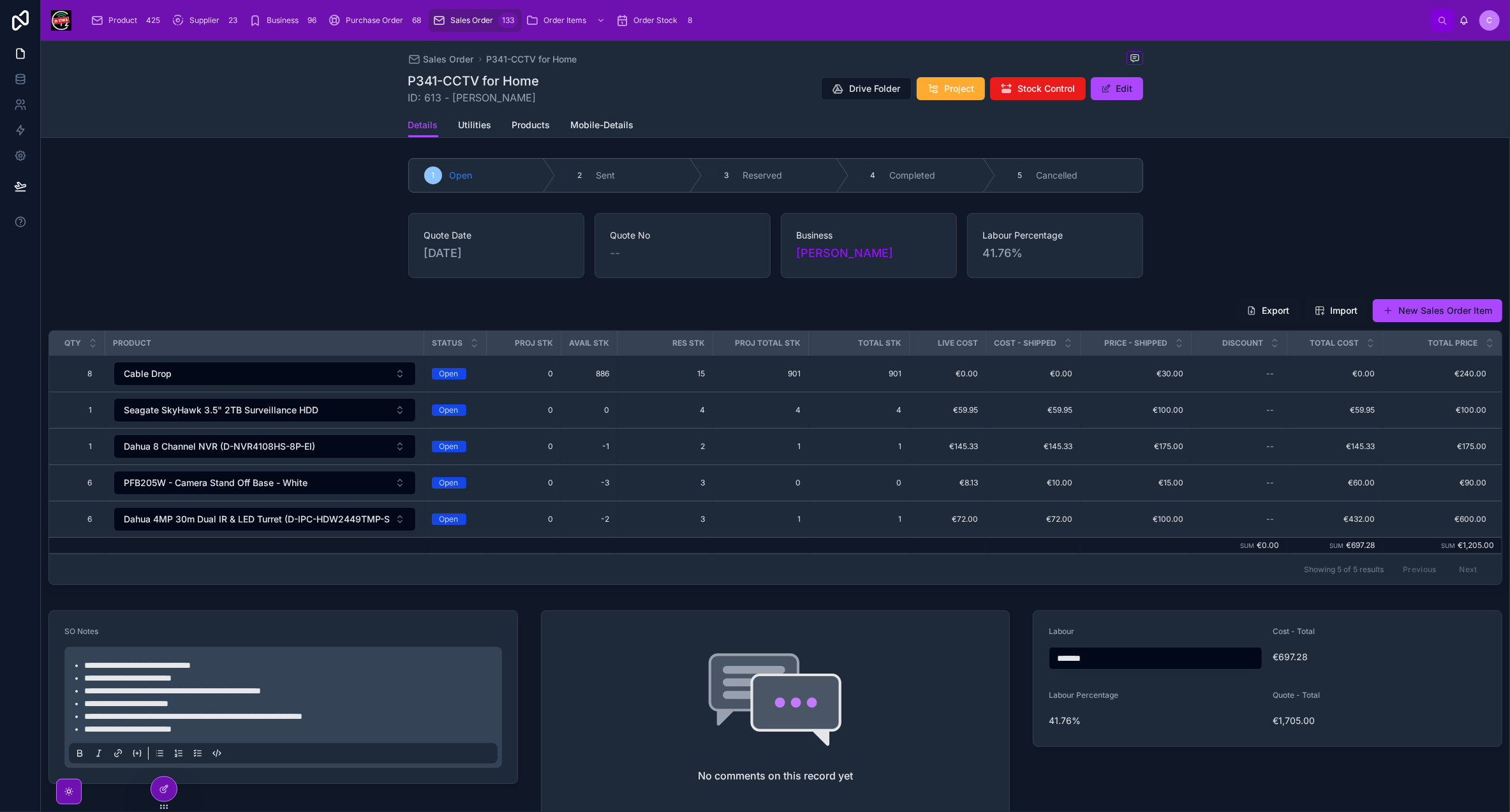
click at [87, 481] on span "6" at bounding box center [81, 483] width 23 height 10
click at [91, 500] on input "*" at bounding box center [132, 498] width 120 height 18
type input "*"
click button "submit" at bounding box center [226, 497] width 16 height 16
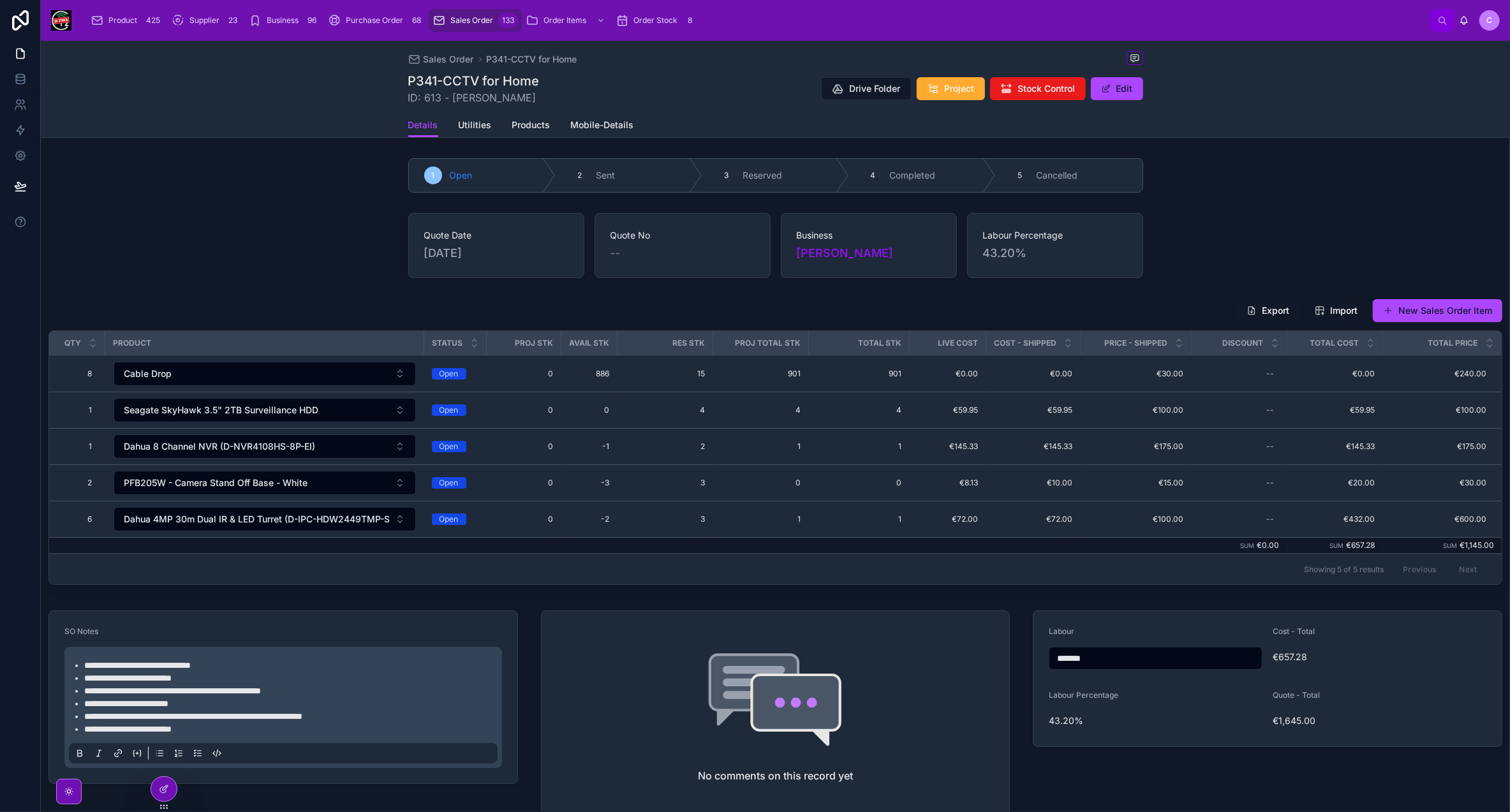
click at [0, 0] on span "Update Pricing" at bounding box center [0, 0] width 0 height 0
click at [1448, 313] on button "New Sales Order Item" at bounding box center [1437, 310] width 129 height 23
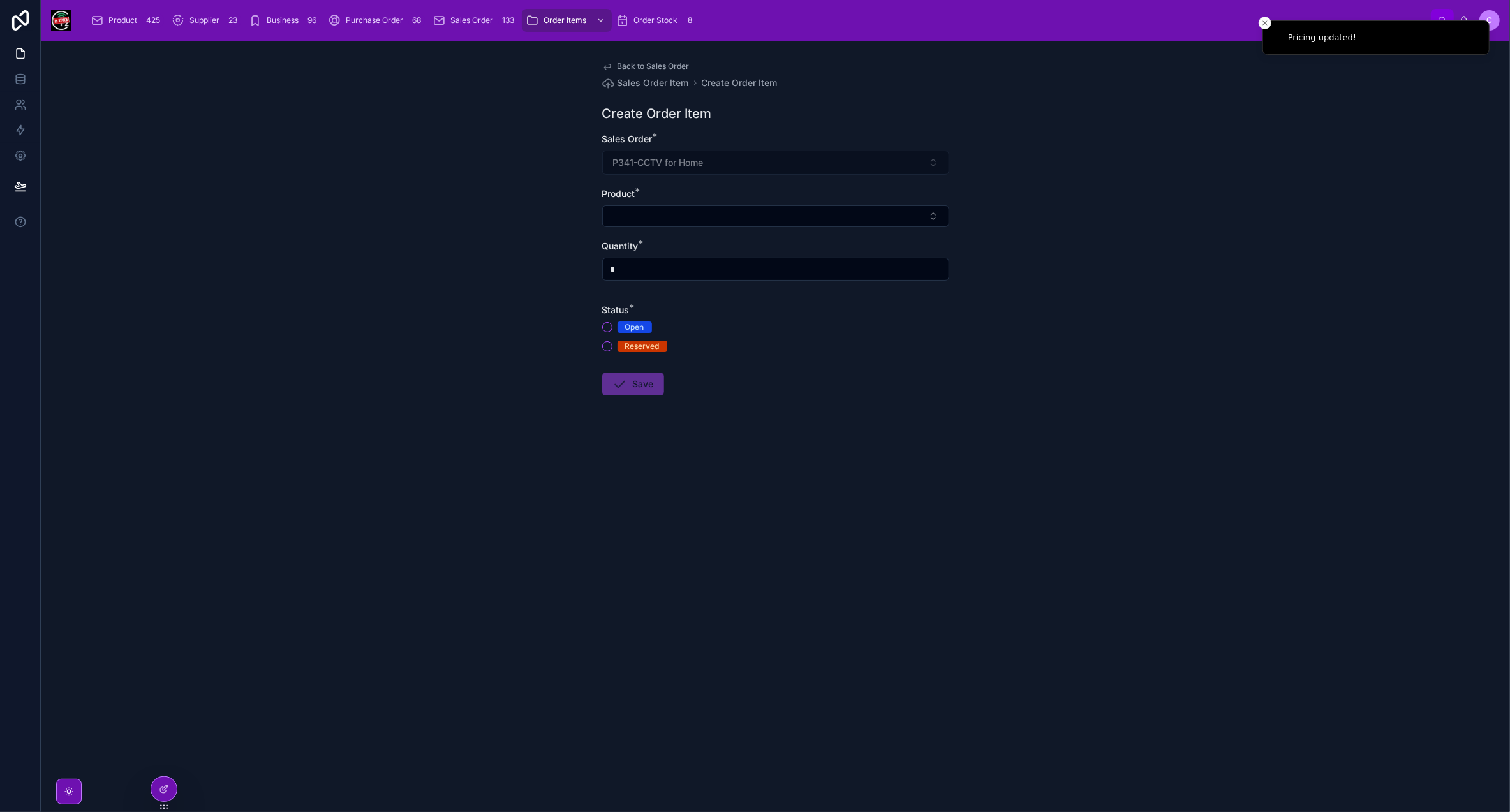
click at [664, 211] on button "Select Button" at bounding box center [776, 216] width 347 height 22
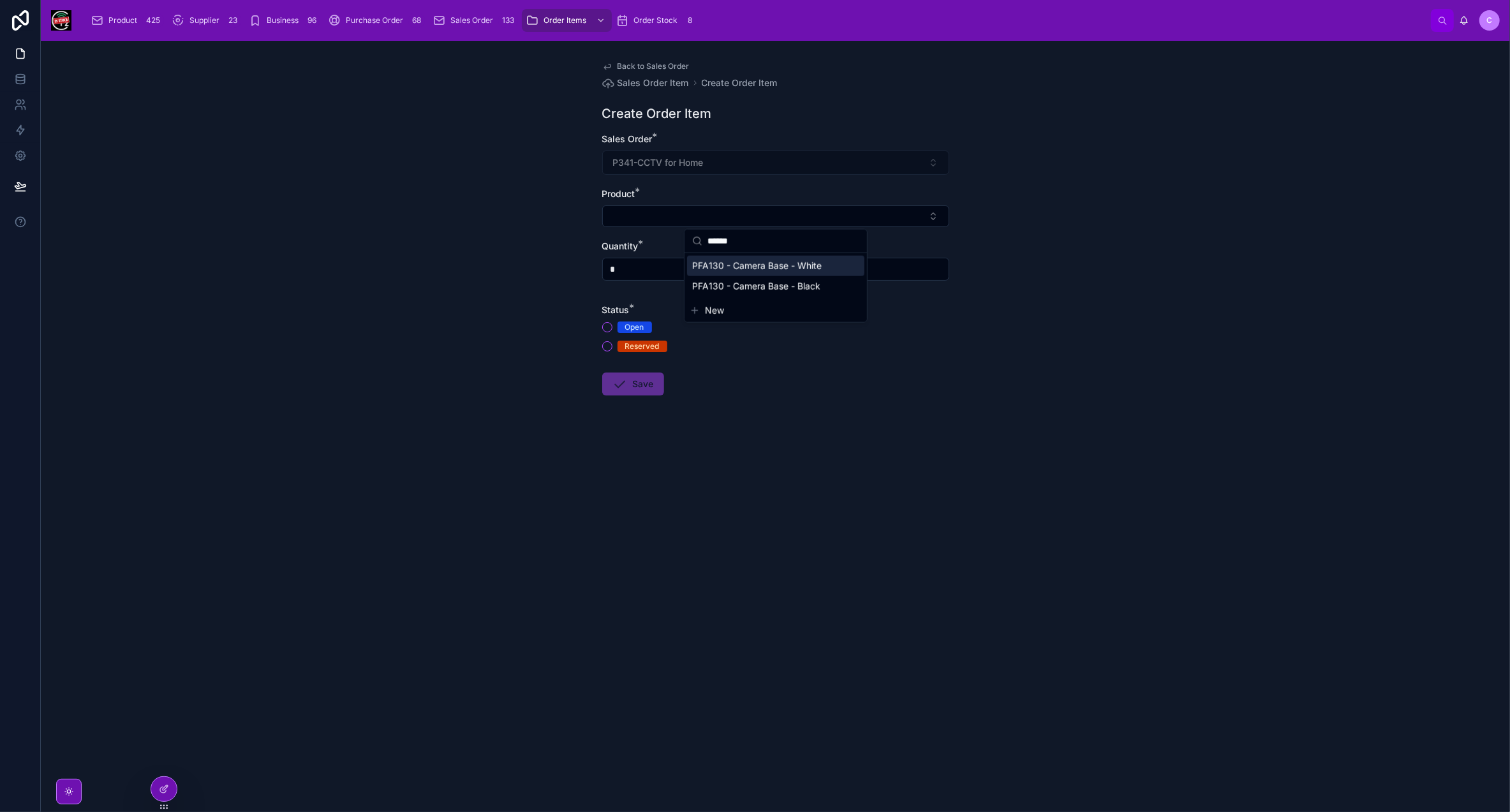
type input "******"
click at [774, 272] on div "PFA130 - Camera Base - White" at bounding box center [776, 266] width 177 height 21
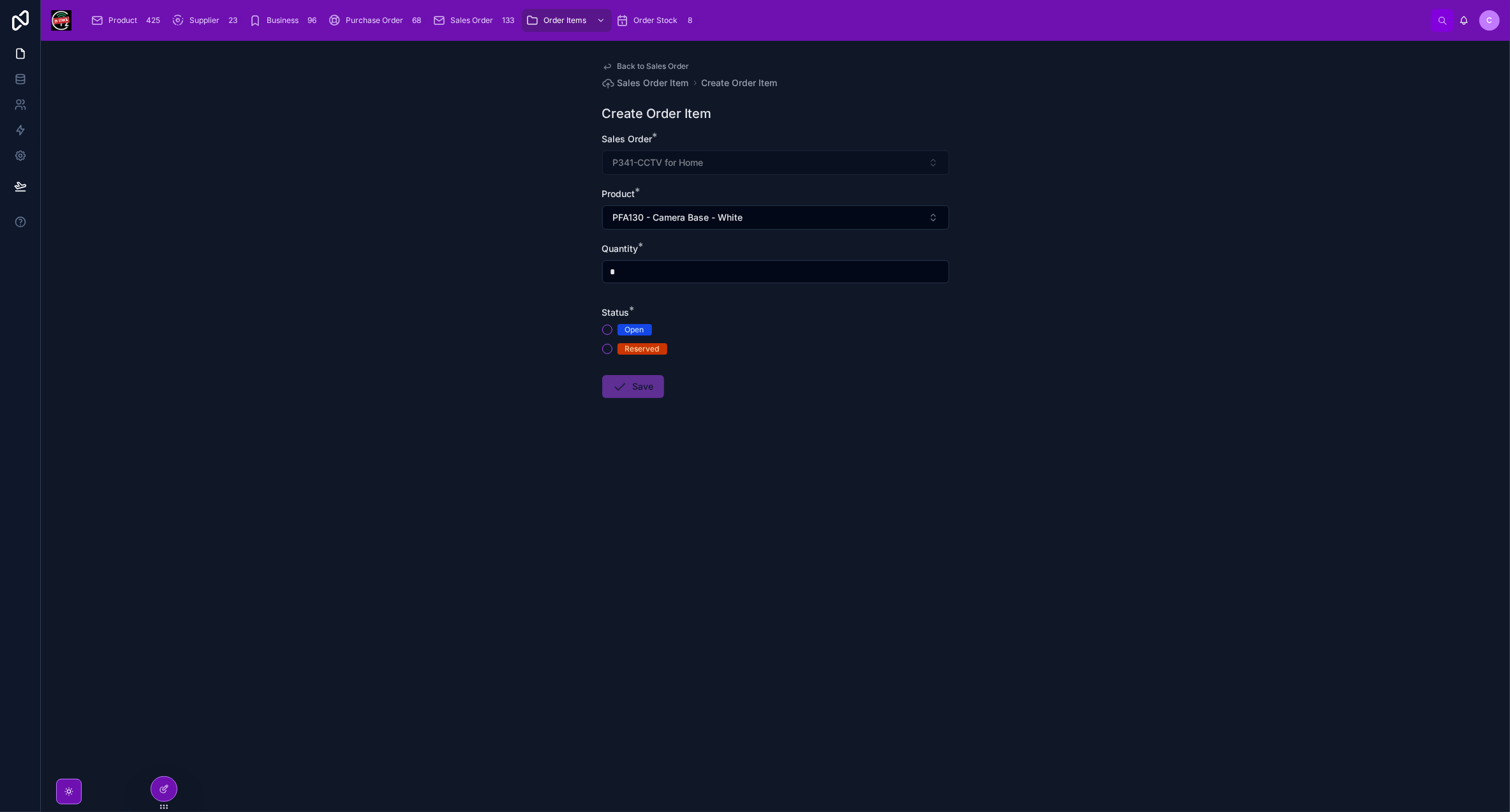
drag, startPoint x: 664, startPoint y: 266, endPoint x: 592, endPoint y: 271, distance: 72.2
click at [592, 271] on div "Back to Sales Order Sales Order Item Create Order Item Create Order Item Sales …" at bounding box center [776, 260] width 367 height 439
type input "*"
click at [606, 330] on button "Open" at bounding box center [607, 330] width 10 height 10
click at [633, 388] on button "Save" at bounding box center [633, 386] width 62 height 23
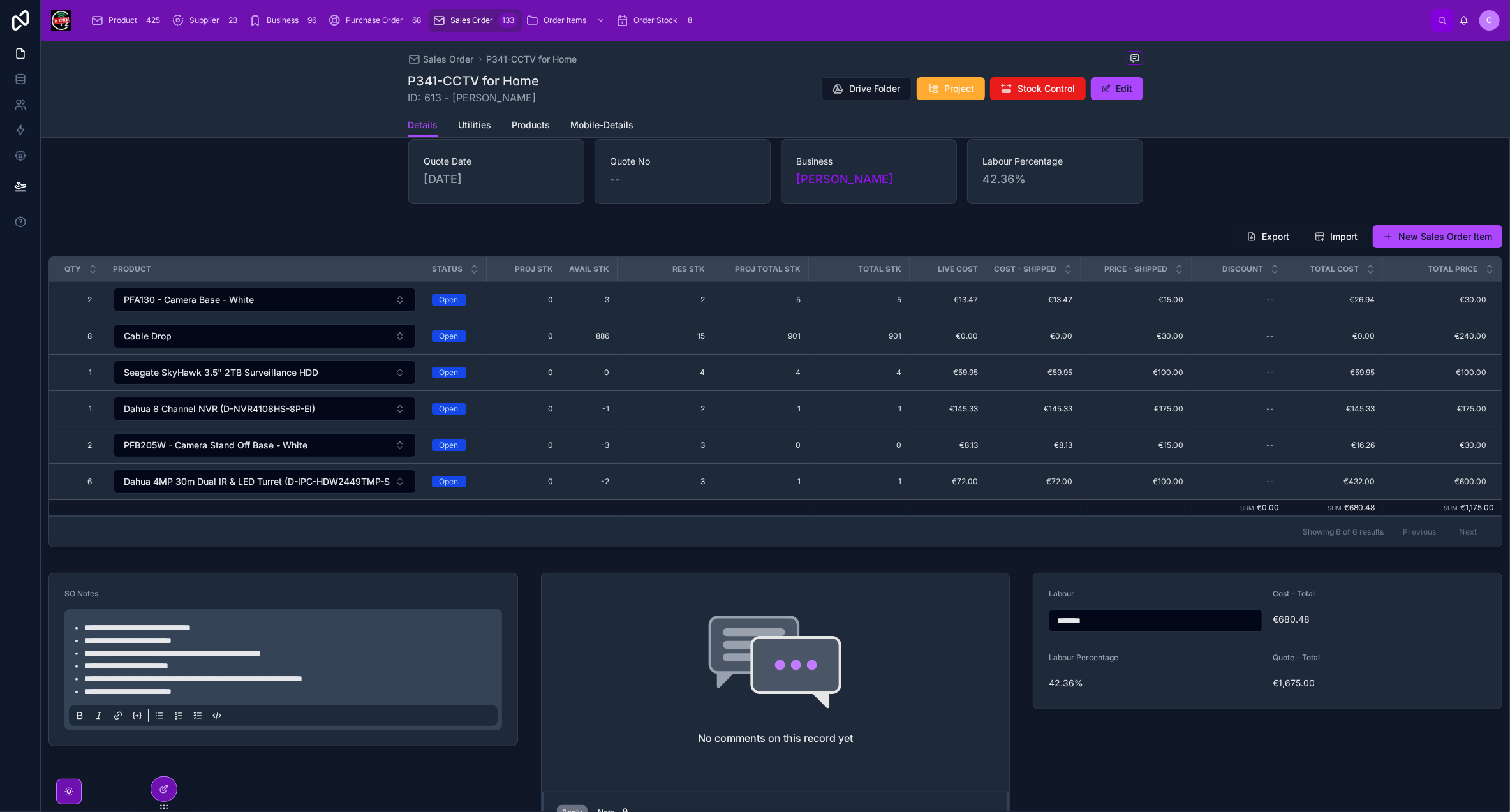
scroll to position [191, 0]
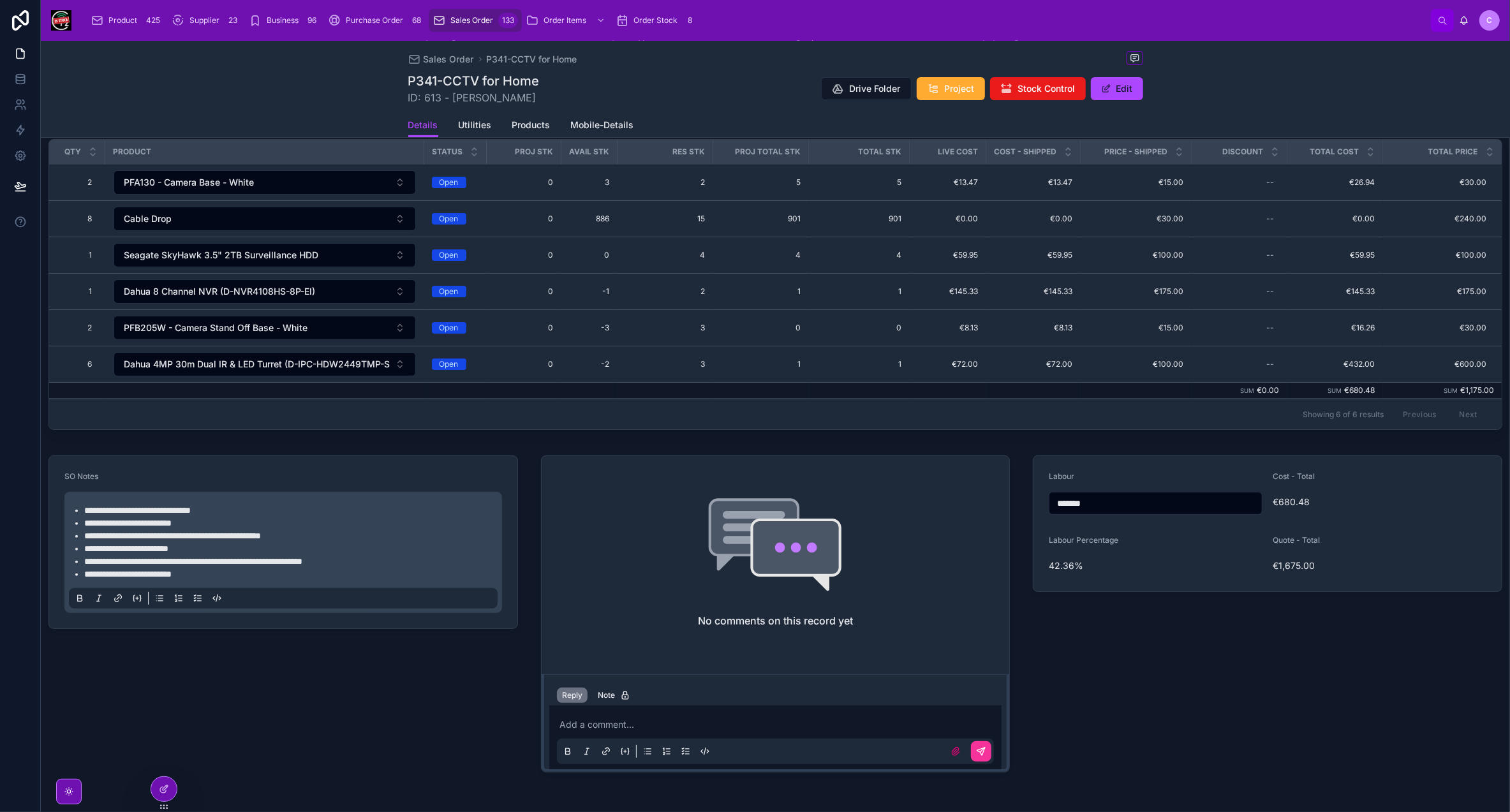
drag, startPoint x: 1104, startPoint y: 500, endPoint x: 1045, endPoint y: 506, distance: 59.3
click at [1049, 506] on div "*******" at bounding box center [1156, 503] width 214 height 23
type input "*****"
click at [1277, 651] on div "Labour ******* Cost - Total €680.48 Labour Percentage 46.86% Quote - Total €1,7…" at bounding box center [1267, 614] width 485 height 327
drag, startPoint x: 1109, startPoint y: 502, endPoint x: 1037, endPoint y: 511, distance: 72.6
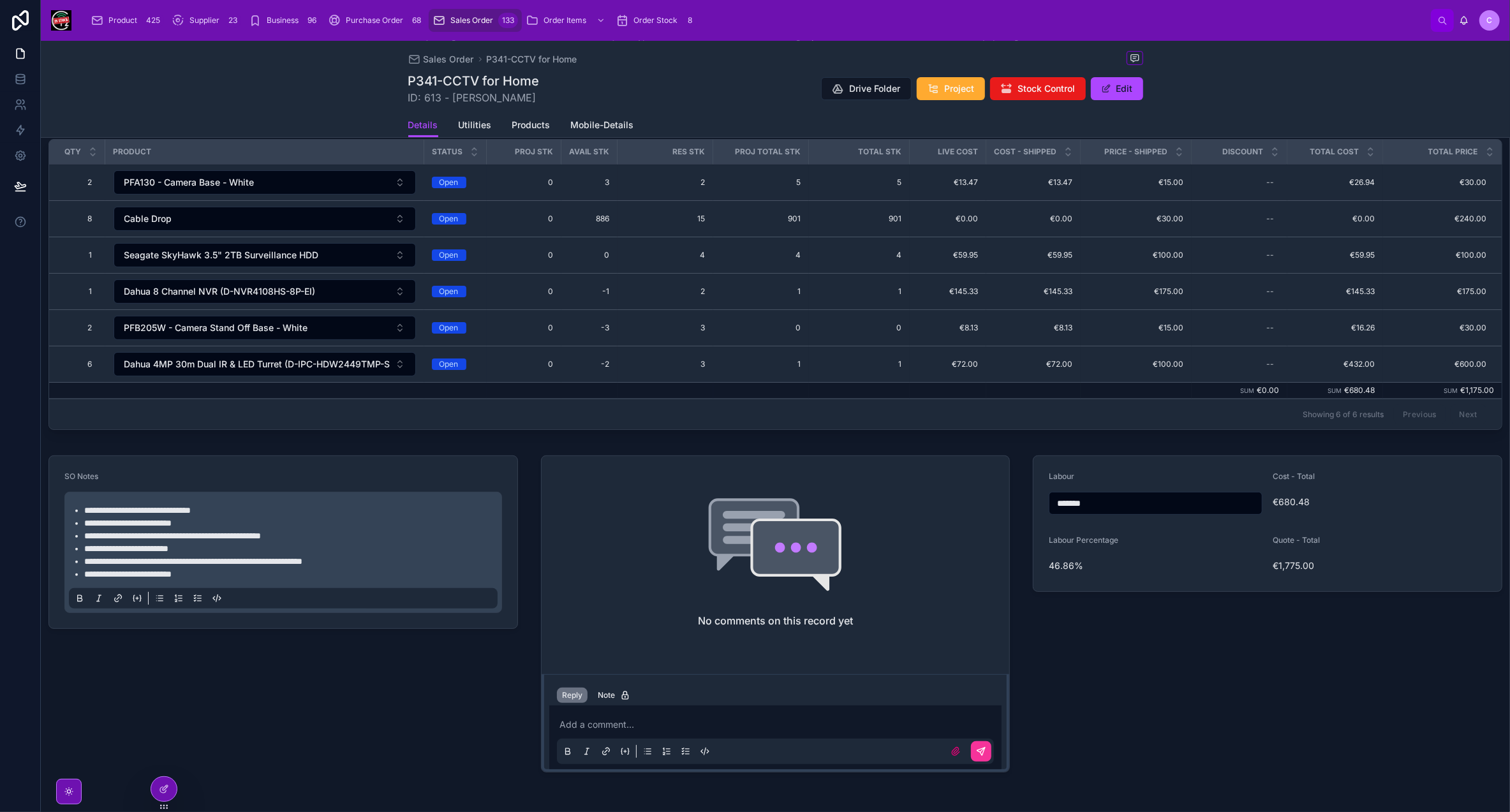
click at [1037, 511] on form "Labour ******* Cost - Total €680.48 Labour Percentage 46.86% Quote - Total €1,7…" at bounding box center [1267, 523] width 468 height 135
type input "*******"
click at [1085, 689] on div "Labour ******* Cost - Total €680.48 Labour Percentage 46.86% Quote - Total €1,7…" at bounding box center [1267, 614] width 485 height 327
click at [1100, 495] on input "*******" at bounding box center [1156, 503] width 212 height 18
click at [1223, 730] on div "Labour ******* Cost - Total €680.48 Labour Percentage 42.36% Quote - Total €1,6…" at bounding box center [1267, 614] width 485 height 327
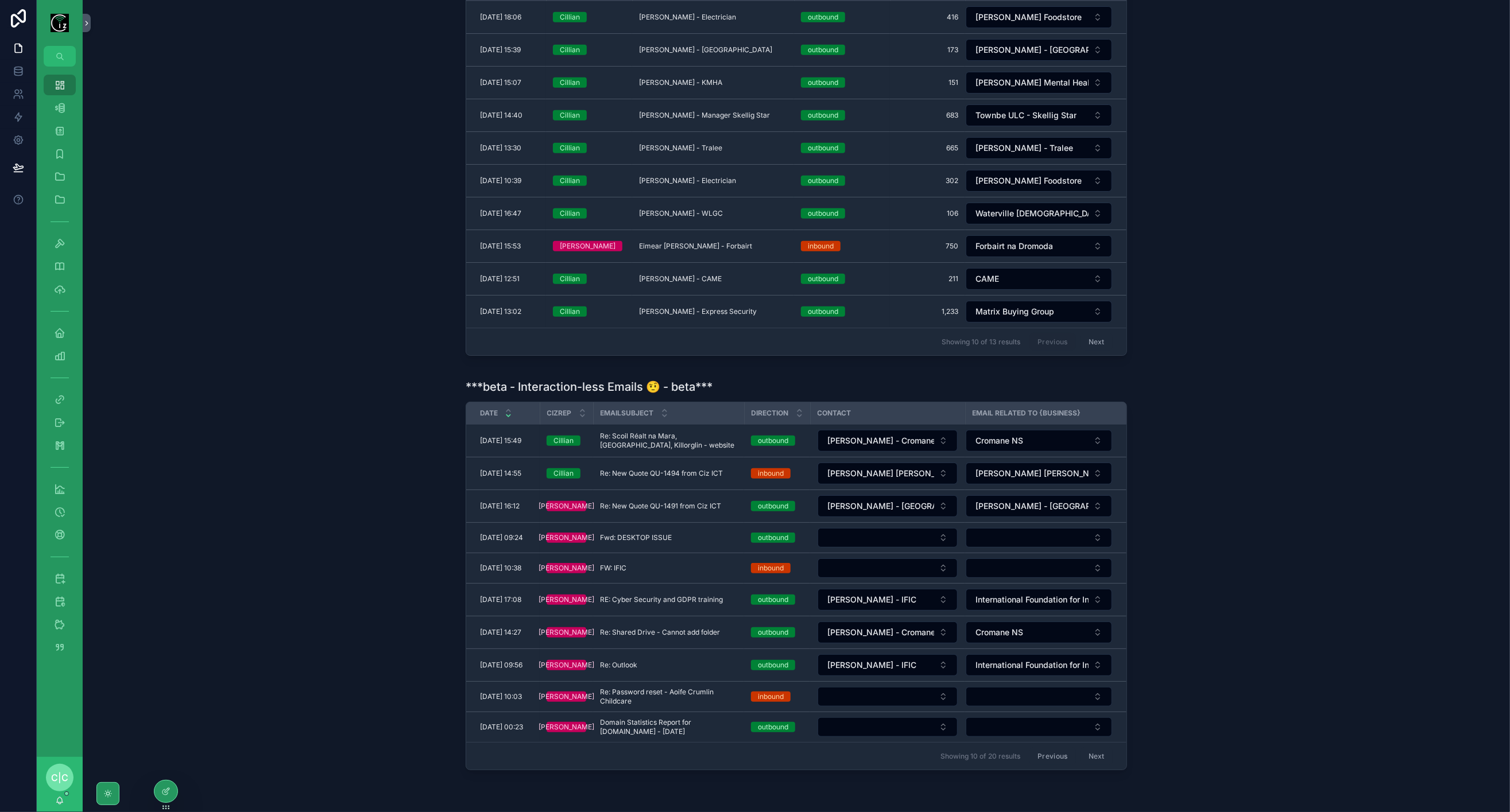
scroll to position [554, 0]
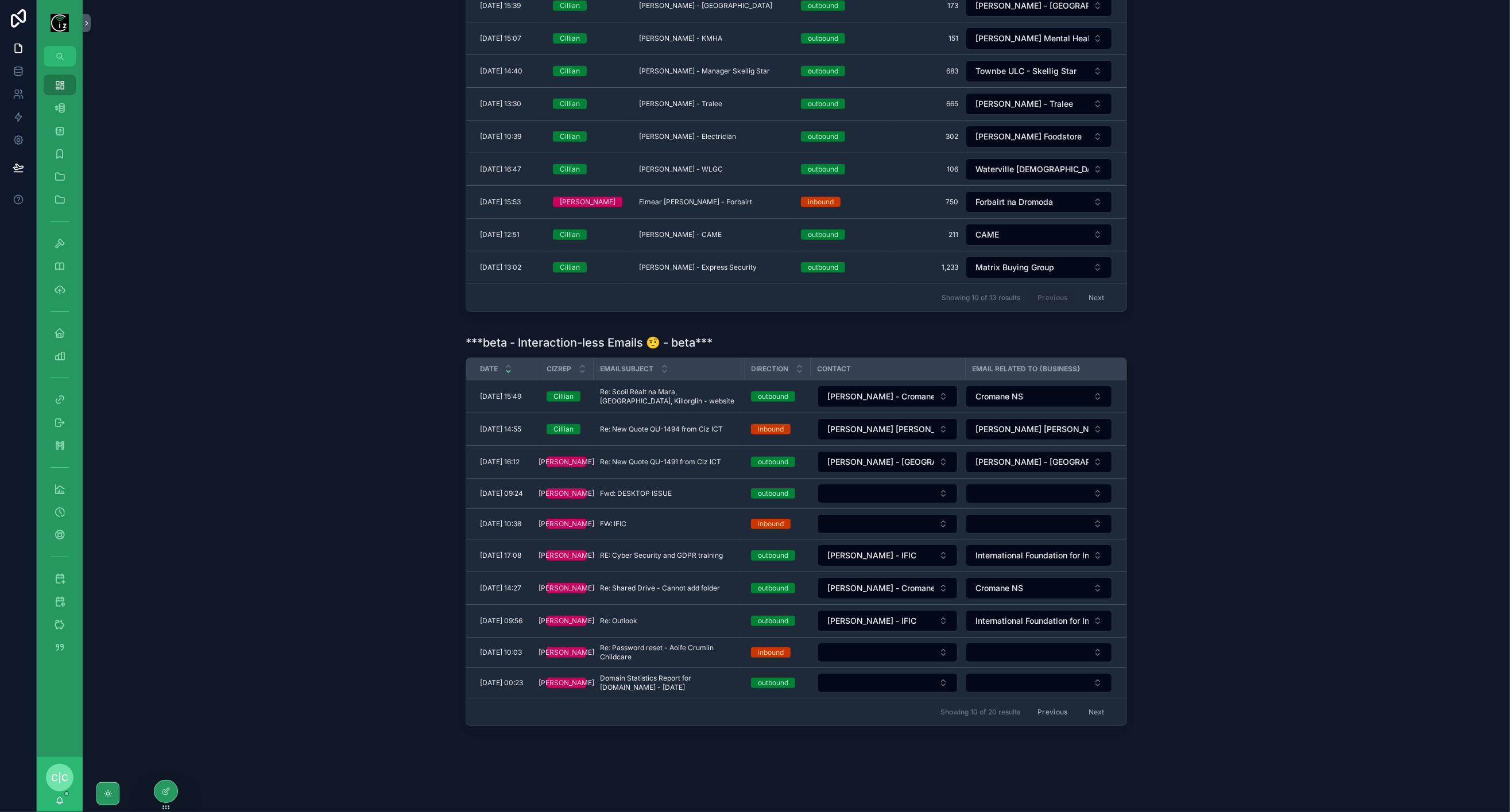
click at [1097, 703] on button "Next" at bounding box center [1096, 712] width 32 height 18
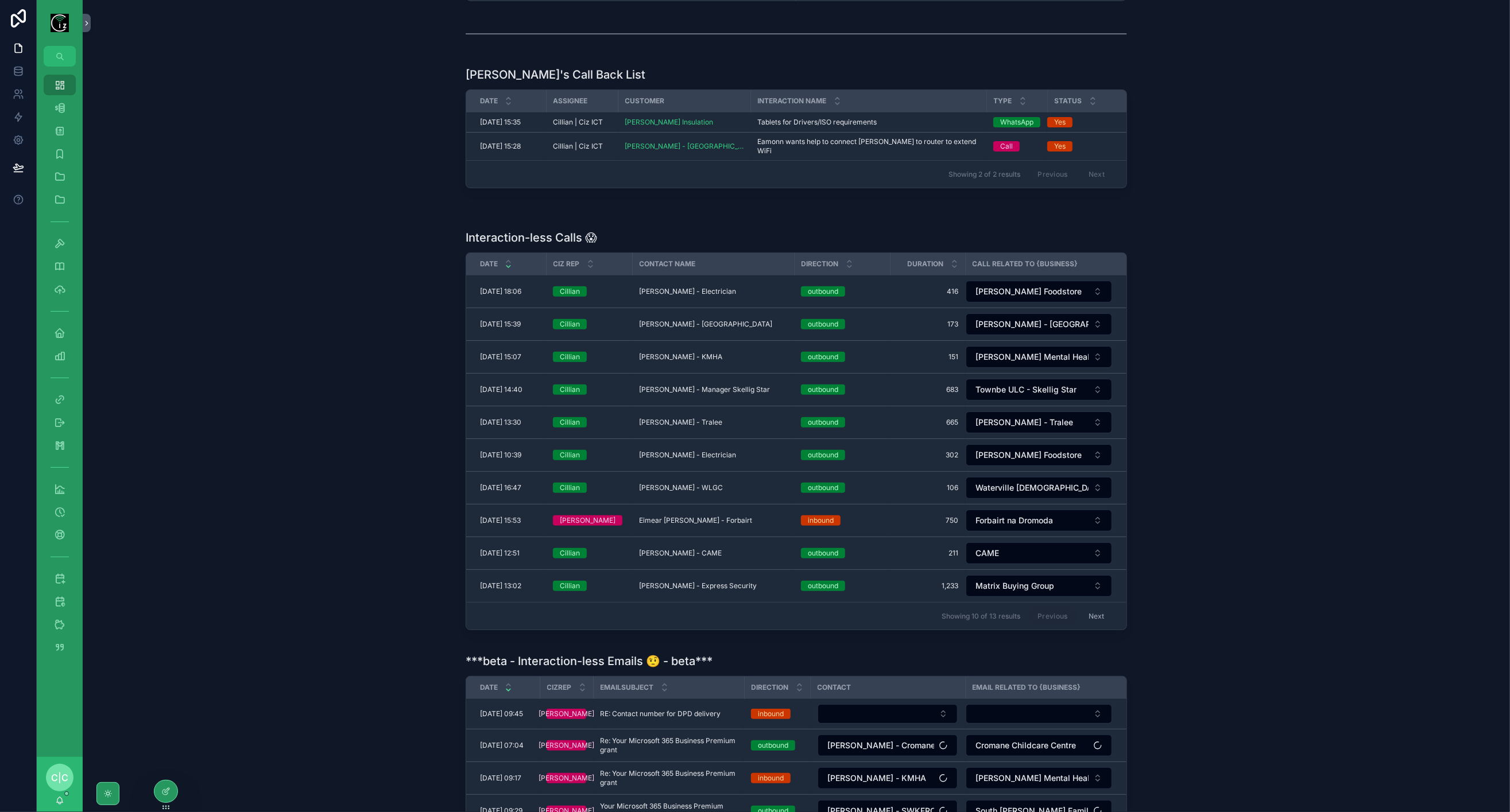
scroll to position [487, 0]
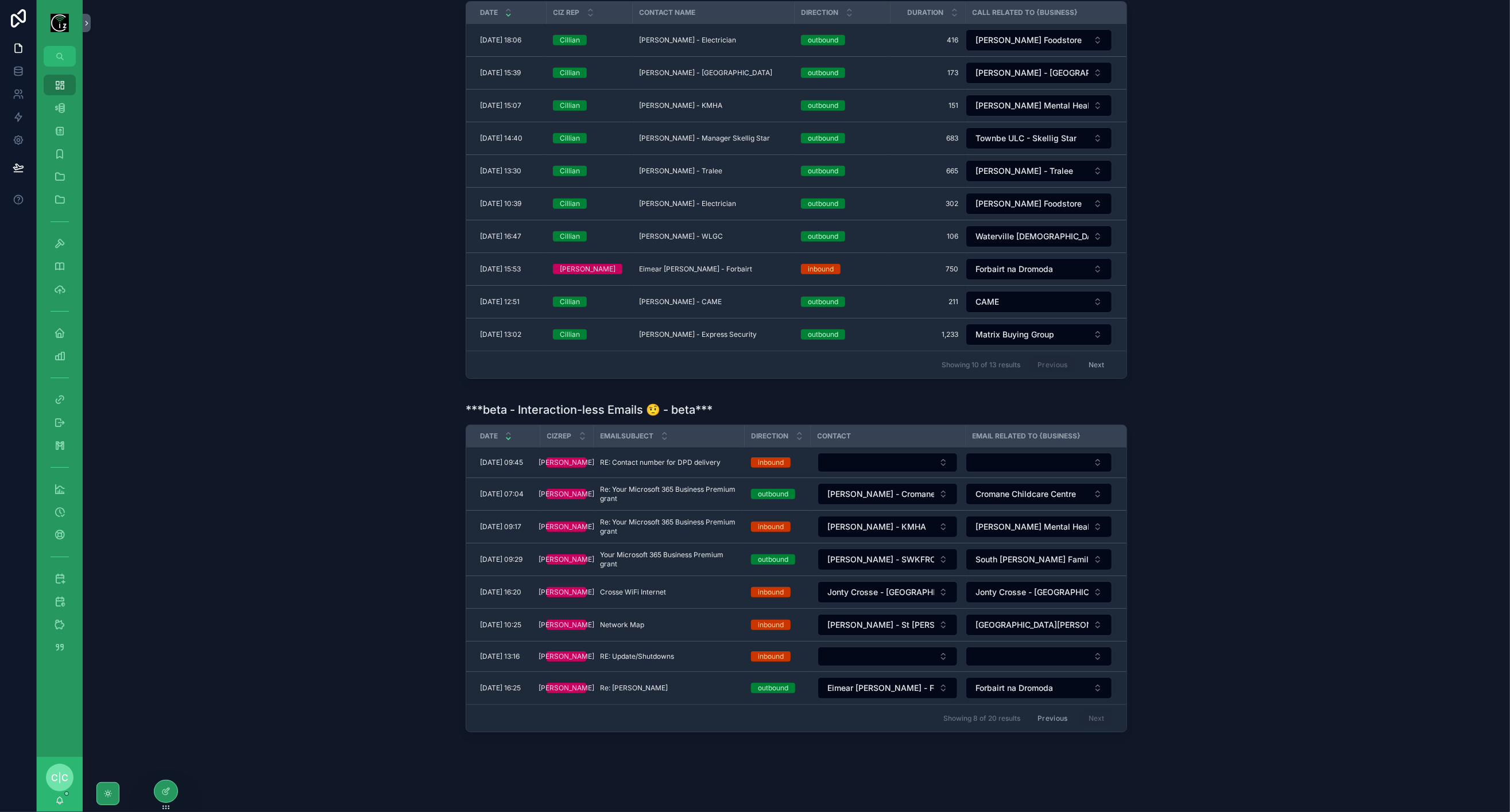
click at [1092, 709] on div "Previous Next" at bounding box center [1071, 718] width 84 height 18
click at [1056, 709] on button "Previous" at bounding box center [1052, 718] width 46 height 18
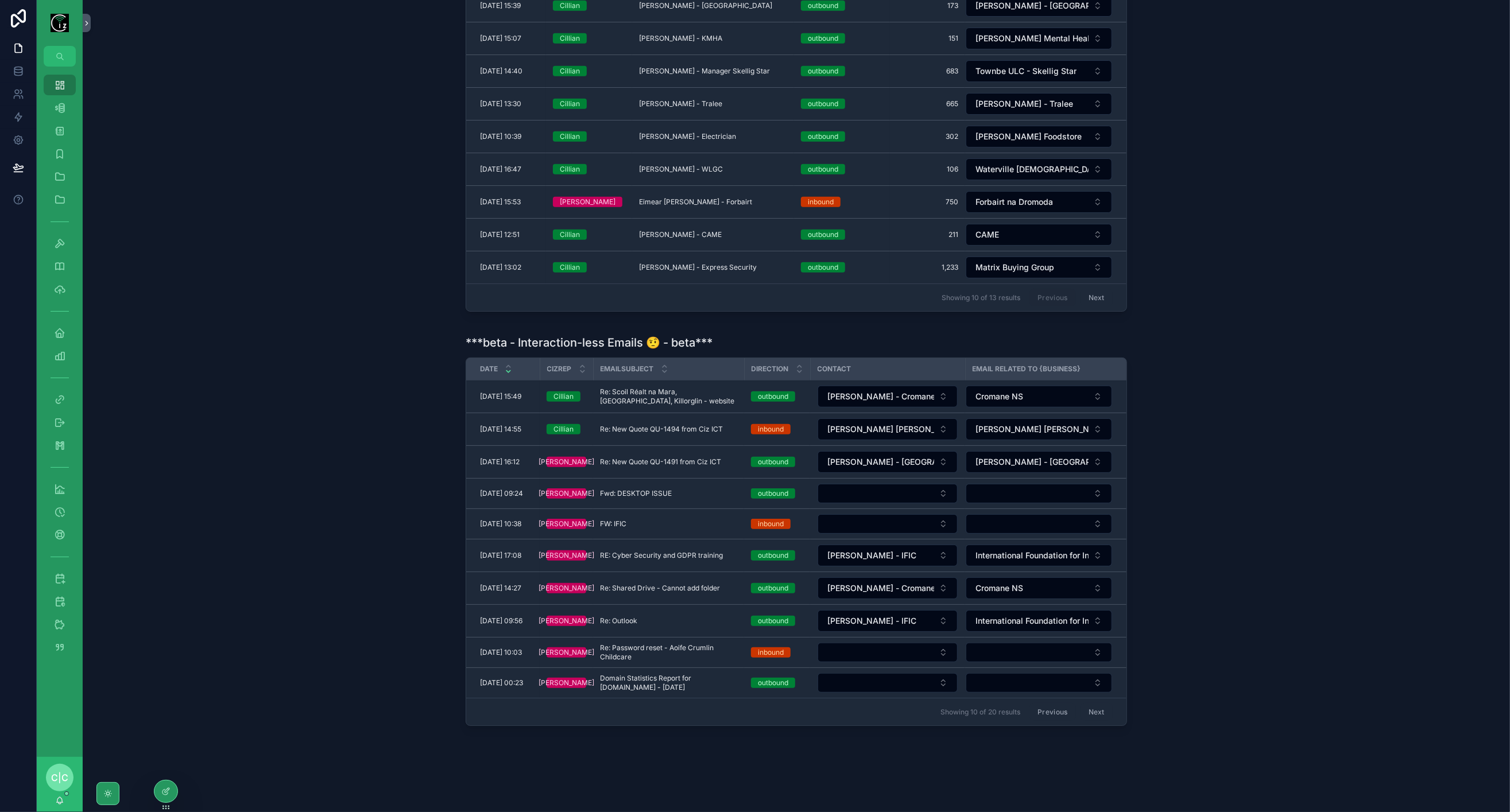
scroll to position [554, 0]
click at [67, 201] on div "Contact Logs" at bounding box center [60, 200] width 19 height 19
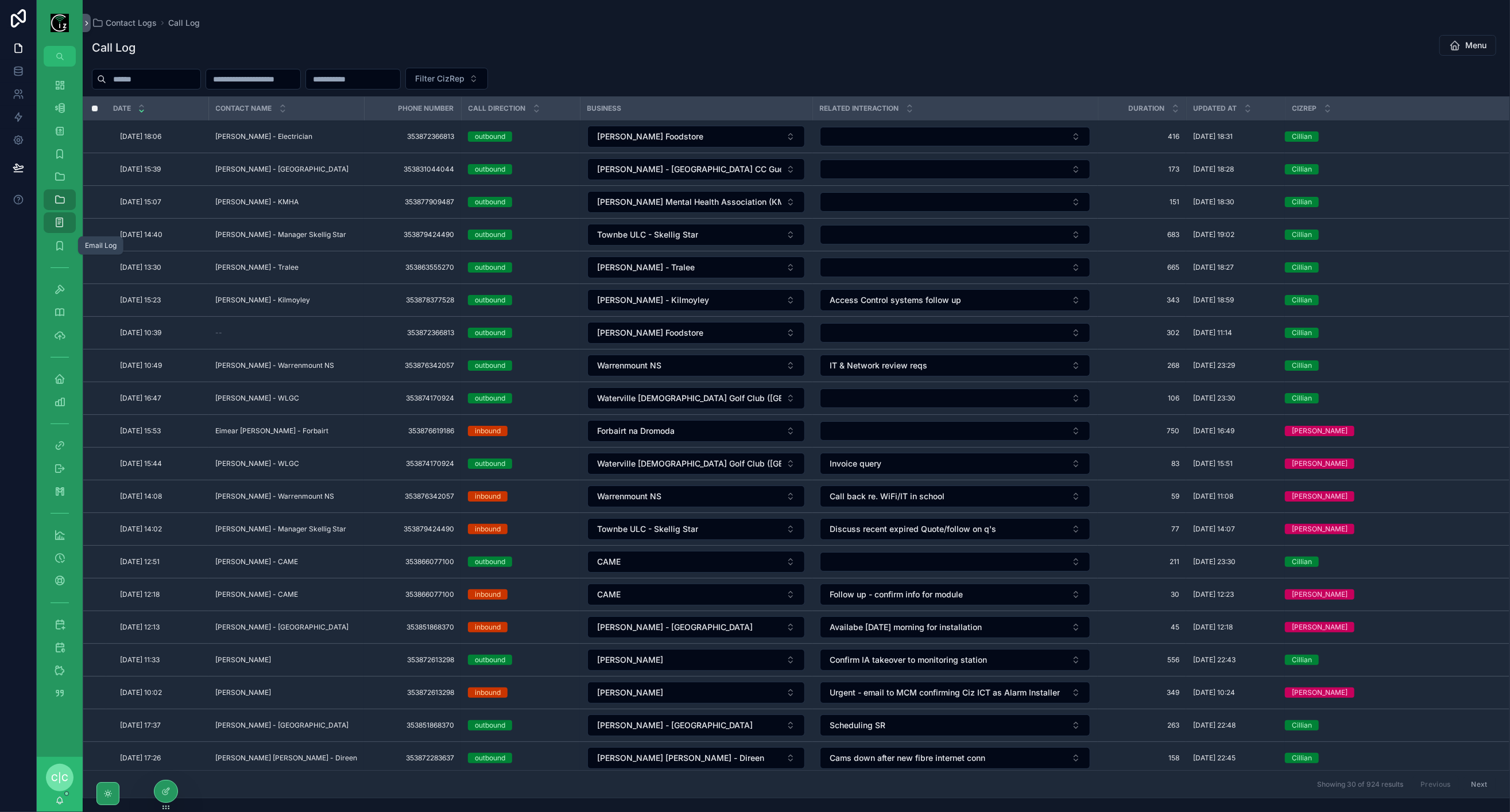
click at [60, 245] on icon "scrollable content" at bounding box center [59, 245] width 11 height 11
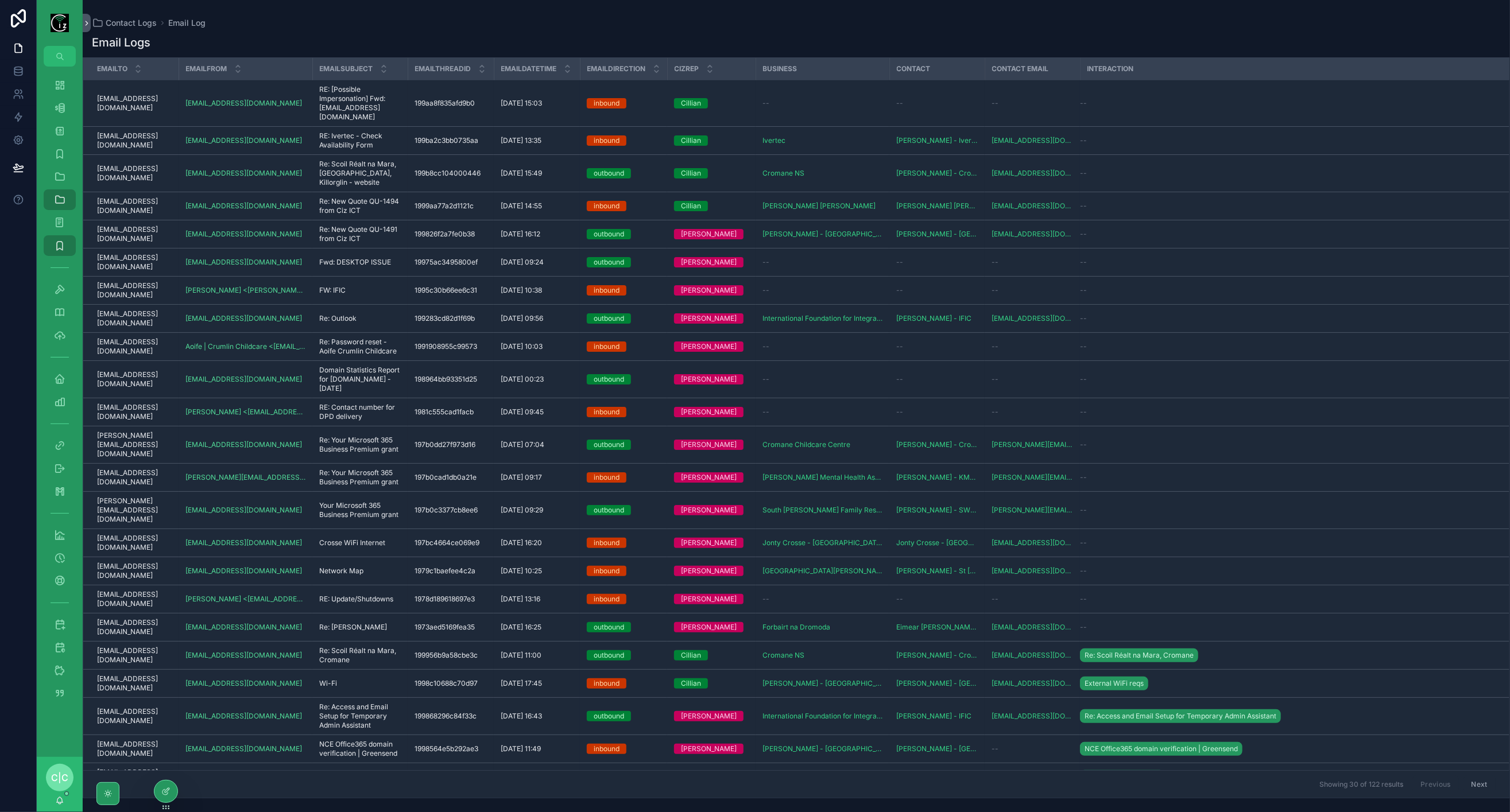
click at [795, 106] on div "--" at bounding box center [822, 104] width 120 height 9
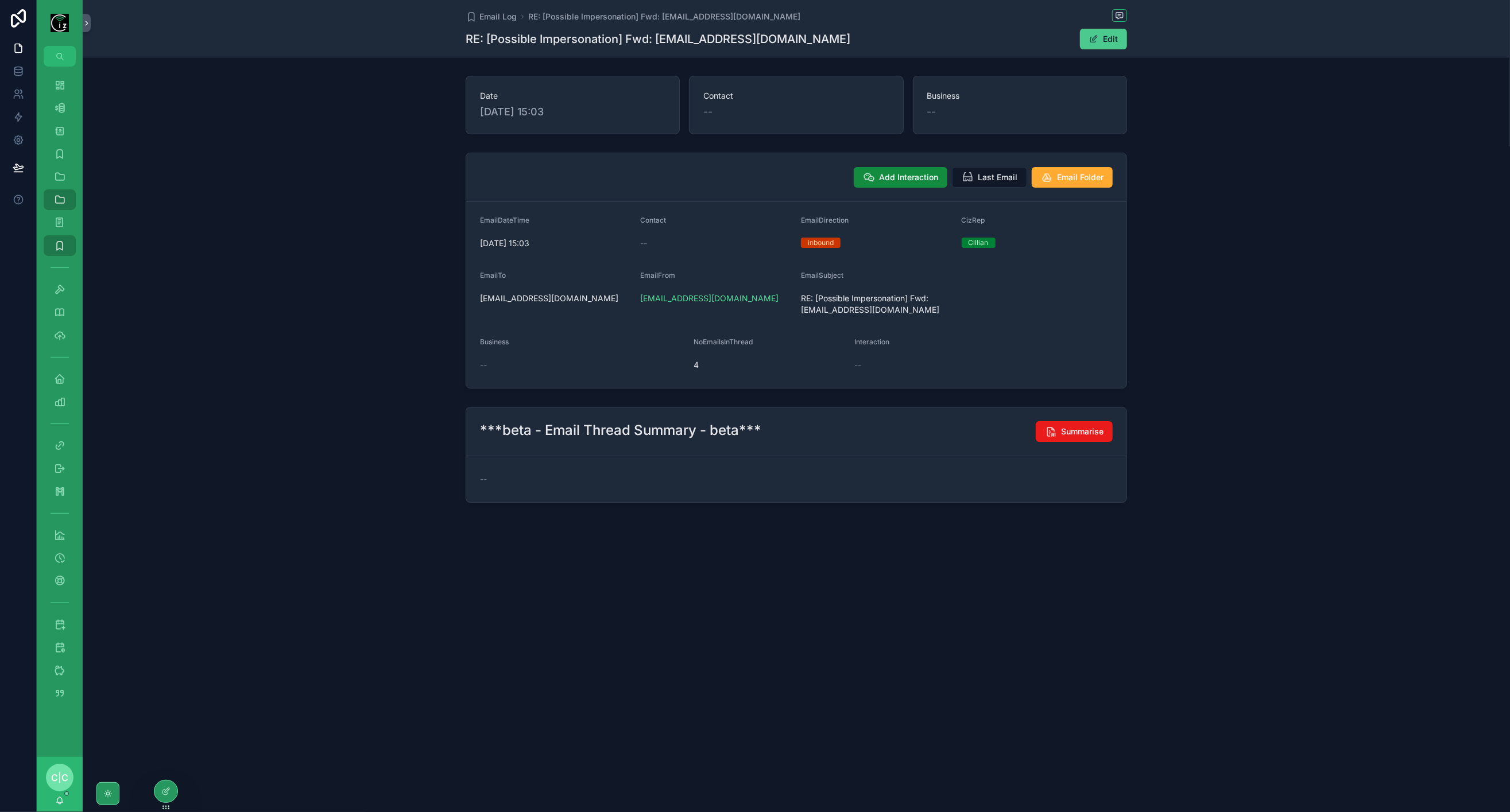
click at [1107, 38] on button "Edit" at bounding box center [1104, 39] width 47 height 21
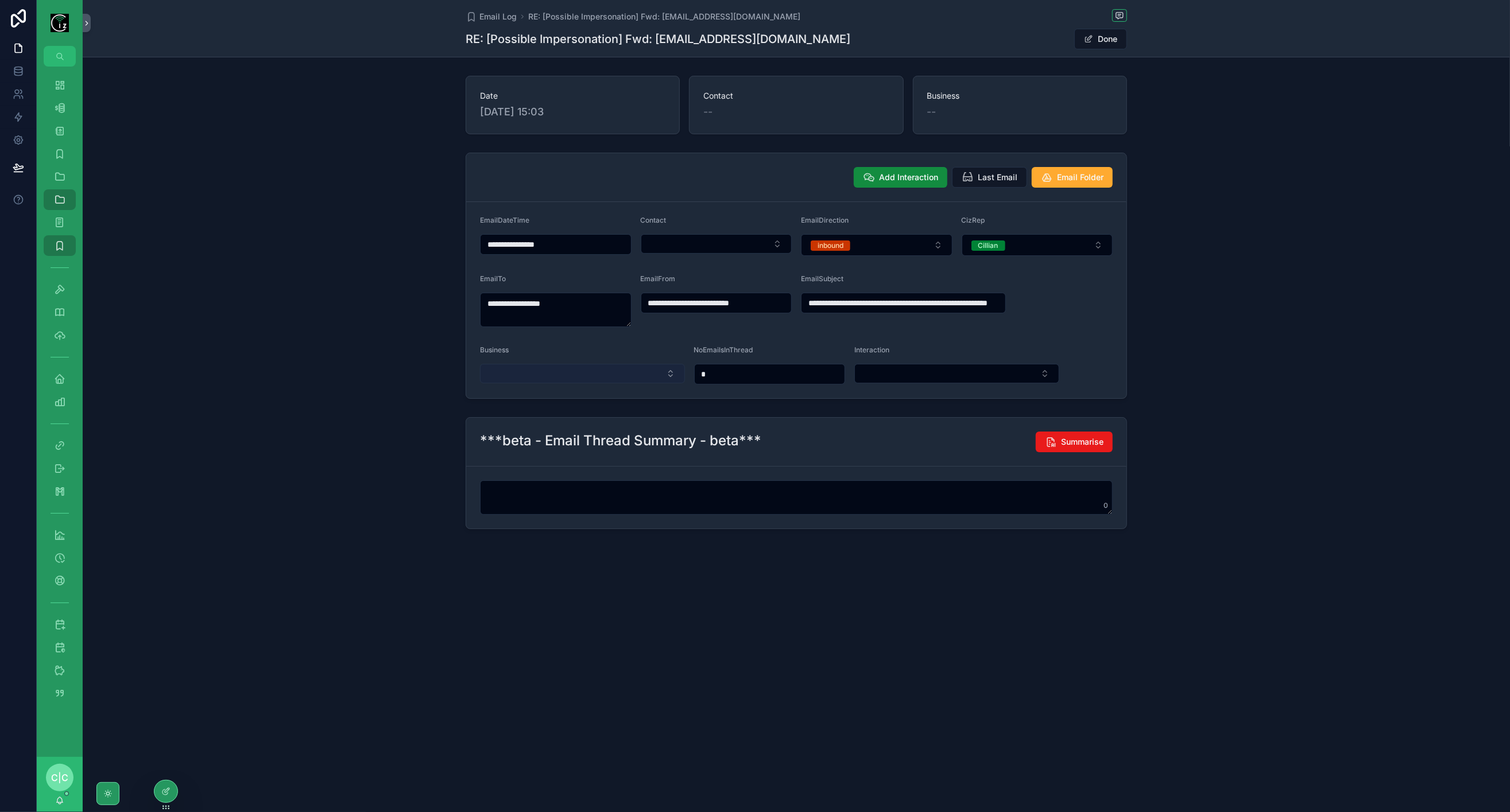
click at [553, 373] on button "Select Button" at bounding box center [582, 373] width 205 height 19
type input "****"
click at [545, 423] on span "Kerry Mental Health Association (KMHA)" at bounding box center [575, 423] width 137 height 23
click at [704, 236] on button "Select Button" at bounding box center [716, 244] width 152 height 19
type input "*********"
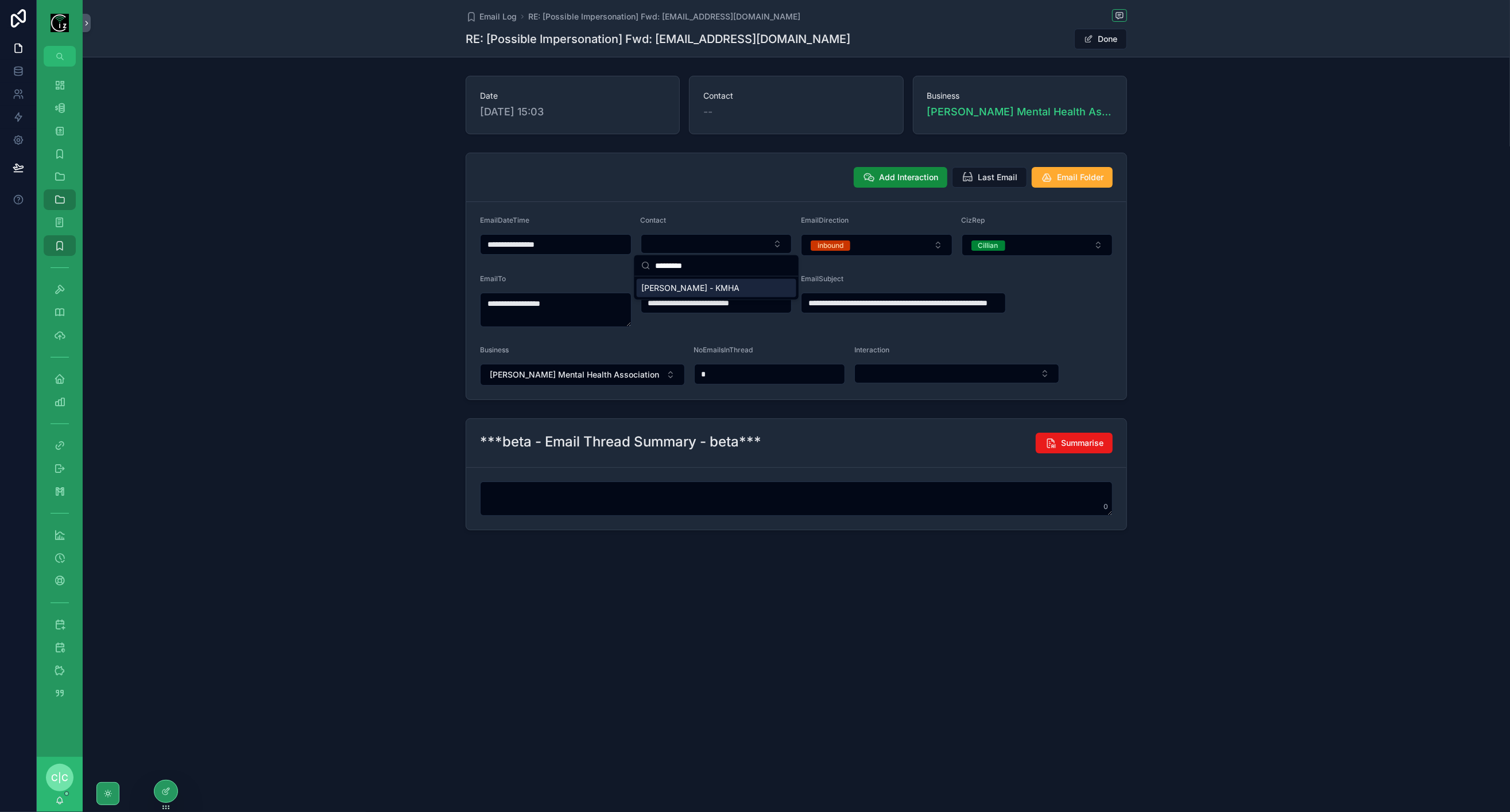
click at [696, 284] on span "John Drummey - KMHA" at bounding box center [690, 288] width 98 height 11
click at [1081, 448] on button "Summarise" at bounding box center [1074, 443] width 77 height 21
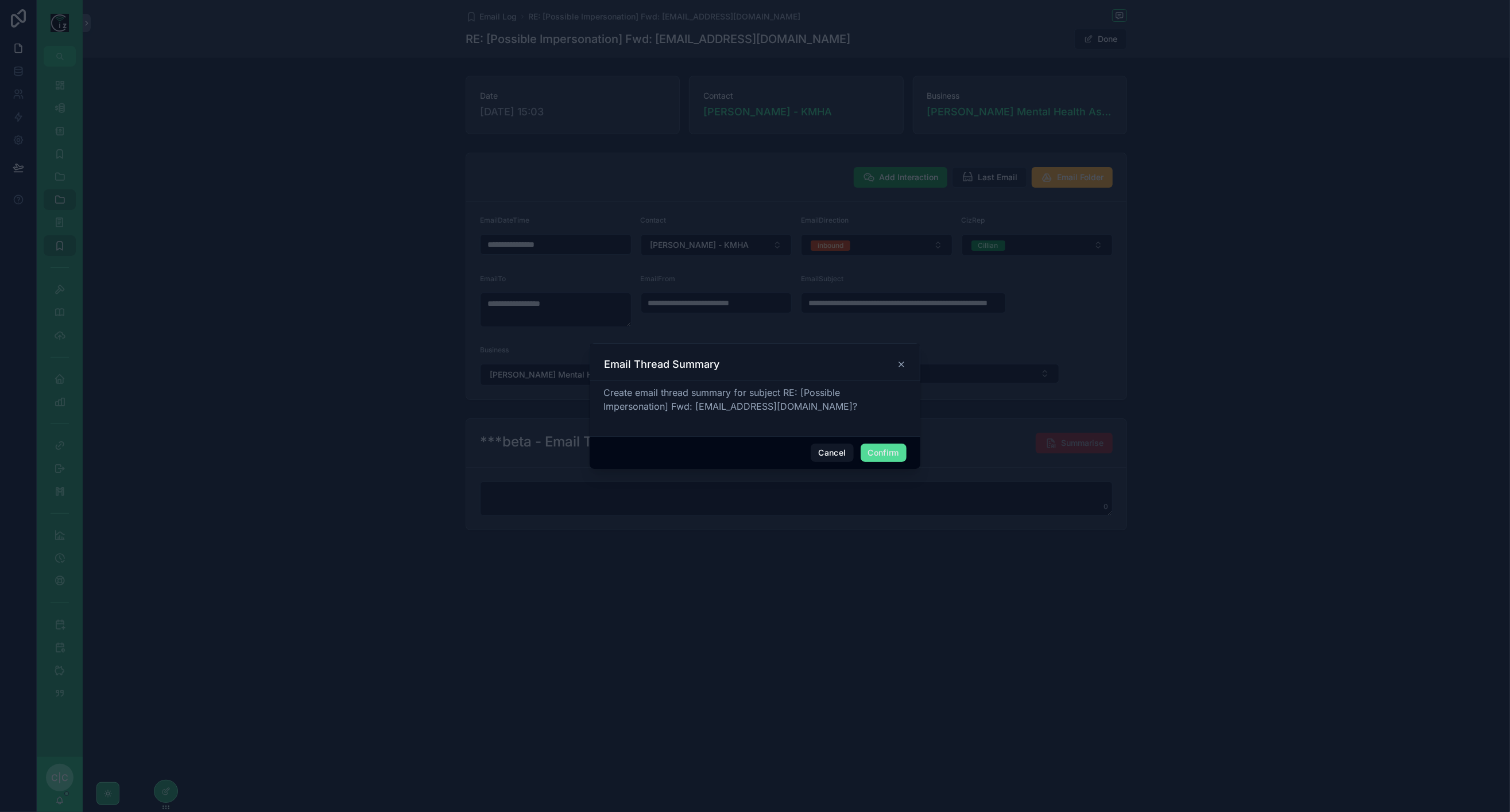
click at [879, 455] on button "Confirm" at bounding box center [883, 453] width 46 height 19
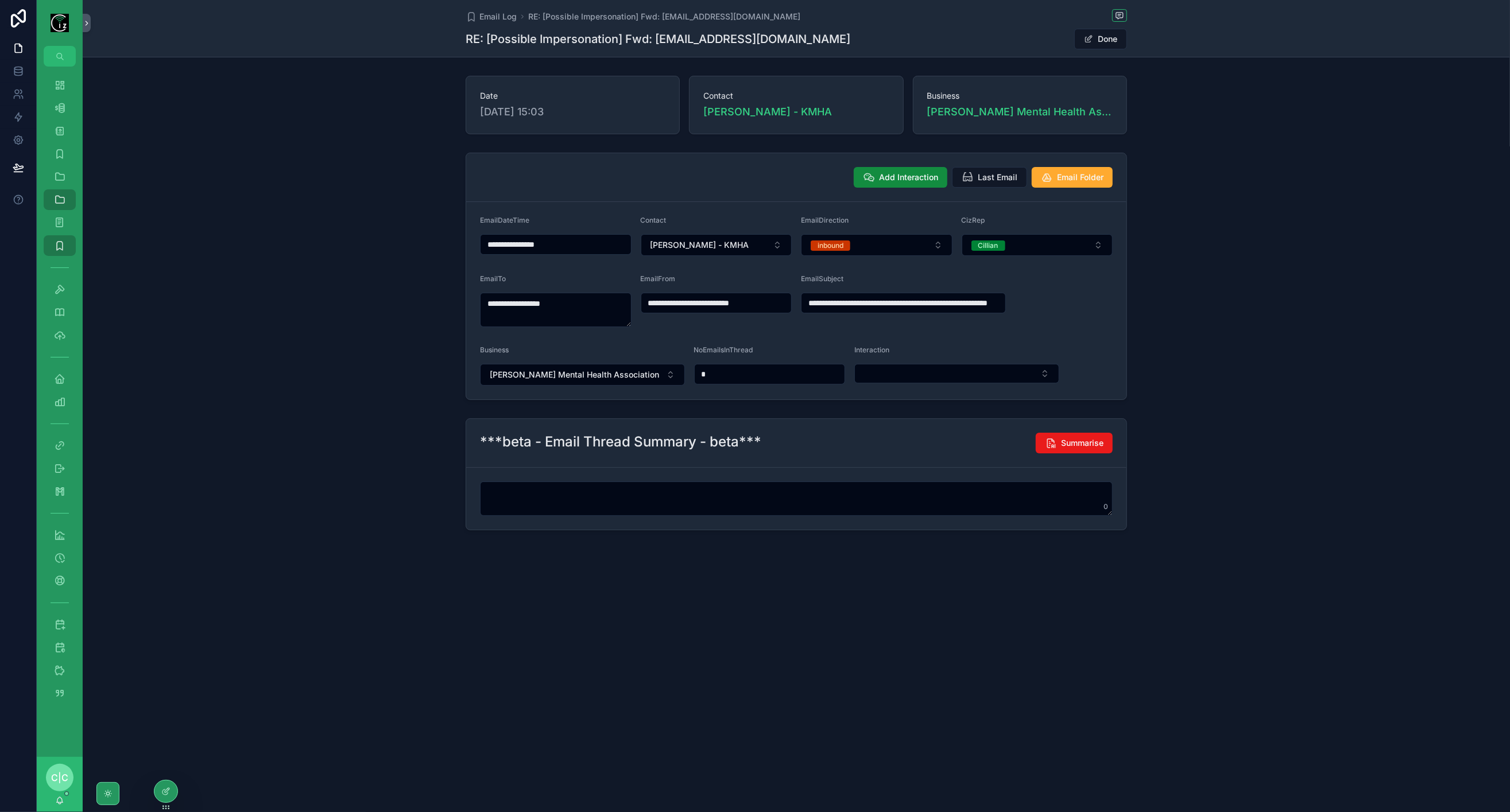
click at [1329, 300] on div "**********" at bounding box center [796, 276] width 1427 height 256
click at [1116, 43] on button "Done" at bounding box center [1100, 39] width 53 height 21
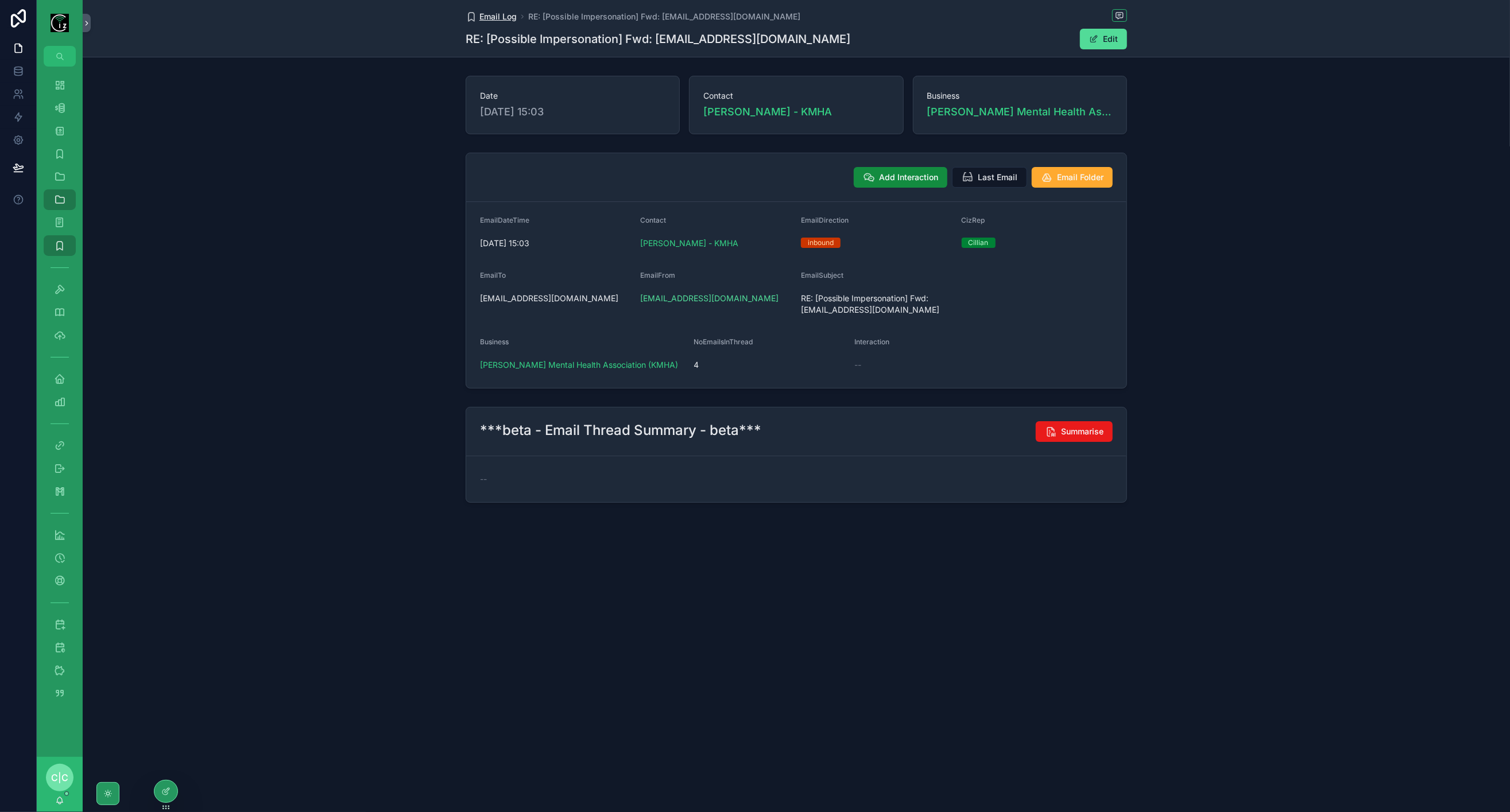
click at [508, 17] on span "Email Log" at bounding box center [498, 16] width 37 height 11
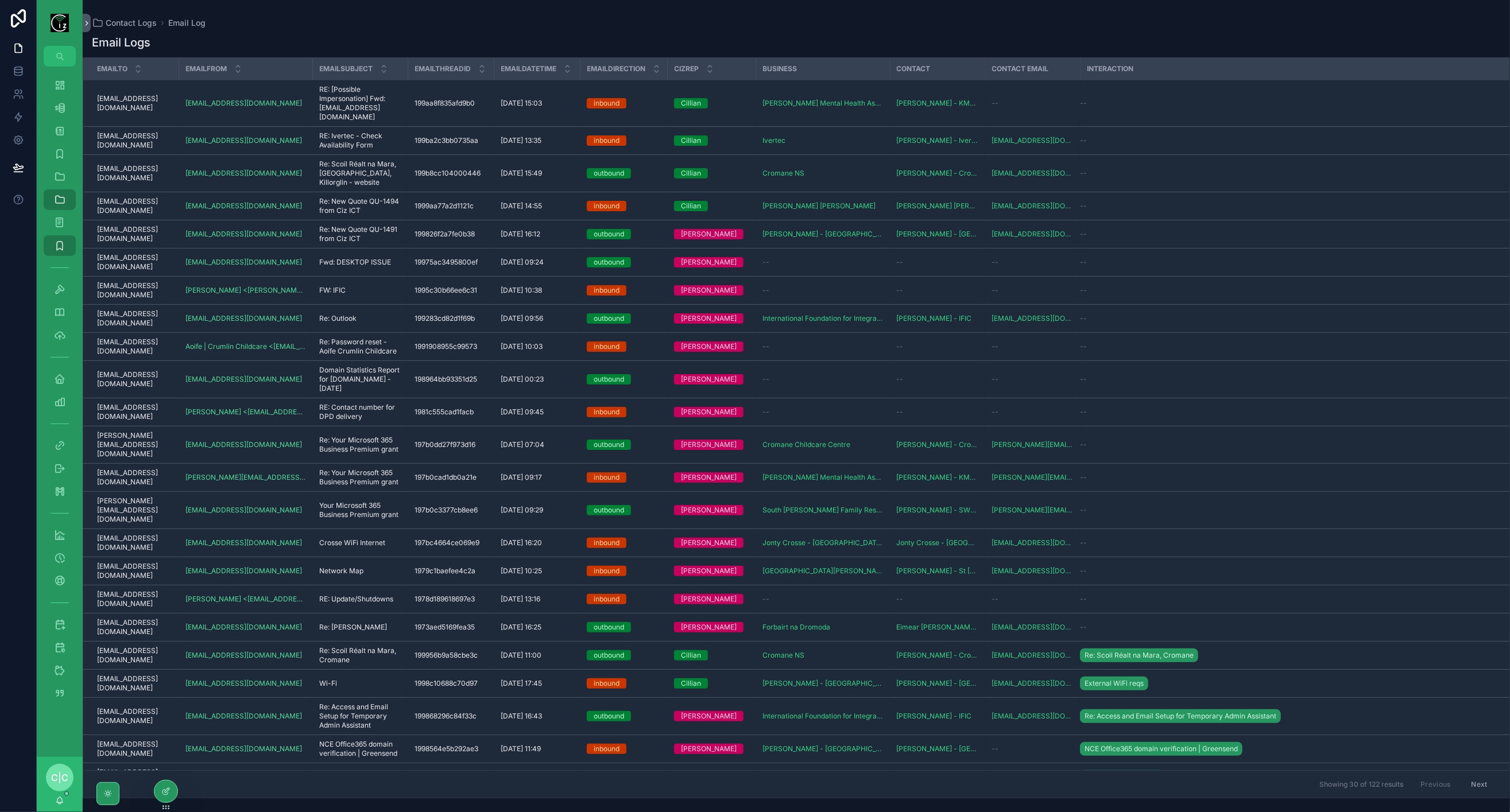
click at [347, 138] on span "RE: Ivertec - Check Availability Form" at bounding box center [360, 141] width 82 height 19
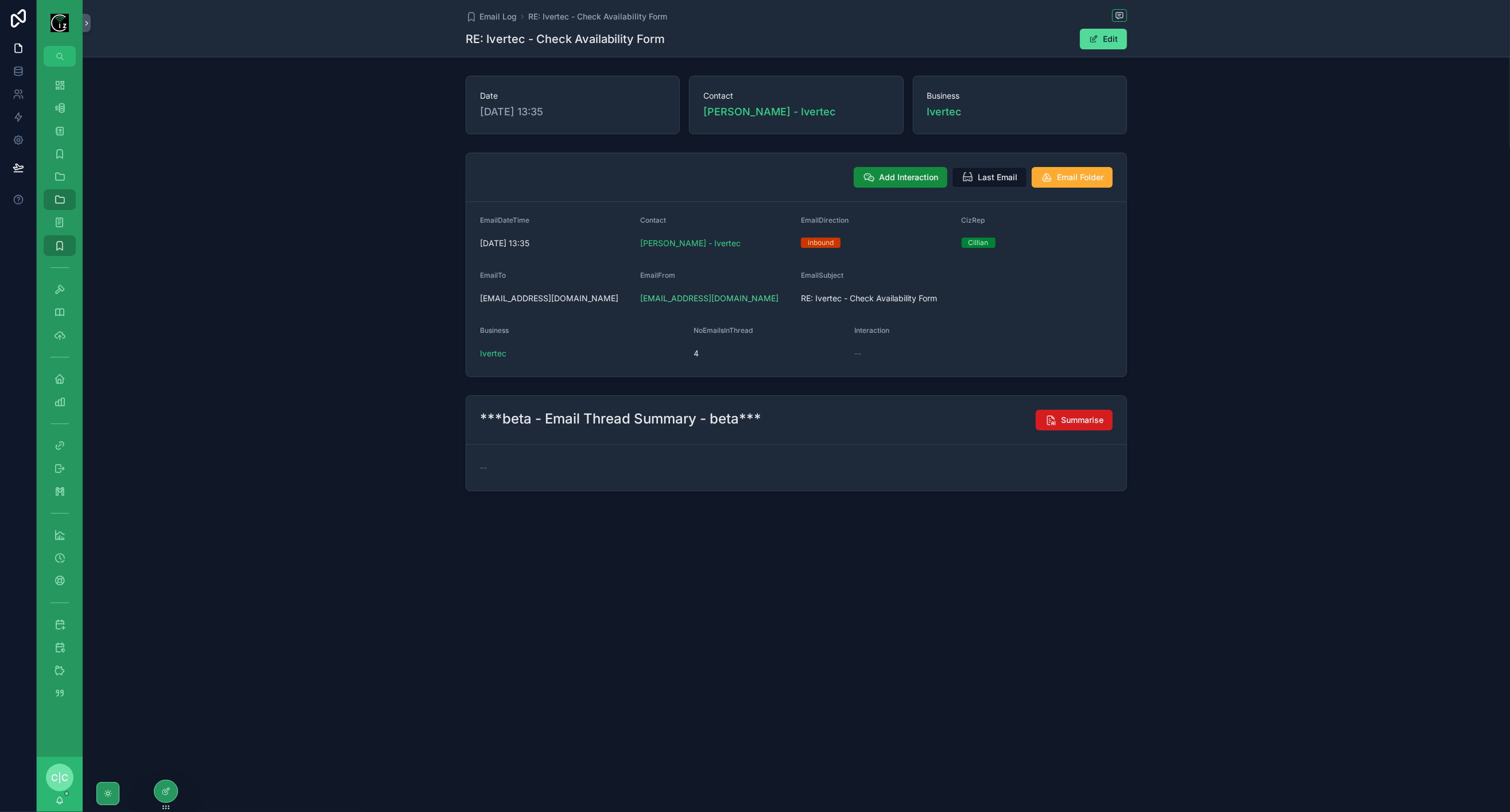
click at [1078, 414] on span "Summarise" at bounding box center [1082, 419] width 43 height 11
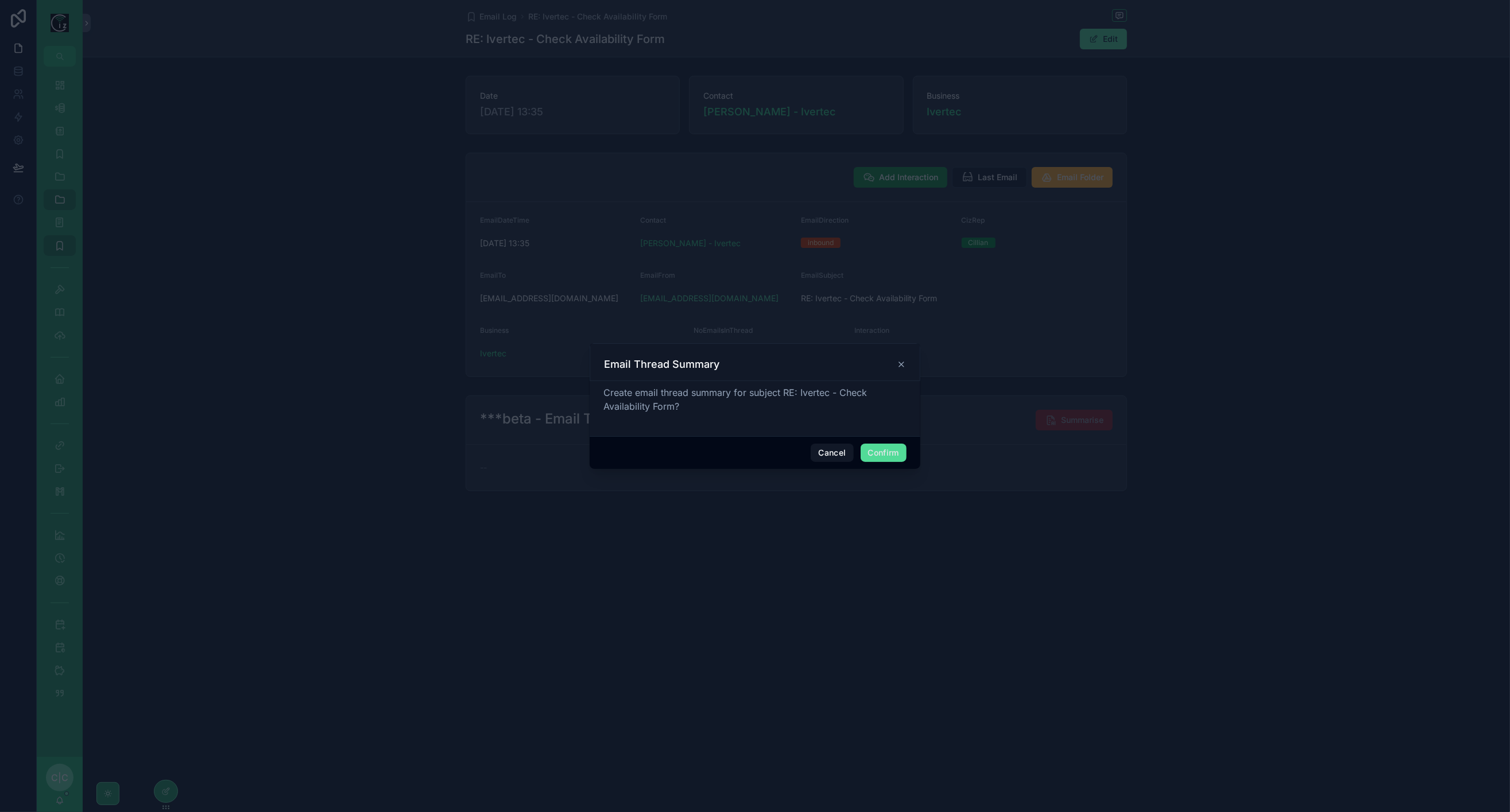
click at [887, 459] on button "Confirm" at bounding box center [883, 453] width 46 height 19
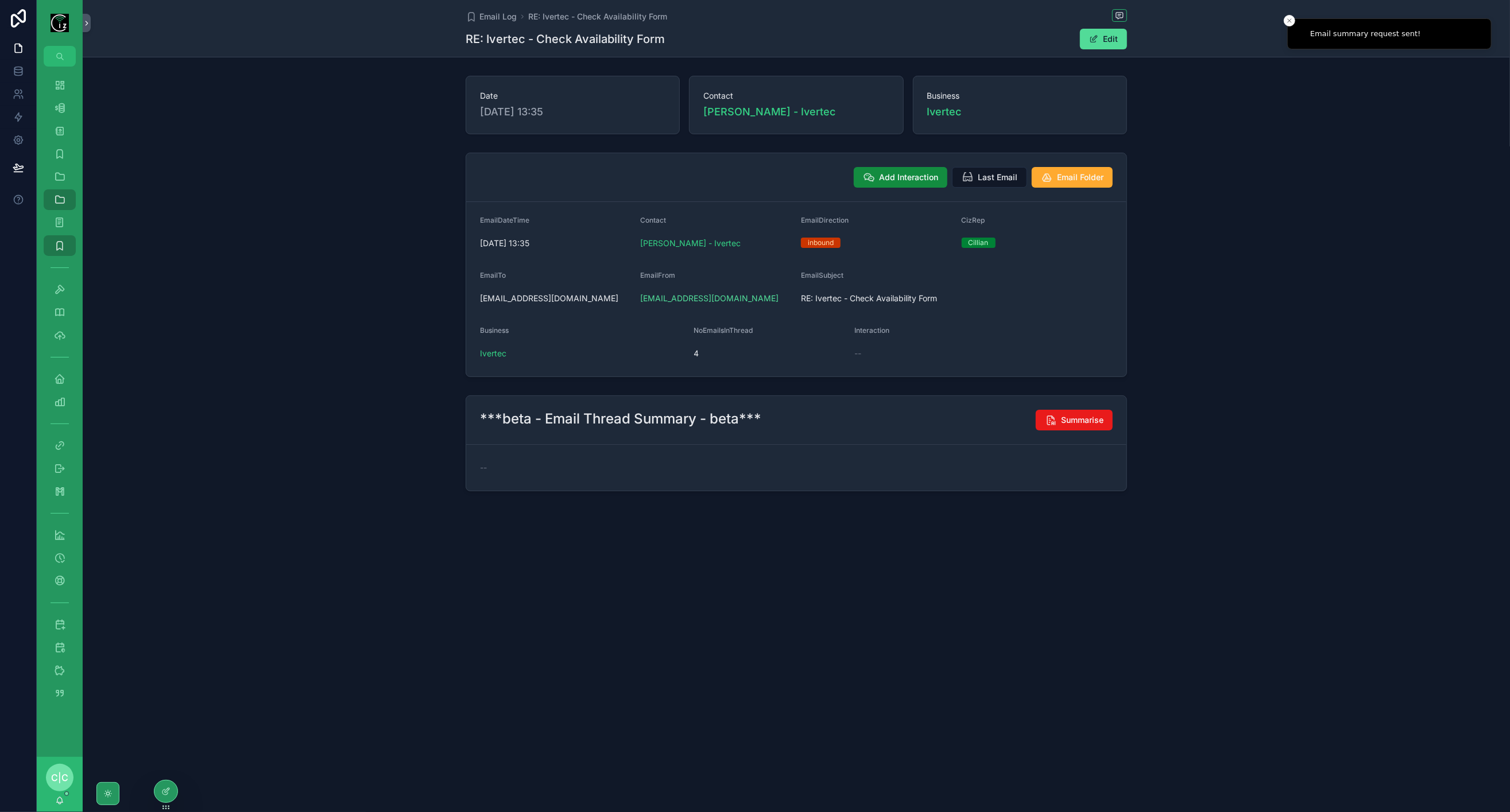
click at [495, 18] on span "Email Log" at bounding box center [498, 16] width 37 height 11
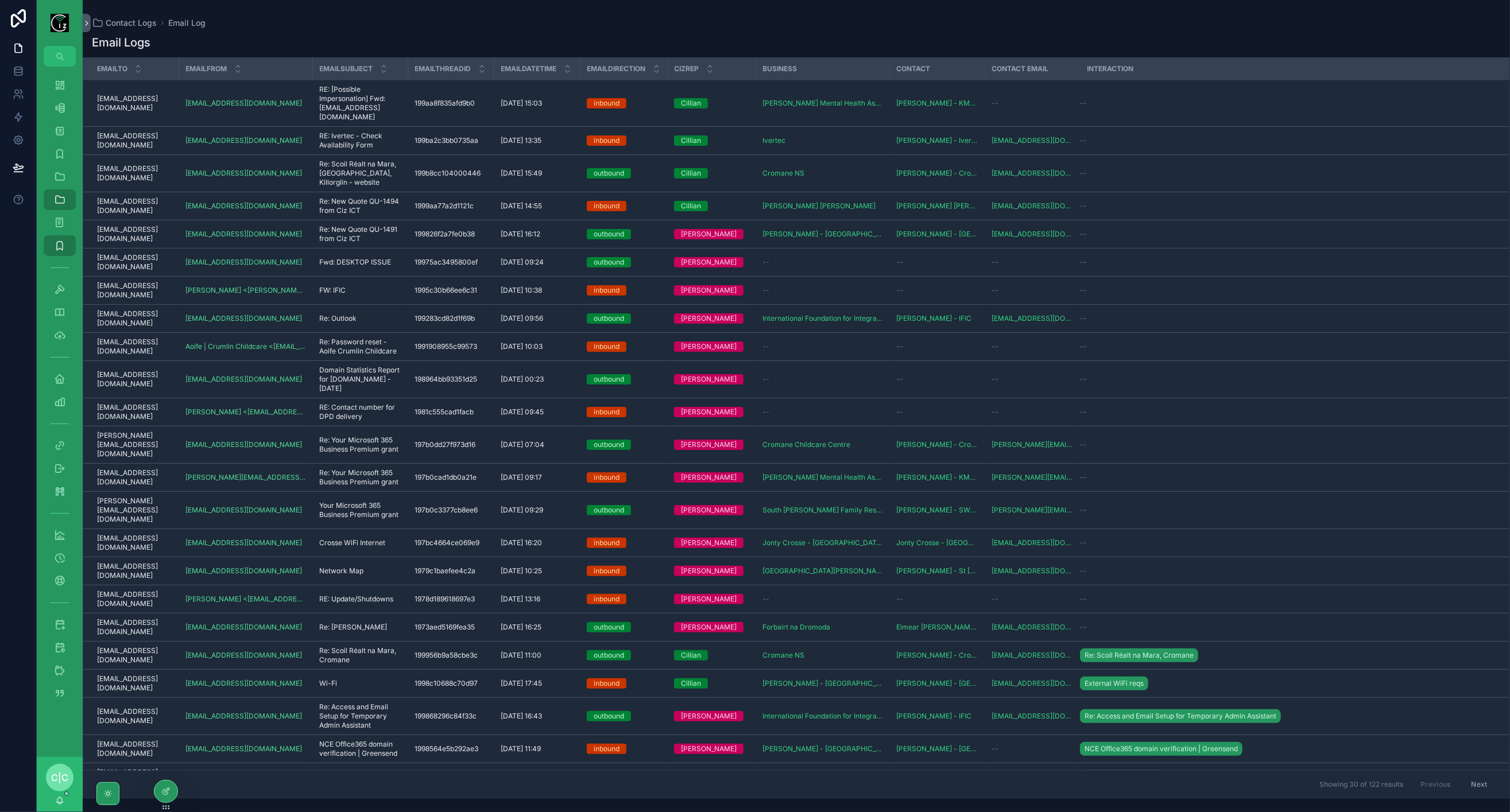
click at [353, 174] on span "Re: Scoil Réalt na Mara, Cromane, Killorglin - website" at bounding box center [360, 173] width 82 height 27
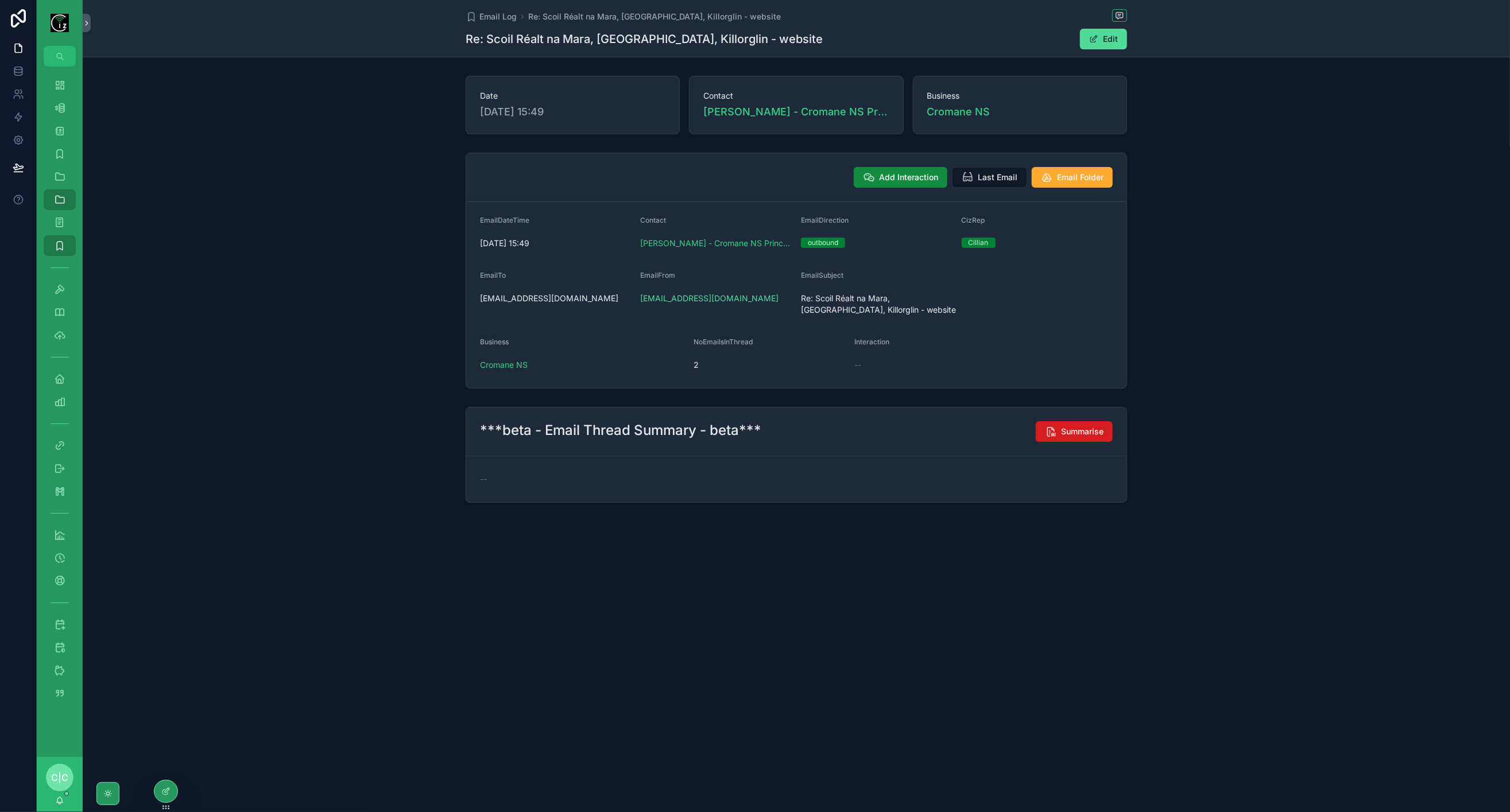
click at [1080, 426] on span "Summarise" at bounding box center [1082, 431] width 43 height 11
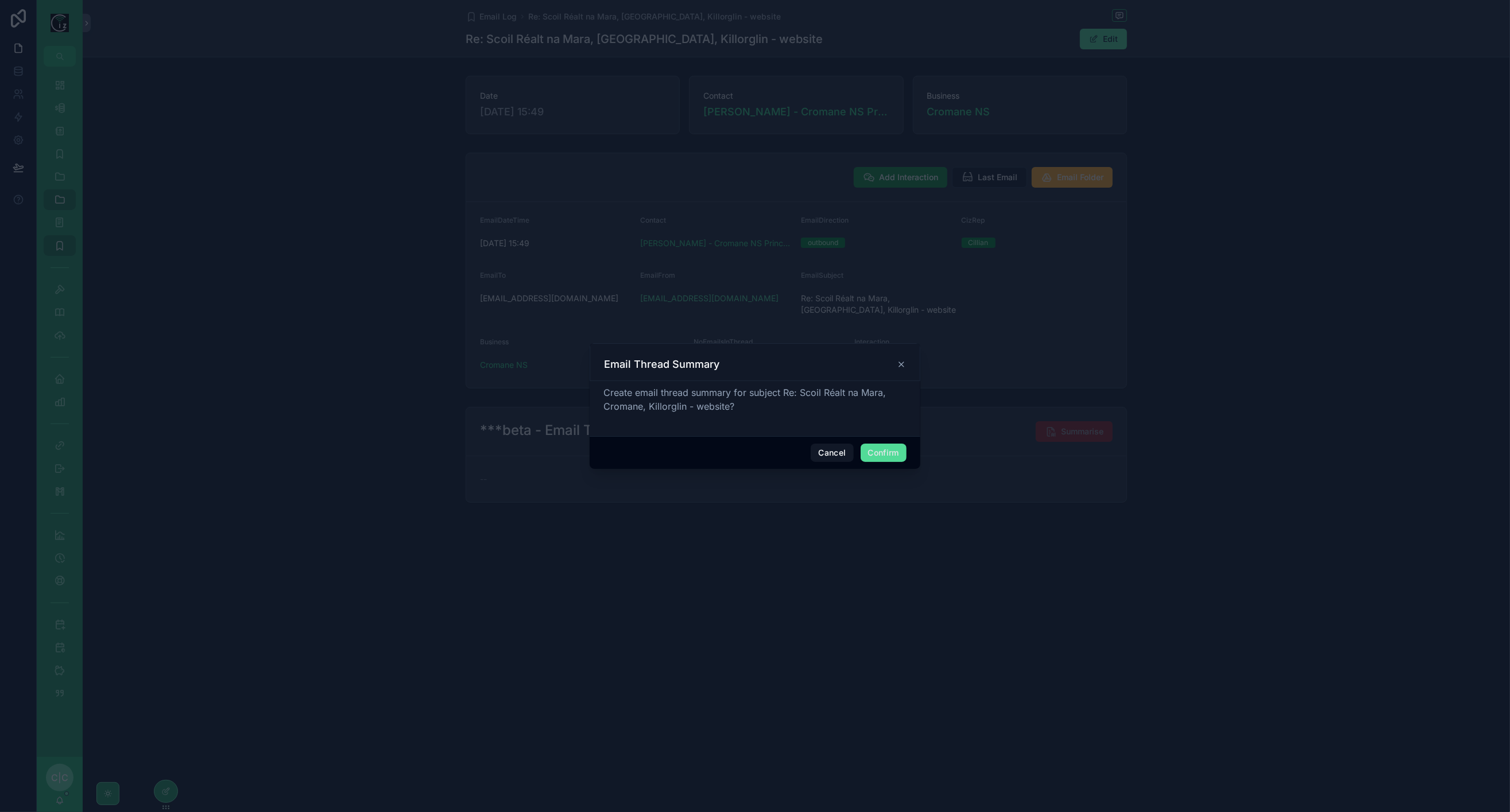
click at [867, 443] on button "Confirm" at bounding box center [883, 453] width 46 height 19
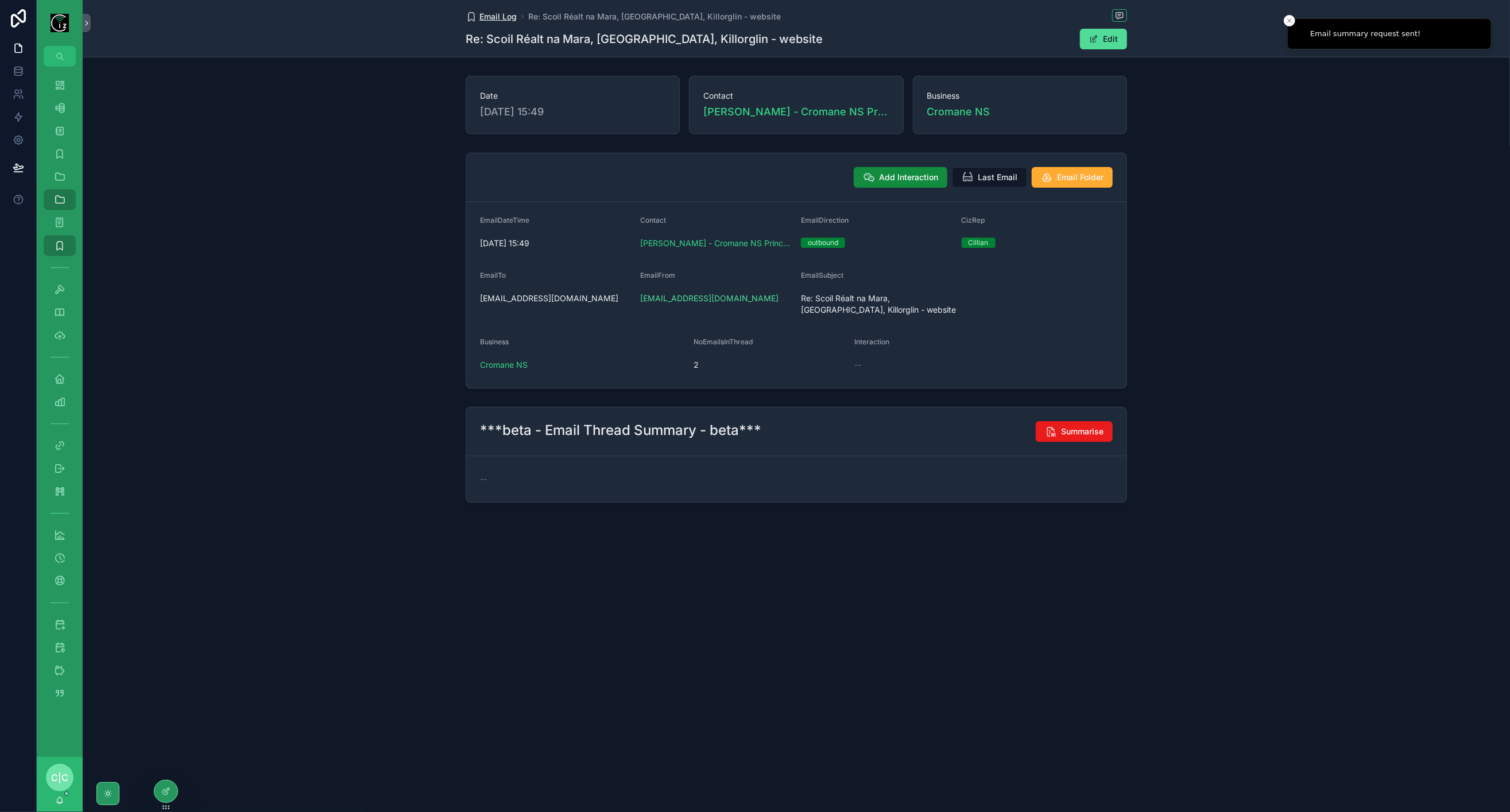
click at [484, 17] on span "Email Log" at bounding box center [498, 16] width 37 height 11
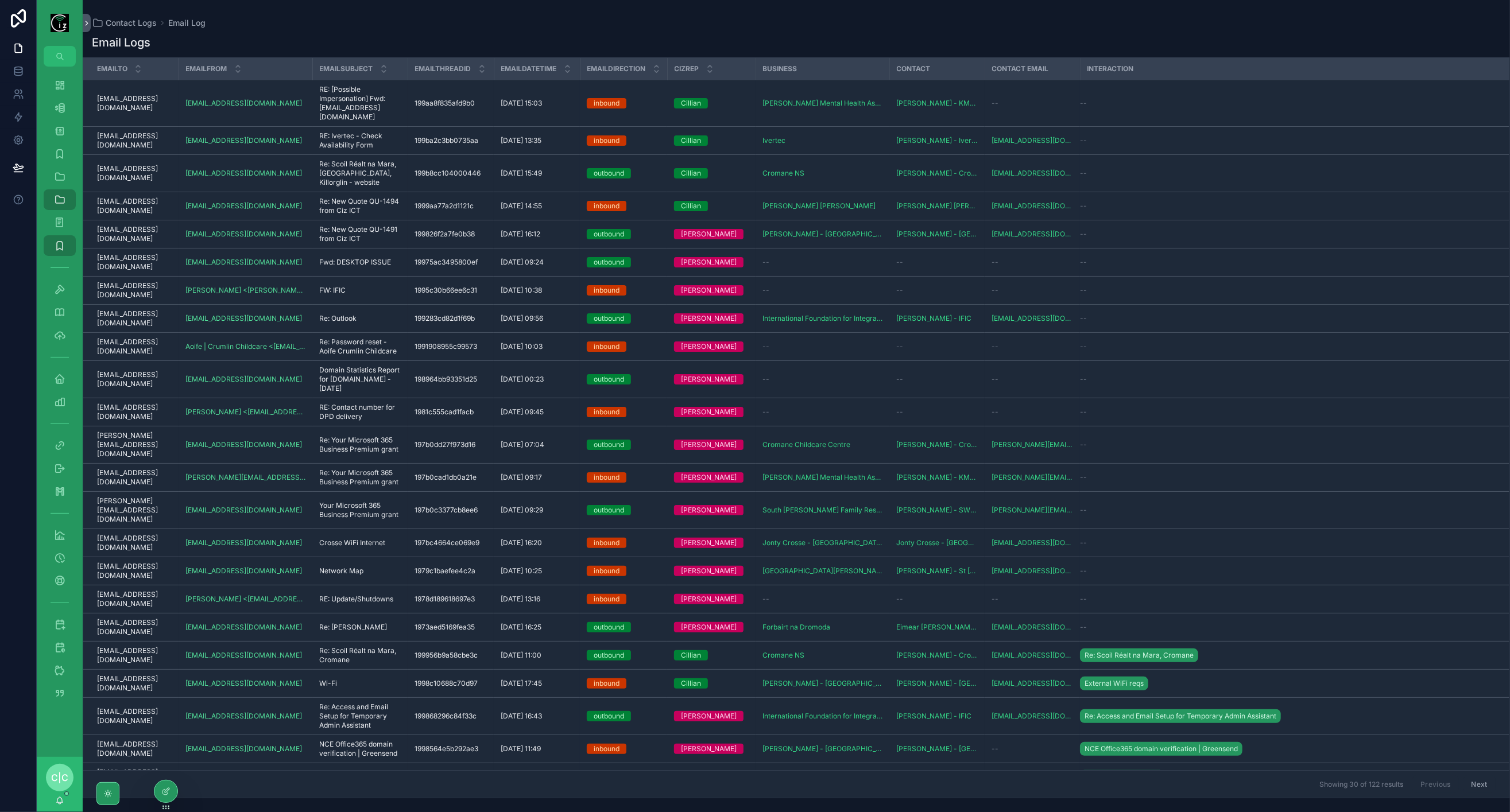
click at [155, 207] on div "sales@cizict.com sales@cizict.com" at bounding box center [134, 206] width 75 height 19
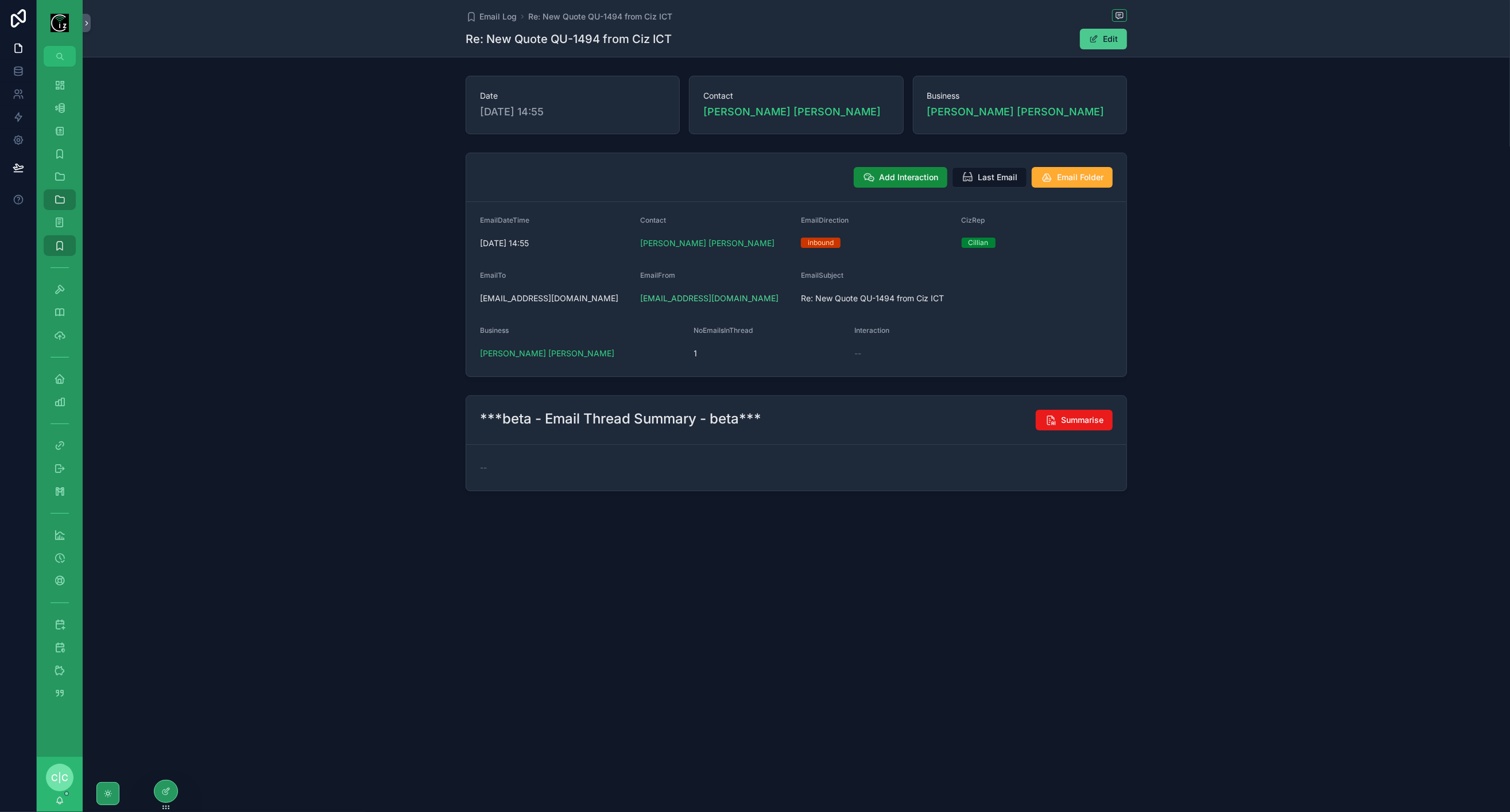
click at [1120, 41] on button "Edit" at bounding box center [1104, 39] width 47 height 21
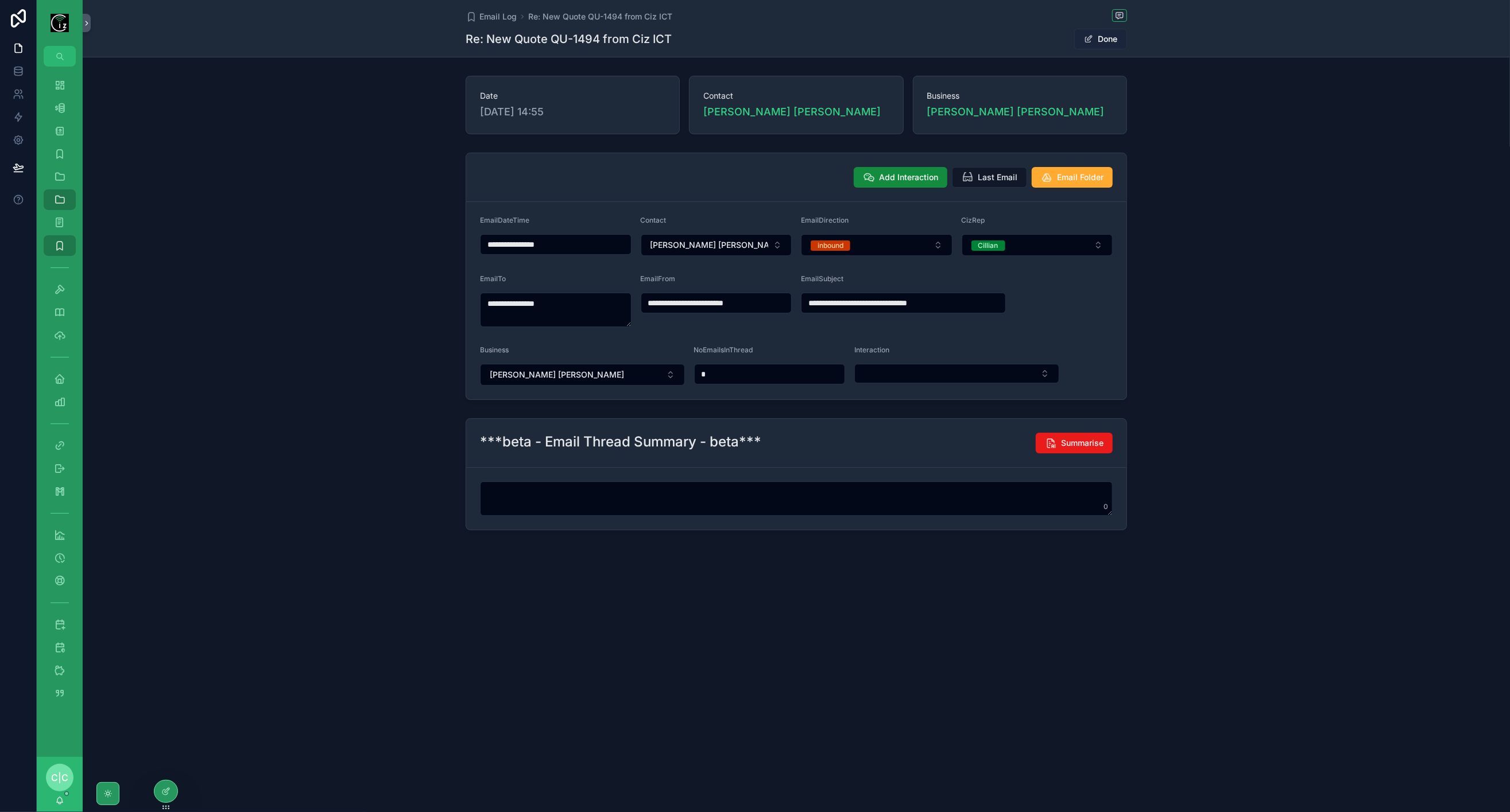
click at [1104, 43] on button "Done" at bounding box center [1100, 39] width 53 height 21
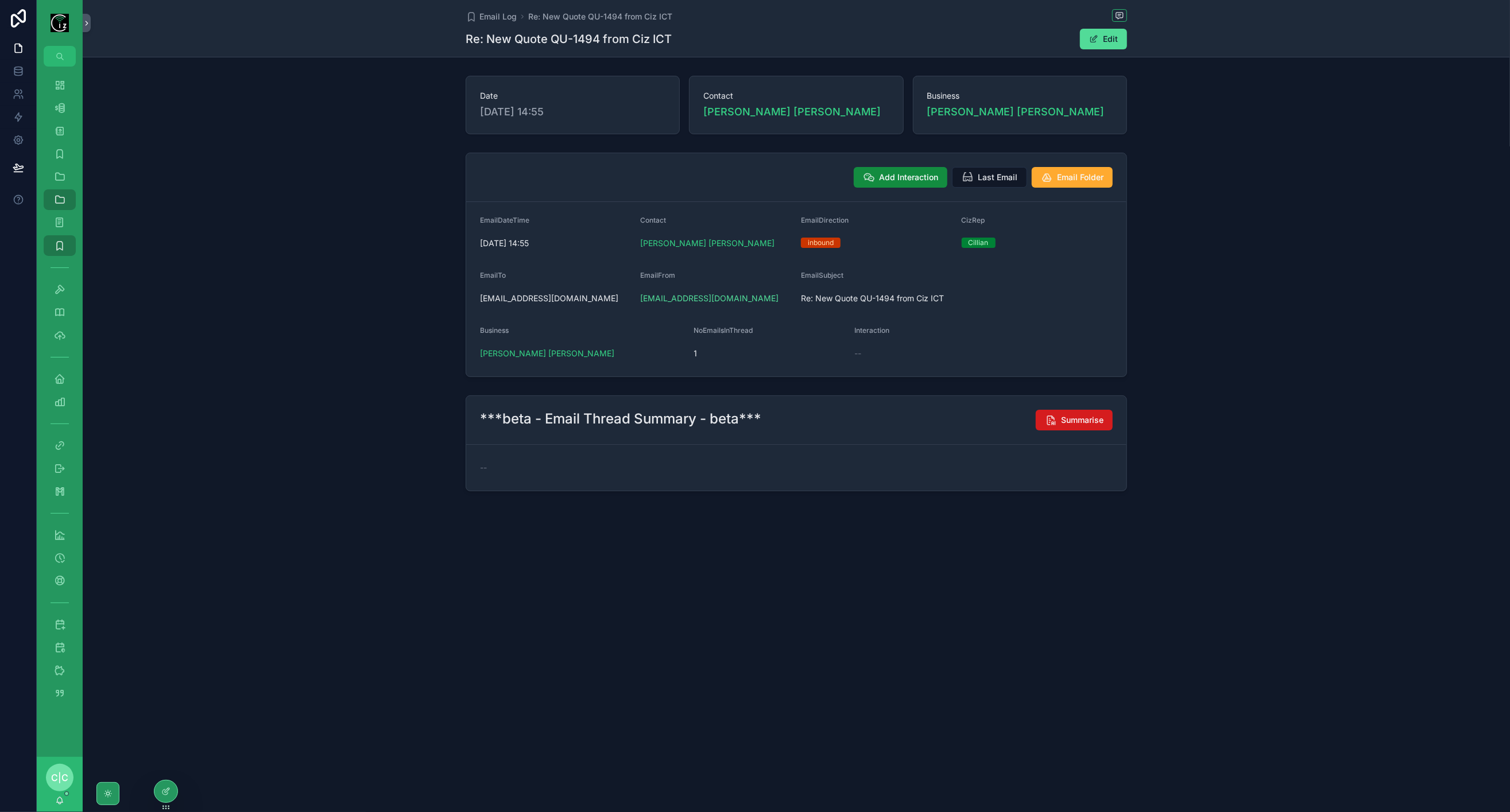
click at [1095, 419] on span "Summarise" at bounding box center [1082, 419] width 43 height 11
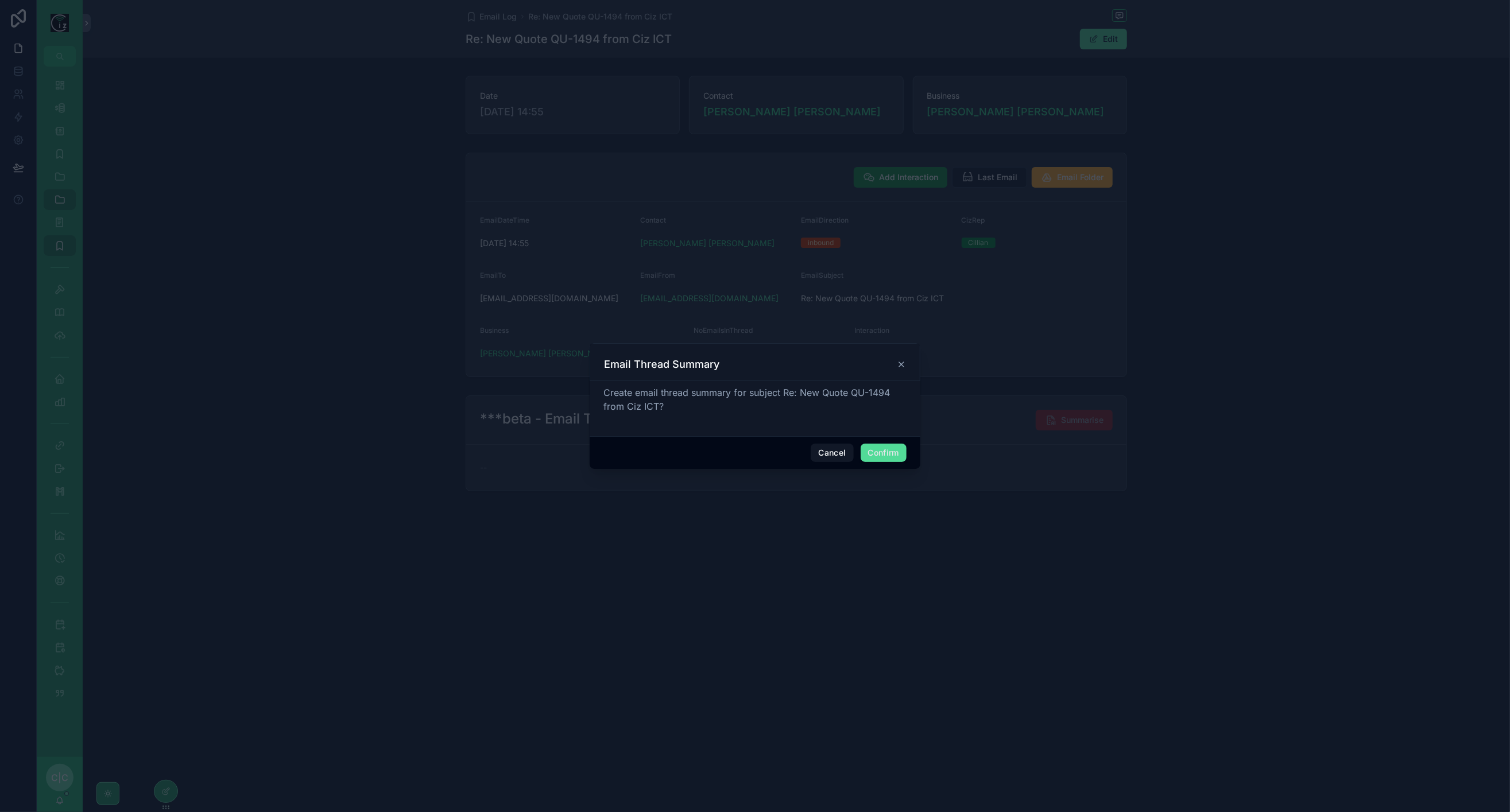
click at [899, 451] on button "Confirm" at bounding box center [883, 453] width 46 height 19
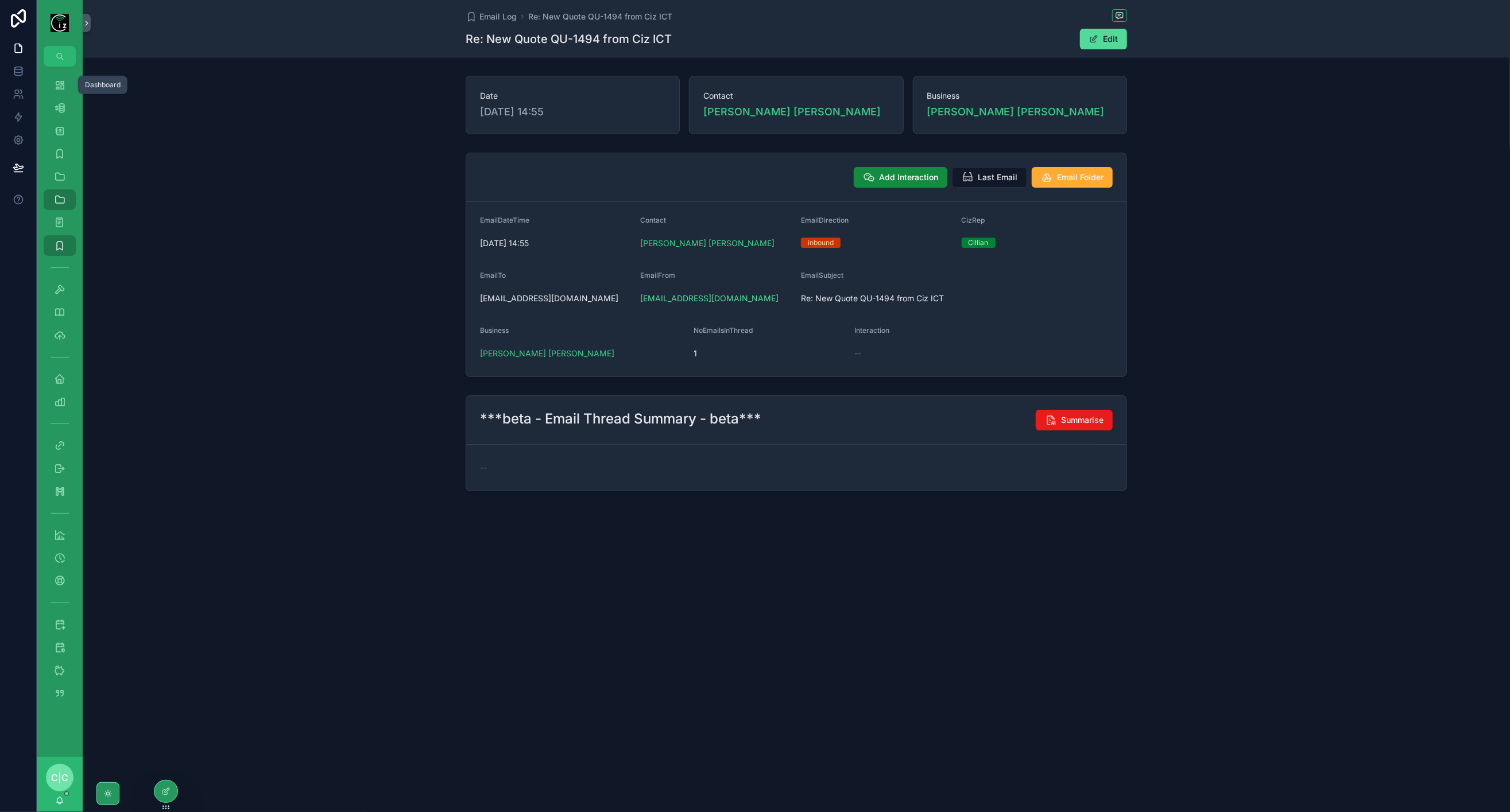
click at [55, 87] on icon "scrollable content" at bounding box center [59, 85] width 11 height 11
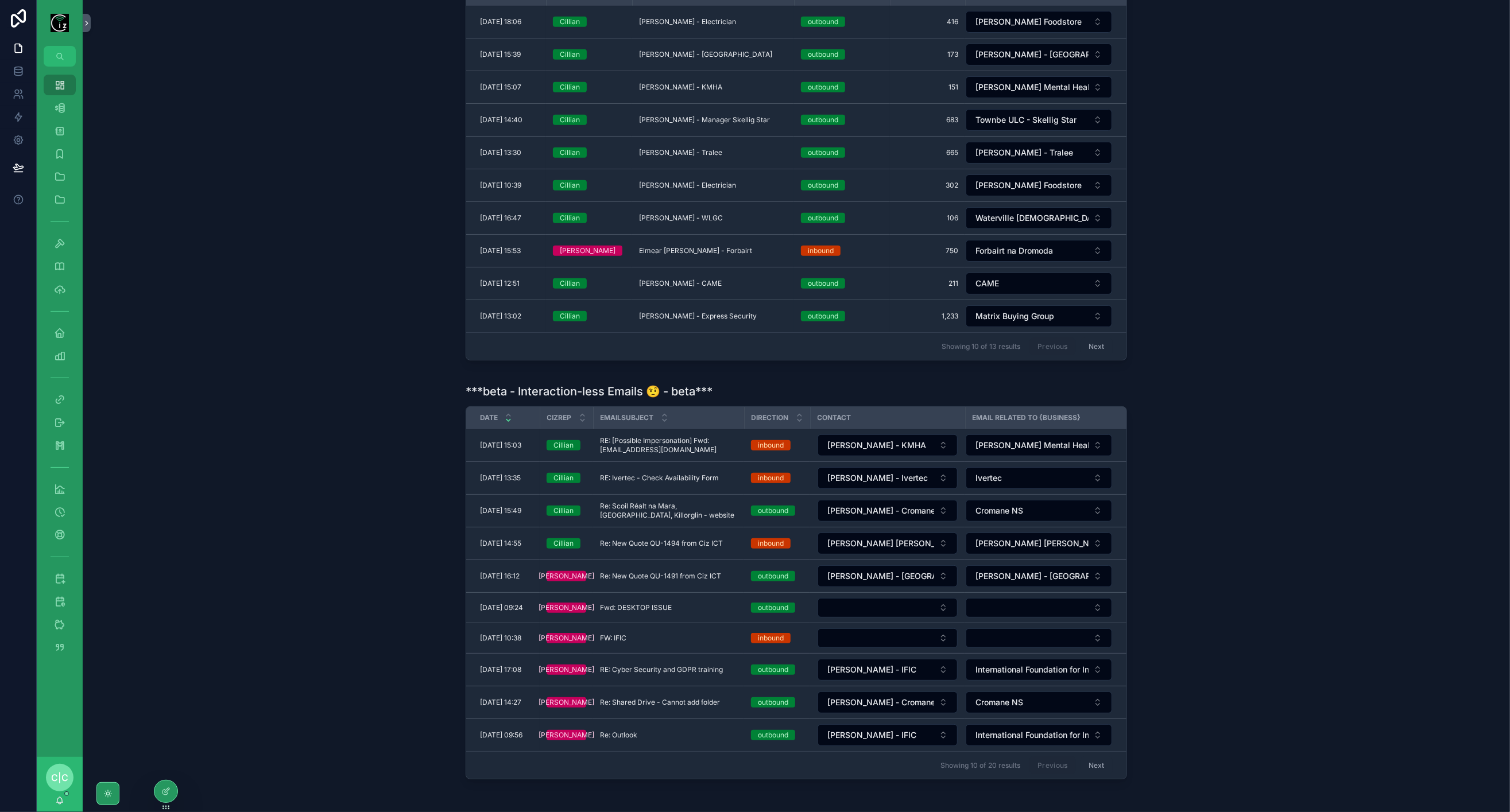
scroll to position [552, 0]
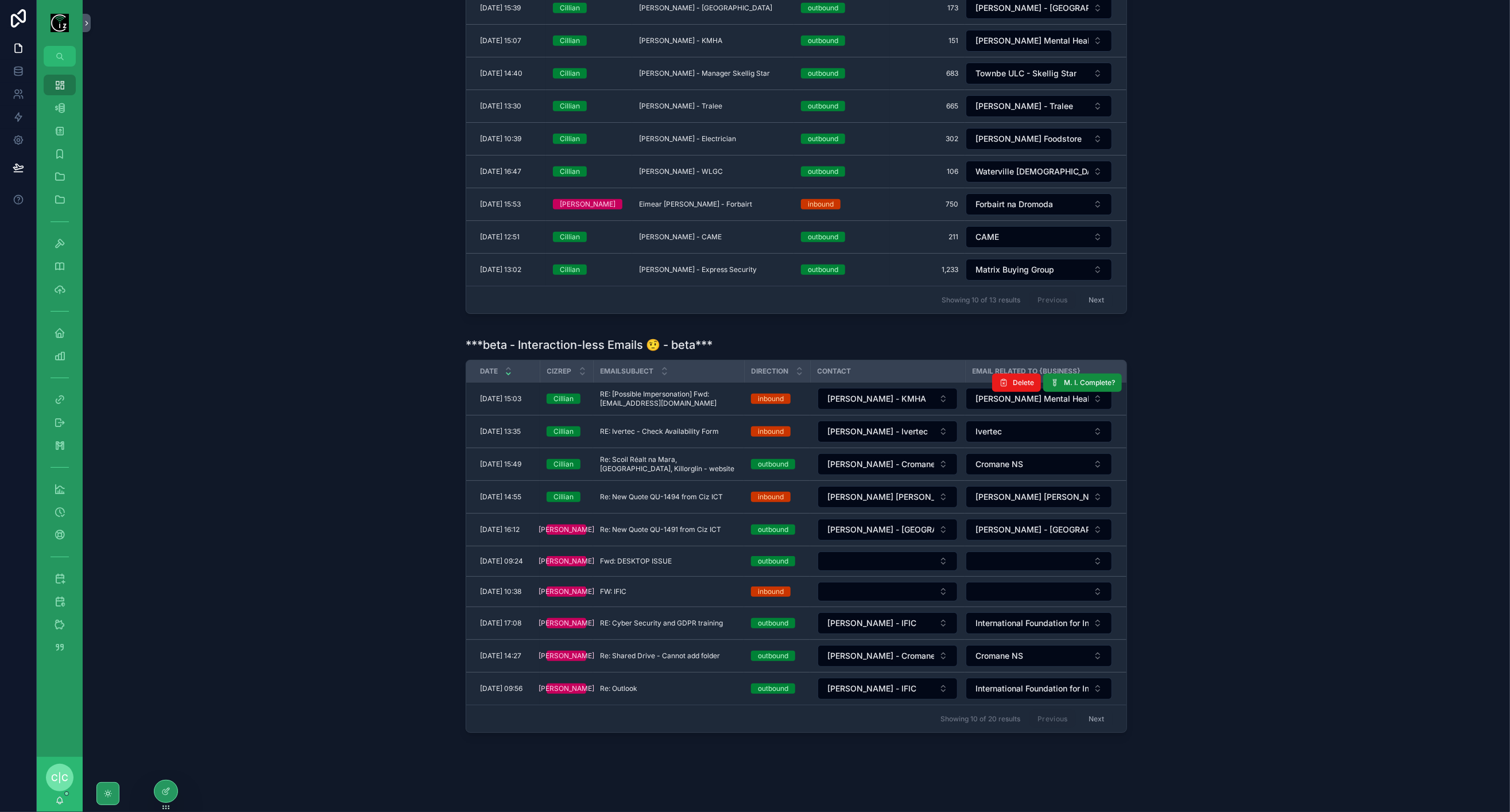
click at [665, 390] on span "RE: [Possible Impersonation] Fwd: Manager@kerrymentalhealth.ie" at bounding box center [668, 399] width 137 height 19
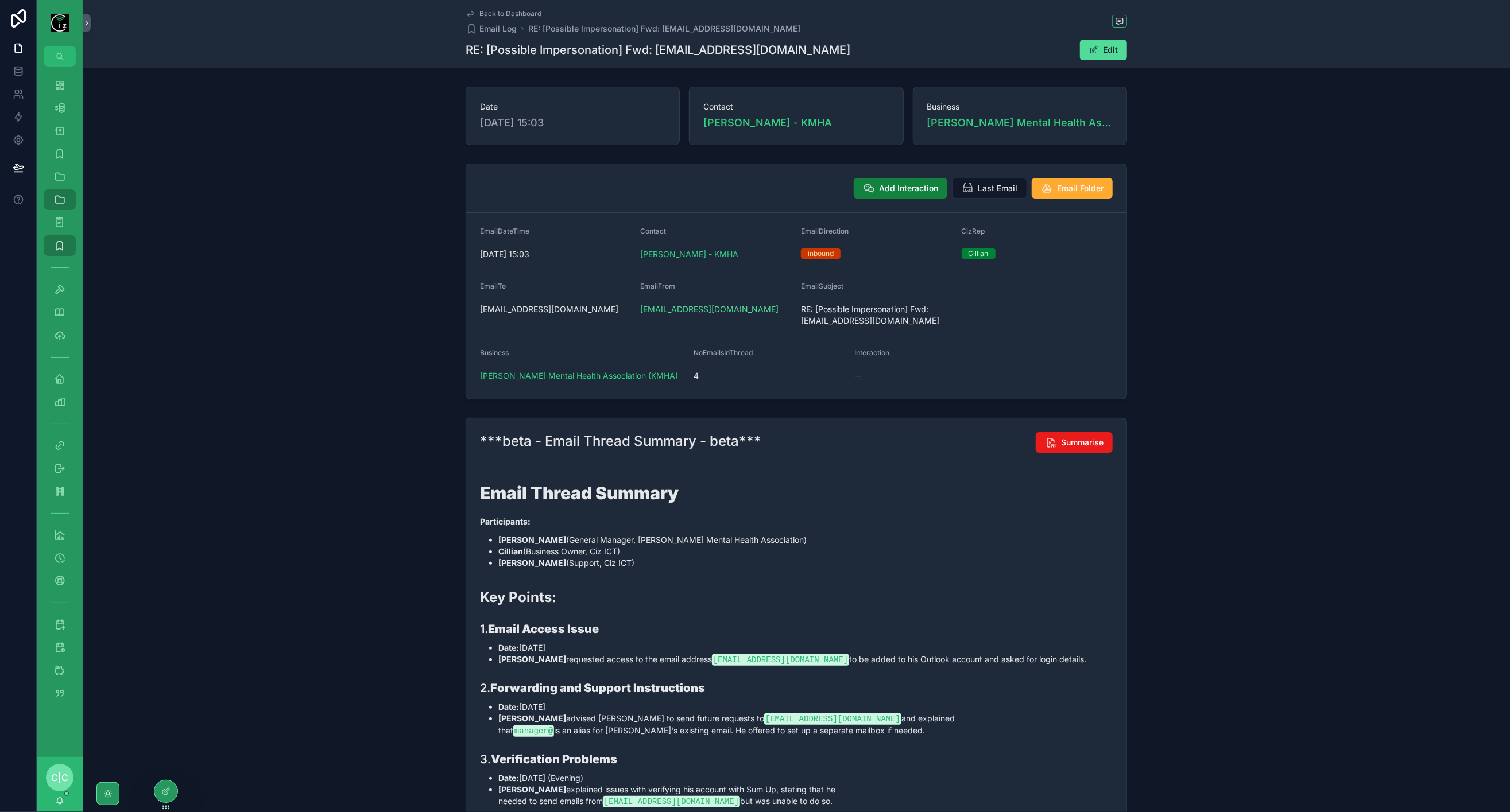
click at [897, 190] on span "Add Interaction" at bounding box center [909, 188] width 59 height 11
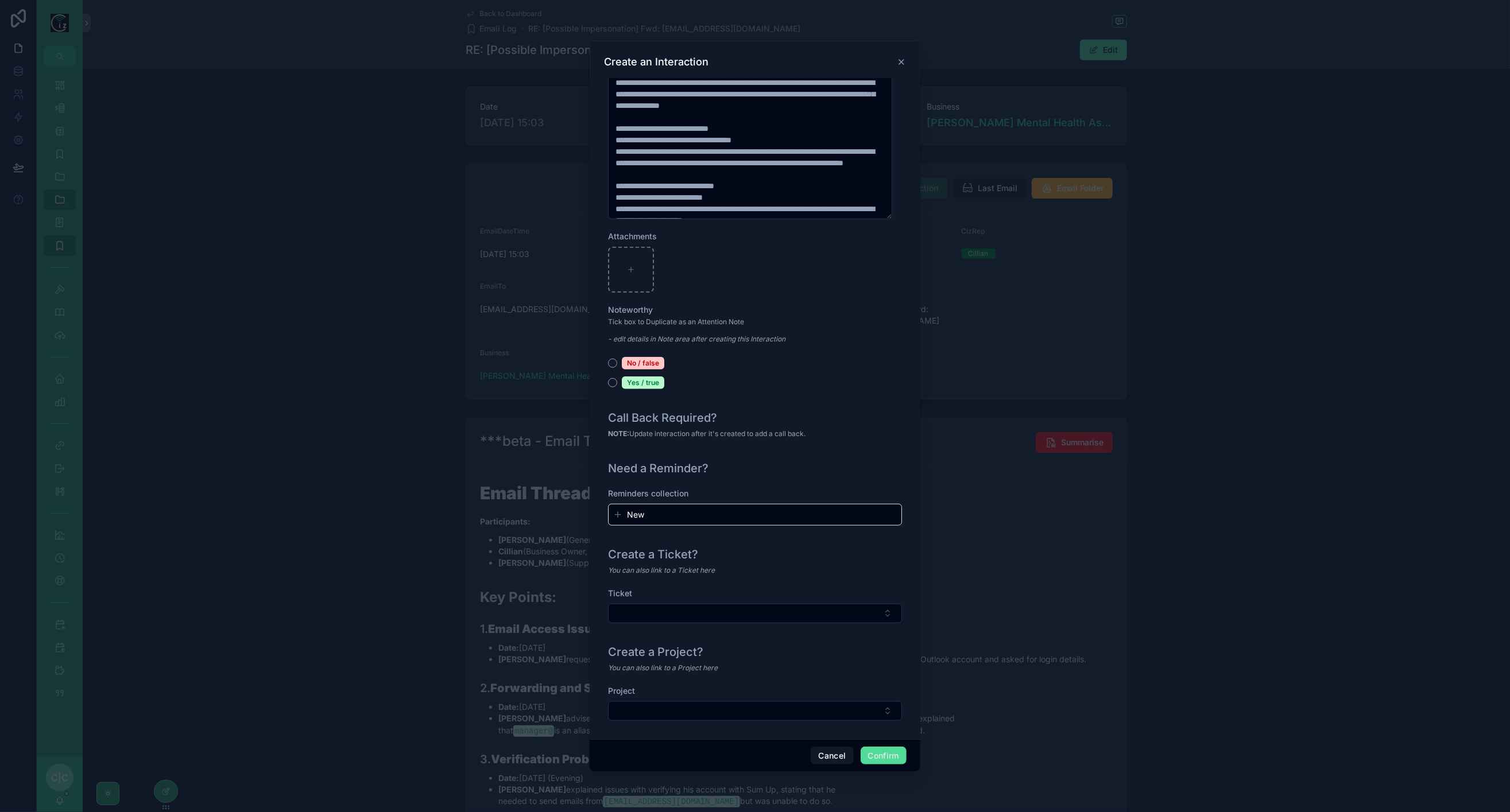
scroll to position [967, 0]
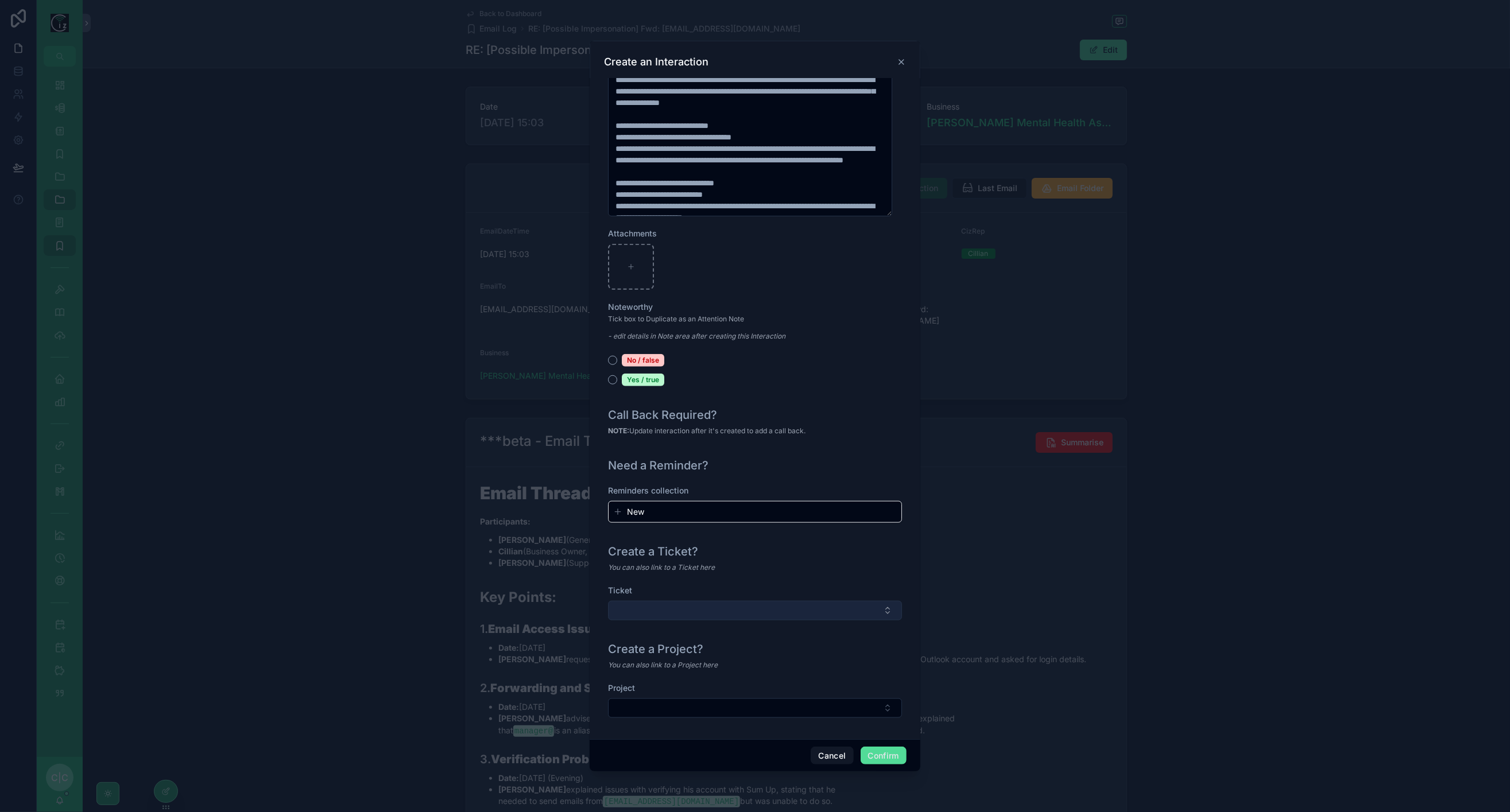
click at [740, 615] on button "Select Button" at bounding box center [755, 610] width 294 height 19
click at [756, 655] on span "T386-Access to manager@kerrymentalhealth.ie" at bounding box center [744, 658] width 137 height 23
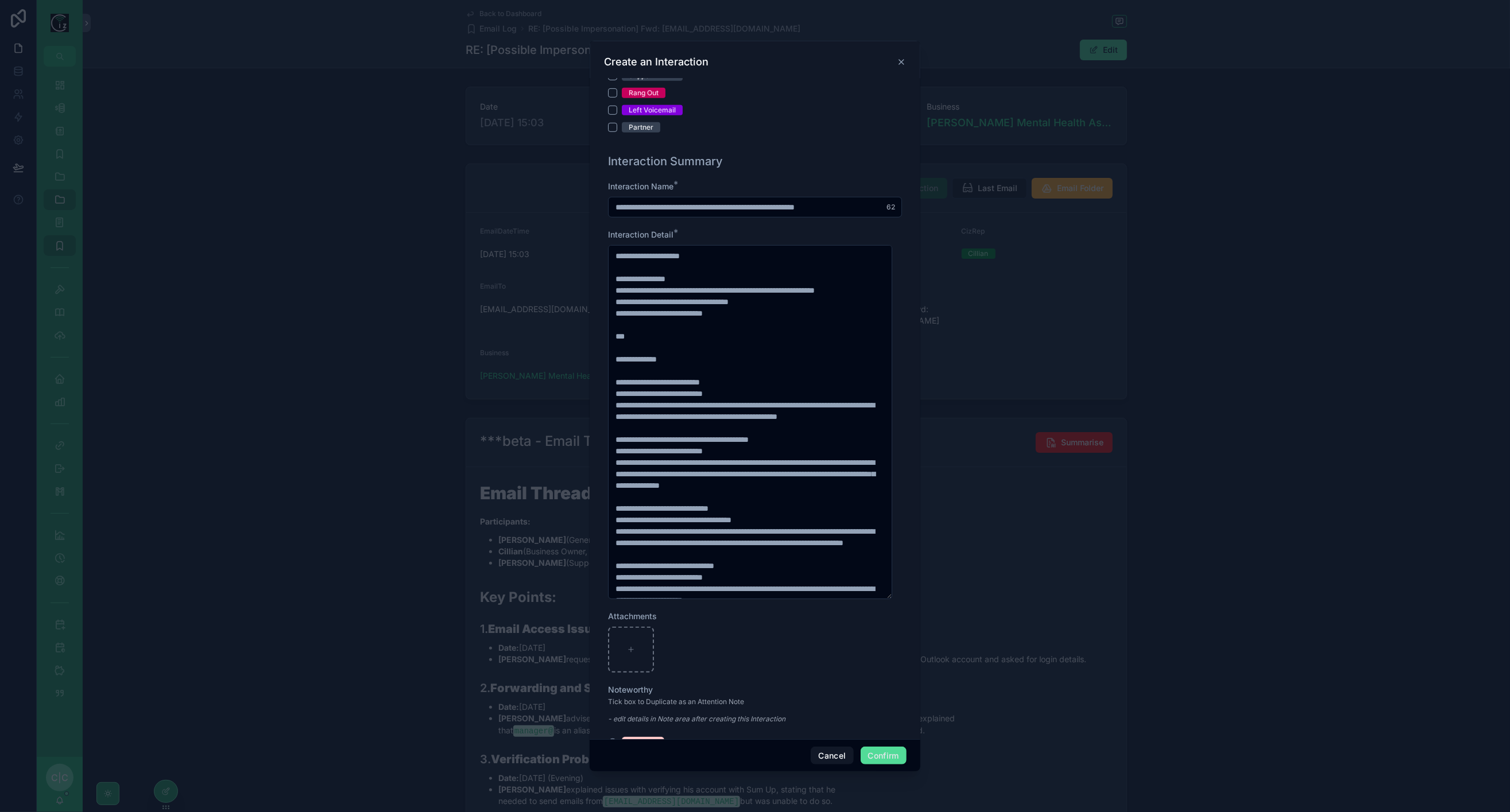
scroll to position [393, 0]
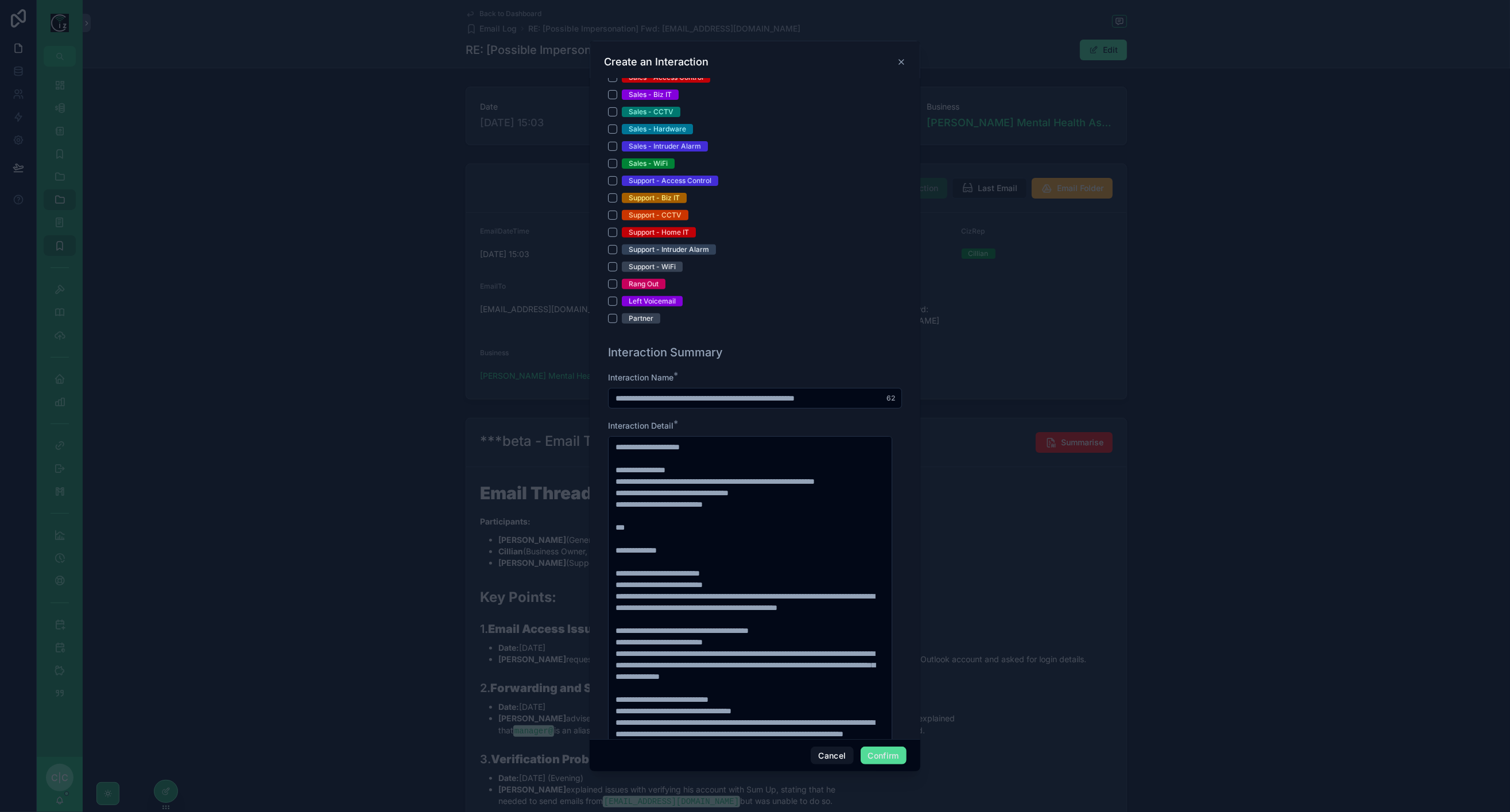
click at [740, 393] on input "**********" at bounding box center [755, 398] width 293 height 16
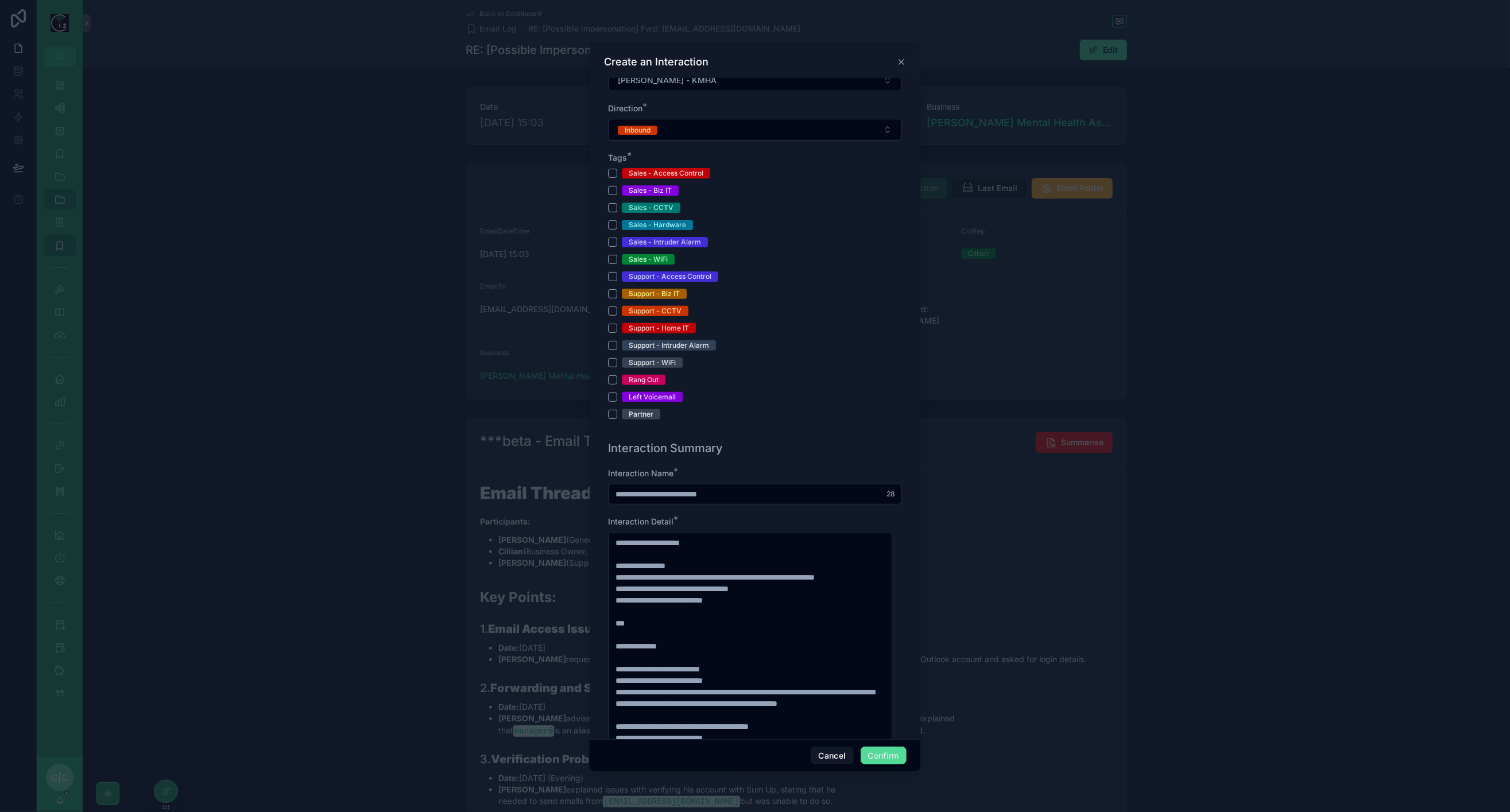
scroll to position [202, 0]
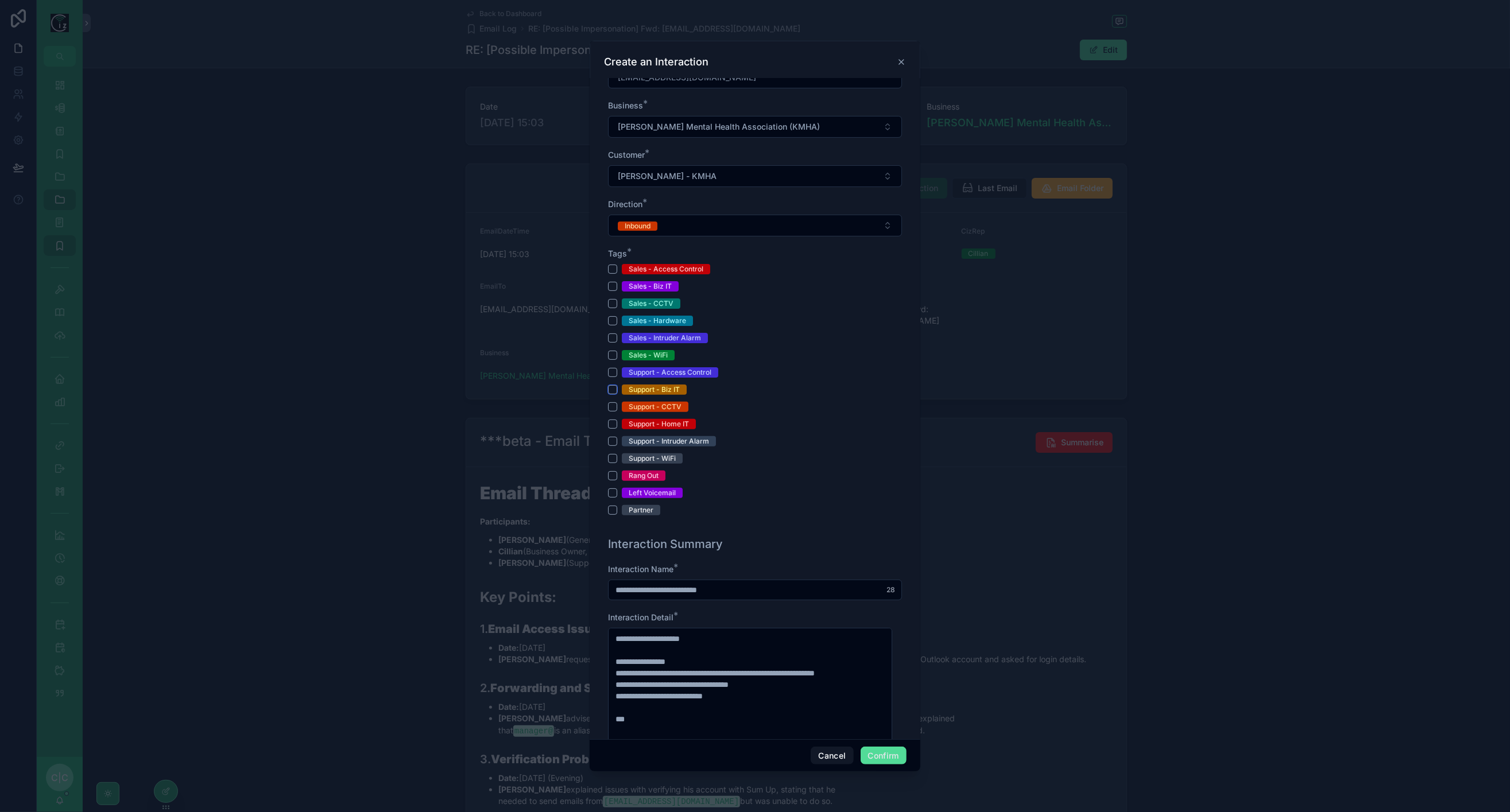
click at [613, 387] on button "Support - Biz IT" at bounding box center [613, 390] width 9 height 9
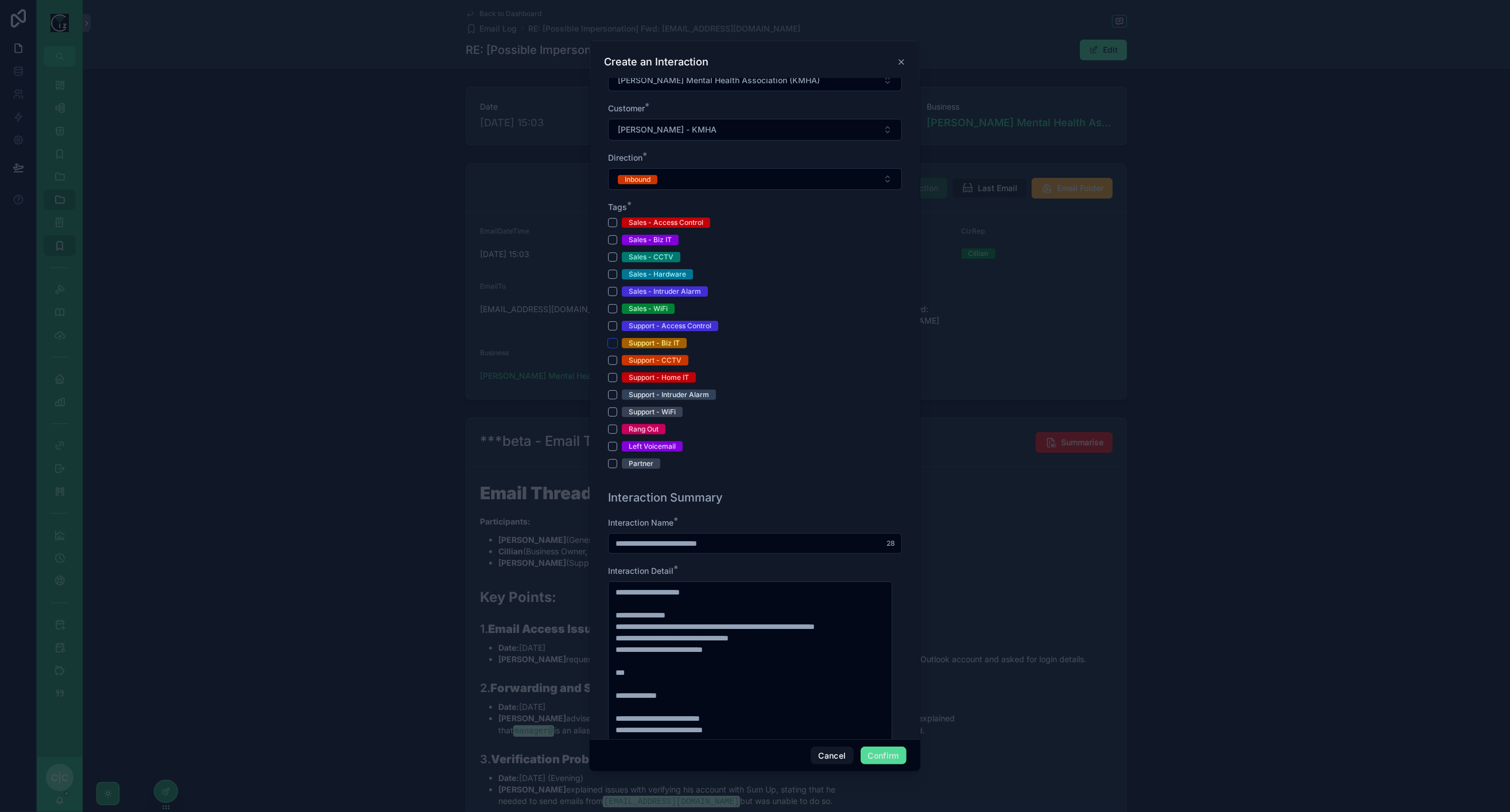
scroll to position [265, 0]
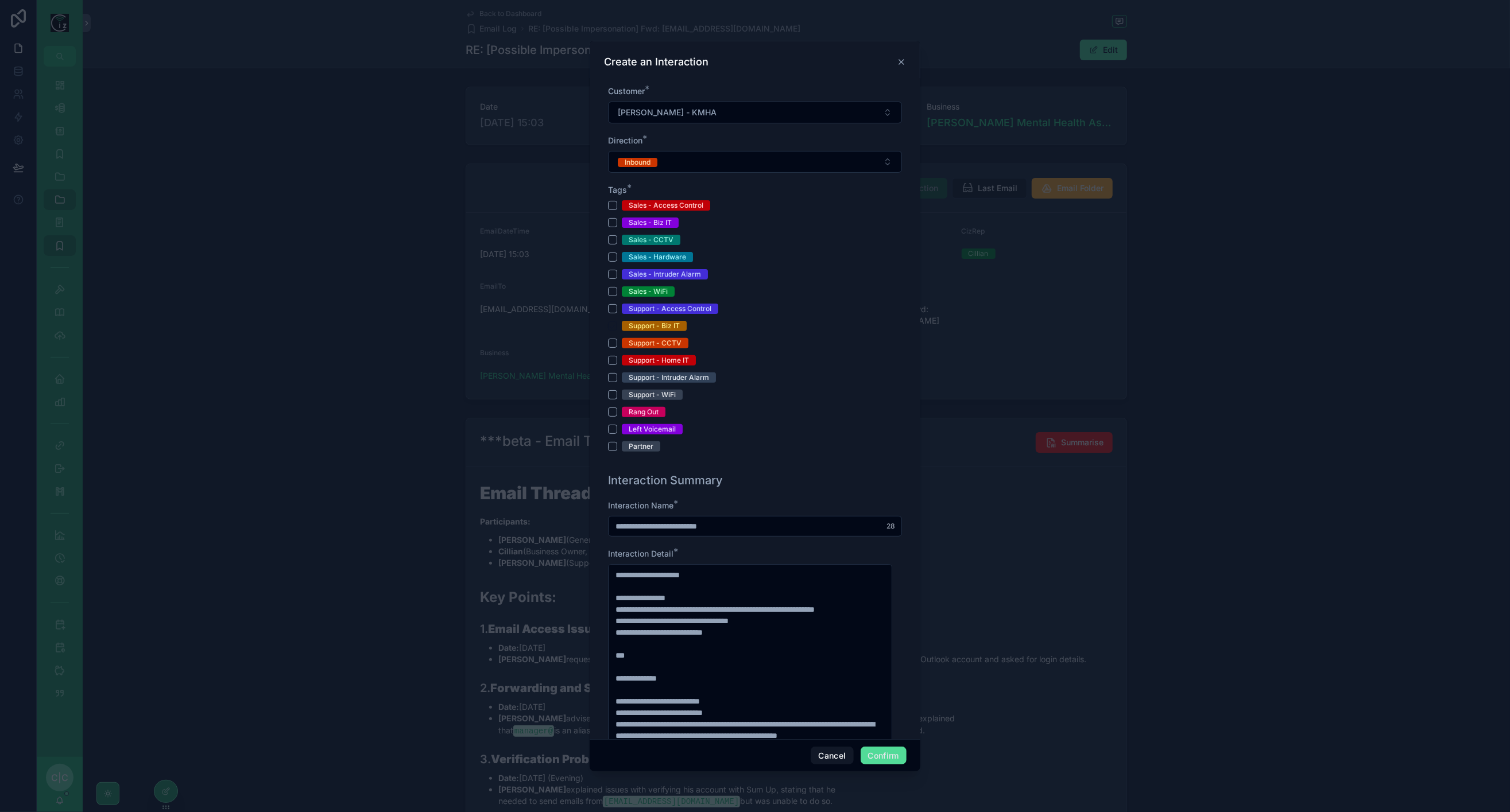
click at [774, 528] on input "**********" at bounding box center [755, 526] width 293 height 16
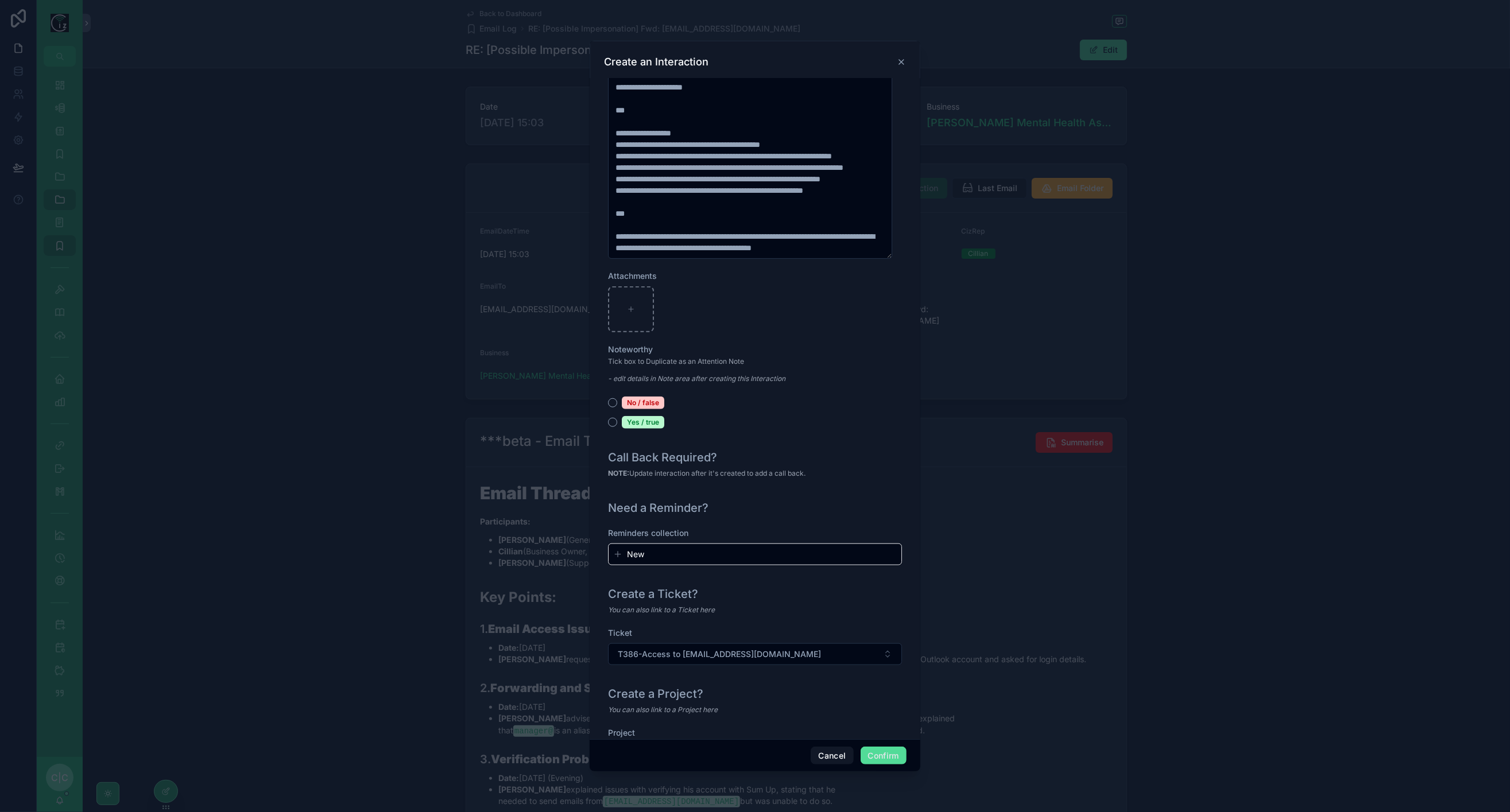
scroll to position [970, 0]
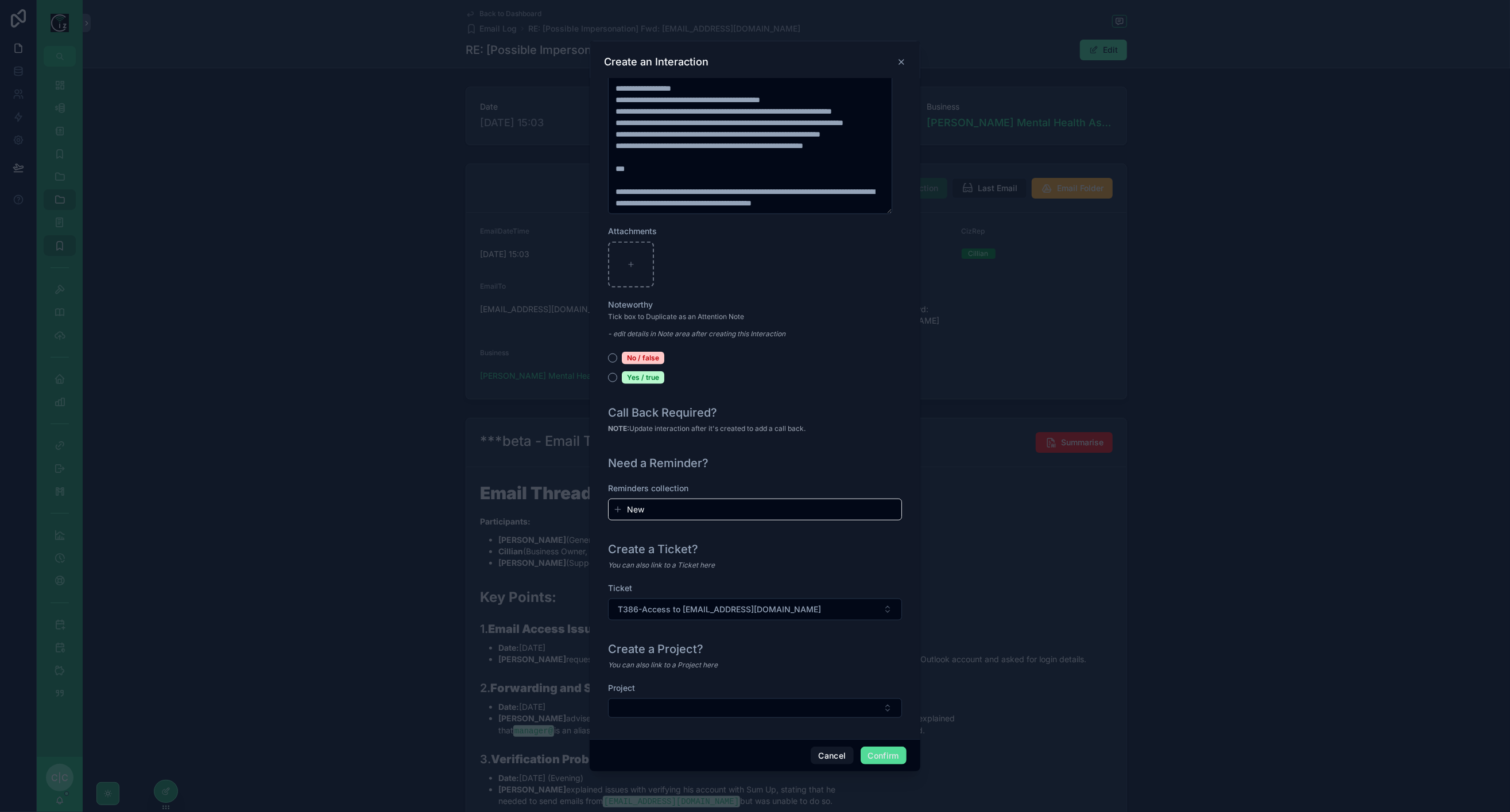
type input "**********"
click at [896, 758] on button "Confirm" at bounding box center [883, 756] width 46 height 19
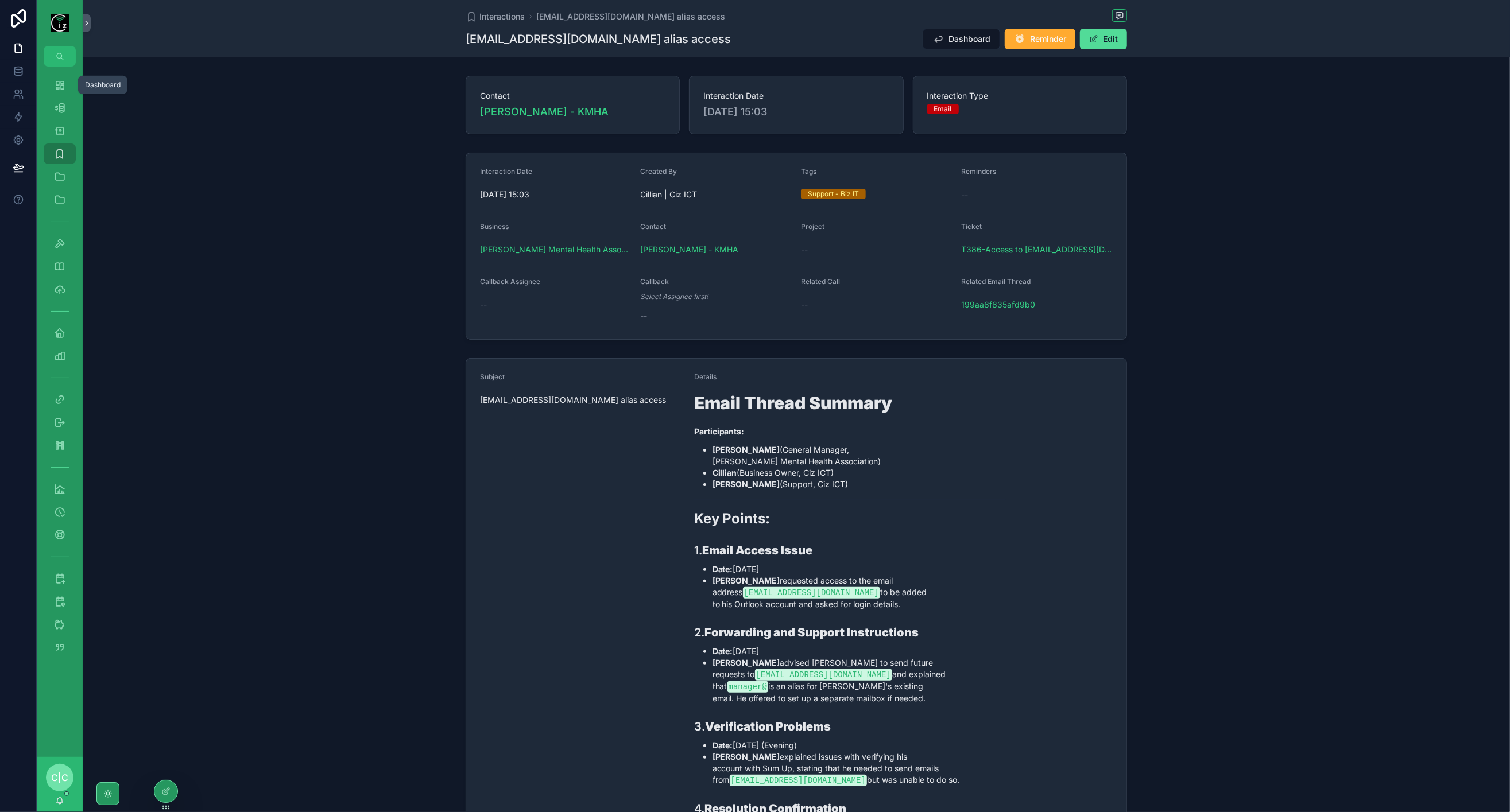
click at [43, 86] on link "Dashboard" at bounding box center [59, 85] width 32 height 21
click at [52, 83] on div "Dashboard" at bounding box center [60, 85] width 19 height 19
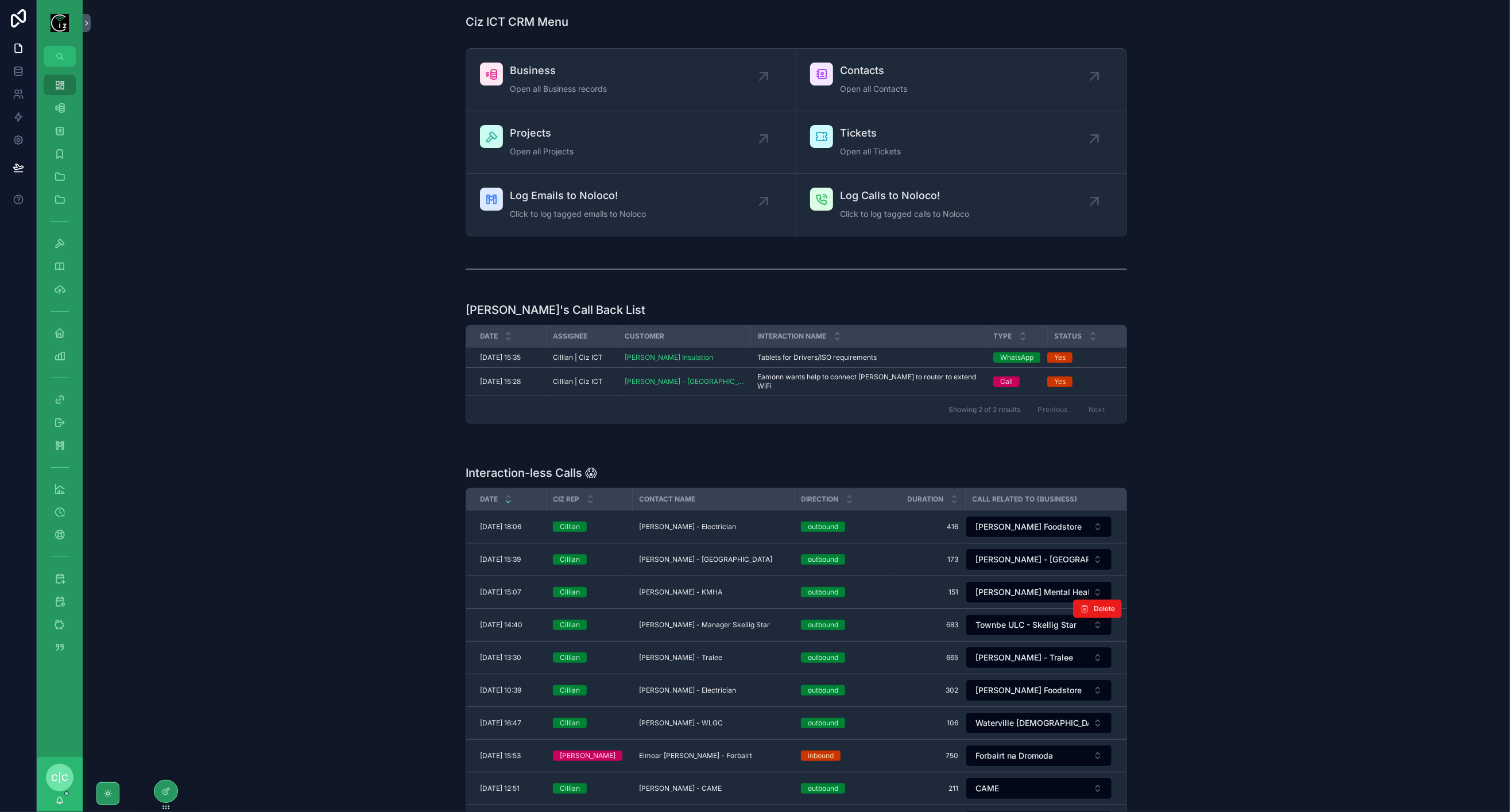
scroll to position [191, 0]
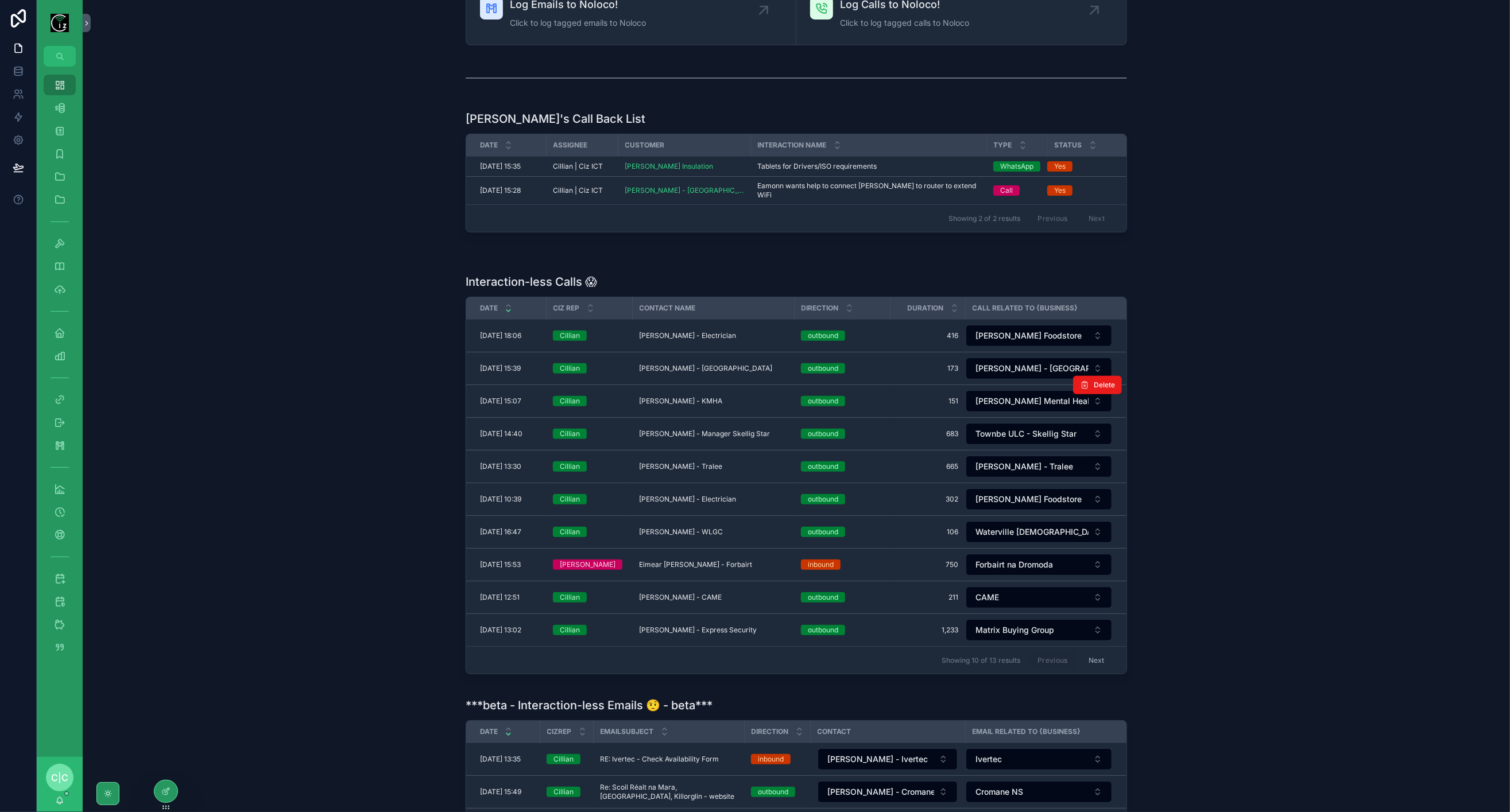
click at [761, 397] on div "John Drummey - KMHA John Drummey - KMHA" at bounding box center [714, 401] width 148 height 9
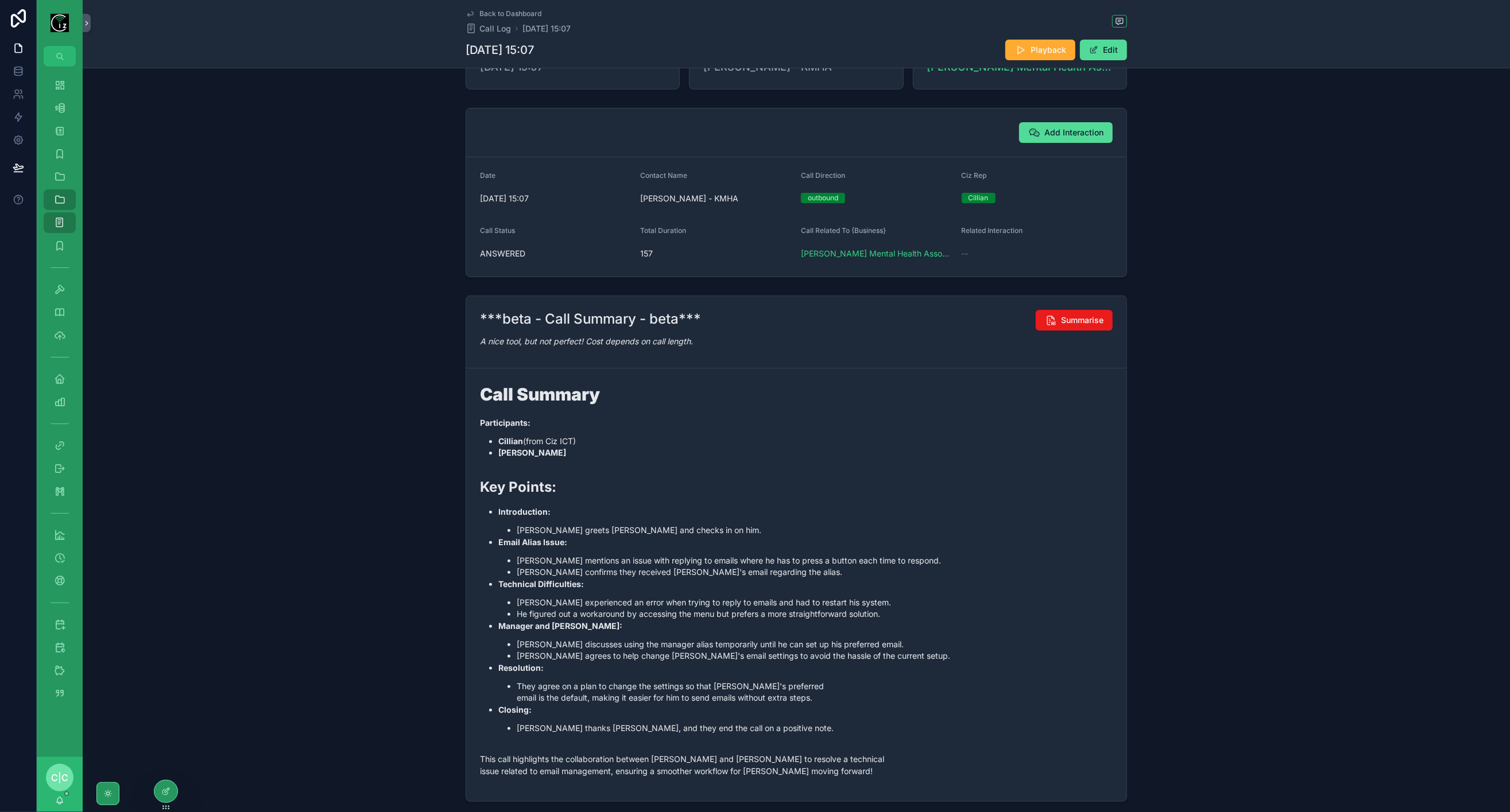
scroll to position [110, 0]
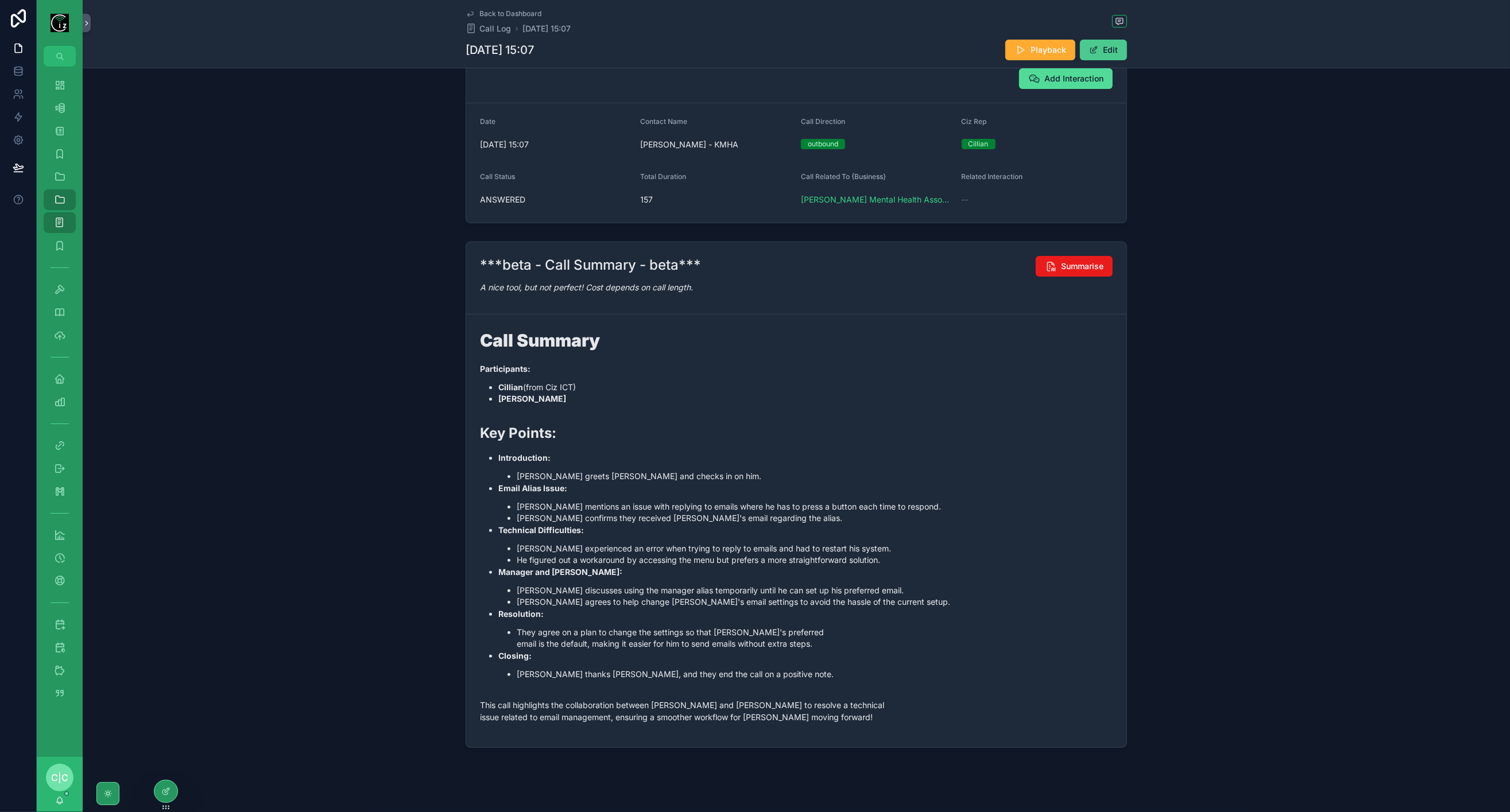
click at [1105, 55] on button "Edit" at bounding box center [1104, 49] width 47 height 21
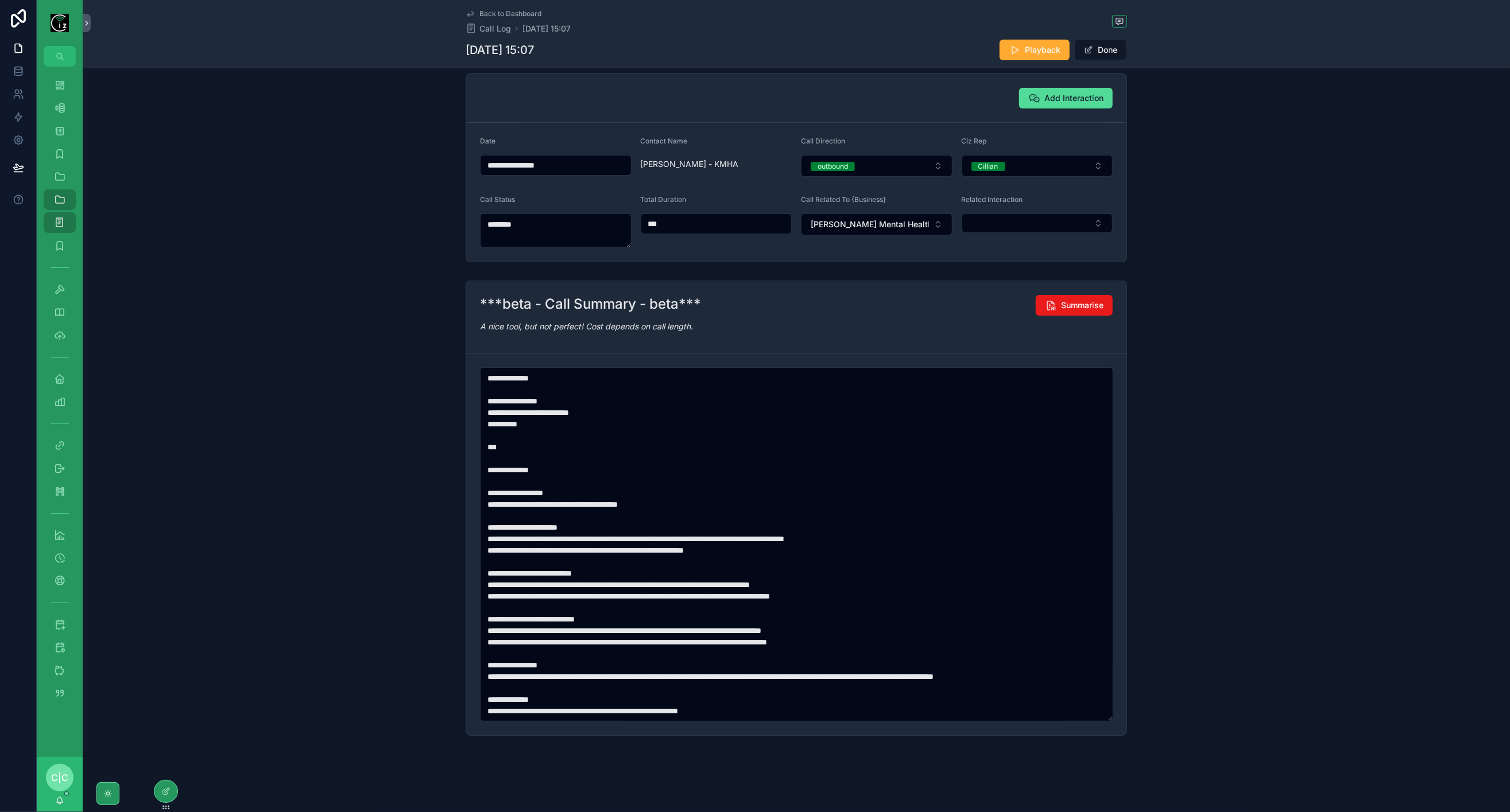
scroll to position [57, 0]
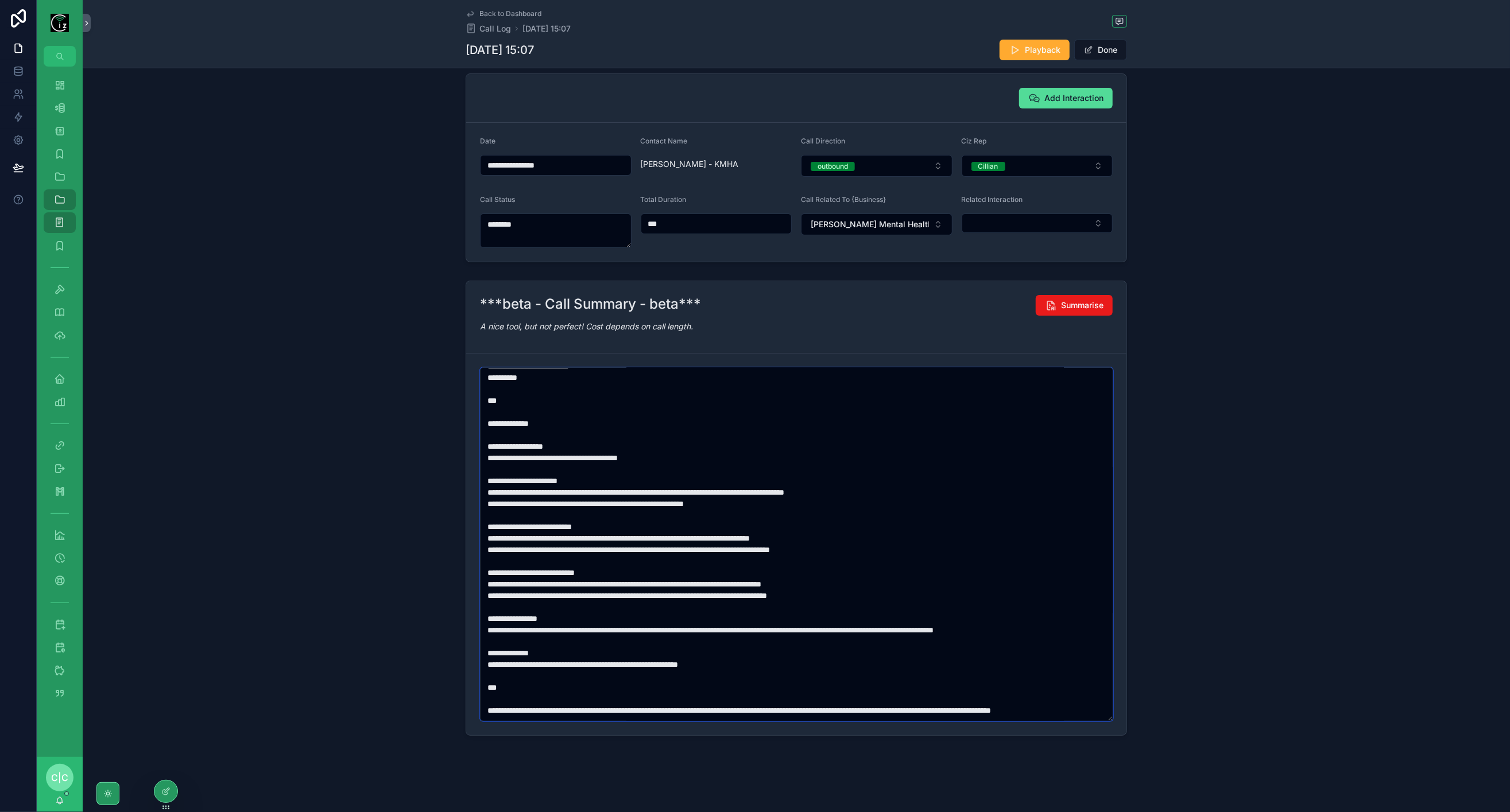
click at [752, 569] on textarea "scrollable content" at bounding box center [796, 544] width 633 height 354
drag, startPoint x: 831, startPoint y: 616, endPoint x: 849, endPoint y: 637, distance: 27.7
click at [839, 626] on textarea "scrollable content" at bounding box center [796, 544] width 633 height 354
paste textarea "scrollable content"
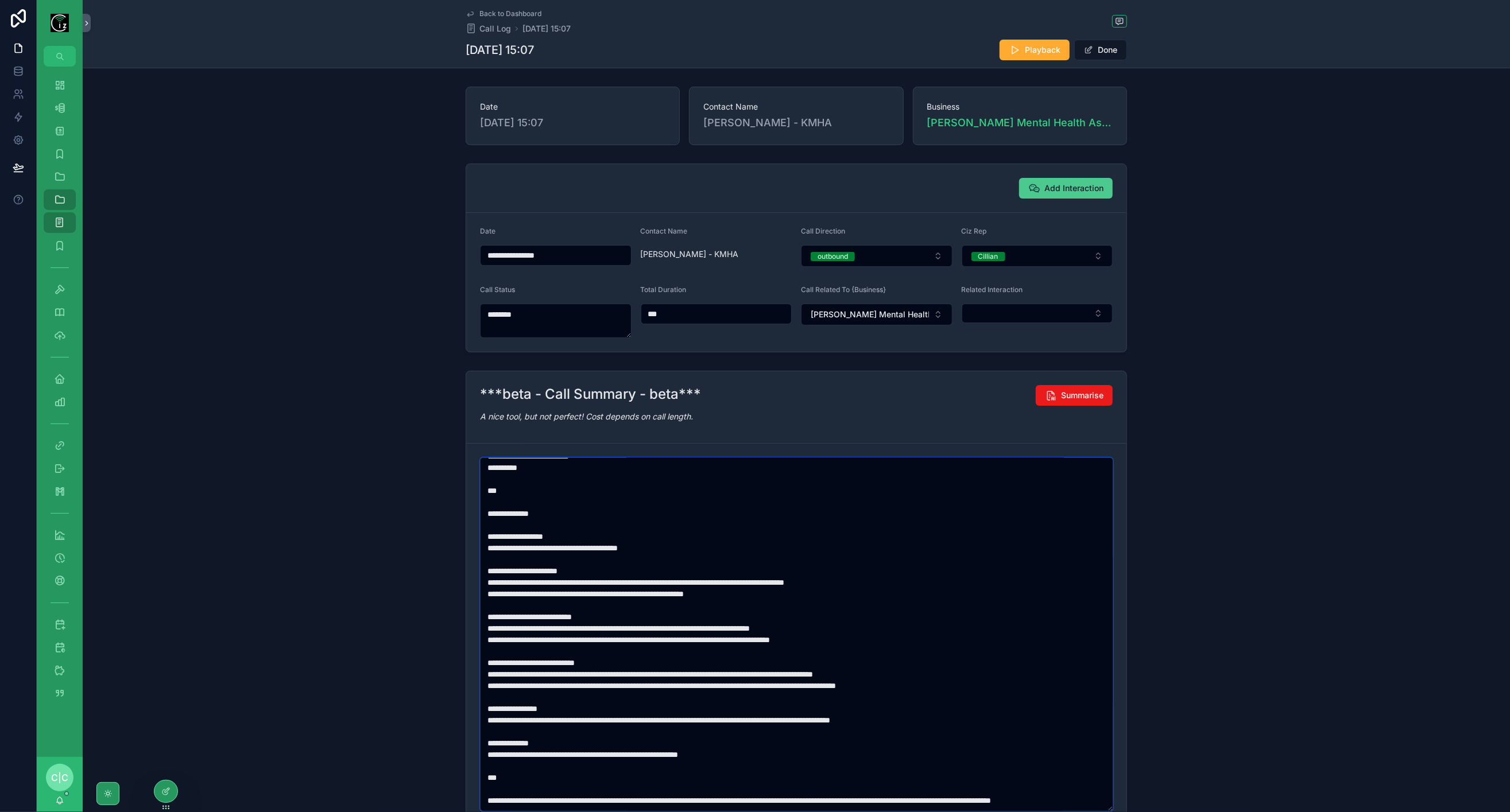
type textarea "**********"
click at [1074, 191] on span "Add Interaction" at bounding box center [1074, 188] width 59 height 11
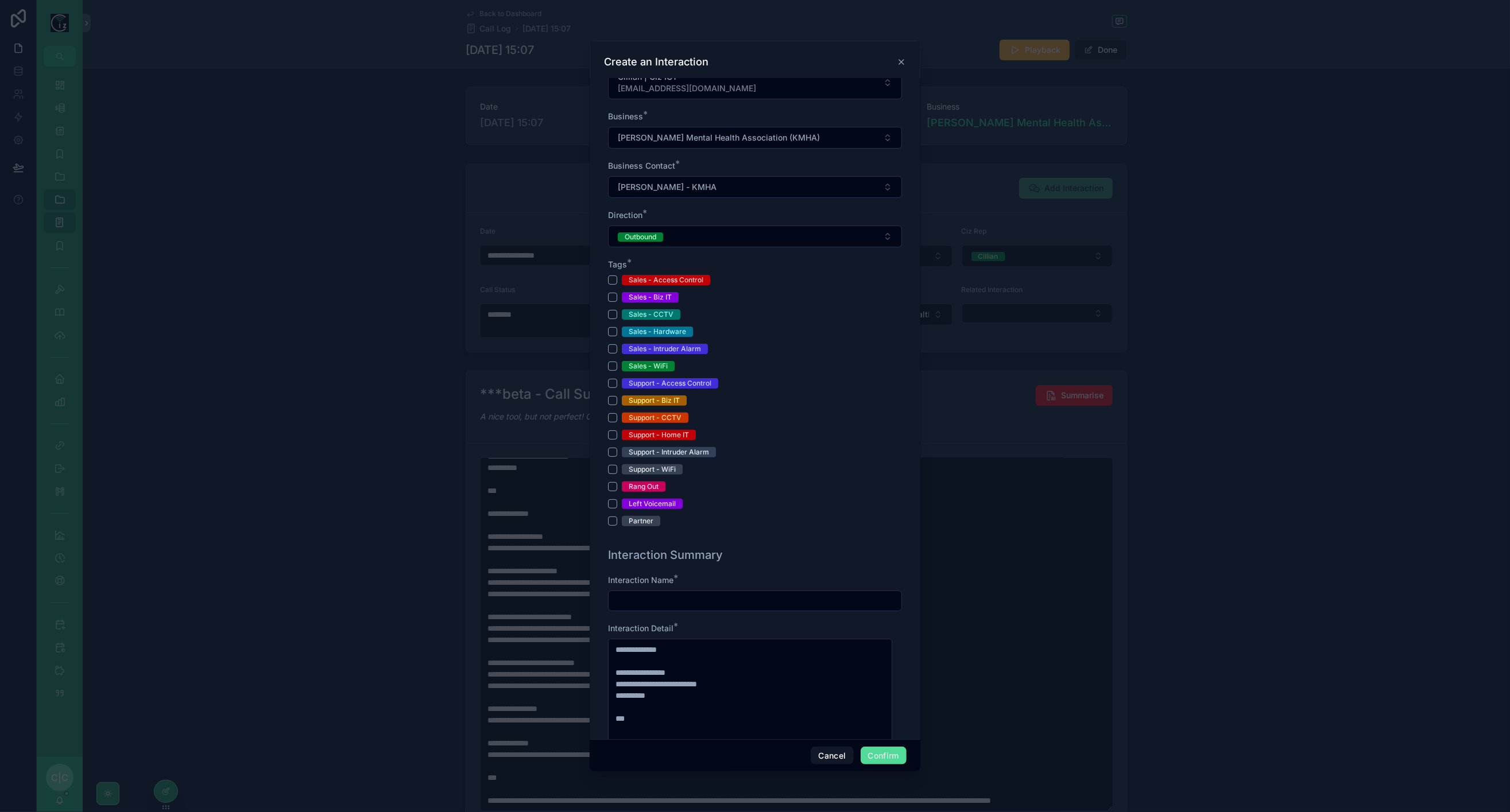
scroll to position [191, 0]
click at [611, 399] on button "Support - Biz IT" at bounding box center [613, 400] width 9 height 9
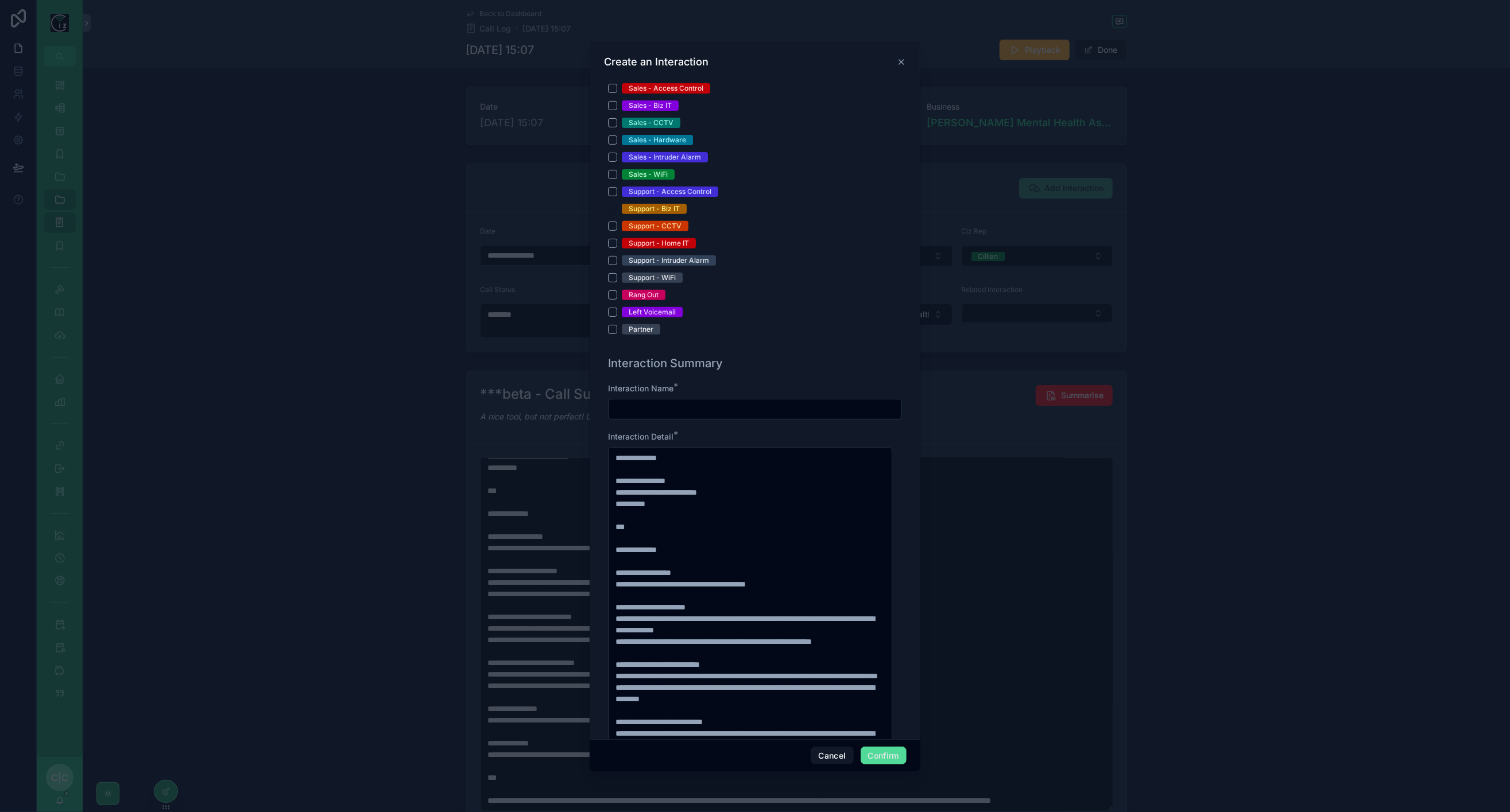
click at [718, 405] on input "text" at bounding box center [755, 409] width 293 height 16
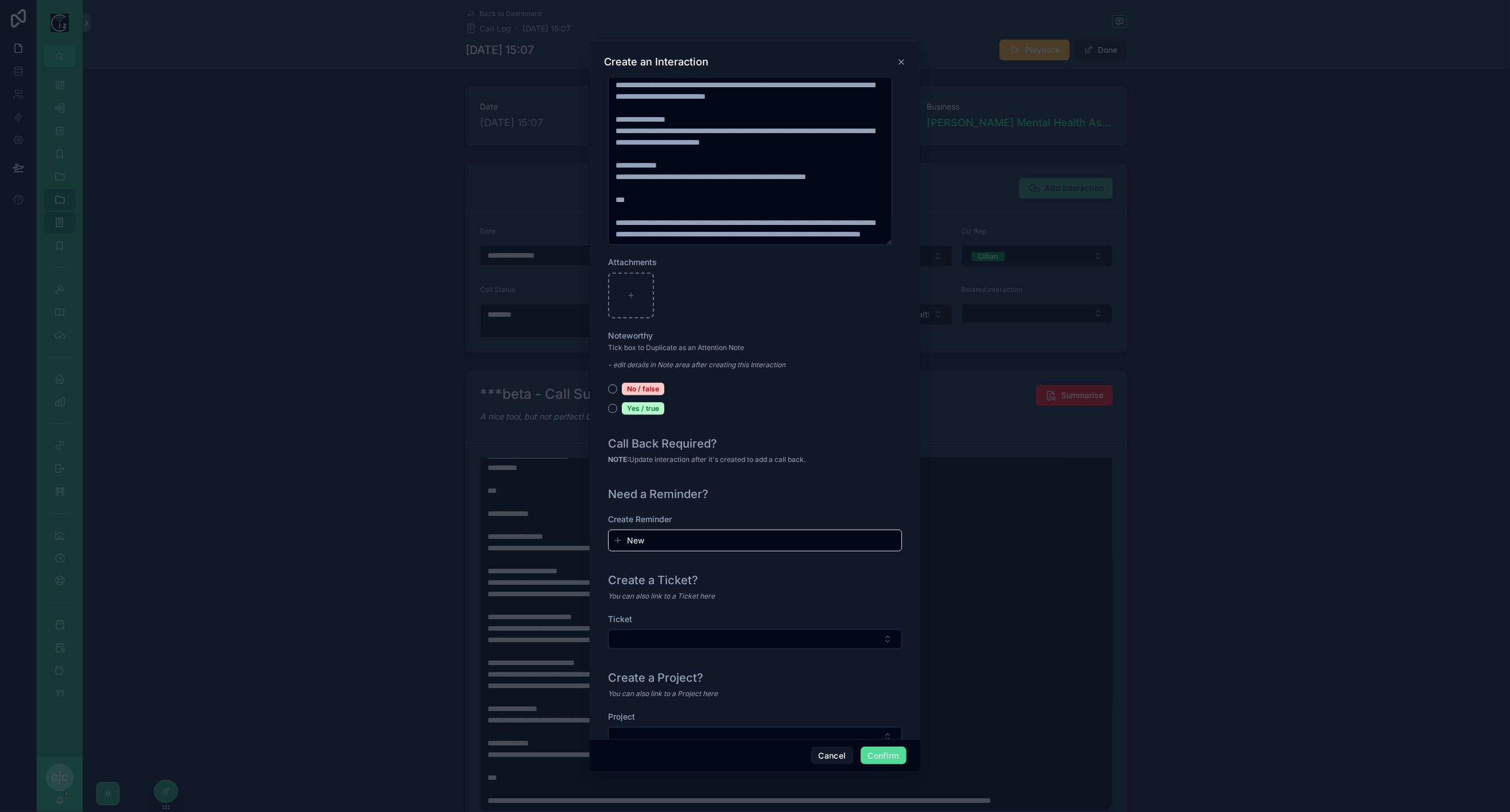
scroll to position [967, 0]
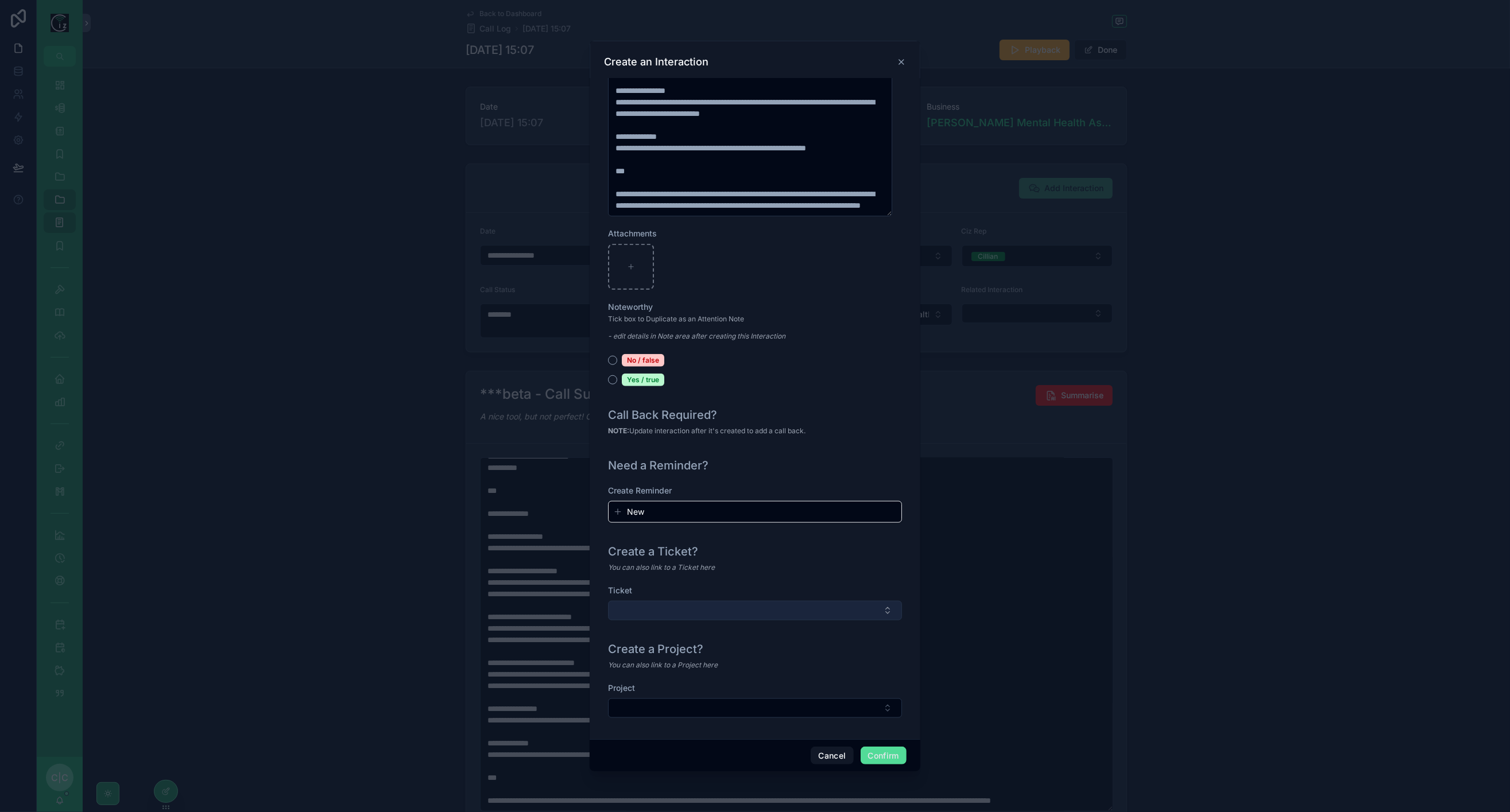
type input "**********"
click at [814, 610] on button "Select Button" at bounding box center [755, 610] width 294 height 19
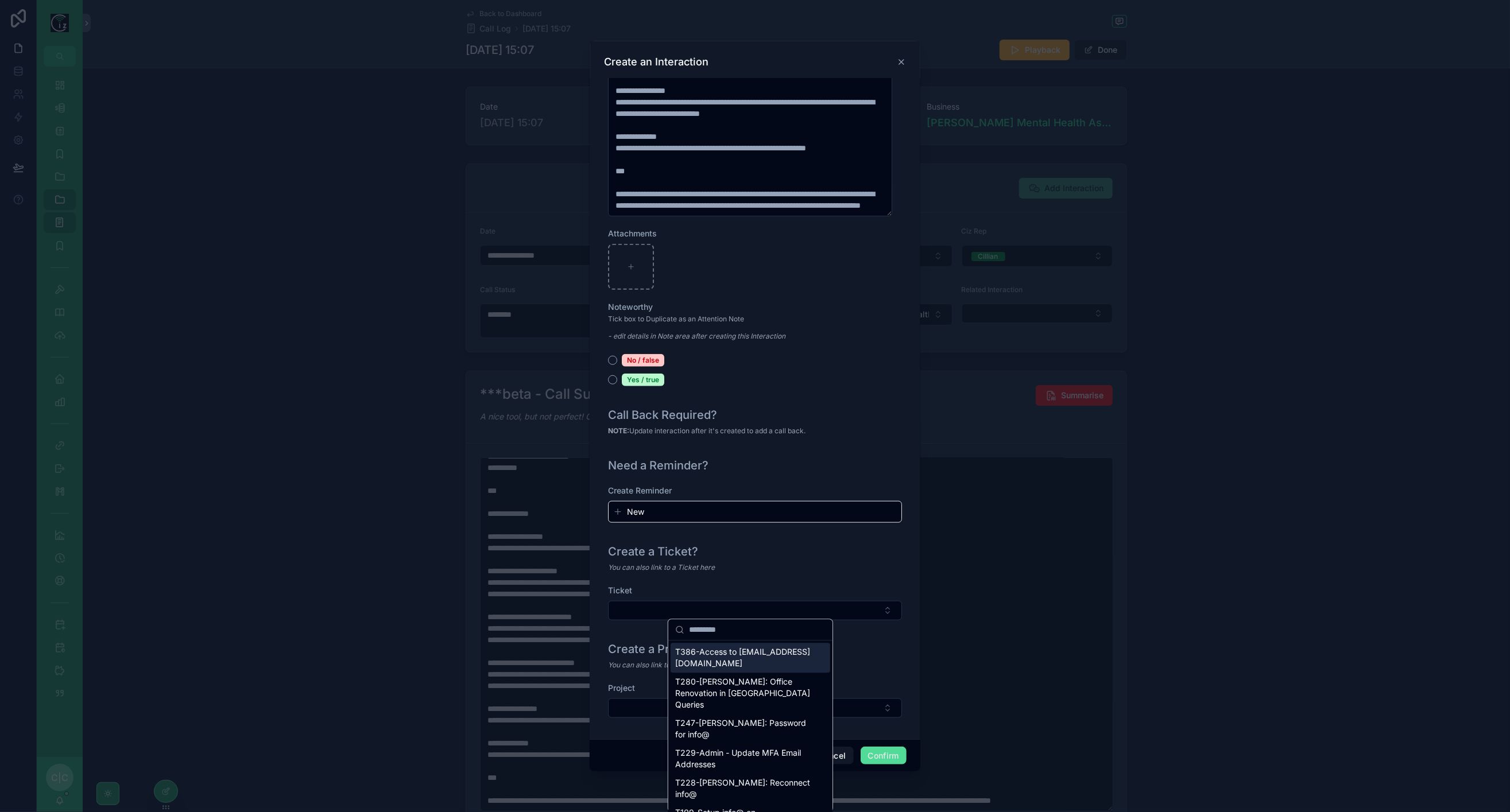
click at [776, 656] on span "T386-Access to manager@kerrymentalhealth.ie" at bounding box center [744, 658] width 137 height 23
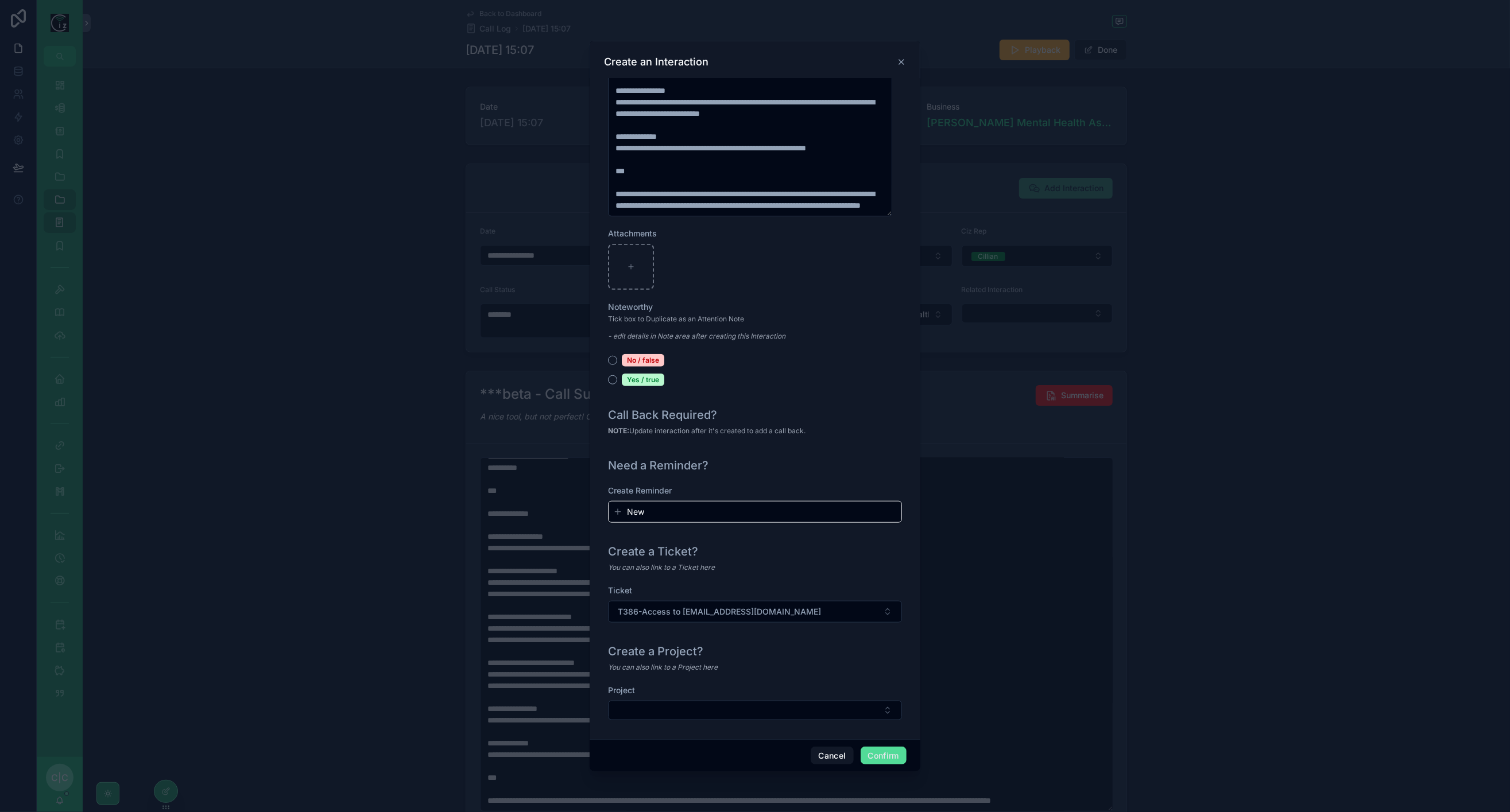
click at [886, 753] on button "Confirm" at bounding box center [883, 756] width 46 height 19
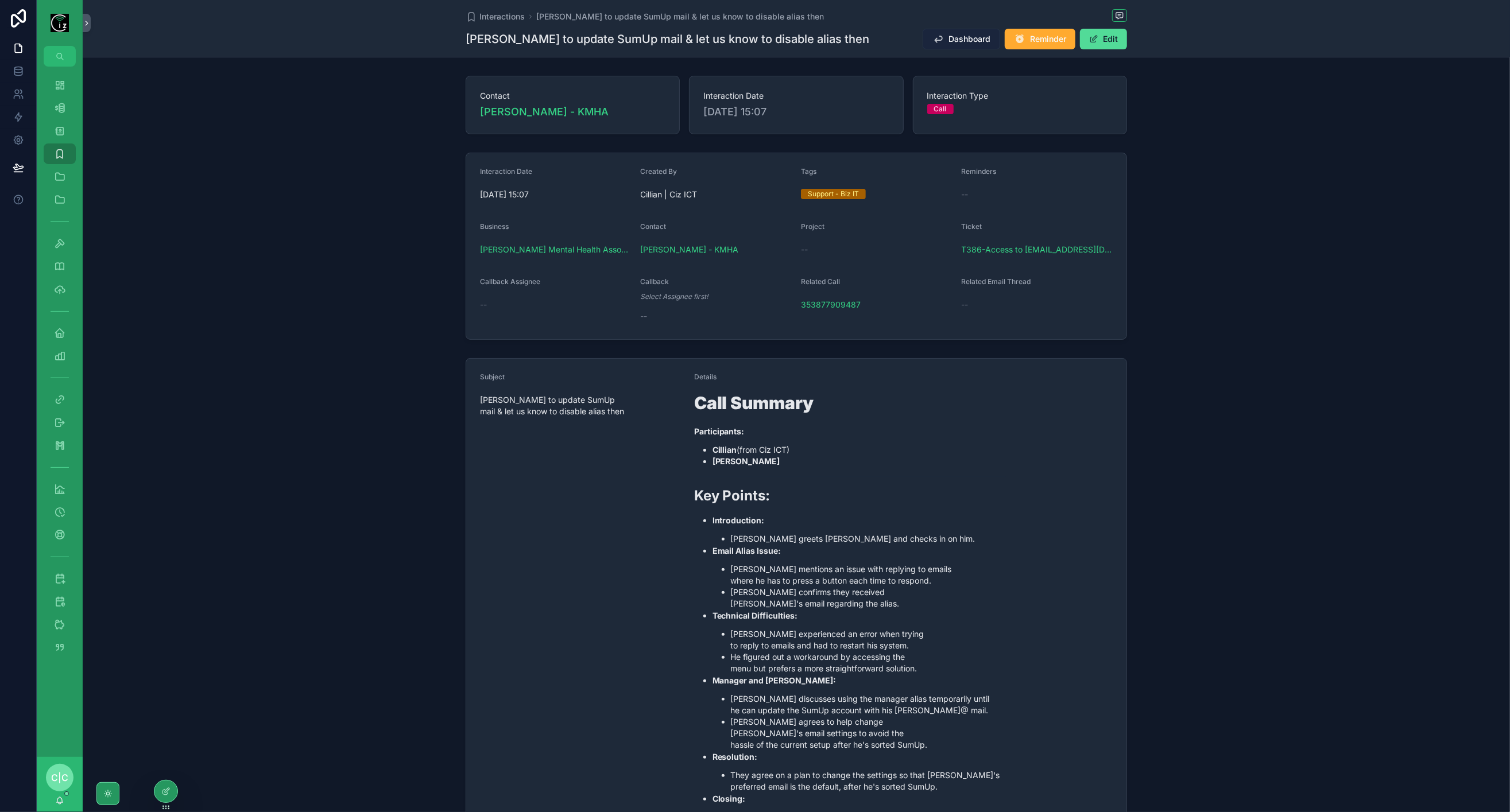
click at [963, 45] on button "Dashboard" at bounding box center [961, 39] width 78 height 21
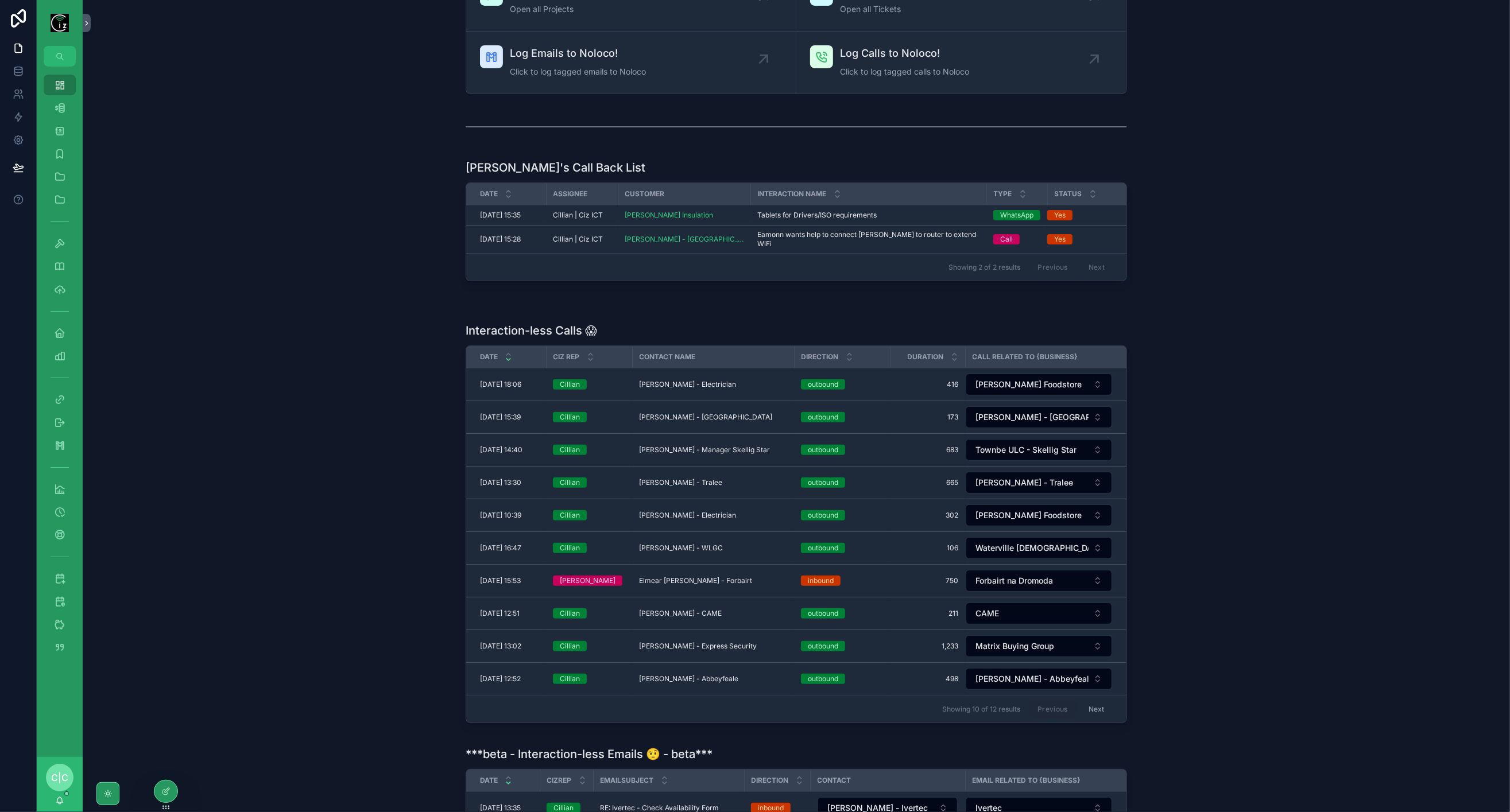
scroll to position [255, 0]
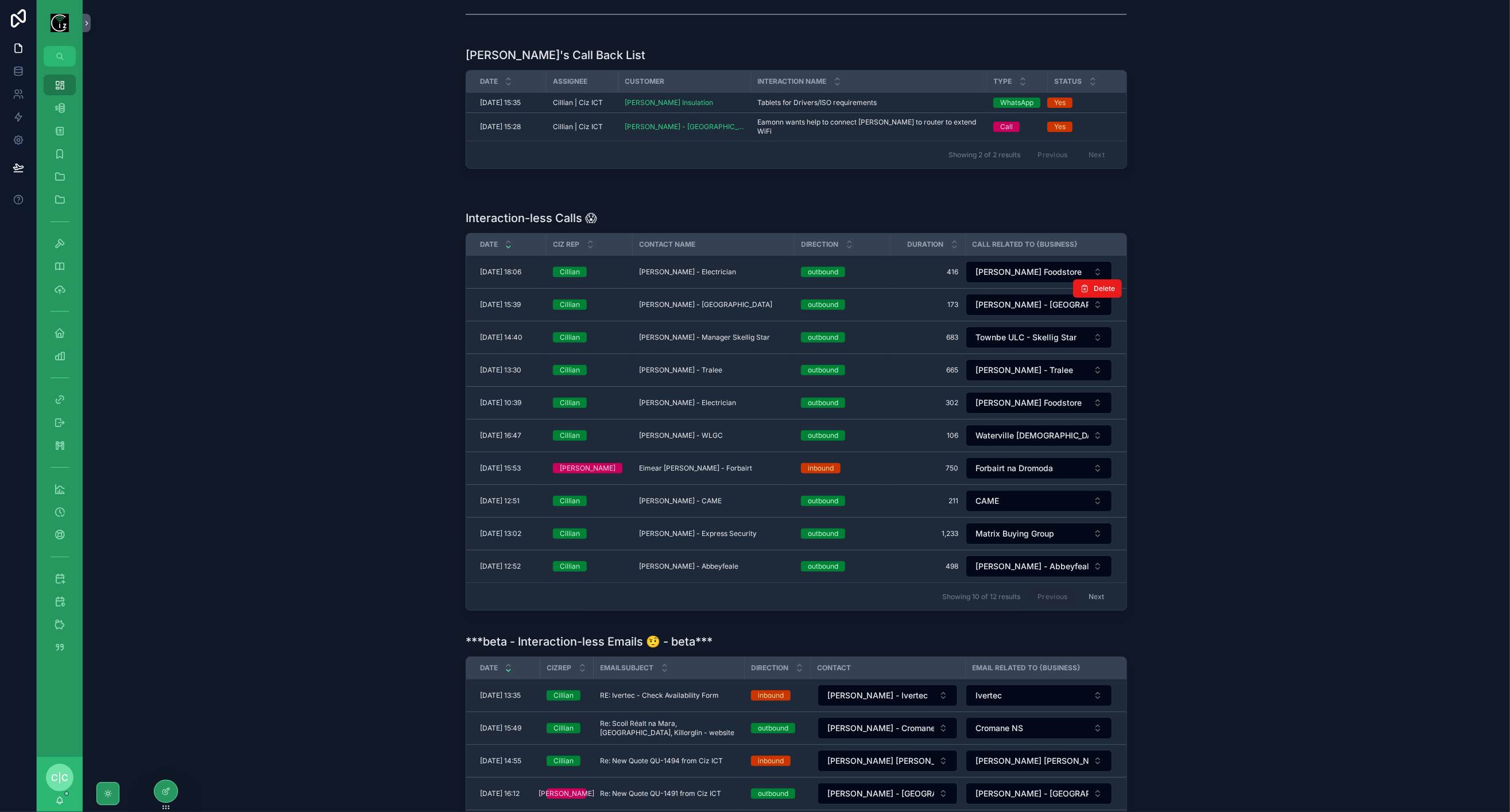
click at [674, 300] on span "Eoin Doyle - Dublin" at bounding box center [706, 304] width 133 height 9
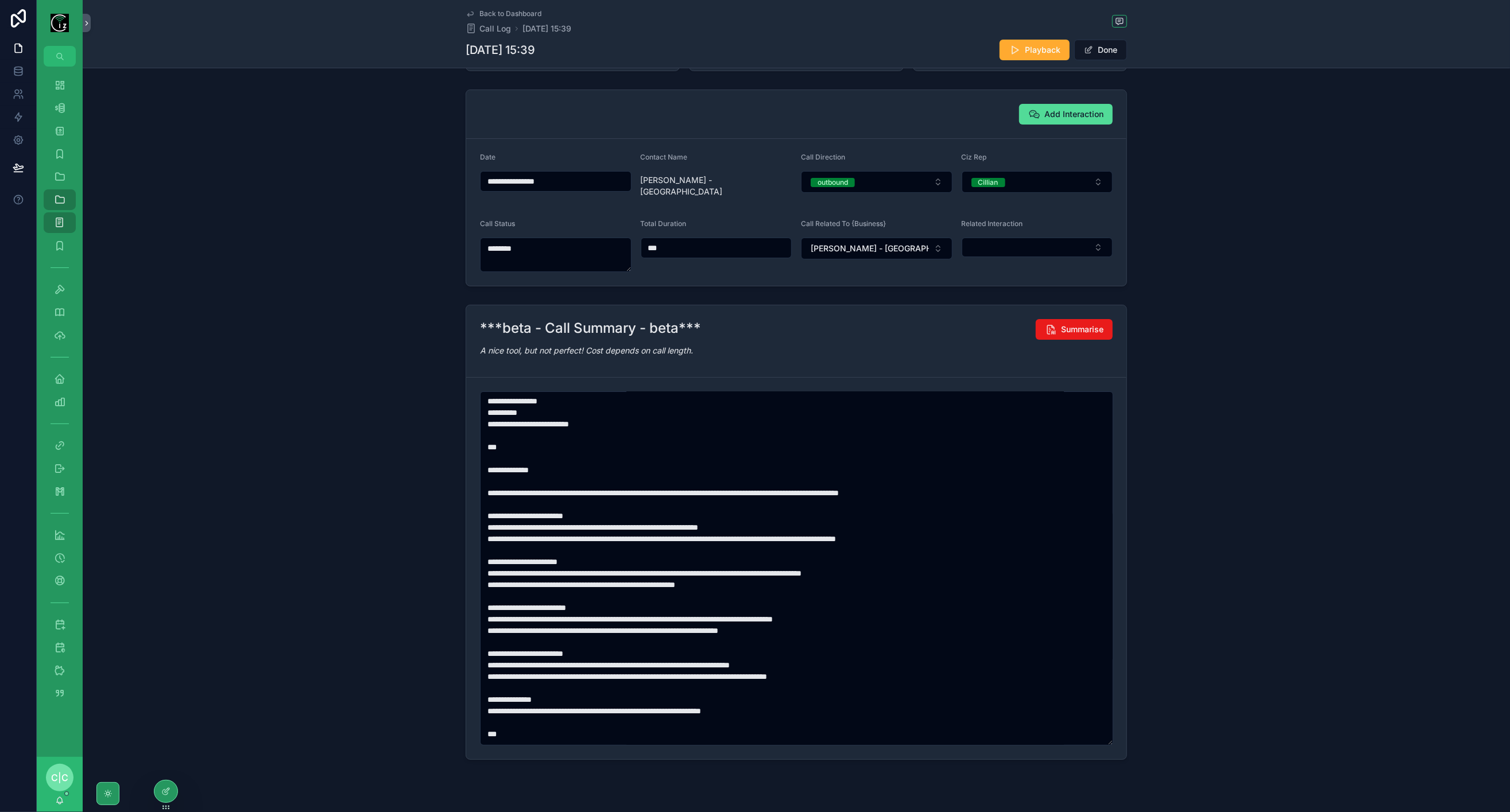
scroll to position [46, 0]
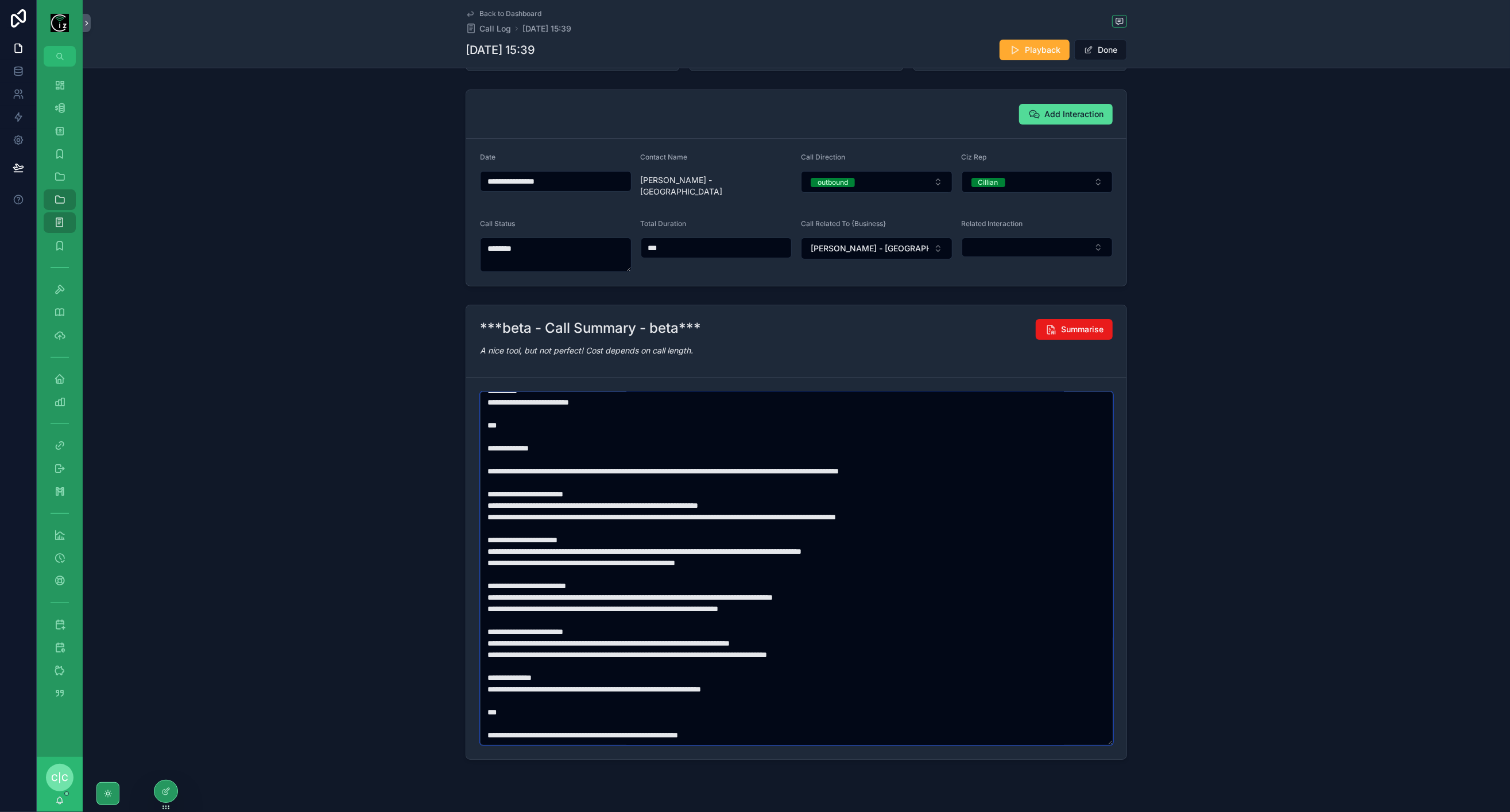
click at [613, 631] on textarea "scrollable content" at bounding box center [796, 568] width 633 height 354
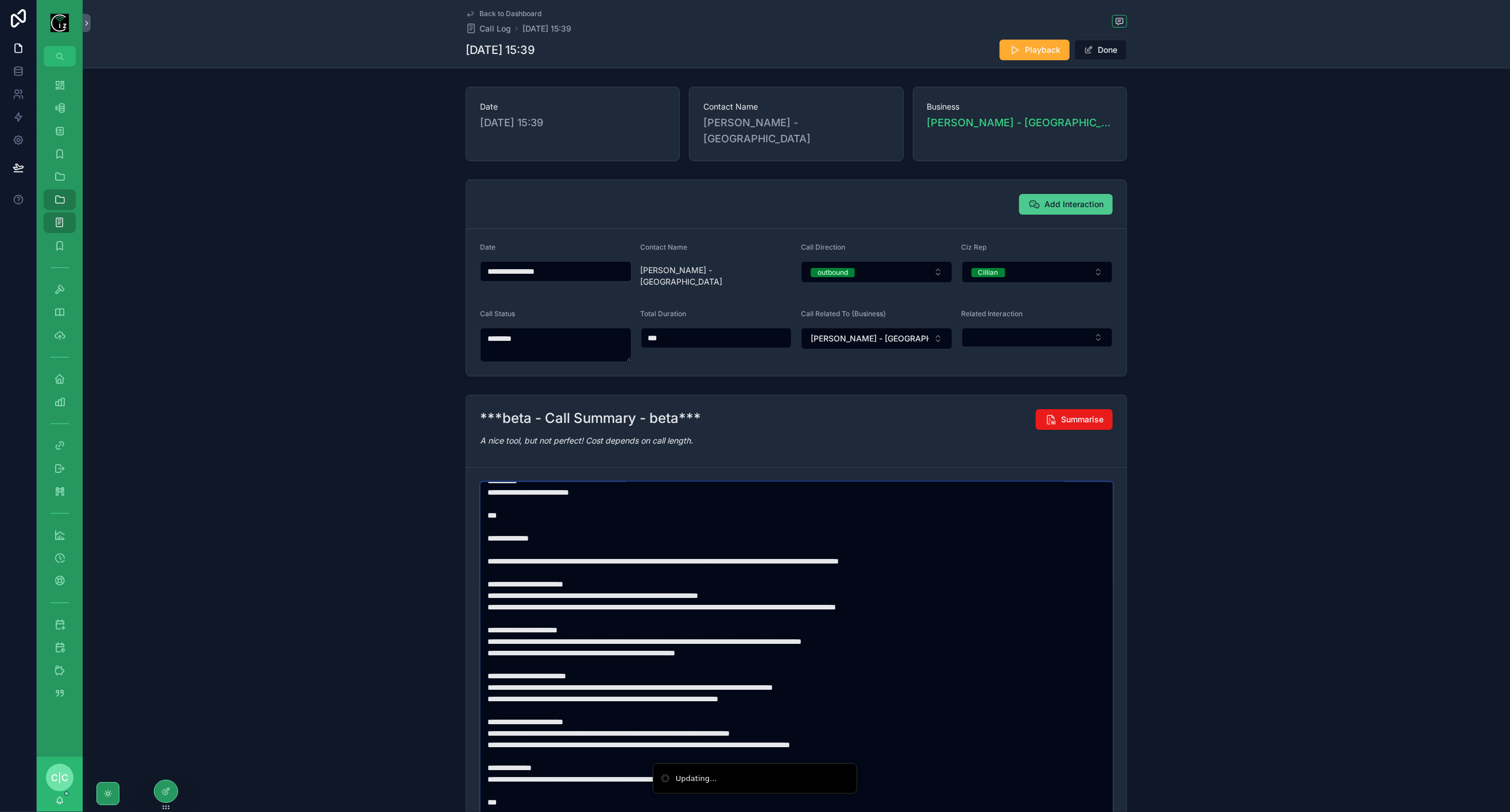
type textarea "**********"
click at [1077, 198] on span "Add Interaction" at bounding box center [1074, 204] width 59 height 11
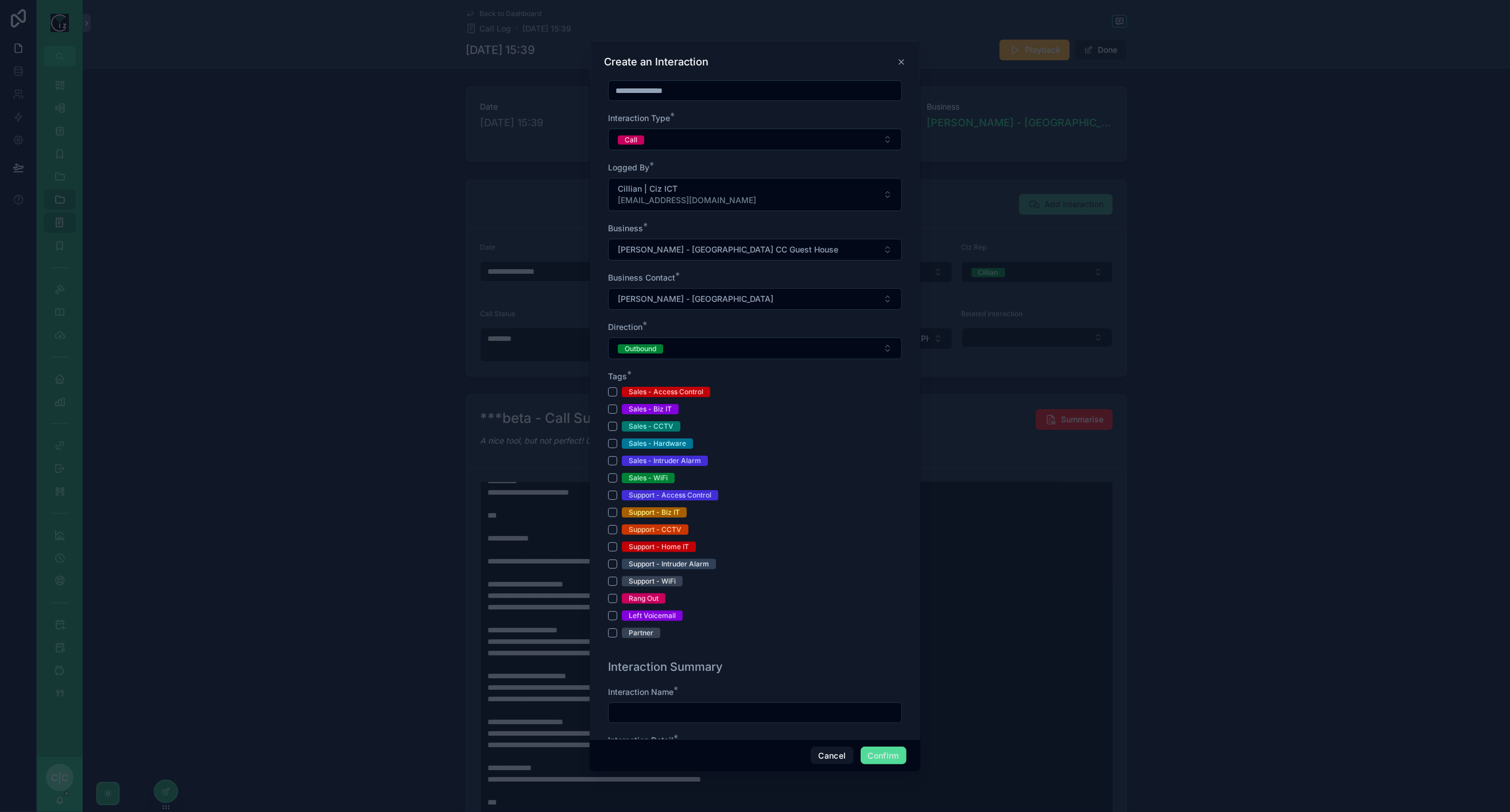
scroll to position [191, 0]
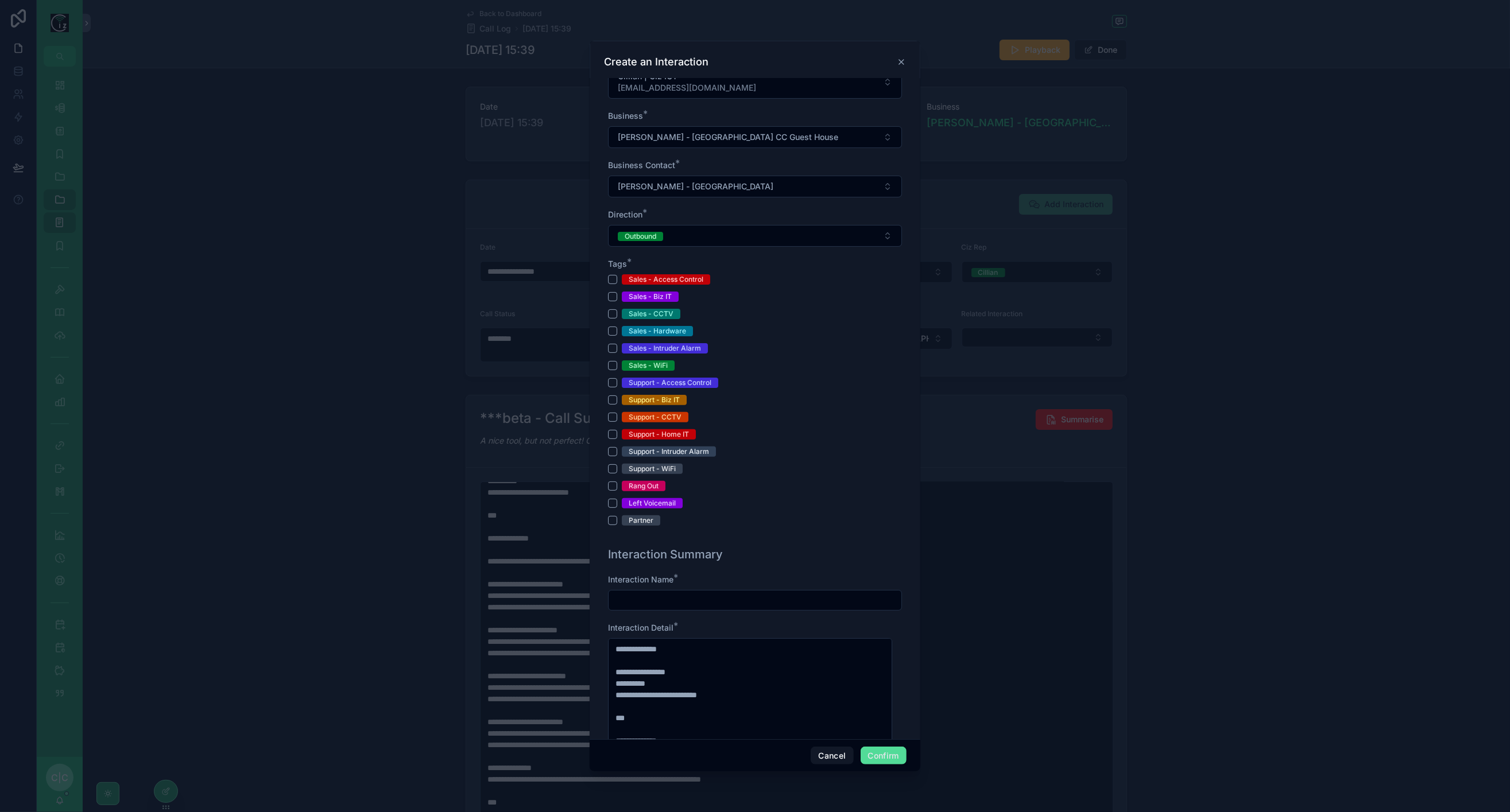
click at [743, 594] on input "text" at bounding box center [755, 600] width 293 height 16
type input "**********"
click at [611, 361] on button "Sales - WiFi" at bounding box center [613, 366] width 9 height 9
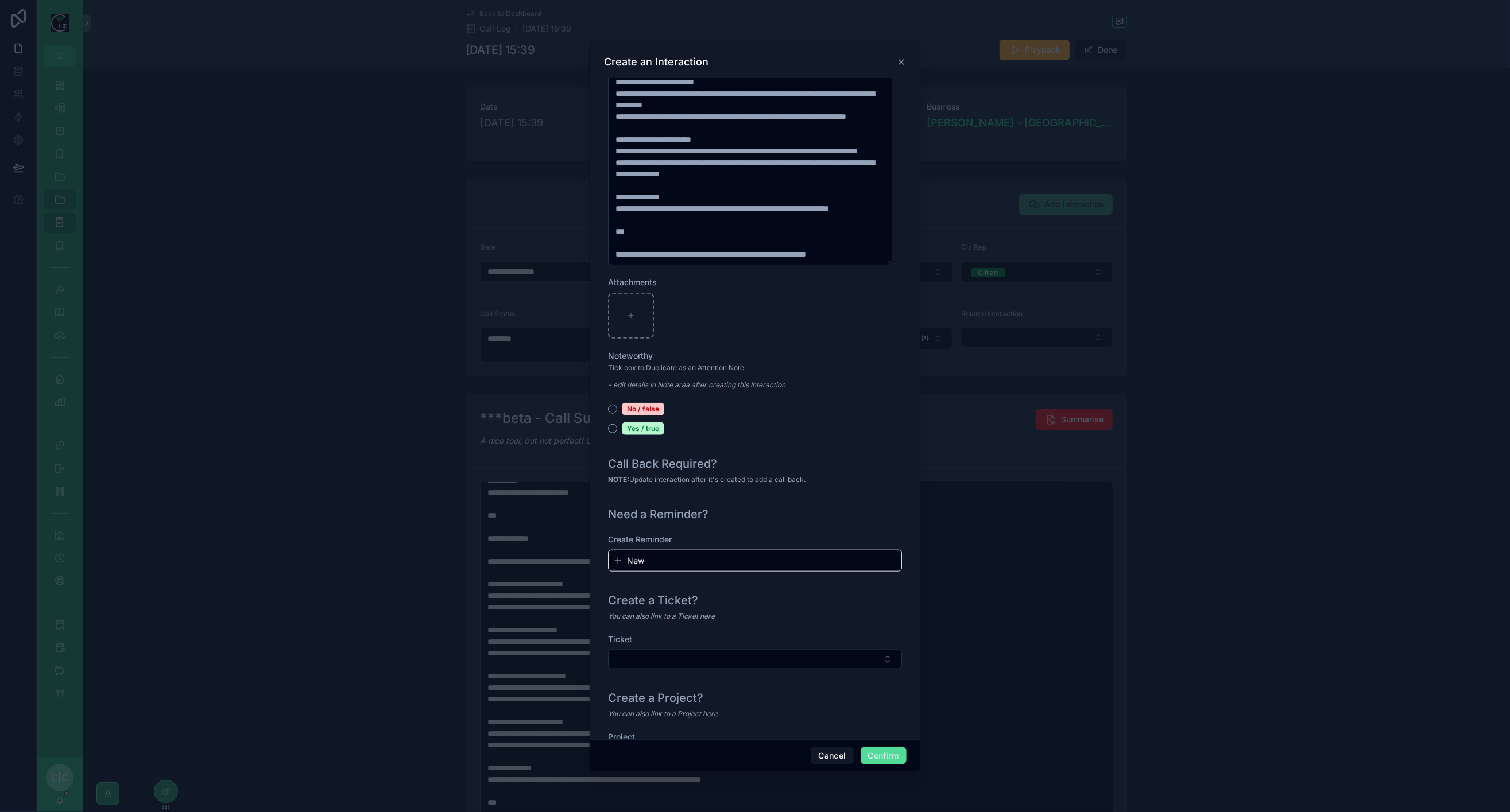
scroll to position [967, 0]
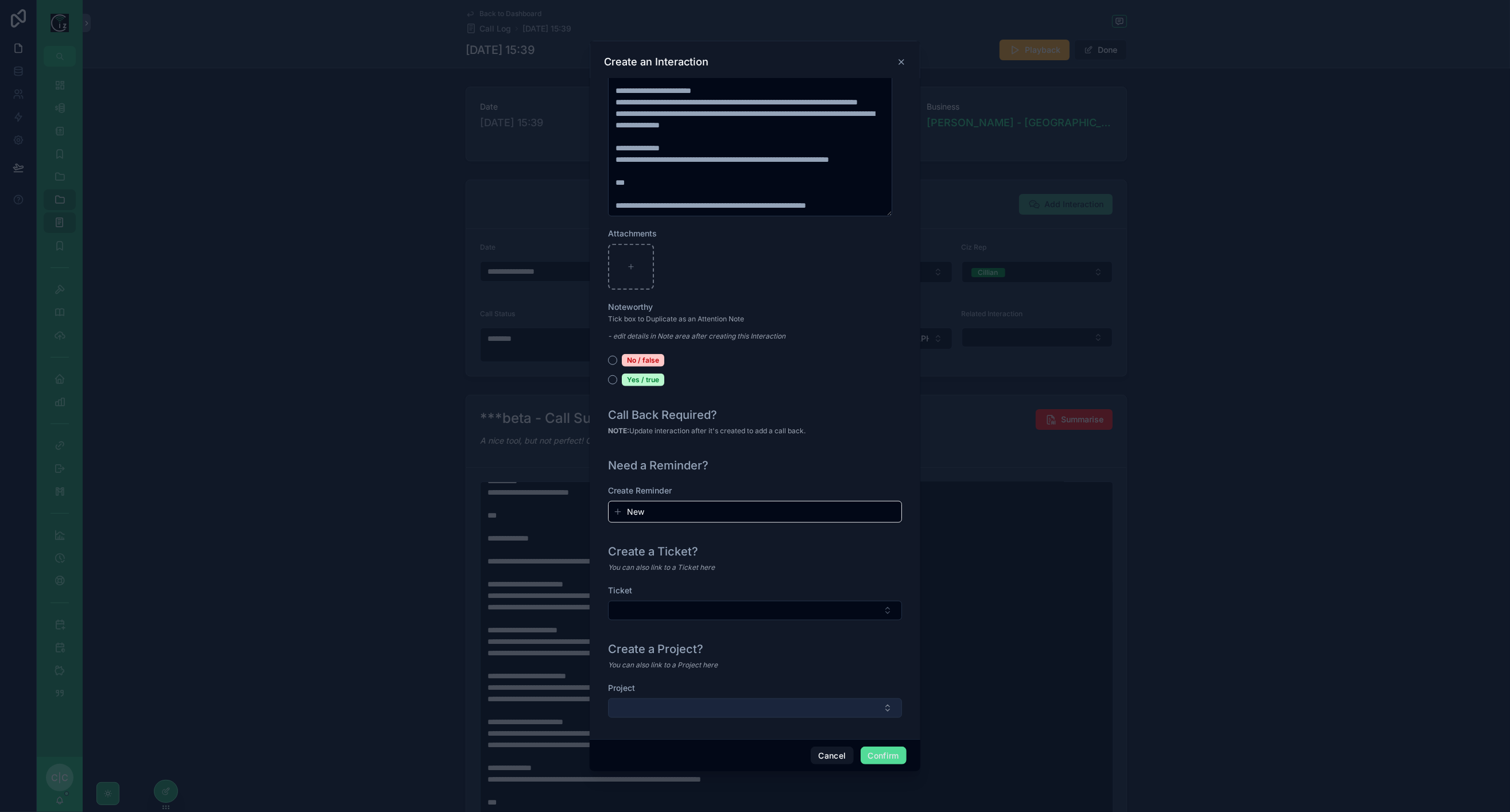
click at [779, 708] on button "Select Button" at bounding box center [755, 708] width 294 height 19
click at [761, 755] on span "P336-WiFi for Guest Rooms" at bounding box center [728, 749] width 104 height 11
click at [889, 754] on button "Confirm" at bounding box center [883, 756] width 46 height 19
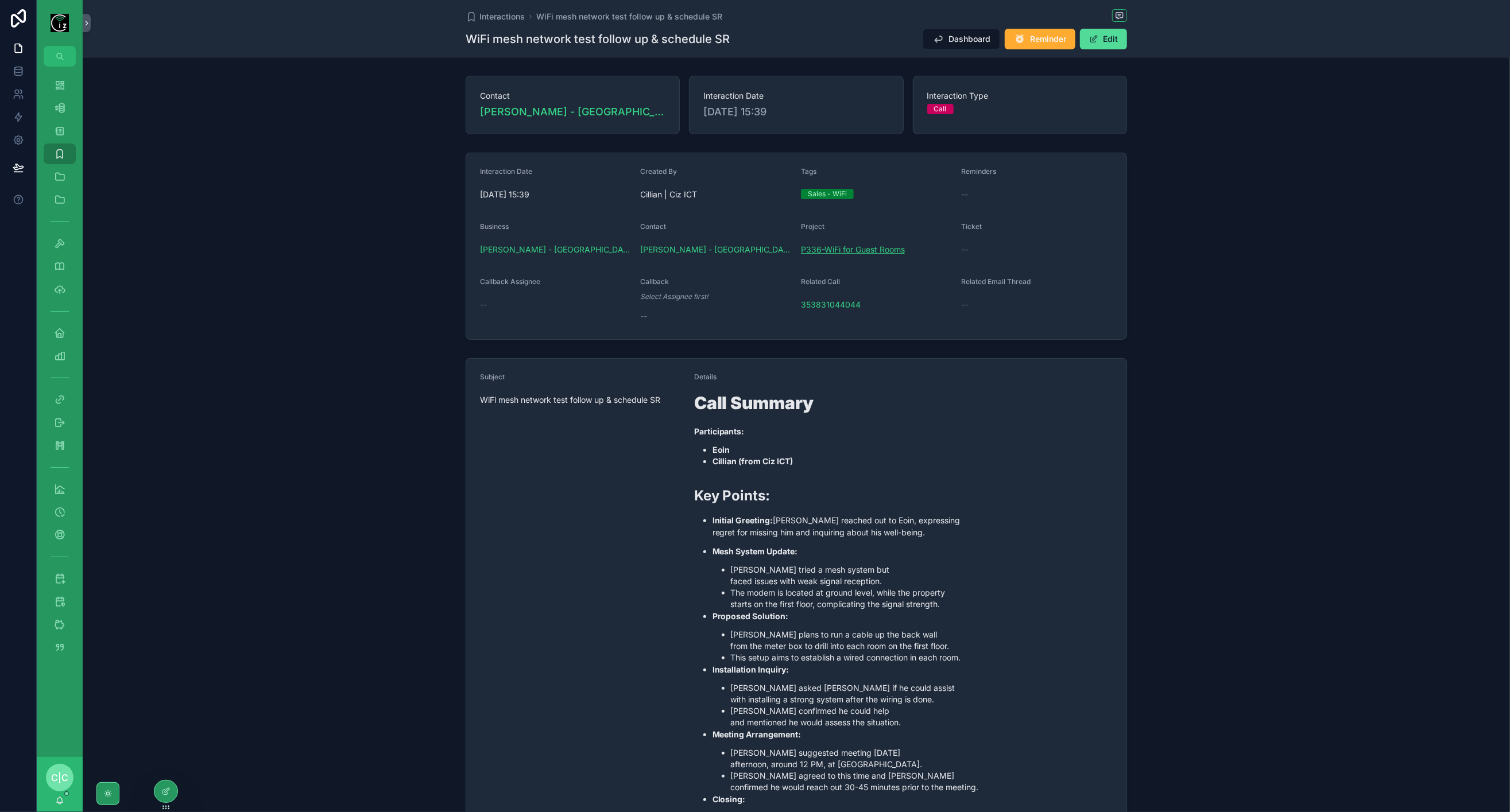
click at [874, 248] on span "P336-WiFi for Guest Rooms" at bounding box center [853, 249] width 104 height 11
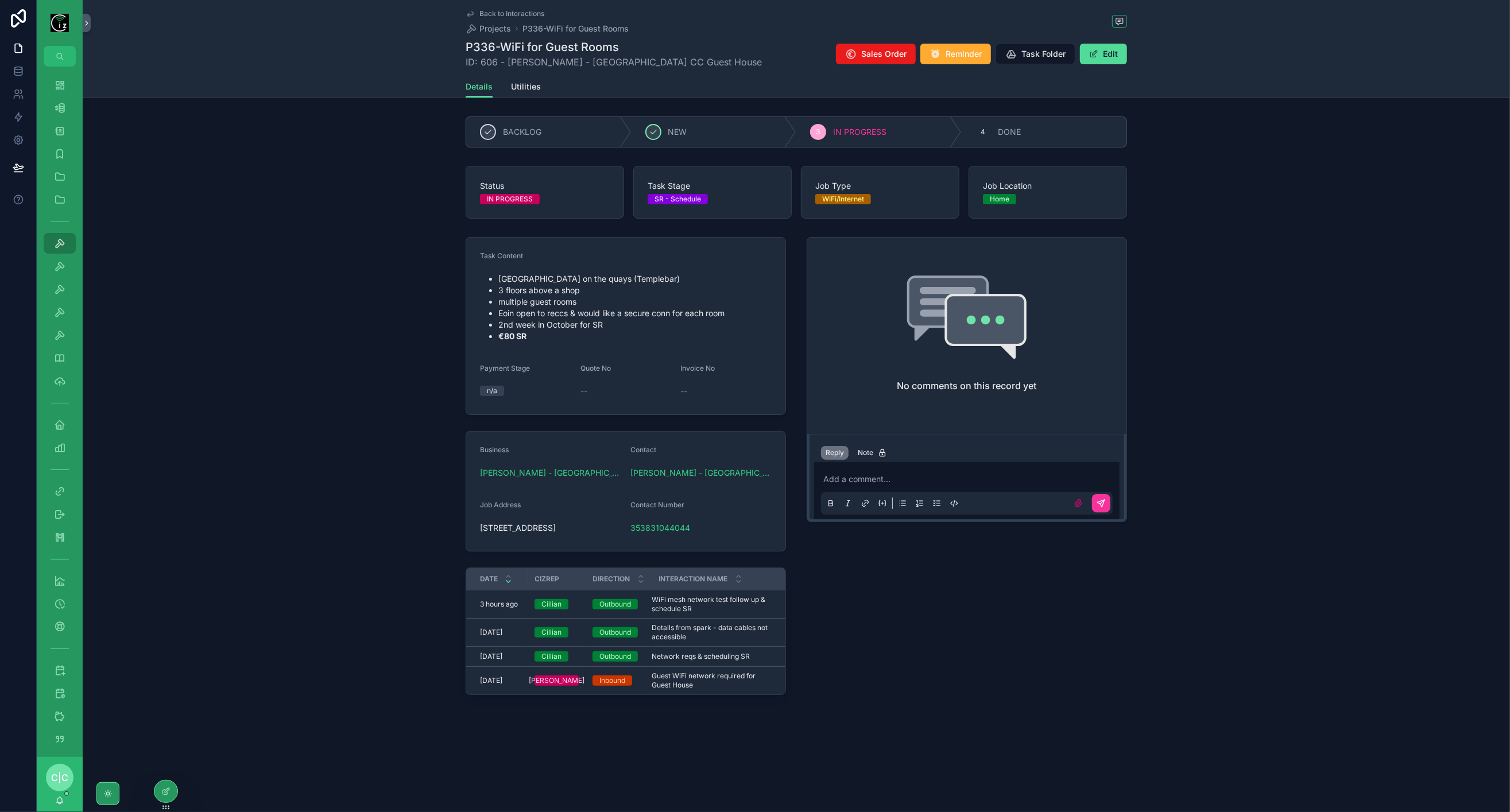
click at [535, 84] on span "Utilities" at bounding box center [526, 86] width 30 height 11
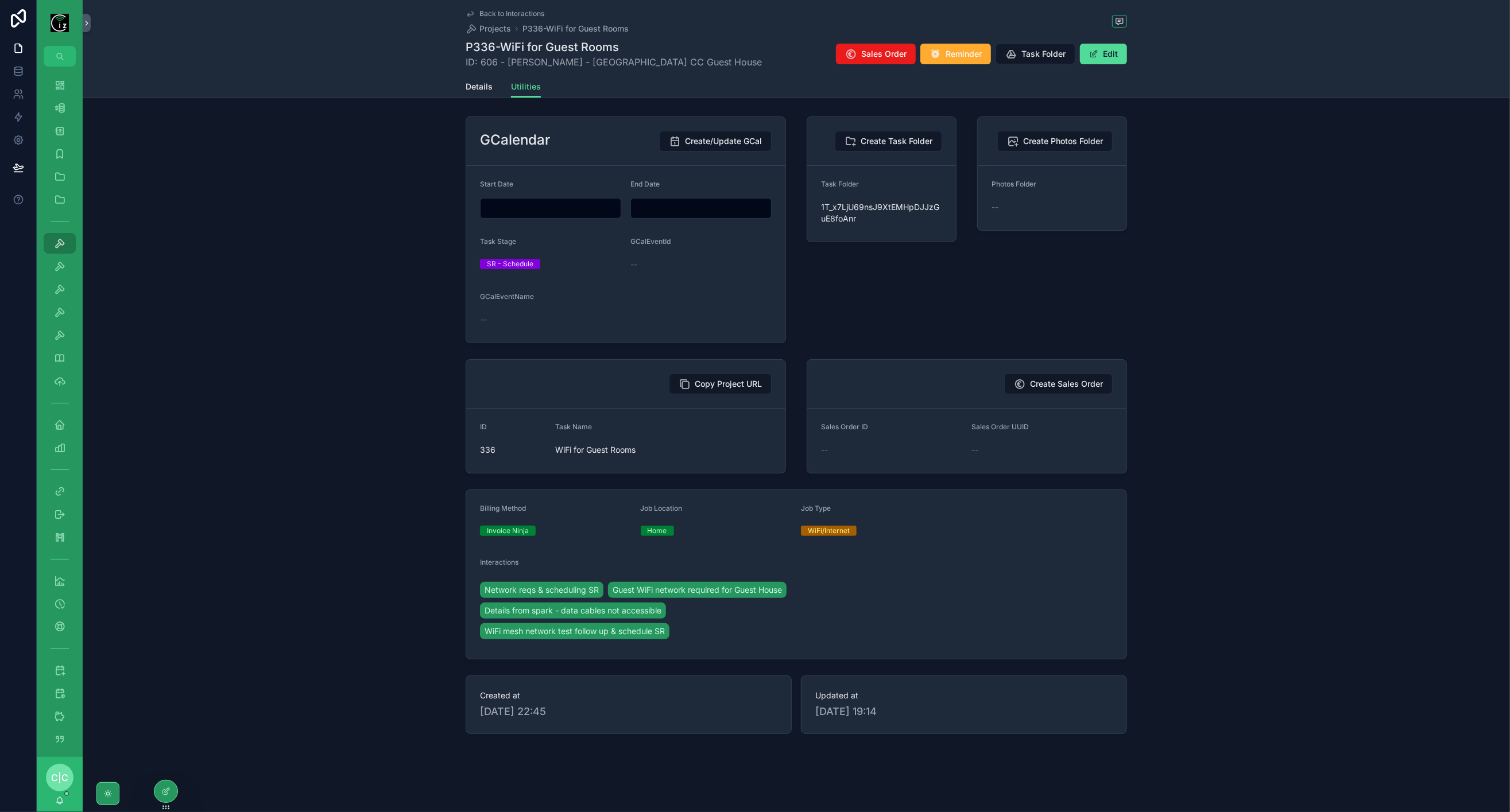
click at [542, 208] on input "scrollable content" at bounding box center [551, 208] width 140 height 16
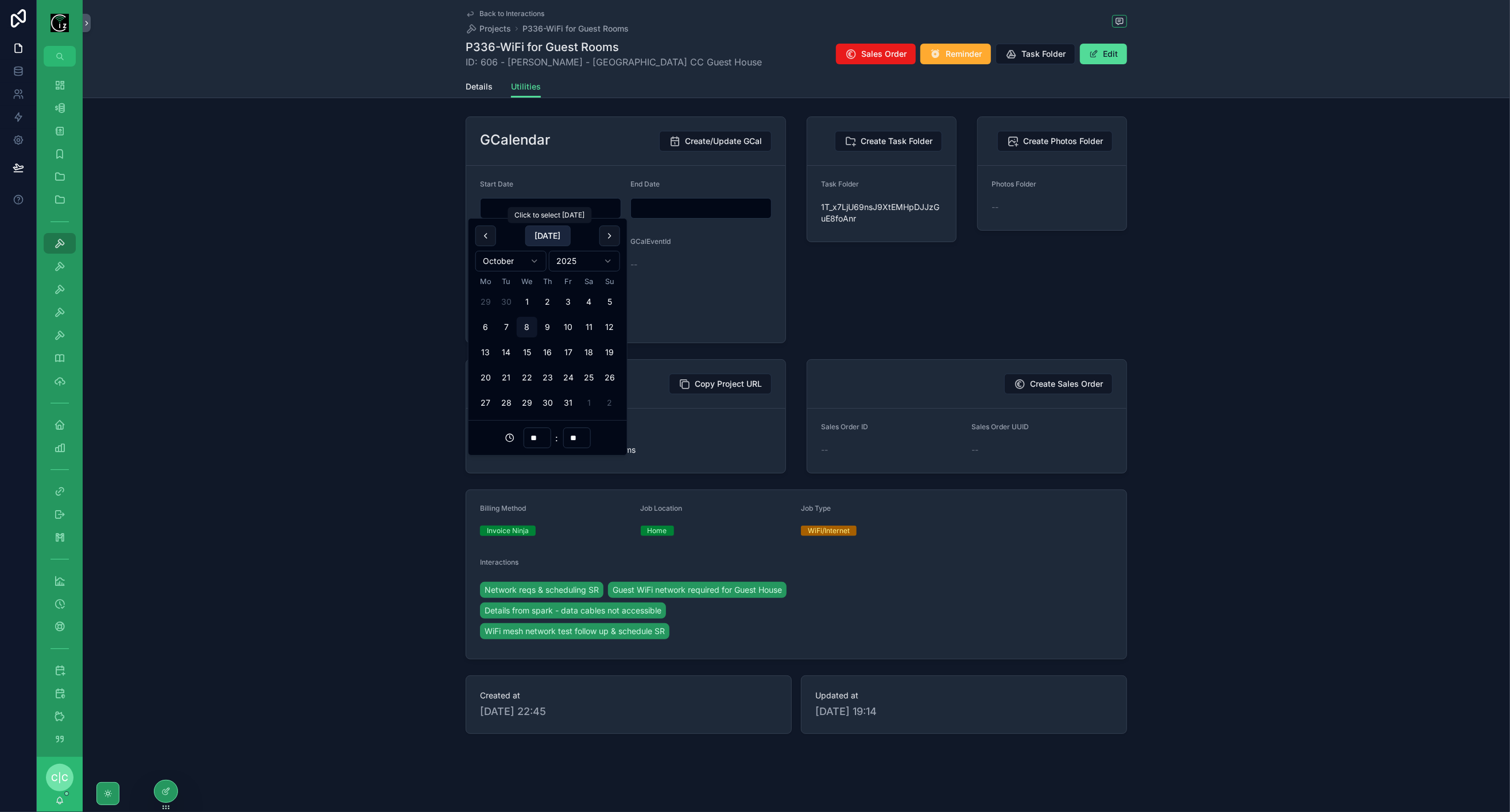
click at [539, 239] on button "Today" at bounding box center [547, 236] width 45 height 21
click at [533, 439] on input "**" at bounding box center [537, 438] width 27 height 16
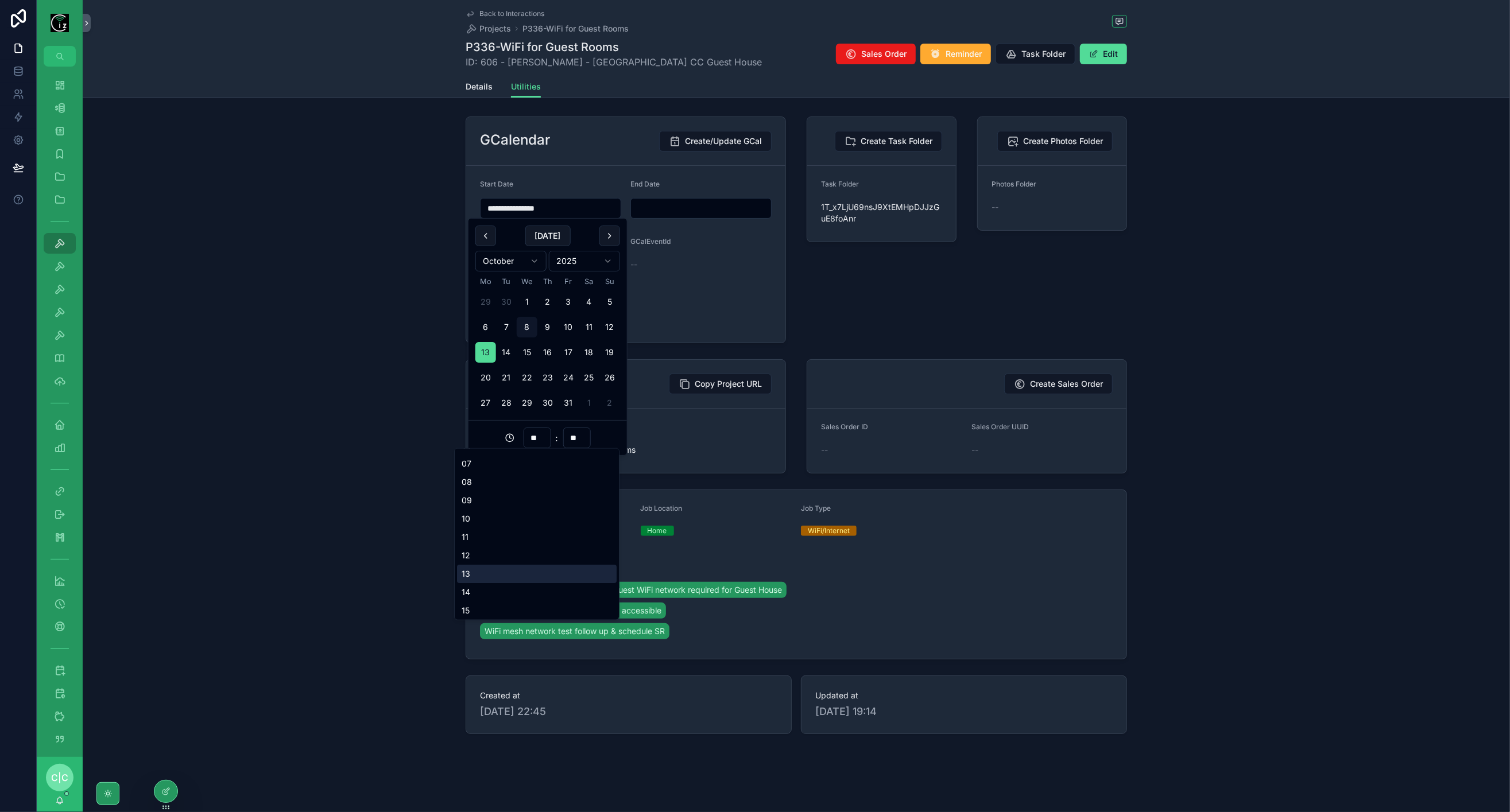
scroll to position [128, 0]
click at [504, 552] on div "12" at bounding box center [537, 554] width 160 height 19
type input "**********"
type input "**"
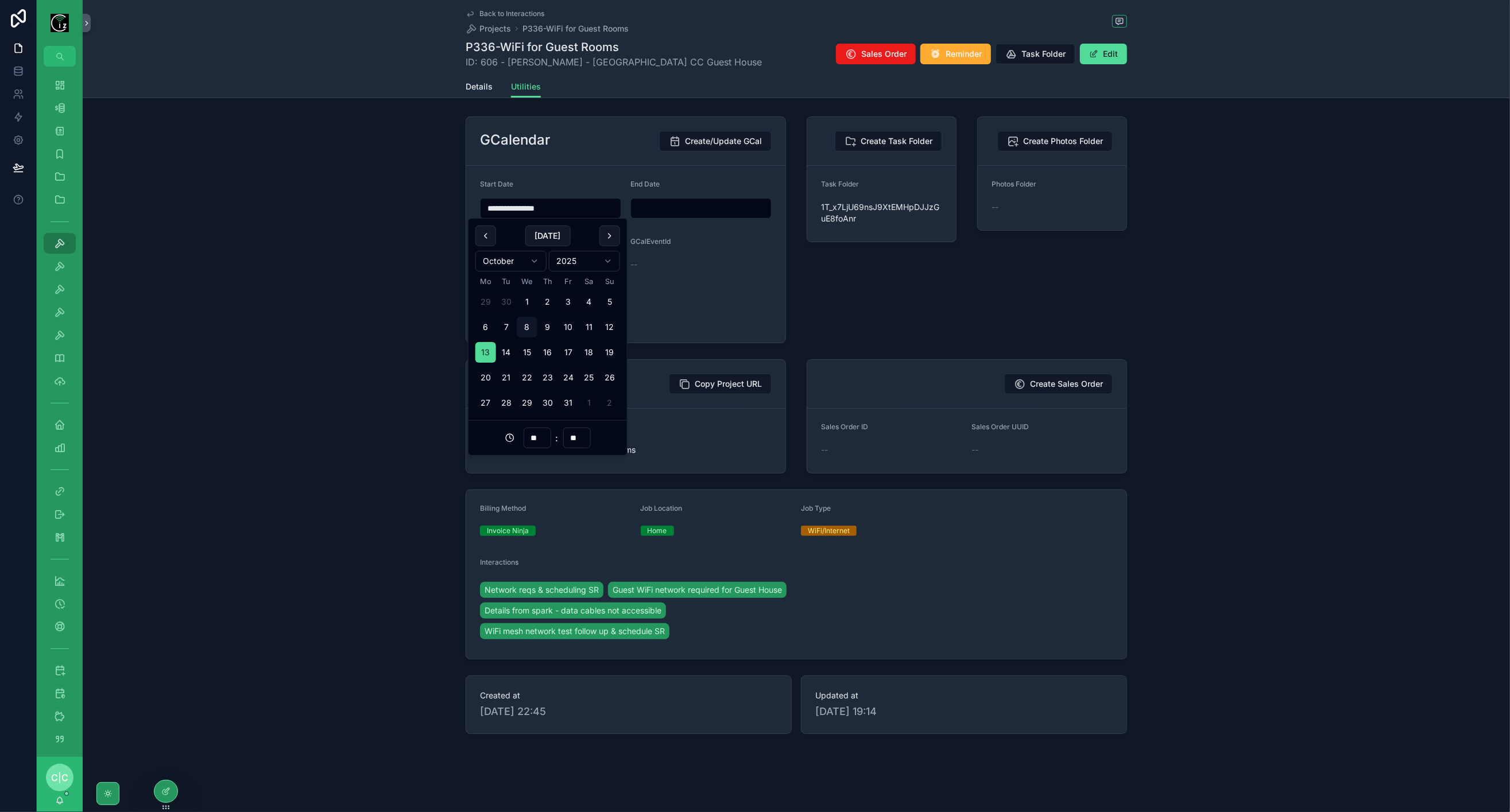
drag, startPoint x: 515, startPoint y: 207, endPoint x: 454, endPoint y: 211, distance: 61.1
click at [454, 211] on div "**********" at bounding box center [796, 425] width 1427 height 626
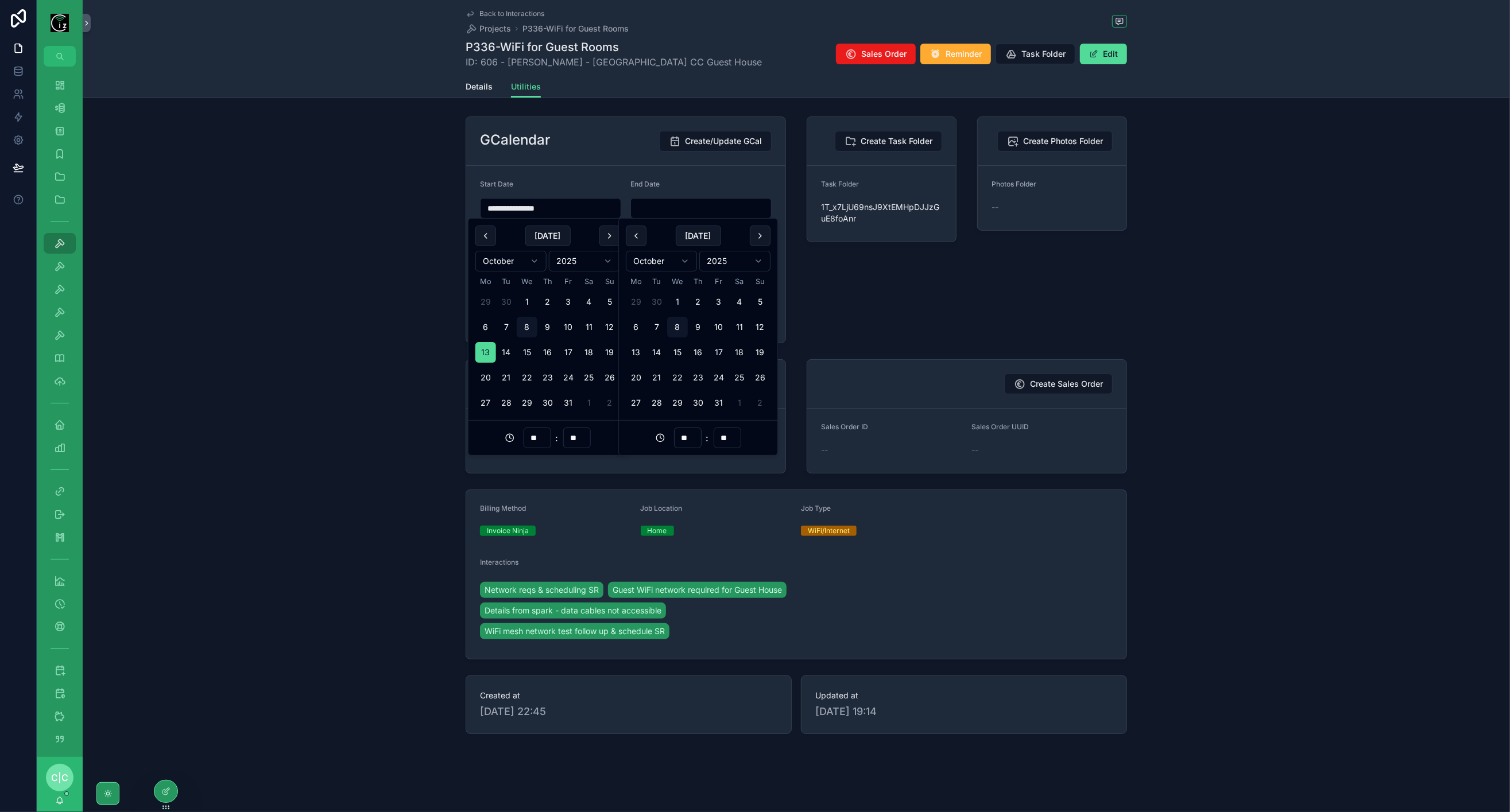
click at [713, 210] on input "scrollable content" at bounding box center [701, 208] width 140 height 16
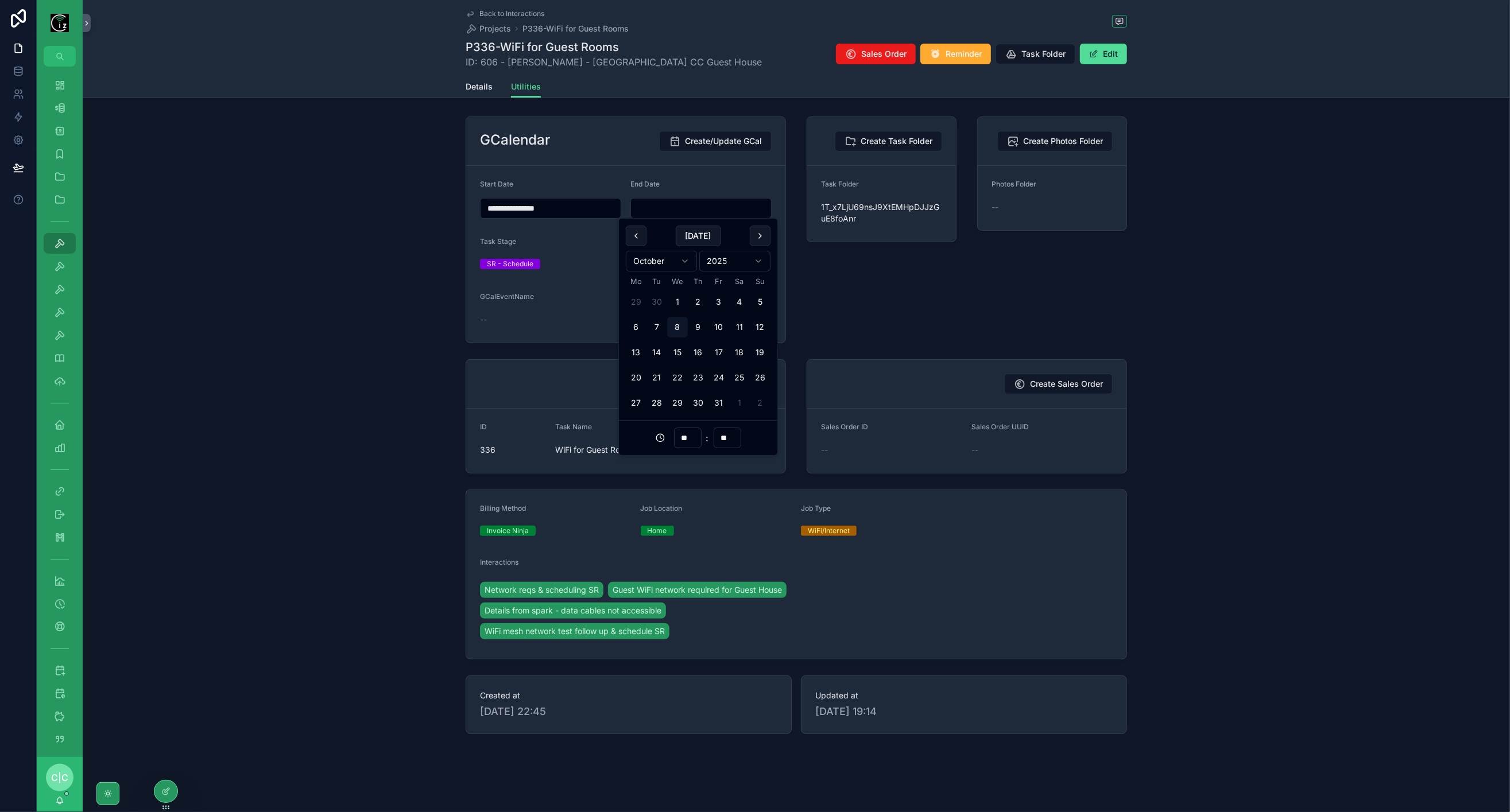
paste input "**********"
type input "**********"
type input "**"
click at [688, 437] on input "**" at bounding box center [688, 438] width 27 height 16
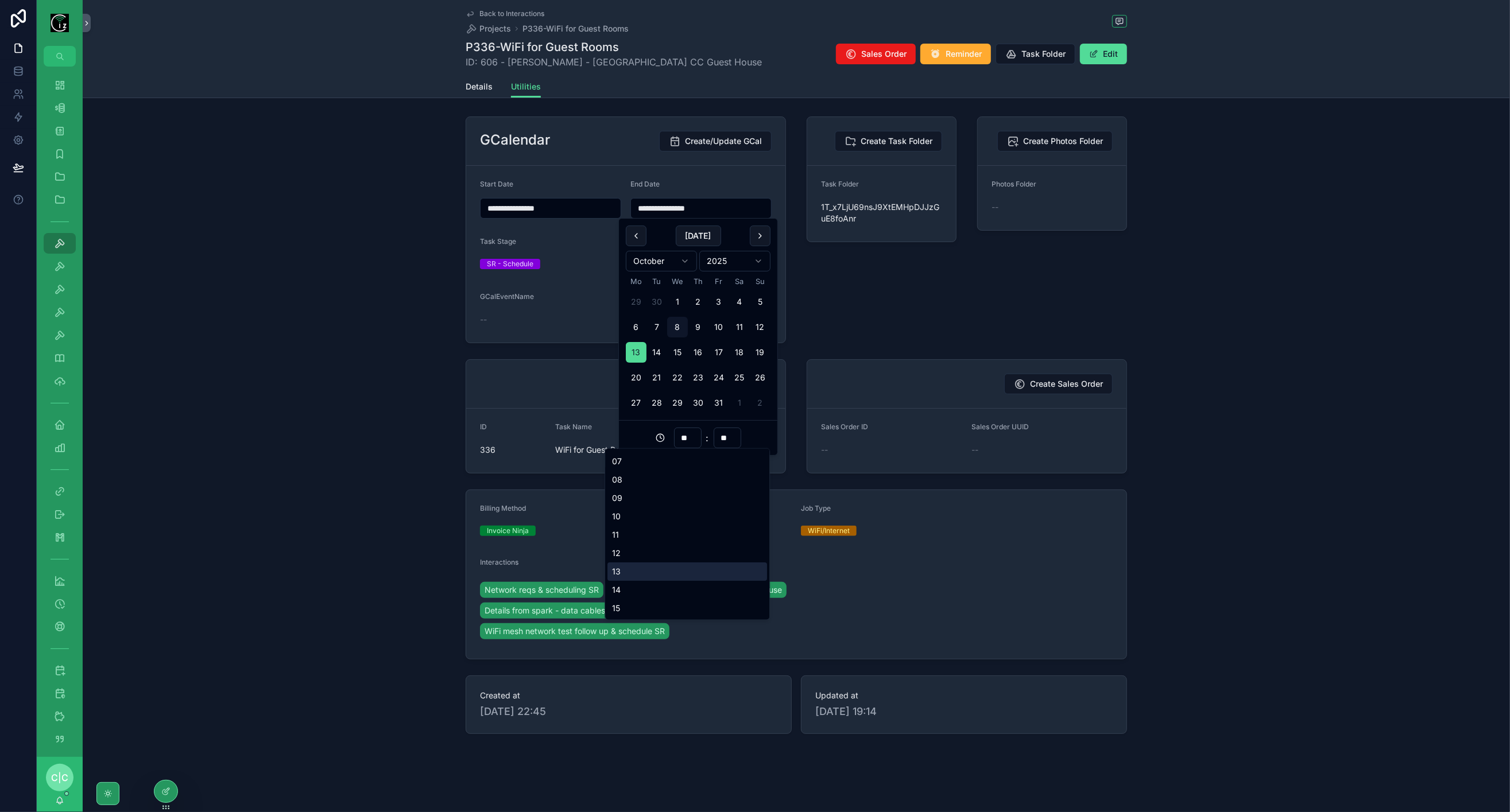
click at [636, 570] on div "13" at bounding box center [687, 572] width 160 height 19
type input "**********"
type input "**"
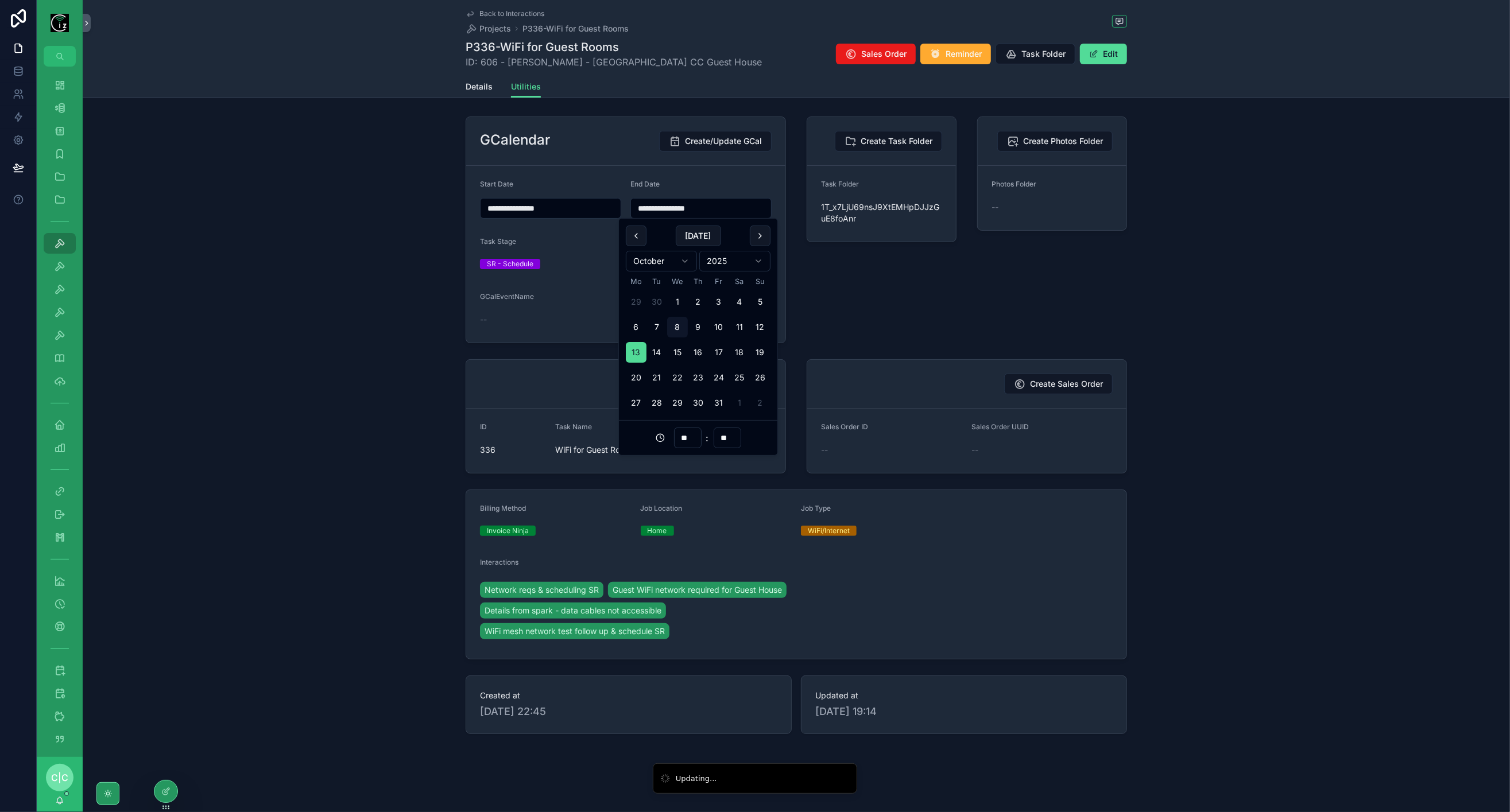
click at [825, 311] on div "Create Task Folder Task Folder 1T_x7LjU69nsJ9XtEMHpDJJzGuE8foAnr" at bounding box center [881, 230] width 164 height 236
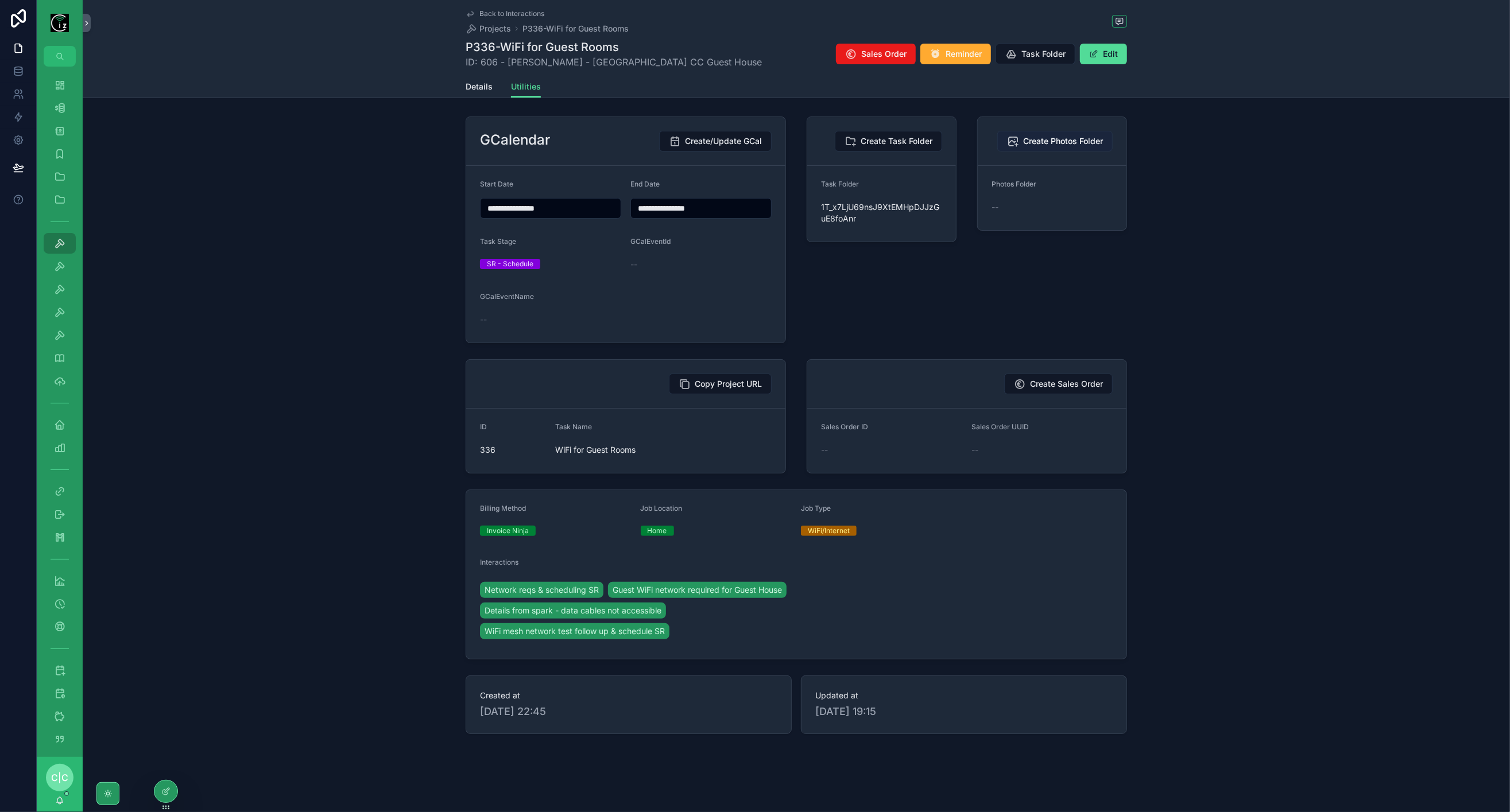
click at [1082, 140] on span "Create Photos Folder" at bounding box center [1062, 141] width 80 height 11
click at [730, 142] on span "Create/Update GCal" at bounding box center [723, 141] width 77 height 11
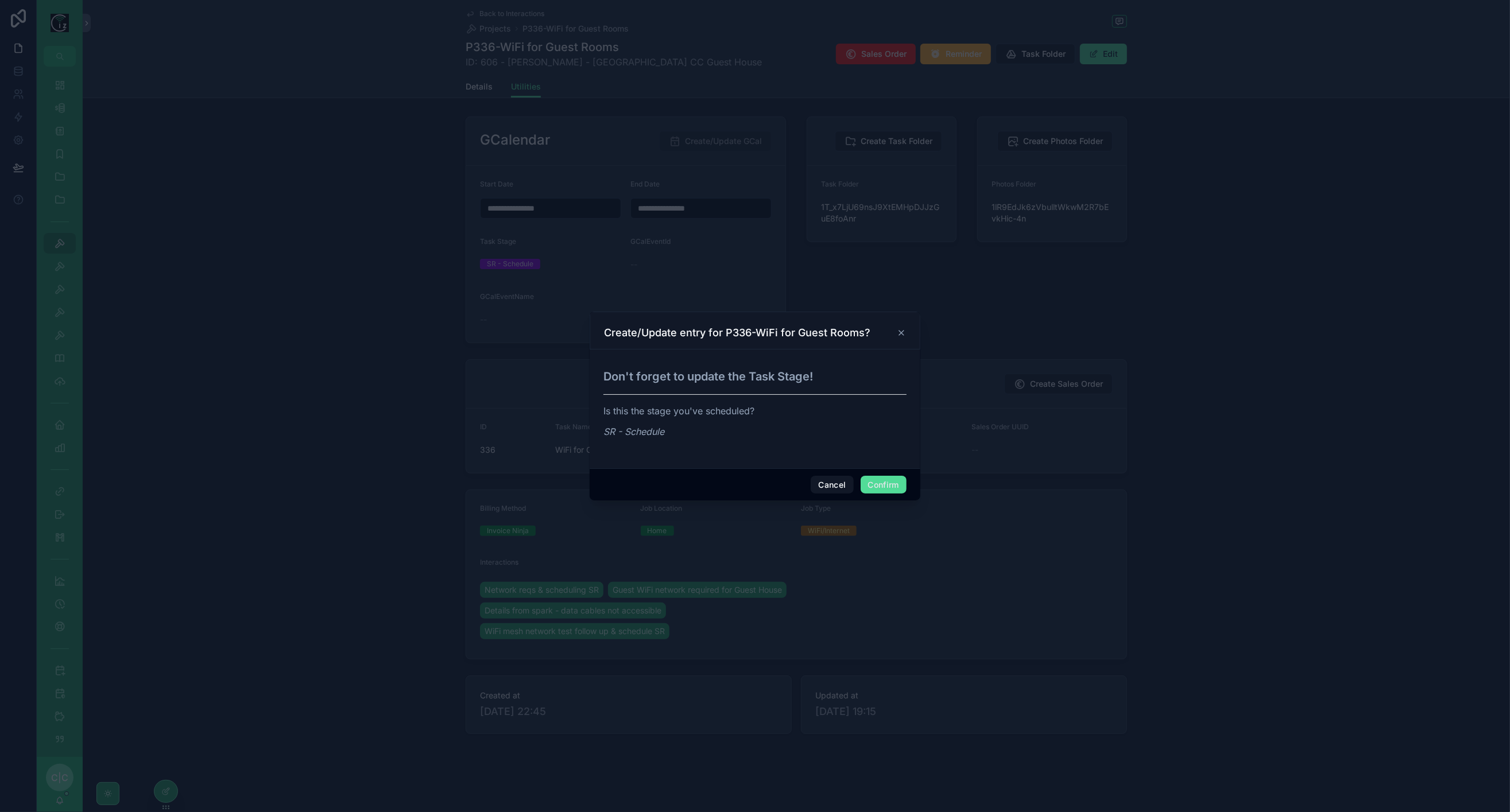
click at [895, 488] on button "Confirm" at bounding box center [883, 485] width 46 height 19
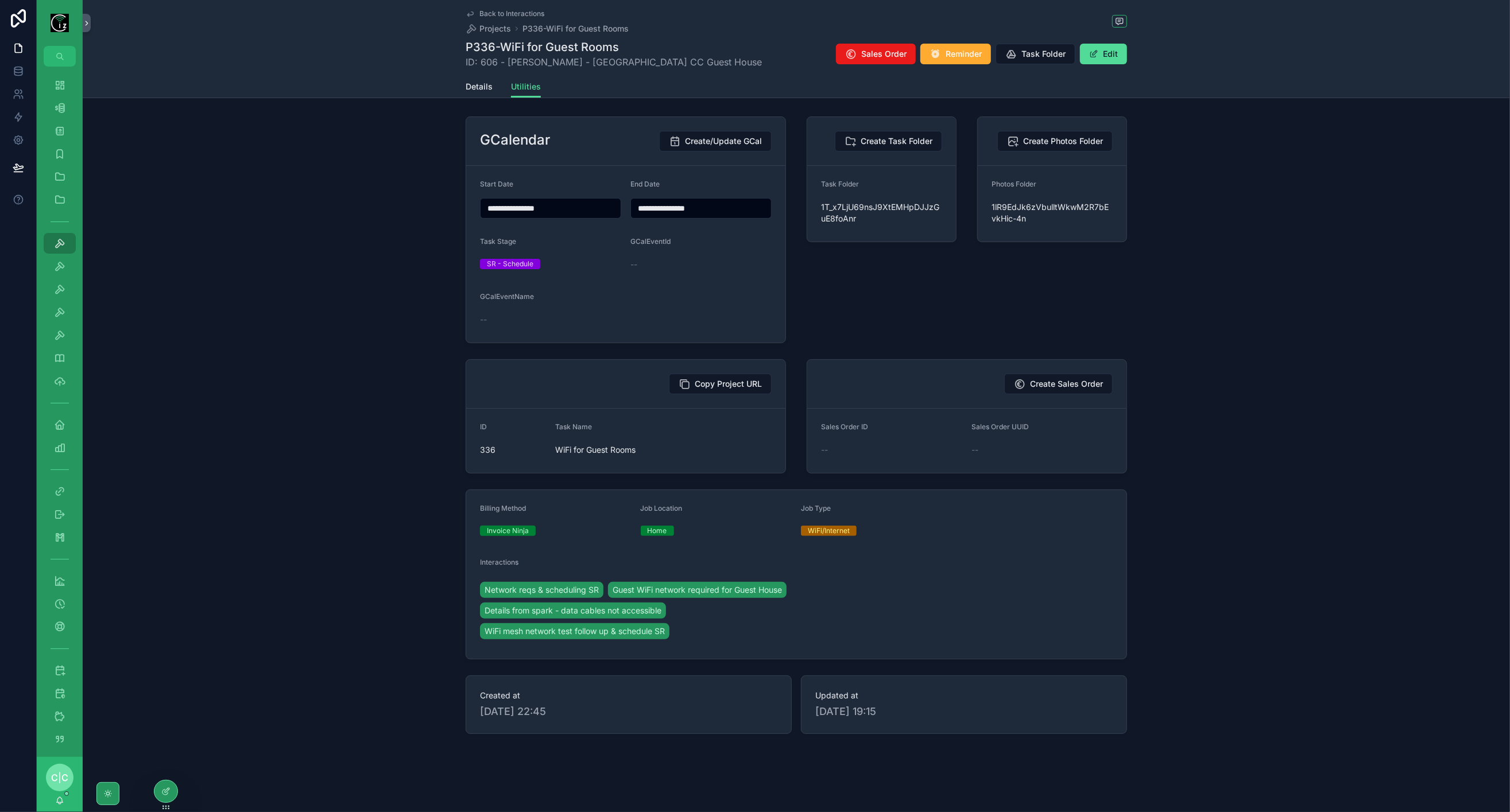
click at [504, 17] on span "Back to Interactions" at bounding box center [512, 14] width 65 height 9
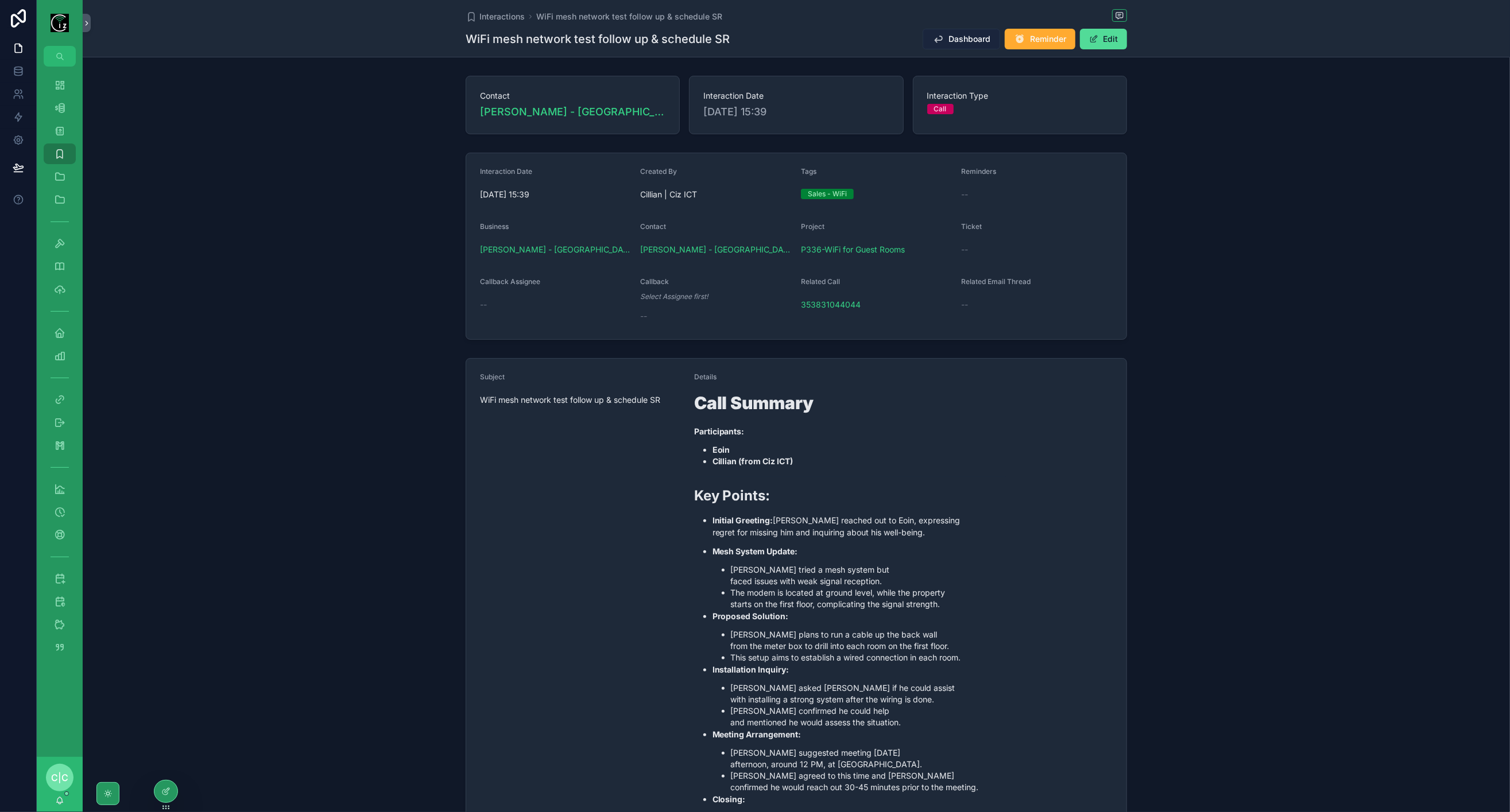
click at [958, 35] on span "Dashboard" at bounding box center [969, 39] width 42 height 11
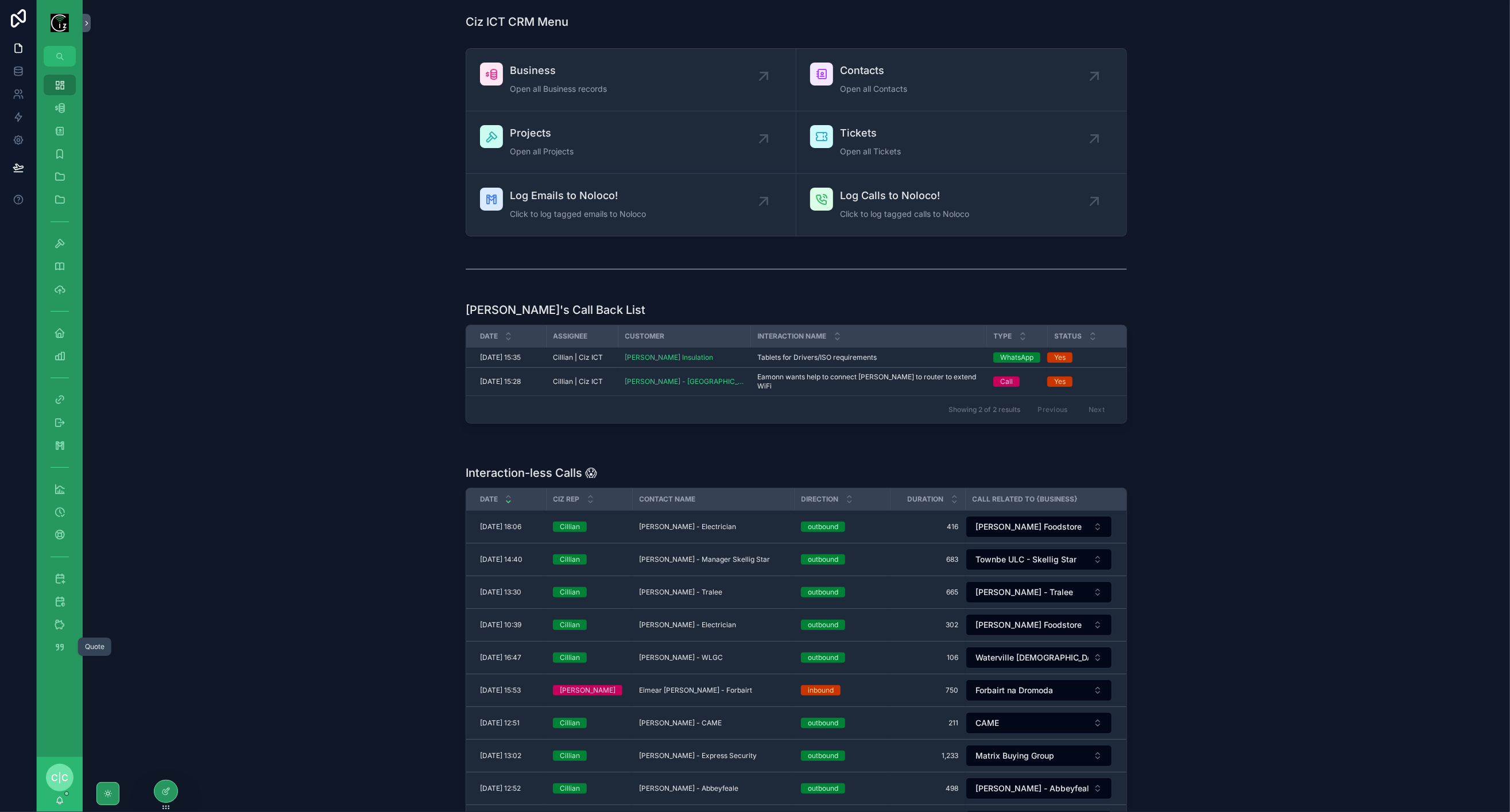
click at [55, 642] on icon "scrollable content" at bounding box center [59, 647] width 11 height 11
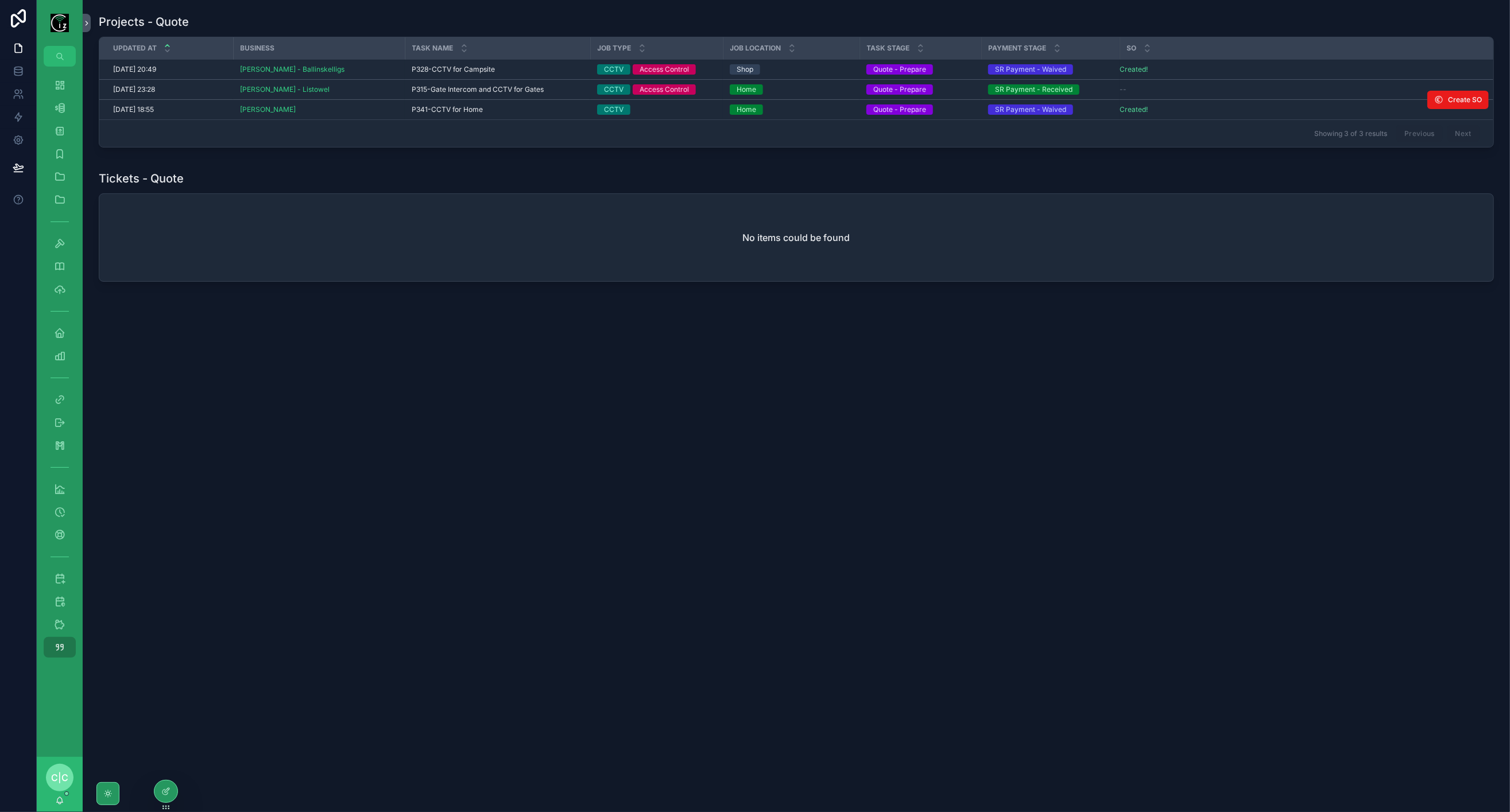
click at [477, 108] on span "P341-CCTV for Home" at bounding box center [447, 110] width 71 height 9
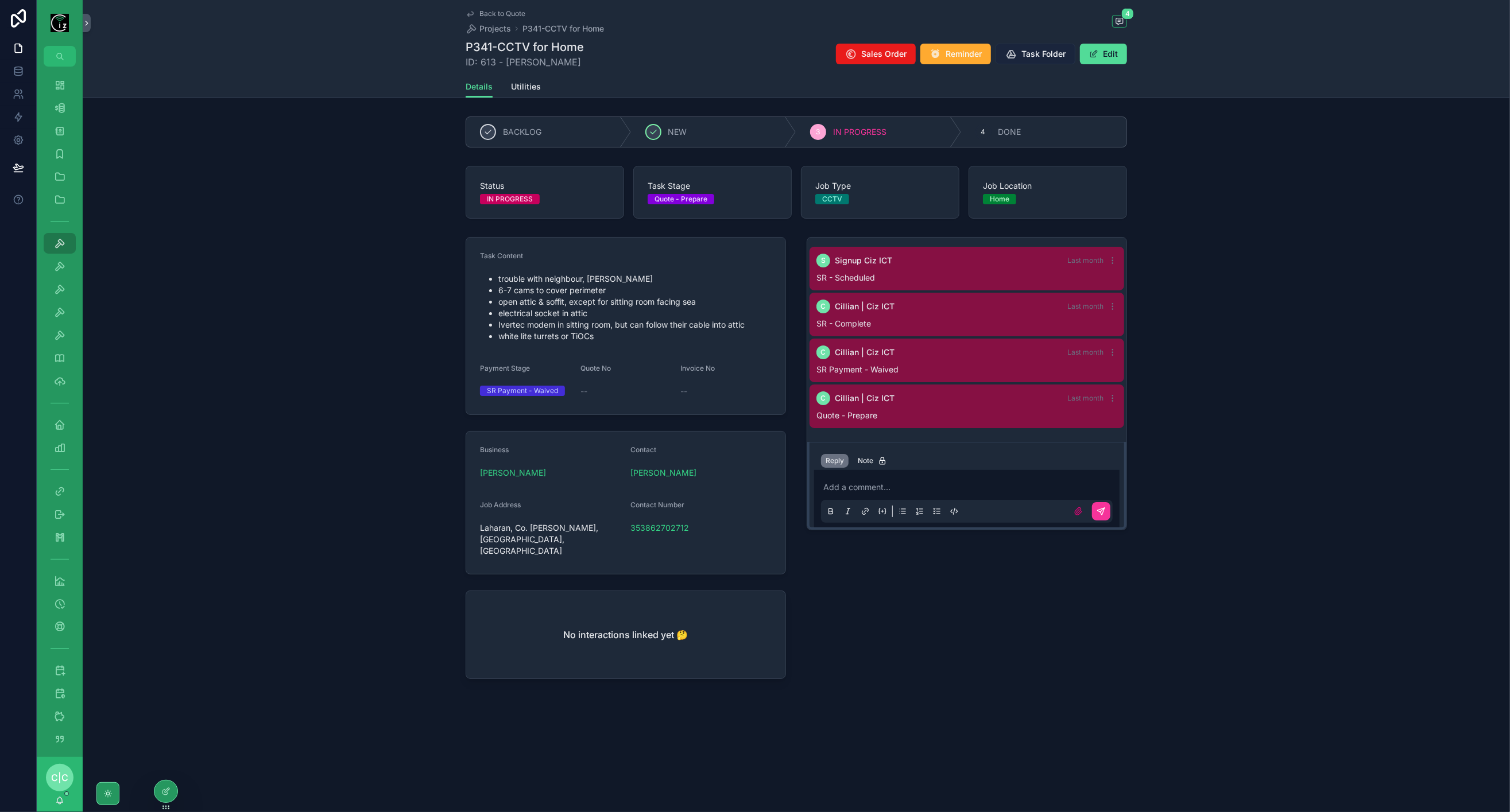
click at [1048, 54] on span "Task Folder" at bounding box center [1044, 53] width 44 height 11
click at [539, 473] on span "[PERSON_NAME]" at bounding box center [512, 473] width 66 height 11
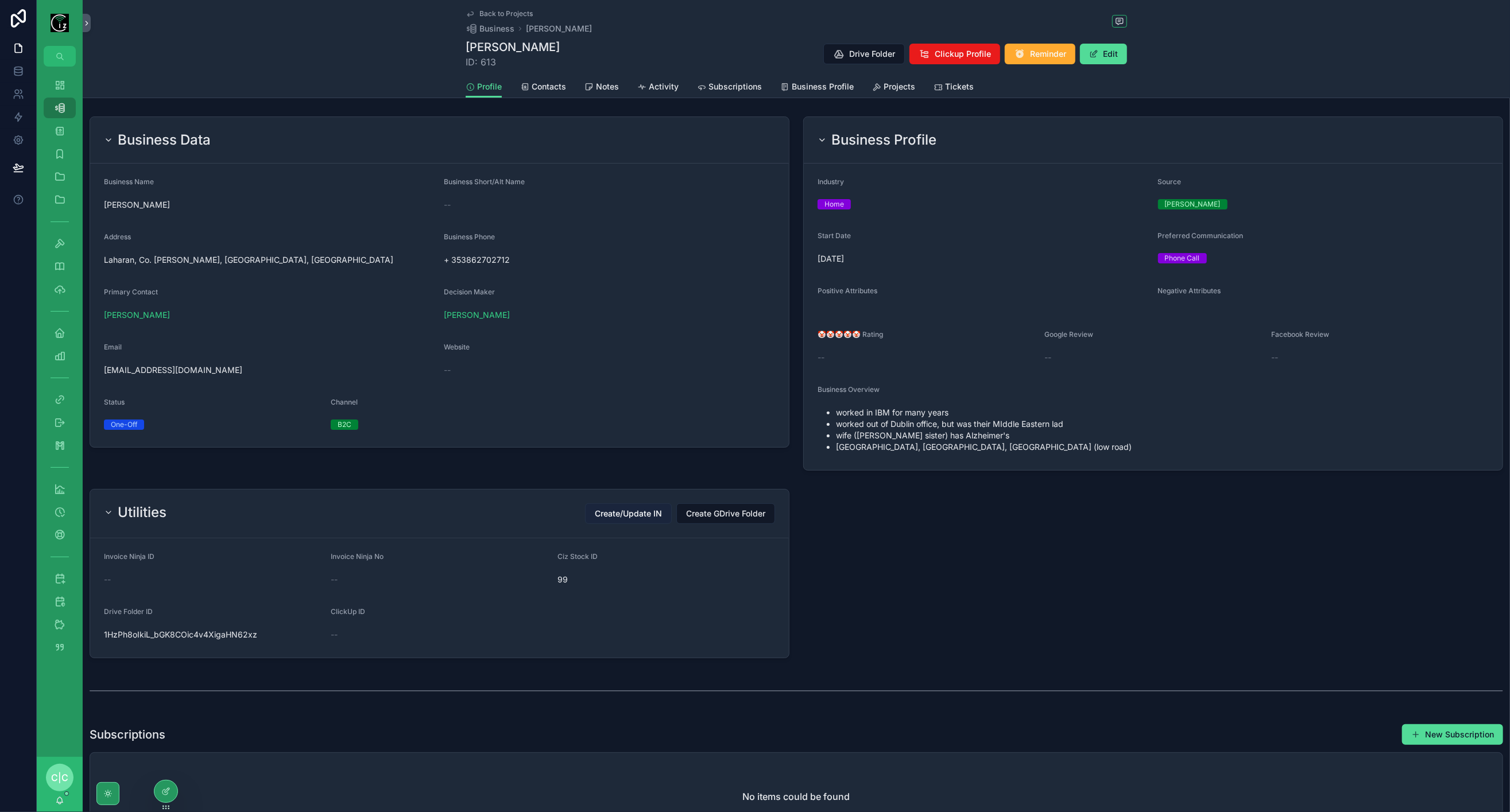
click at [618, 516] on span "Create/Update IN" at bounding box center [628, 514] width 67 height 11
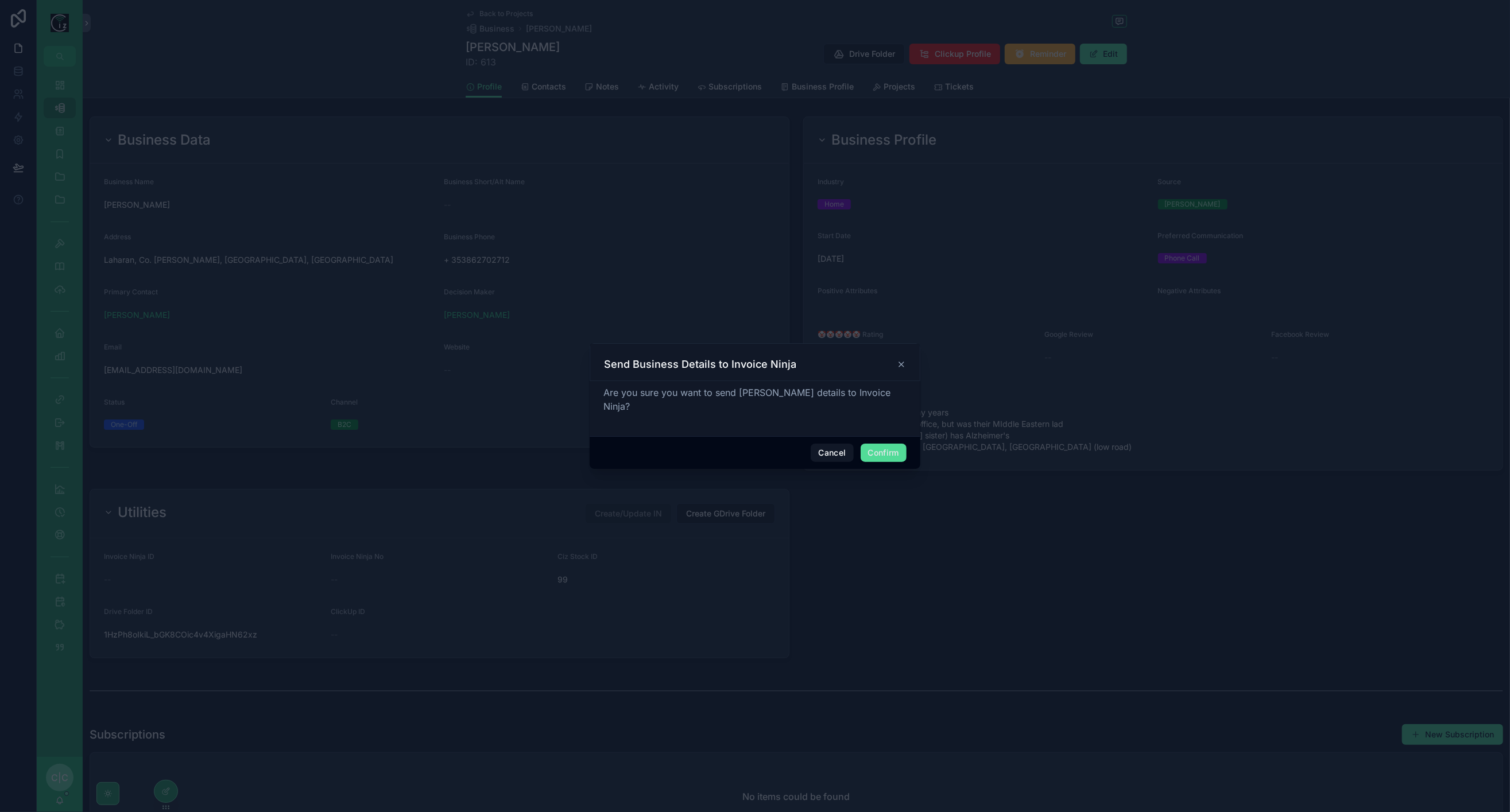
click at [885, 453] on button "Confirm" at bounding box center [883, 453] width 46 height 19
